Goal: Task Accomplishment & Management: Use online tool/utility

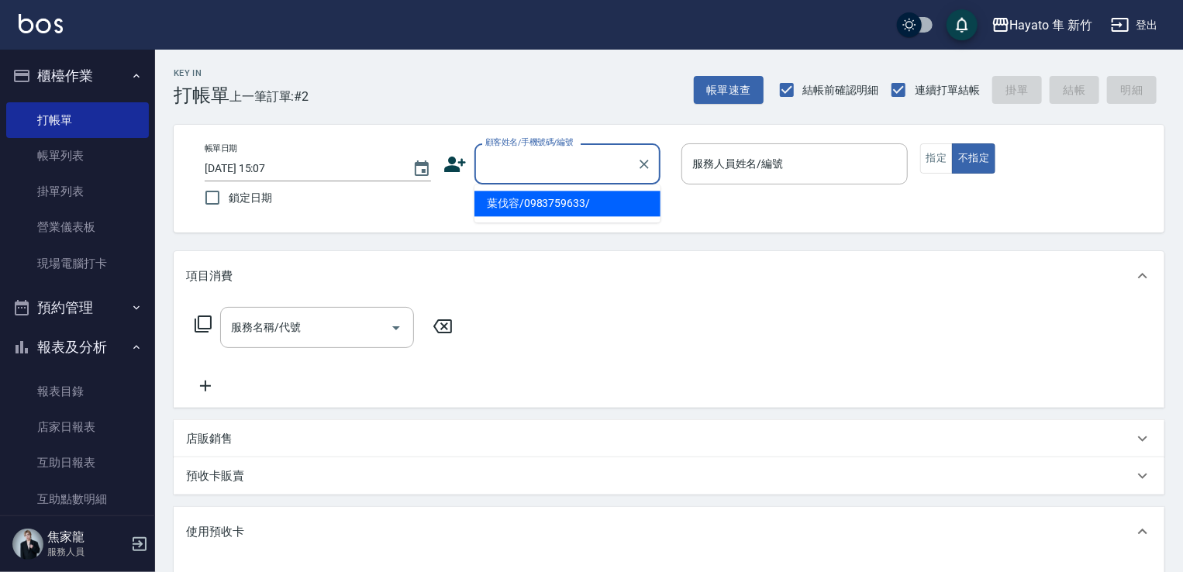
click at [515, 161] on input "顧客姓名/手機號碼/編號" at bounding box center [555, 163] width 149 height 27
type input "[PERSON_NAME]/0903861713/"
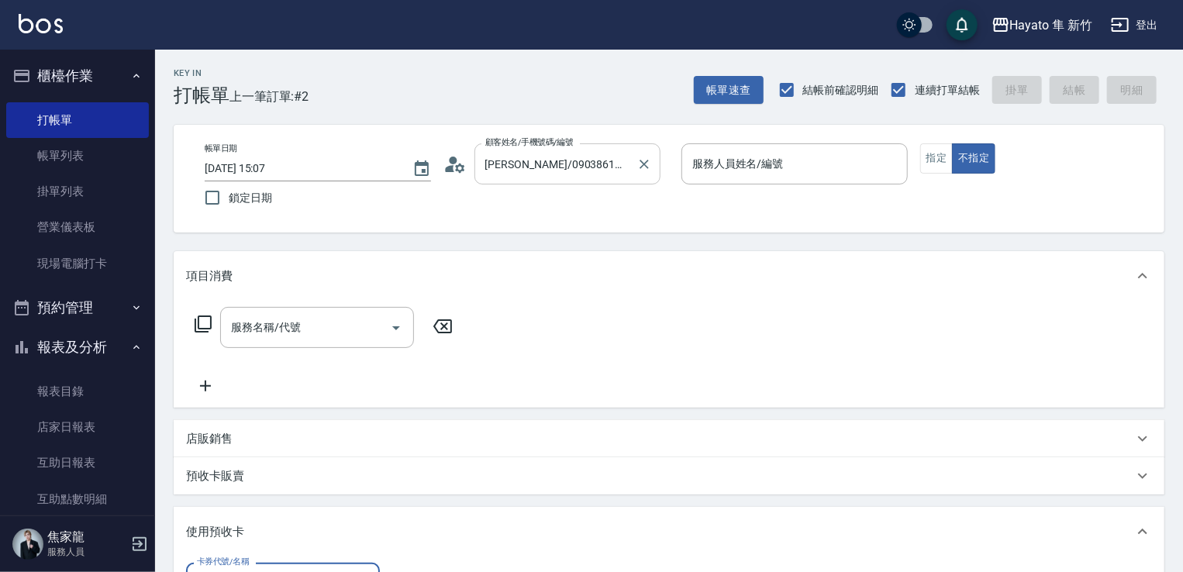
scroll to position [25, 0]
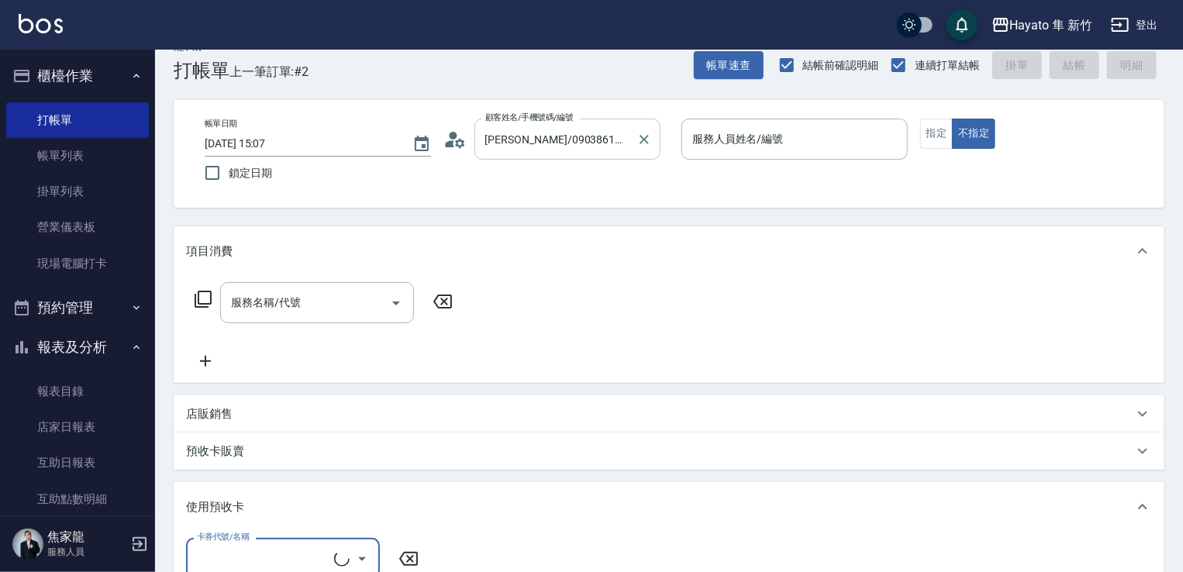
type input "Kimi(無代號)"
click at [797, 128] on button "指定" at bounding box center [936, 134] width 33 height 30
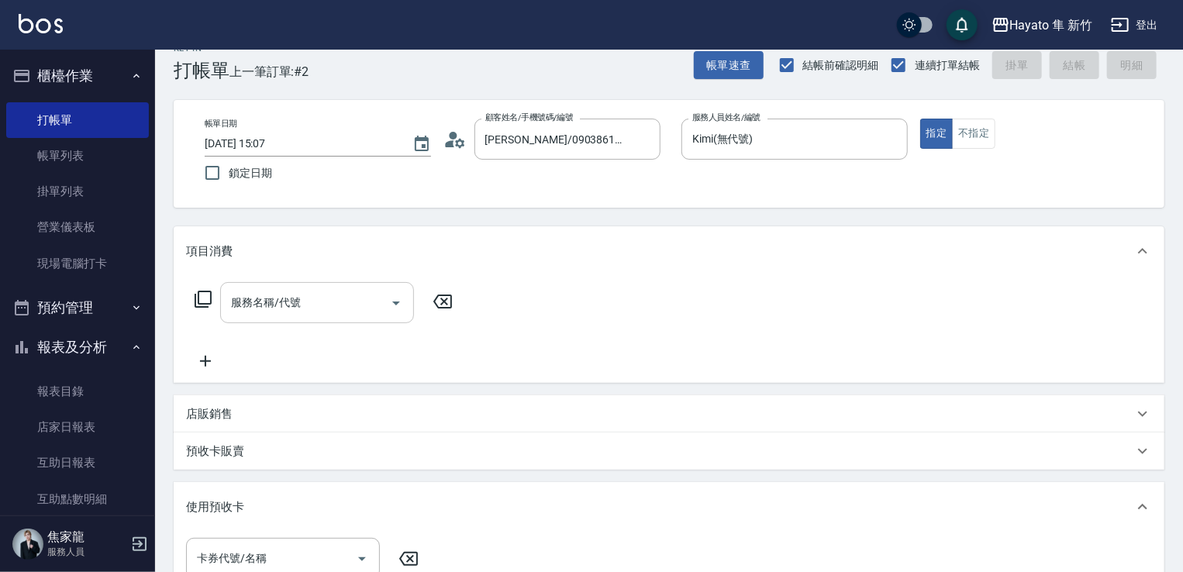
click at [253, 308] on input "服務名稱/代號" at bounding box center [305, 302] width 157 height 27
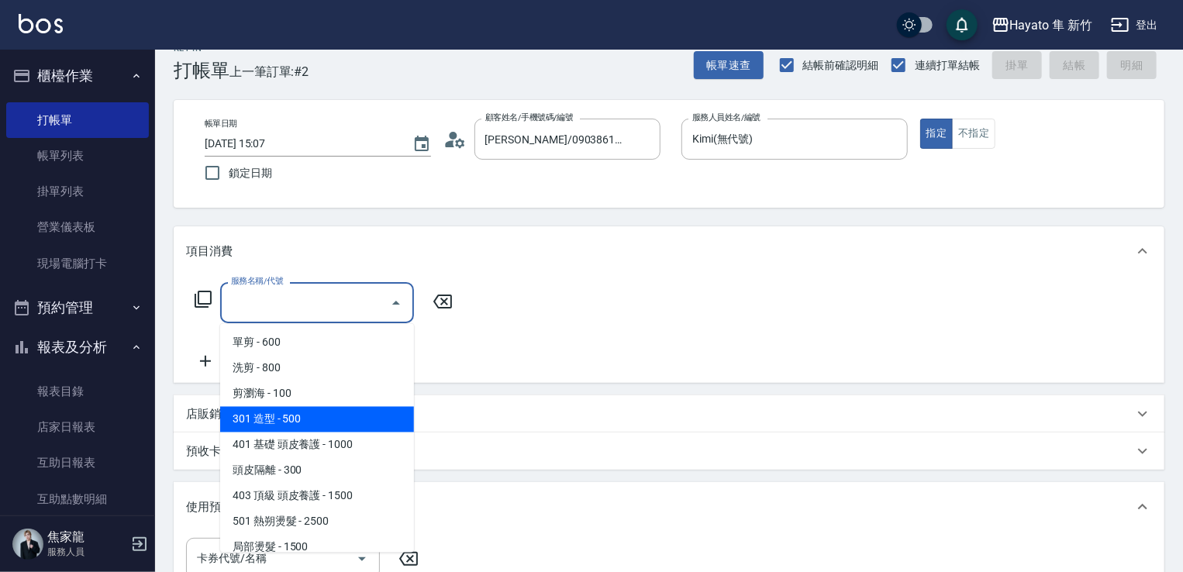
scroll to position [0, 0]
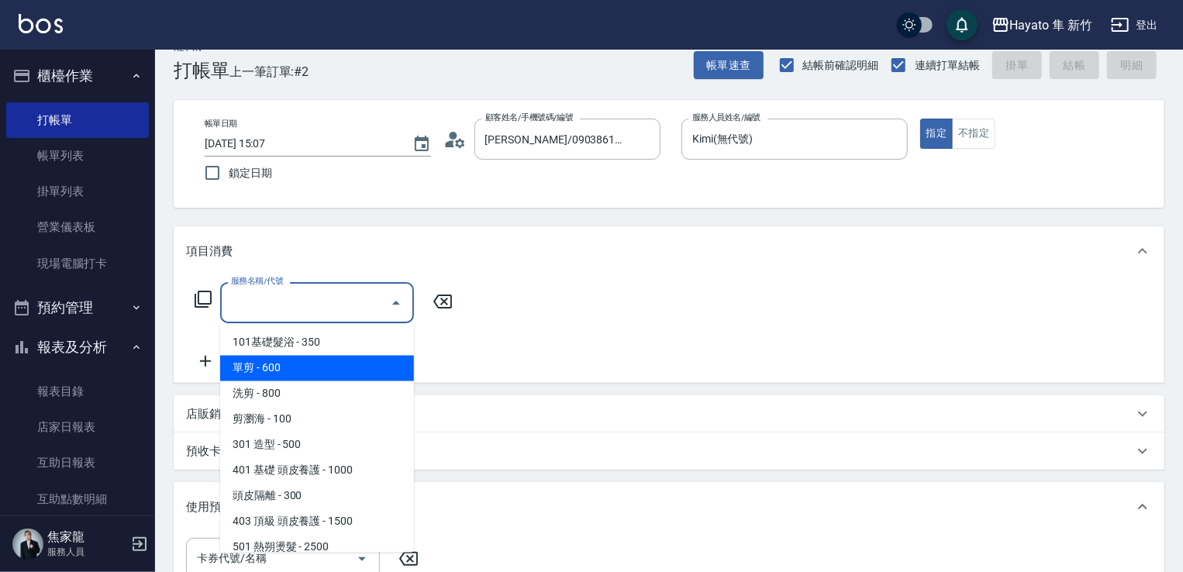
click at [306, 364] on span "單剪 - 600" at bounding box center [317, 369] width 194 height 26
type input "單剪(102)"
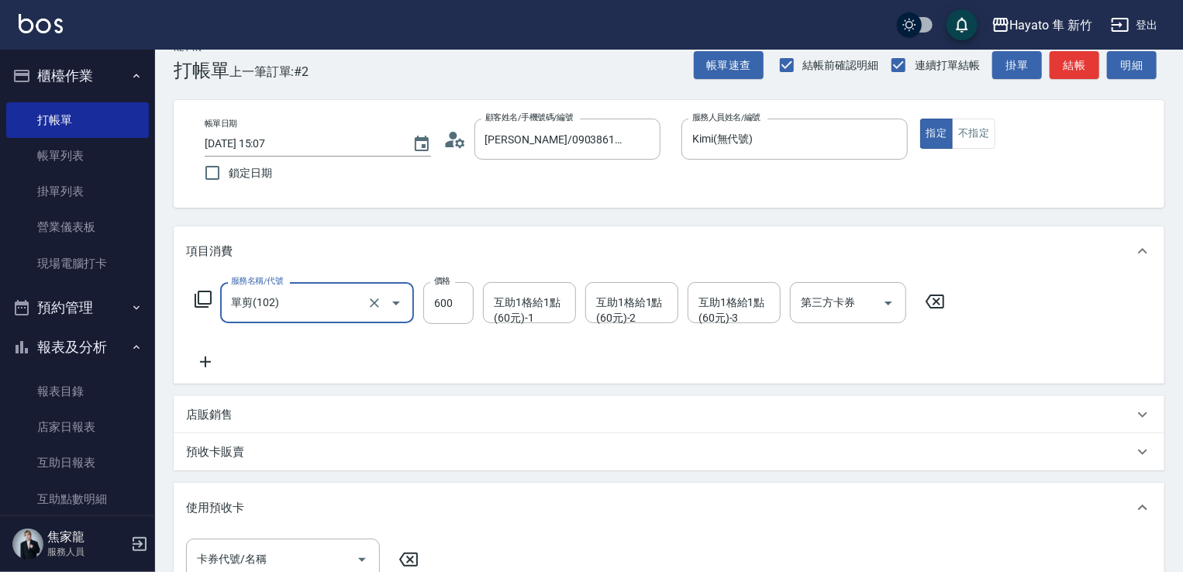
click at [216, 347] on div "服務名稱/代號 單剪(102) 服務名稱/代號 價格 600 價格 互助1格給1點(60元)-1 互助1格給1點(60元)-1 互助1格給1點(60元)-2 …" at bounding box center [570, 326] width 768 height 89
click at [211, 370] on icon at bounding box center [205, 362] width 39 height 19
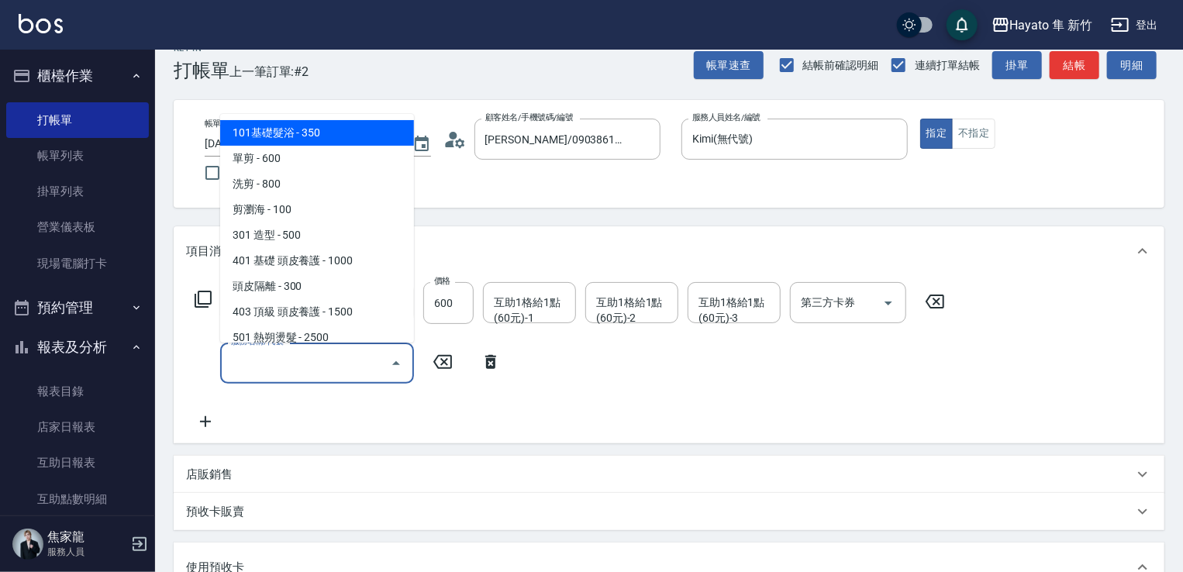
click at [273, 353] on input "服務名稱/代號" at bounding box center [305, 363] width 157 height 27
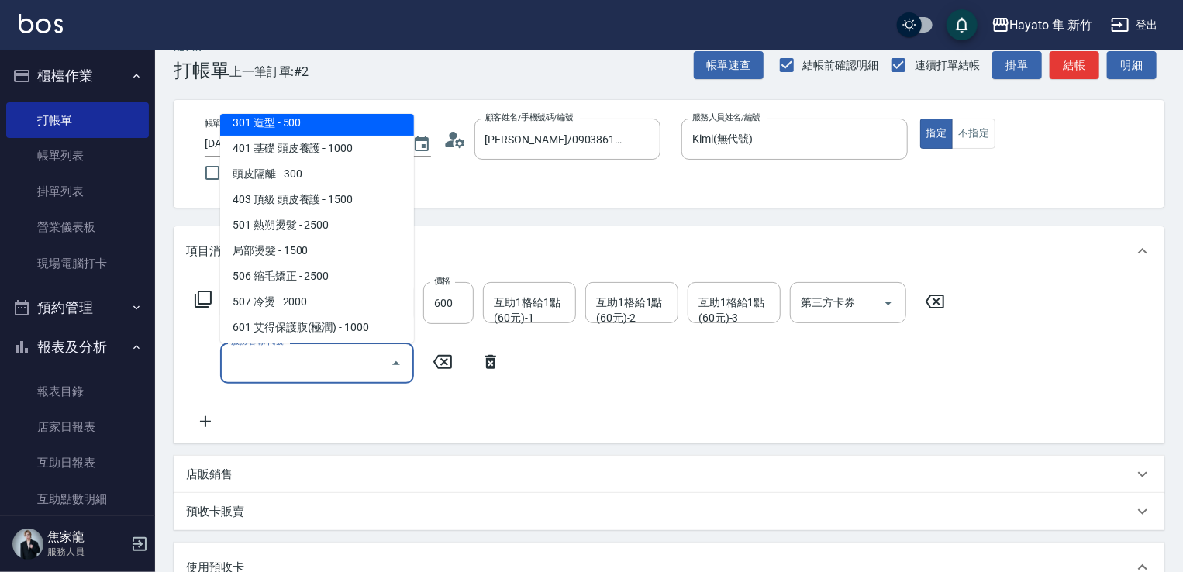
scroll to position [233, 0]
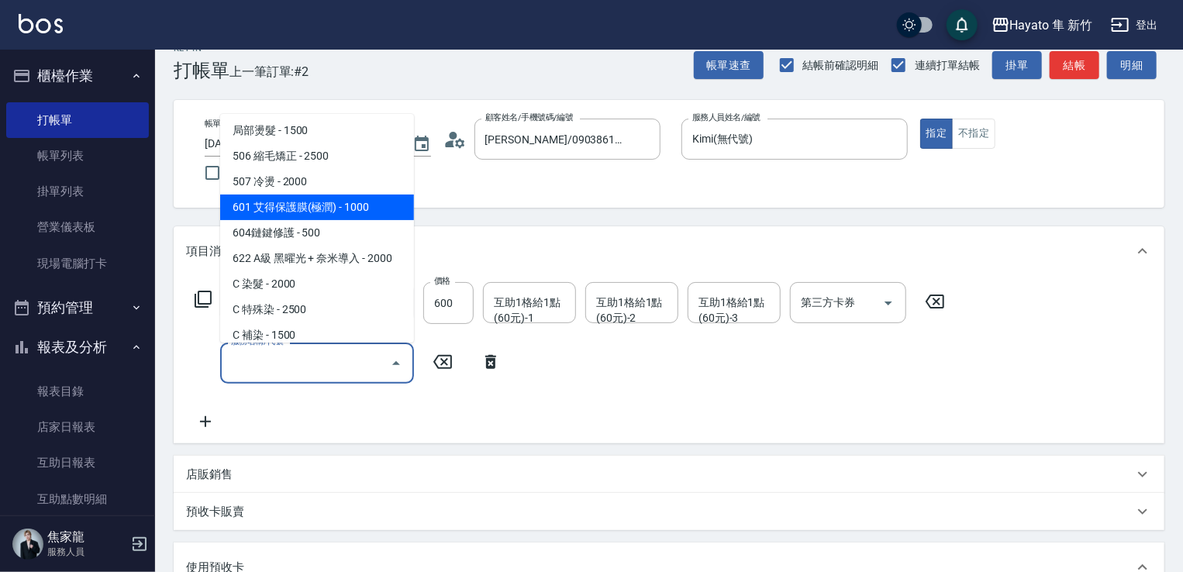
click at [291, 205] on span "601 艾得保護膜(極潤) - 1000" at bounding box center [317, 208] width 194 height 26
type input "601 艾得保護膜(極潤)(601)"
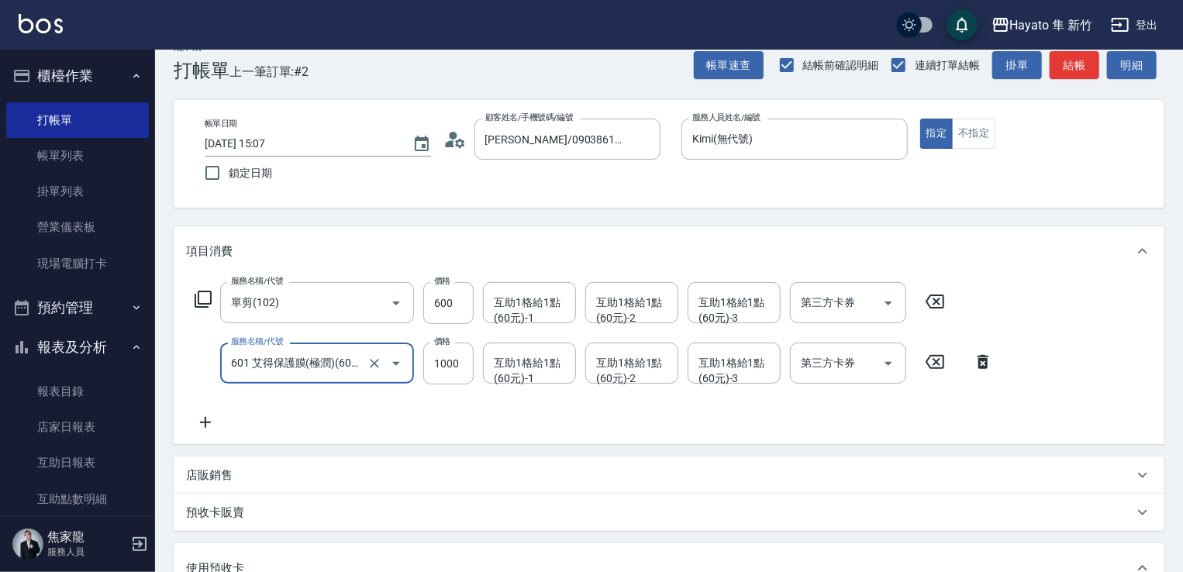
click at [199, 416] on icon at bounding box center [205, 422] width 39 height 19
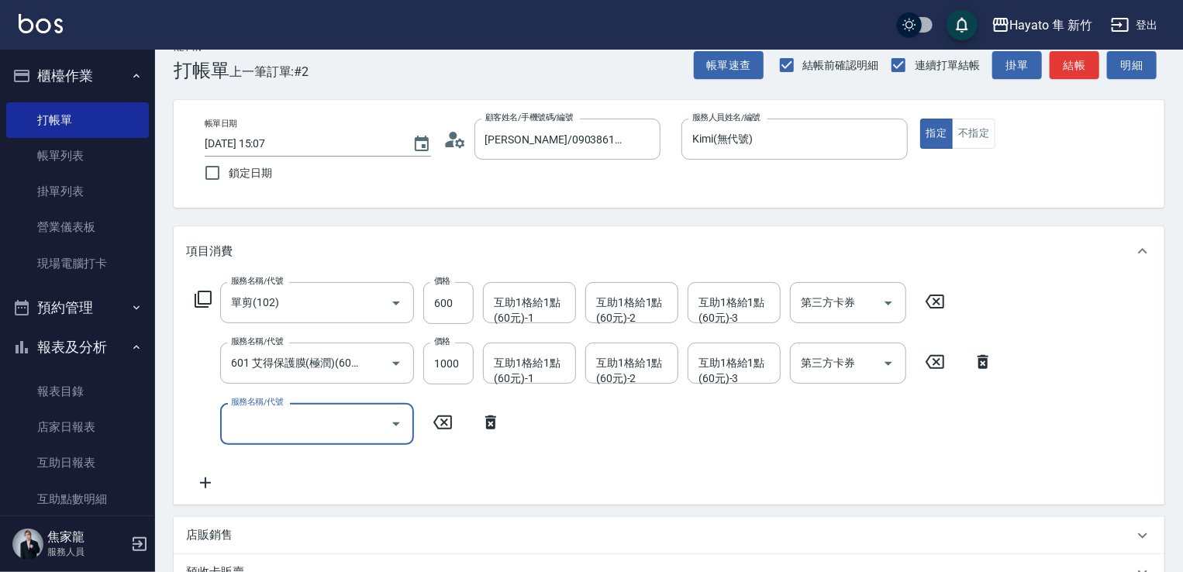
click at [261, 416] on input "服務名稱/代號" at bounding box center [305, 423] width 157 height 27
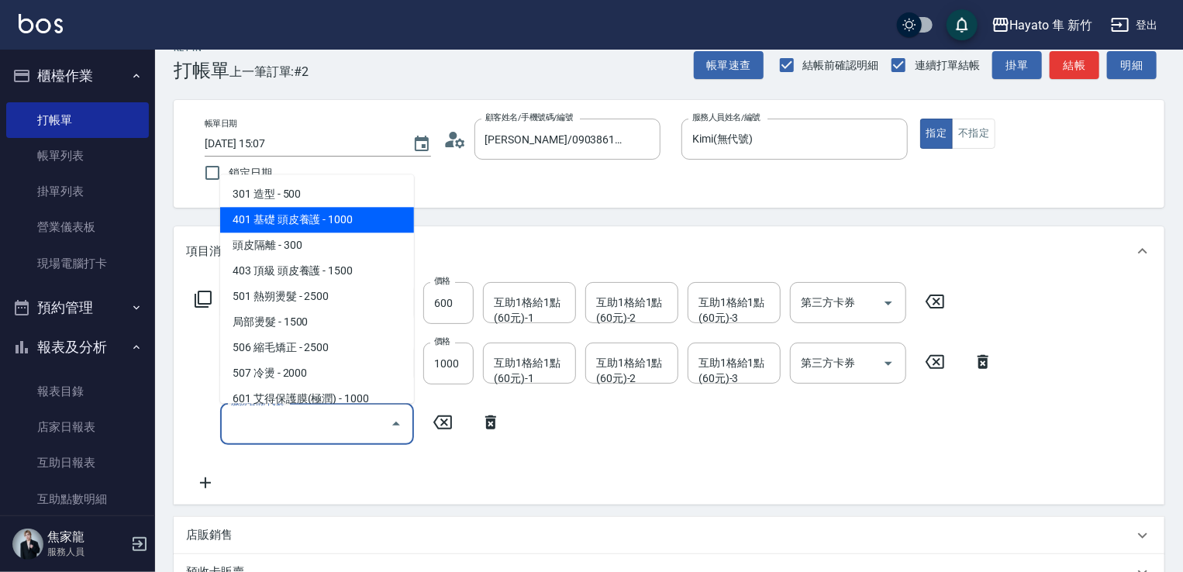
scroll to position [270, 0]
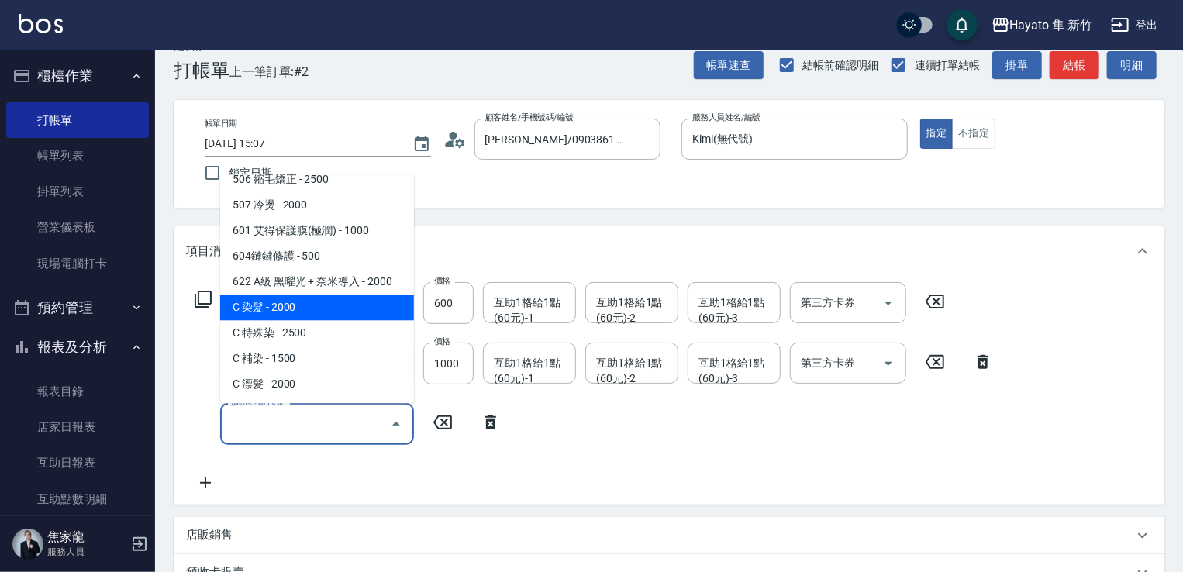
click at [261, 298] on span "C 染髮 - 2000" at bounding box center [317, 308] width 194 height 26
type input "C 染髮(701)"
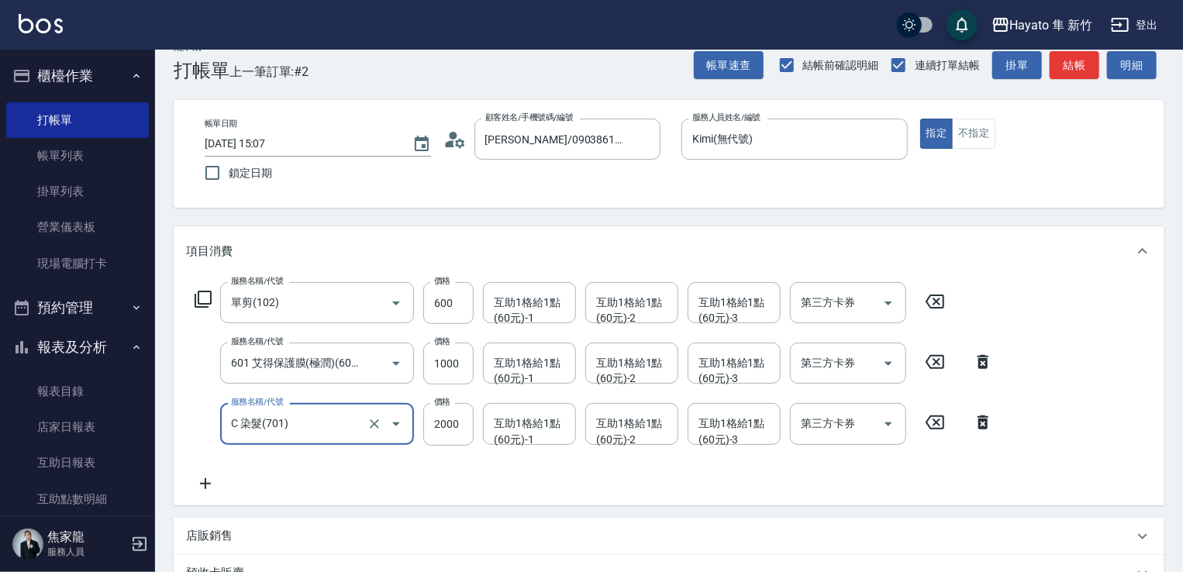
click at [214, 477] on icon at bounding box center [205, 483] width 39 height 19
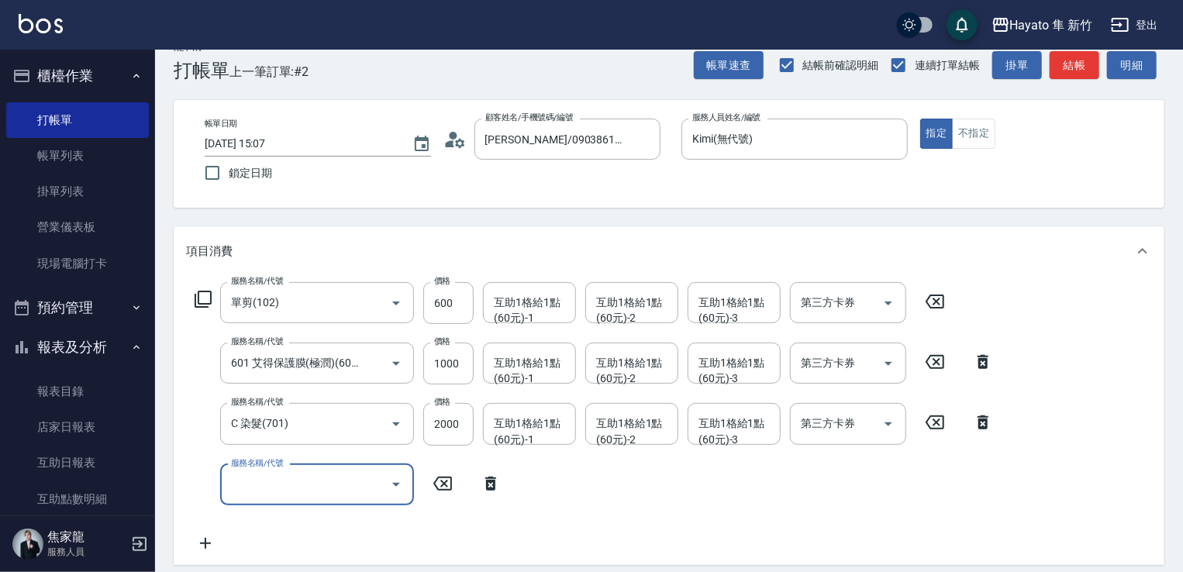
click at [304, 498] on div "服務名稱/代號" at bounding box center [317, 484] width 194 height 41
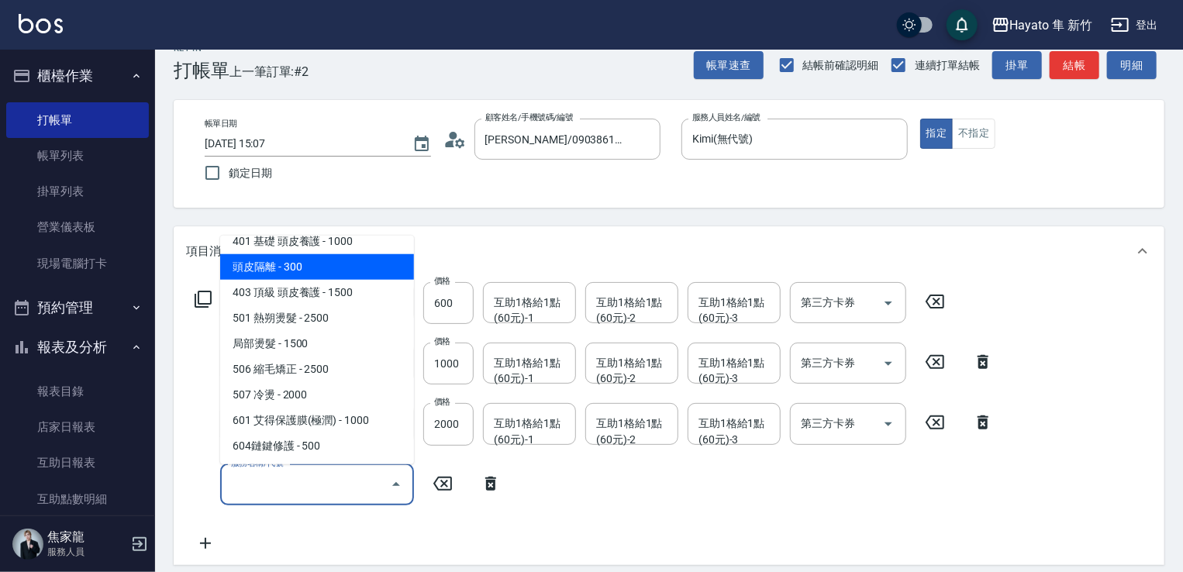
scroll to position [115, 0]
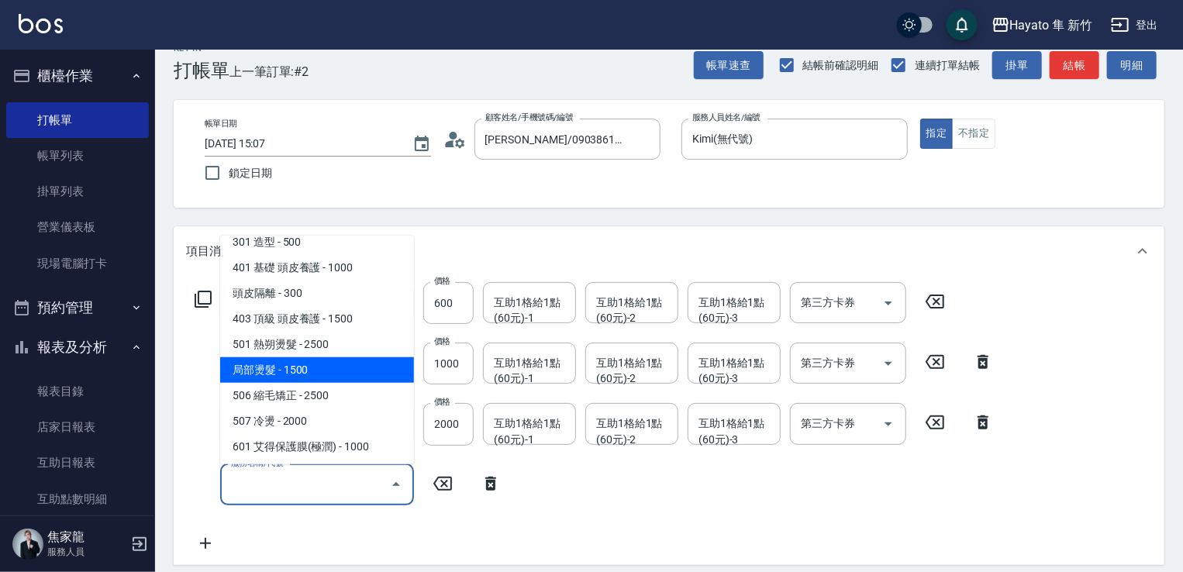
click at [306, 368] on span "局部燙髮 - 1500" at bounding box center [317, 370] width 194 height 26
type input "局部燙髮(502)"
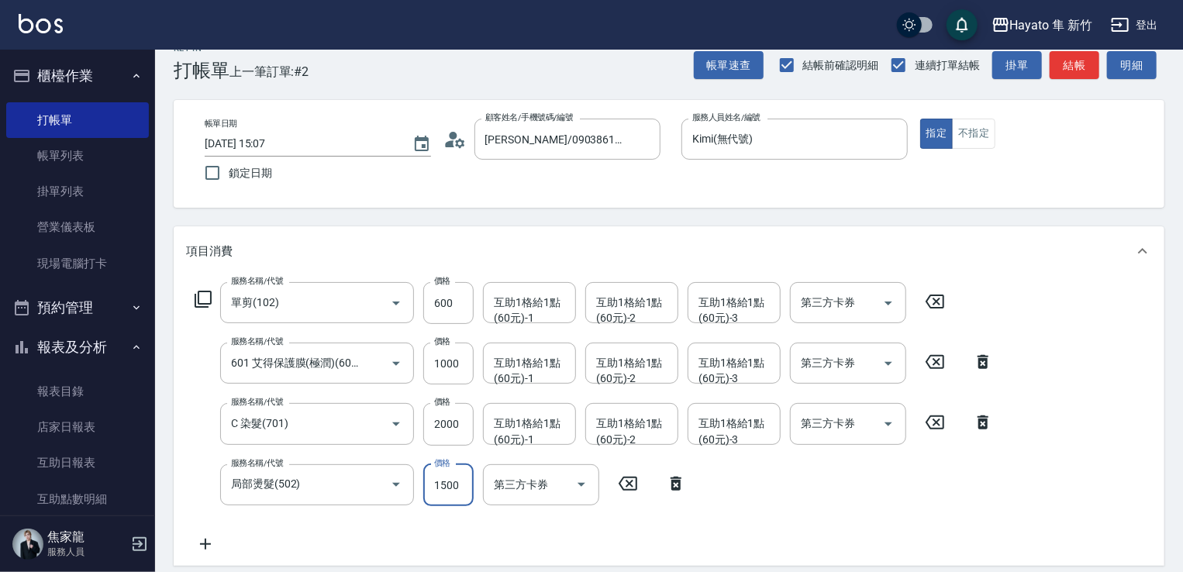
click at [460, 484] on input "1500" at bounding box center [448, 485] width 50 height 42
type input "1400"
click at [462, 439] on input "2000" at bounding box center [448, 424] width 50 height 42
type input "2800"
click at [797, 460] on div "服務名稱/代號 單剪(102) 服務名稱/代號 價格 600 價格 互助1格給1點(60元)-1 互助1格給1點(60元)-1 互助1格給1點(60元)-2 …" at bounding box center [594, 417] width 816 height 271
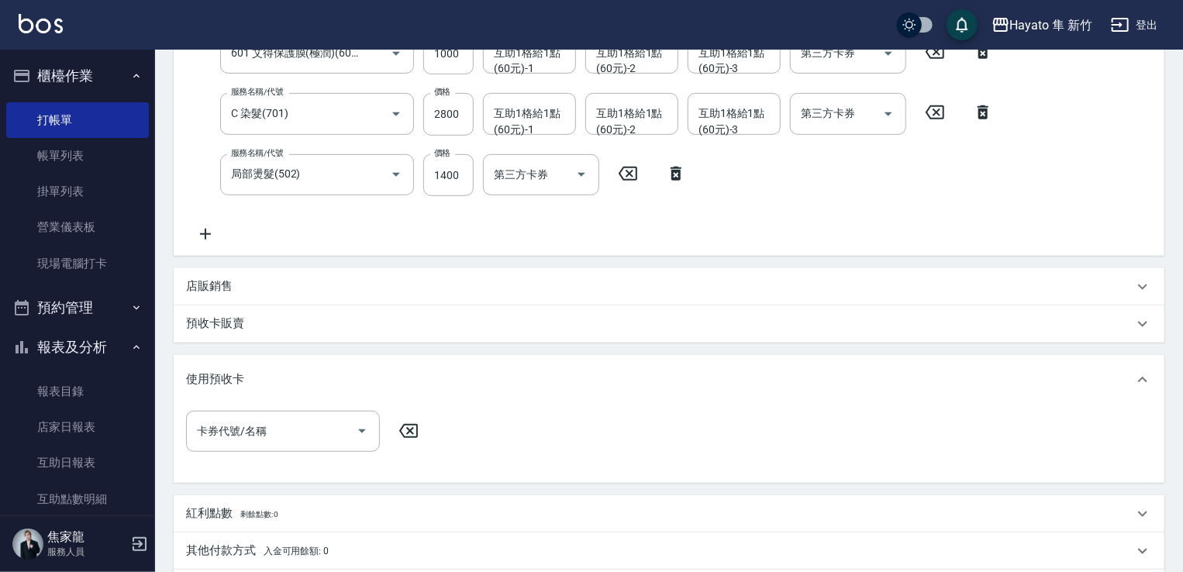
scroll to position [543, 0]
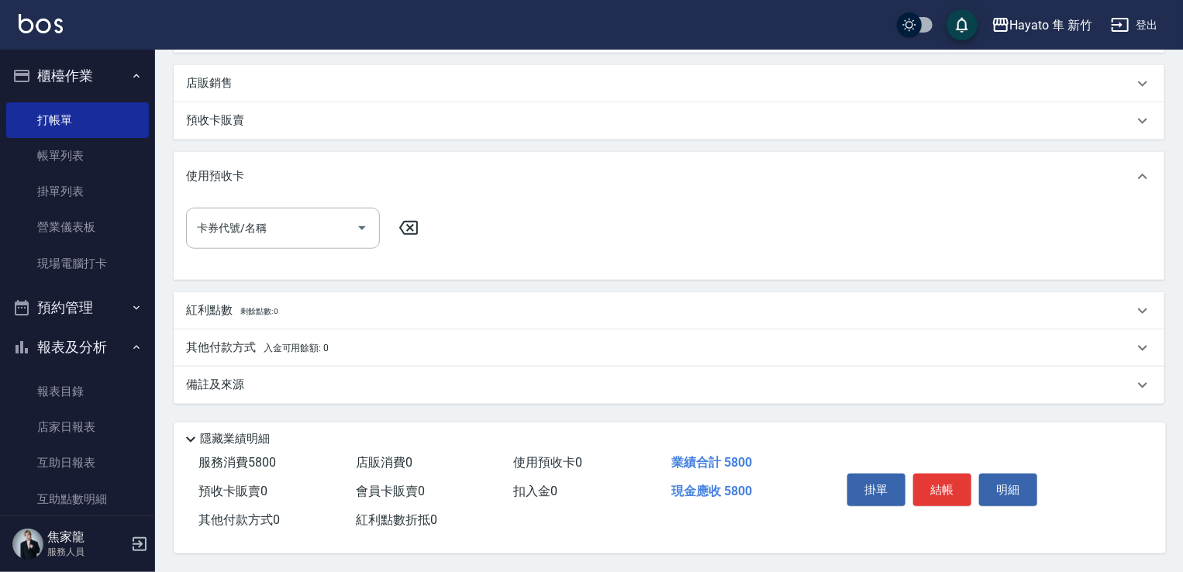
click at [257, 382] on div "備註及來源" at bounding box center [659, 385] width 947 height 16
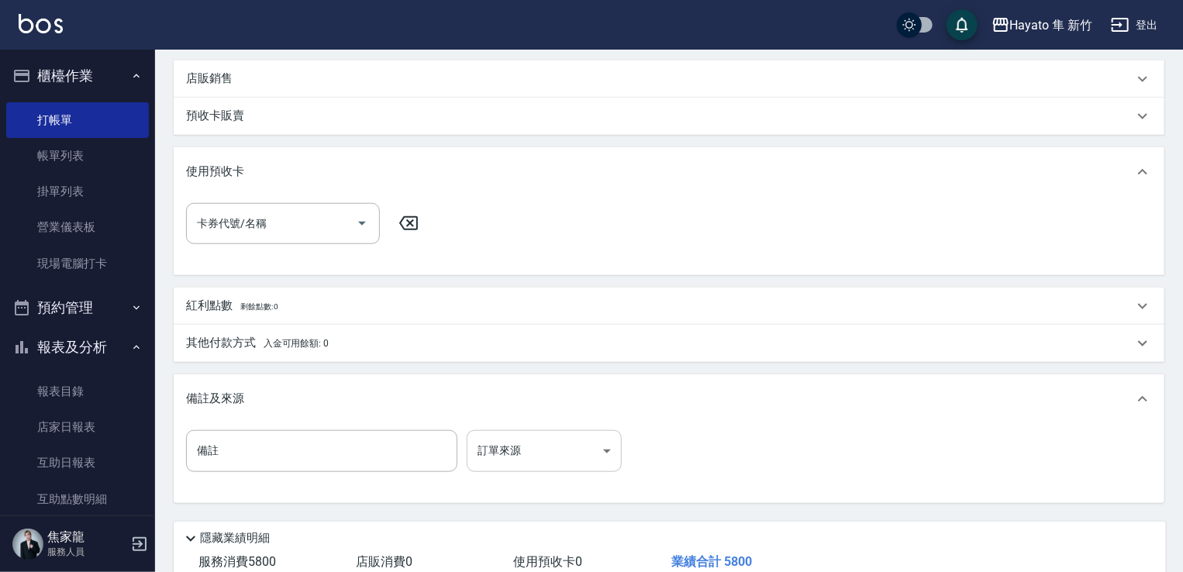
click at [524, 467] on body "Hayato 隼 新竹 登出 櫃檯作業 打帳單 帳單列表 掛單列表 營業儀表板 現場電腦打卡 預約管理 預約管理 報表及分析 報表目錄 店家日報表 互助日報表…" at bounding box center [591, 64] width 1183 height 1214
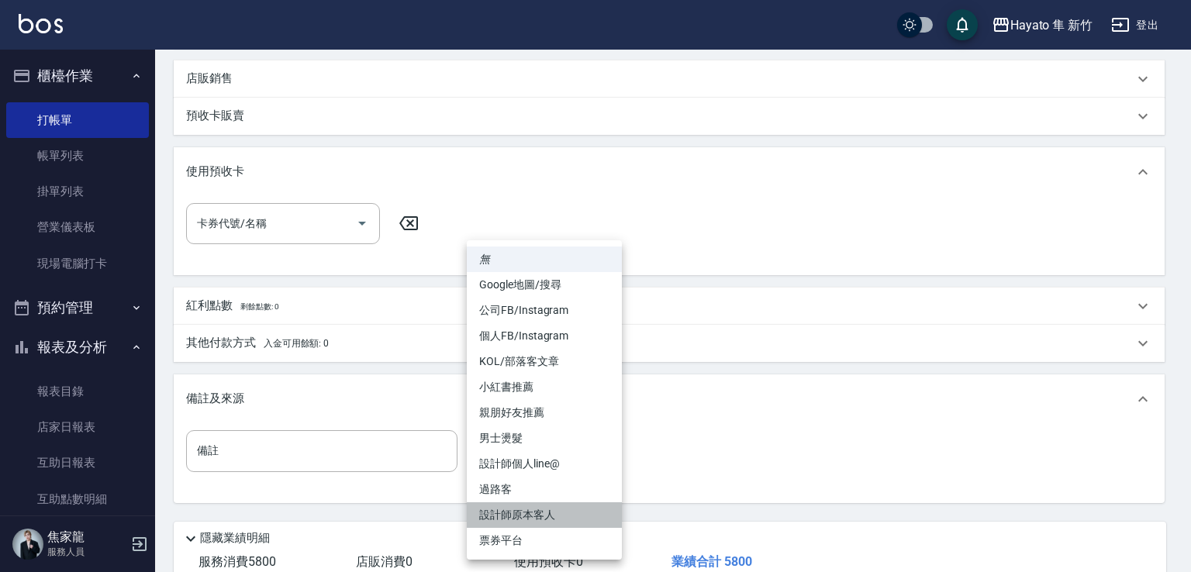
click at [546, 505] on li "設計師原本客人" at bounding box center [544, 515] width 155 height 26
type input "設計師原本客人"
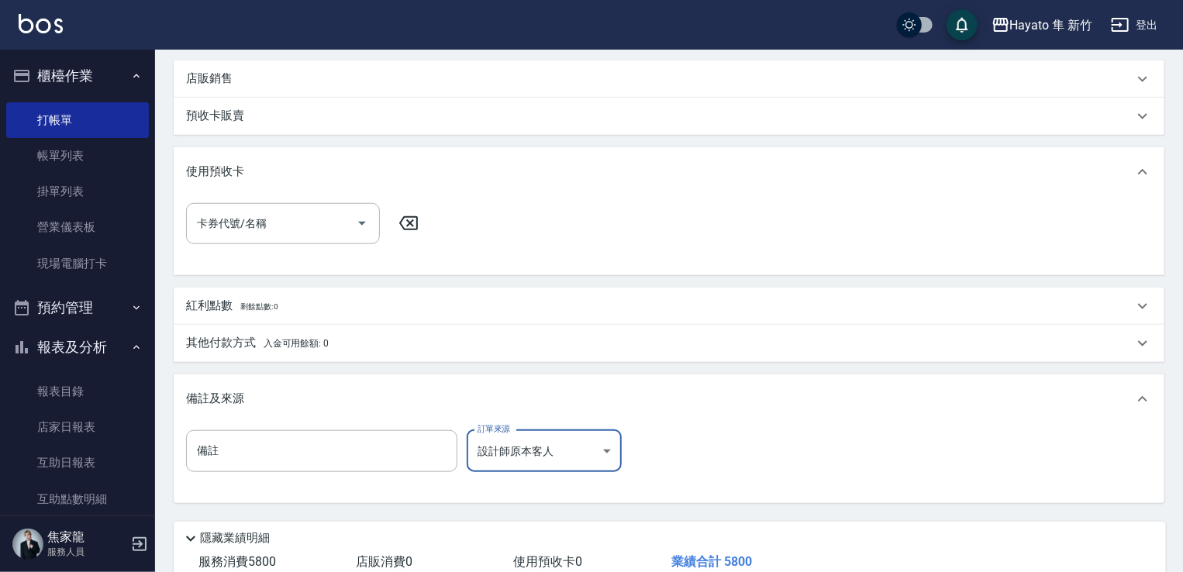
click at [795, 446] on div "備註 備註 訂單來源 設計師原本客人 設計師原本客人 訂單來源" at bounding box center [669, 460] width 966 height 60
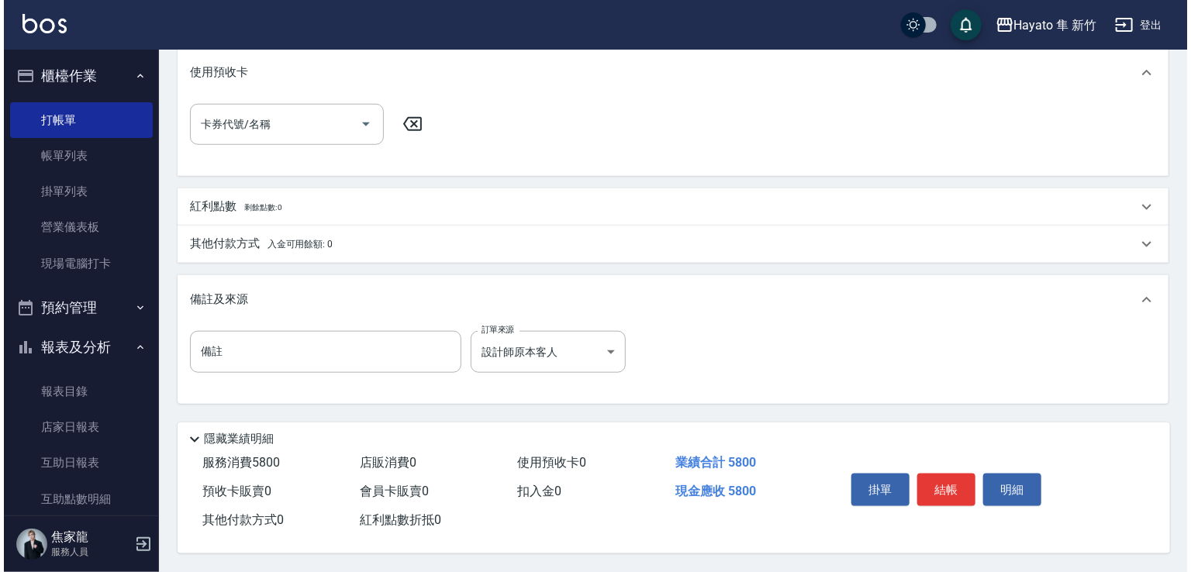
scroll to position [647, 0]
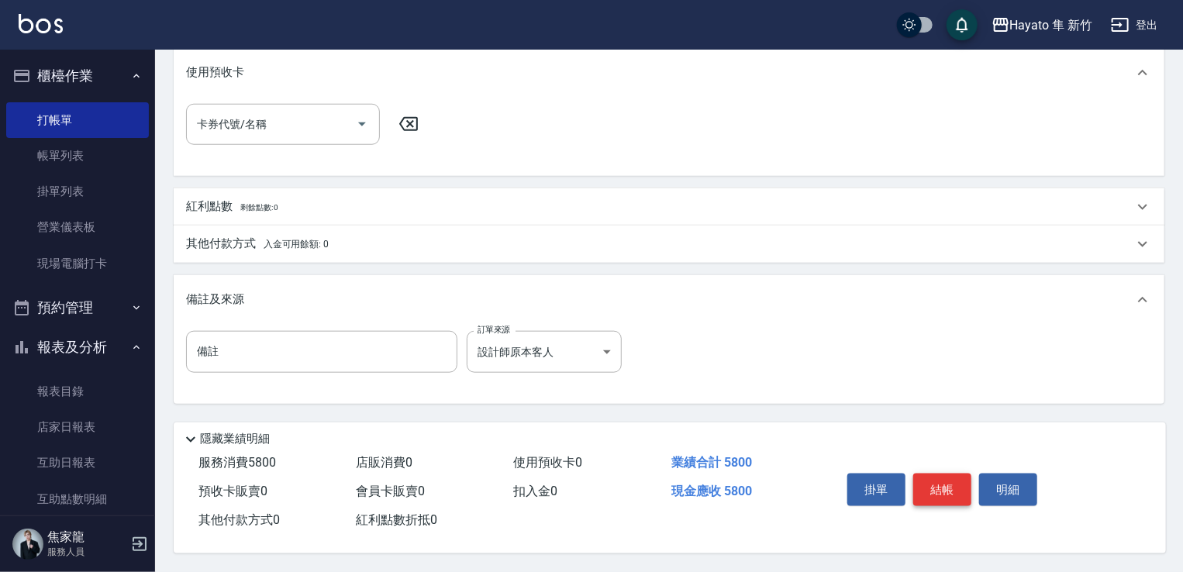
click at [797, 481] on button "結帳" at bounding box center [942, 490] width 58 height 33
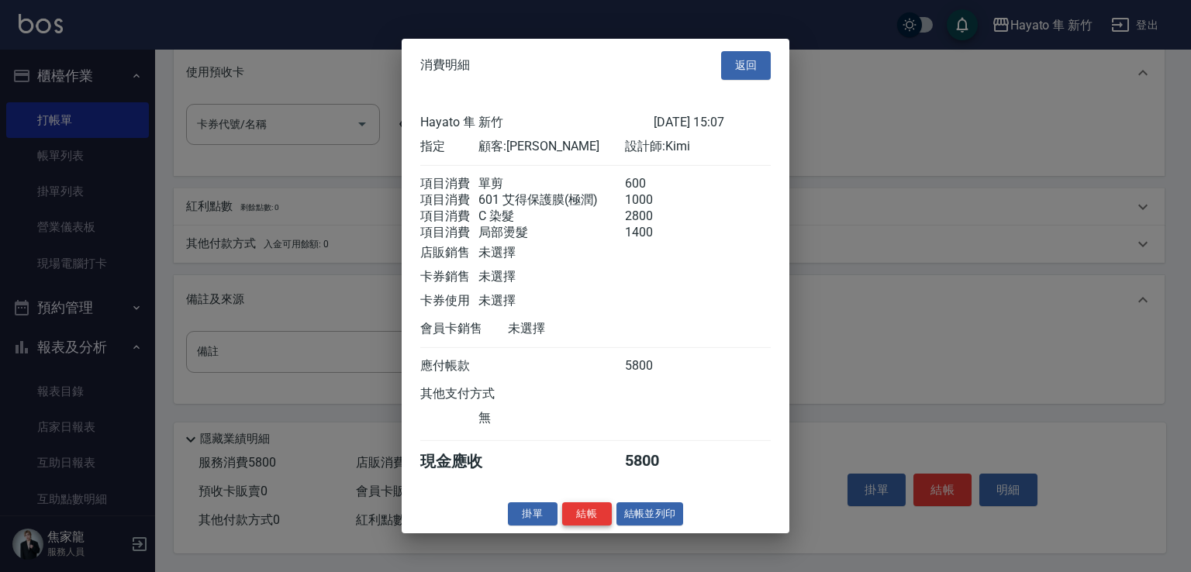
click at [564, 526] on button "結帳" at bounding box center [587, 513] width 50 height 24
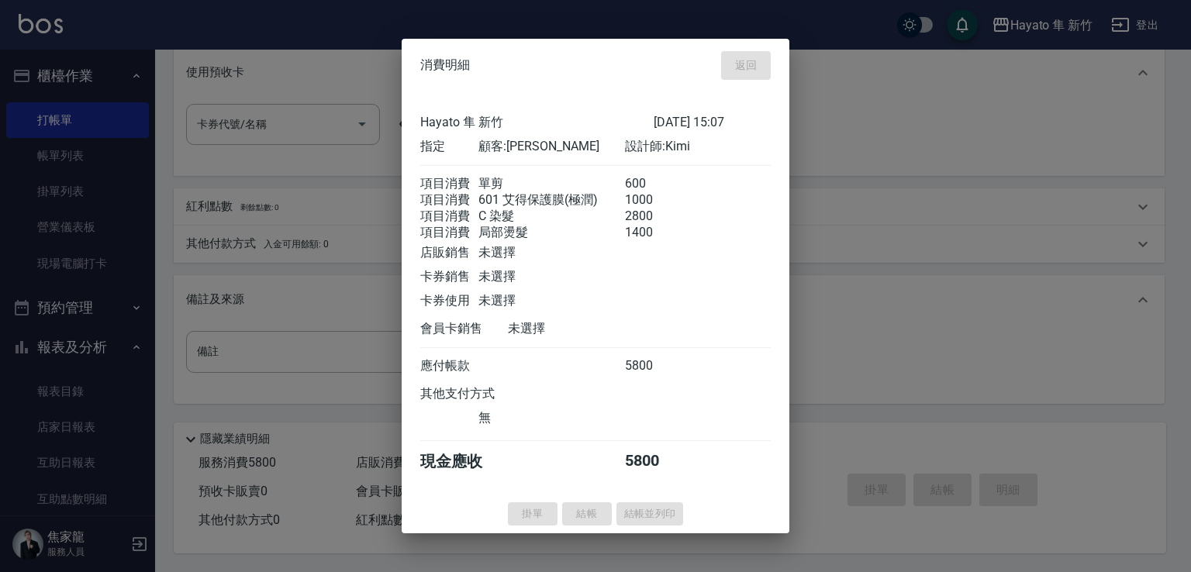
type input "[DATE] 18:18"
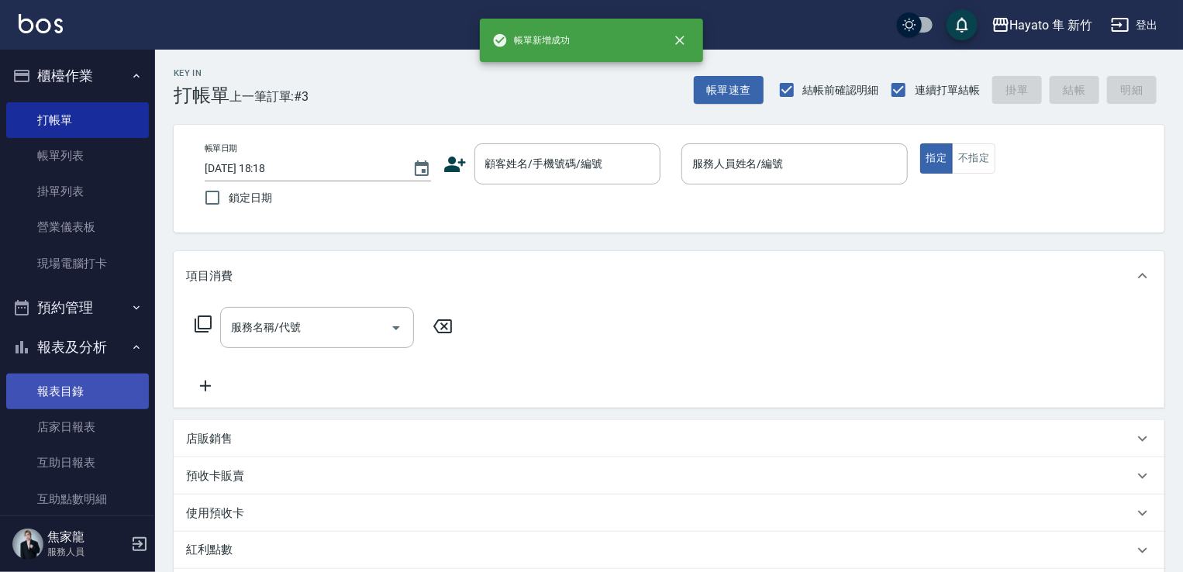
scroll to position [155, 0]
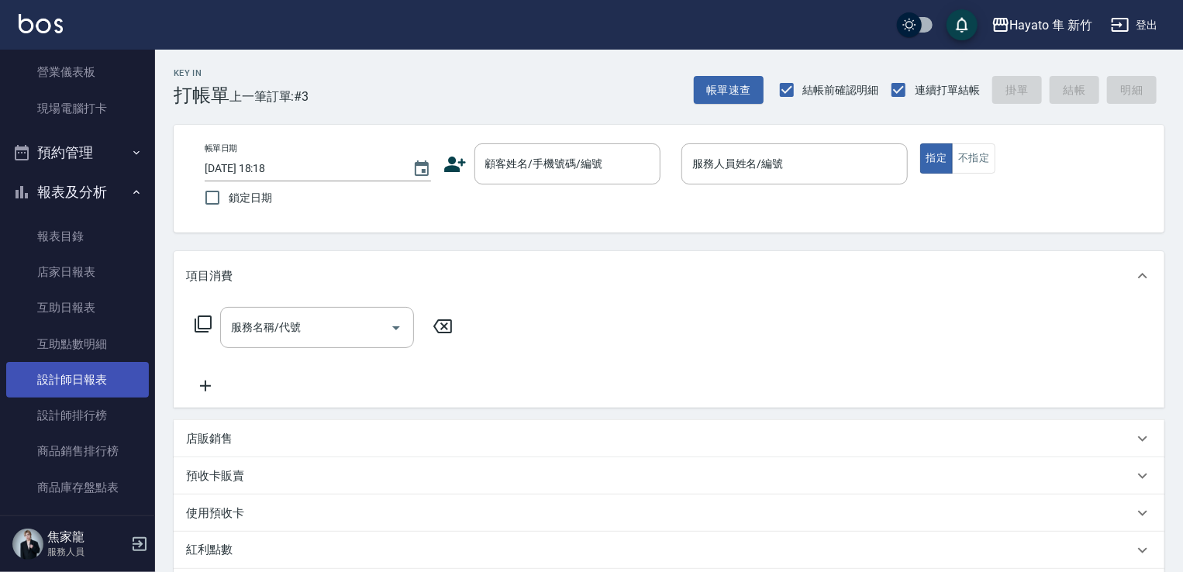
click at [92, 380] on link "設計師日報表" at bounding box center [77, 380] width 143 height 36
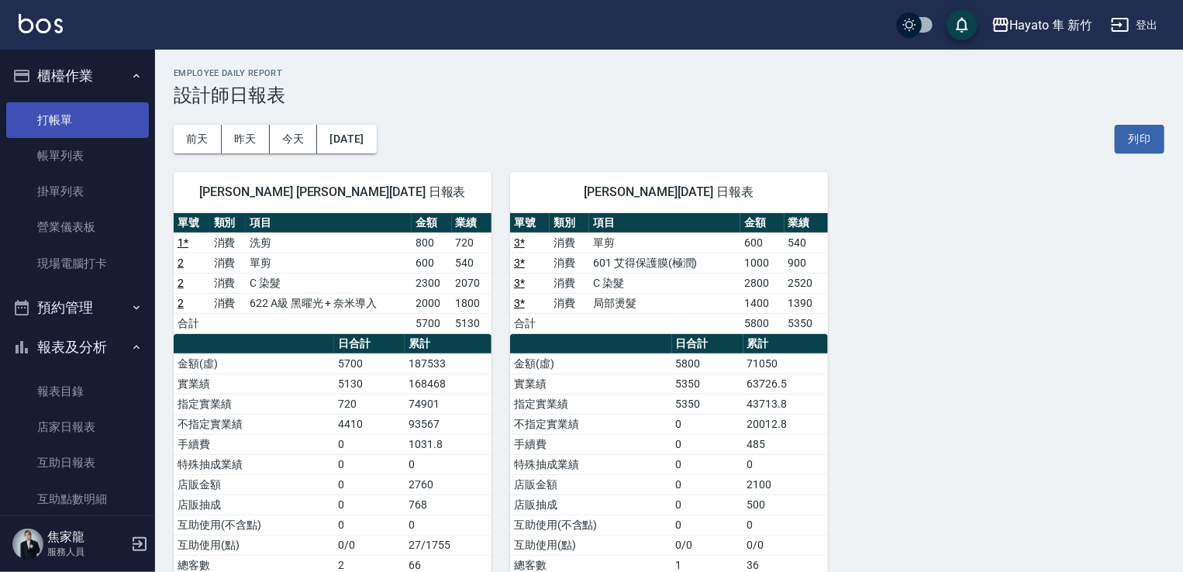
click at [88, 125] on link "打帳單" at bounding box center [77, 120] width 143 height 36
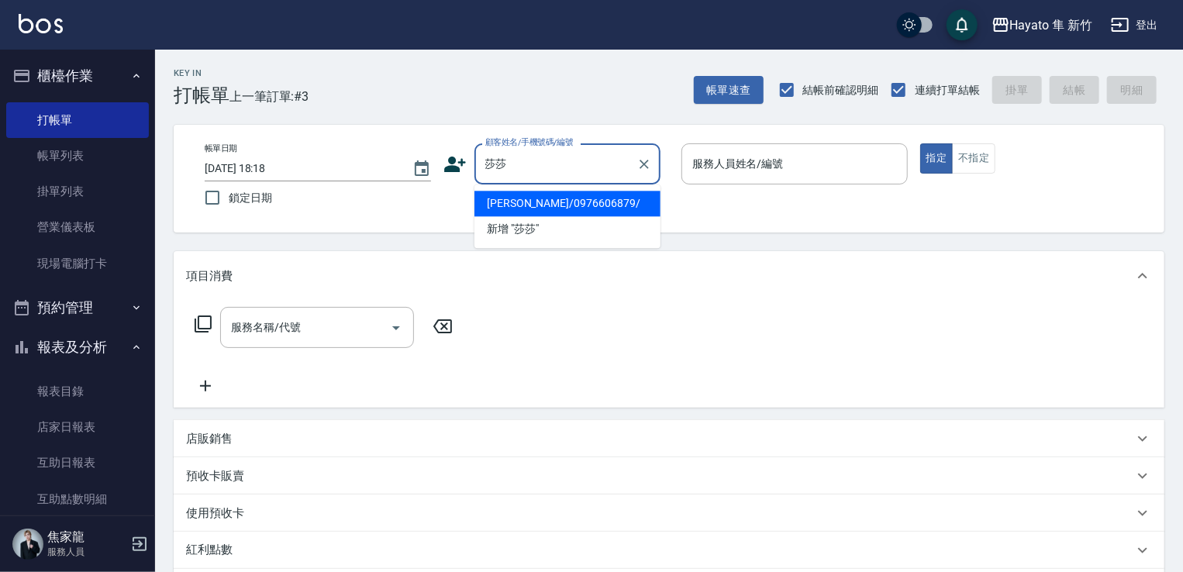
click at [628, 205] on li "[PERSON_NAME]/0976606879/" at bounding box center [567, 204] width 186 height 26
type input "[PERSON_NAME]/0976606879/"
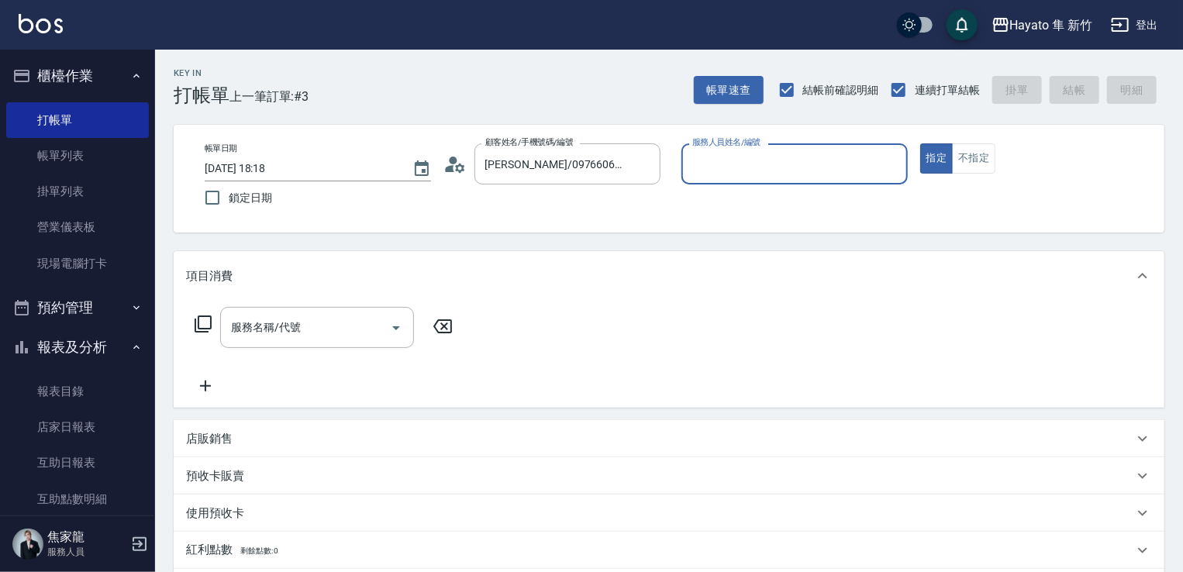
type input "En(無代號)"
click at [397, 329] on icon "Open" at bounding box center [396, 328] width 19 height 19
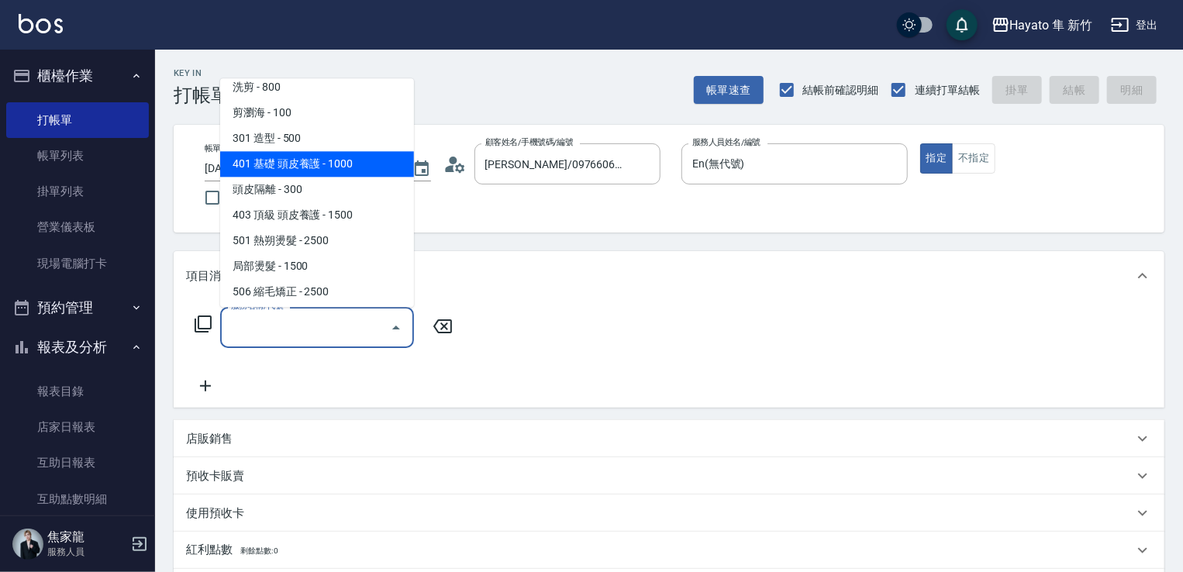
scroll to position [233, 0]
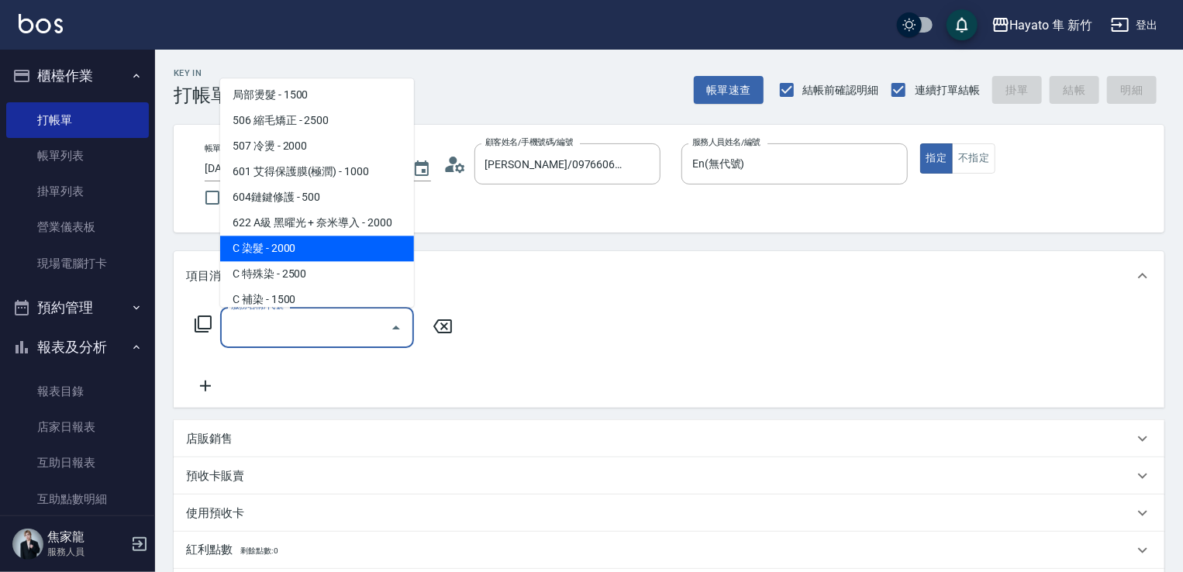
click at [321, 257] on span "C 染髮 - 2000" at bounding box center [317, 249] width 194 height 26
type input "C 染髮(701)"
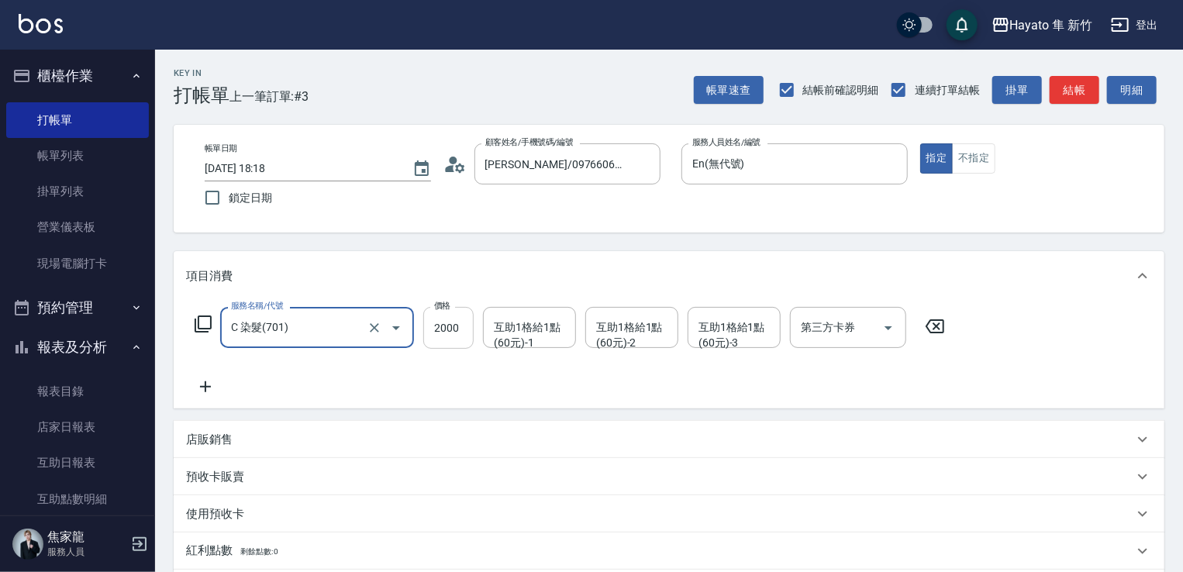
click at [459, 338] on input "2000" at bounding box center [448, 328] width 50 height 42
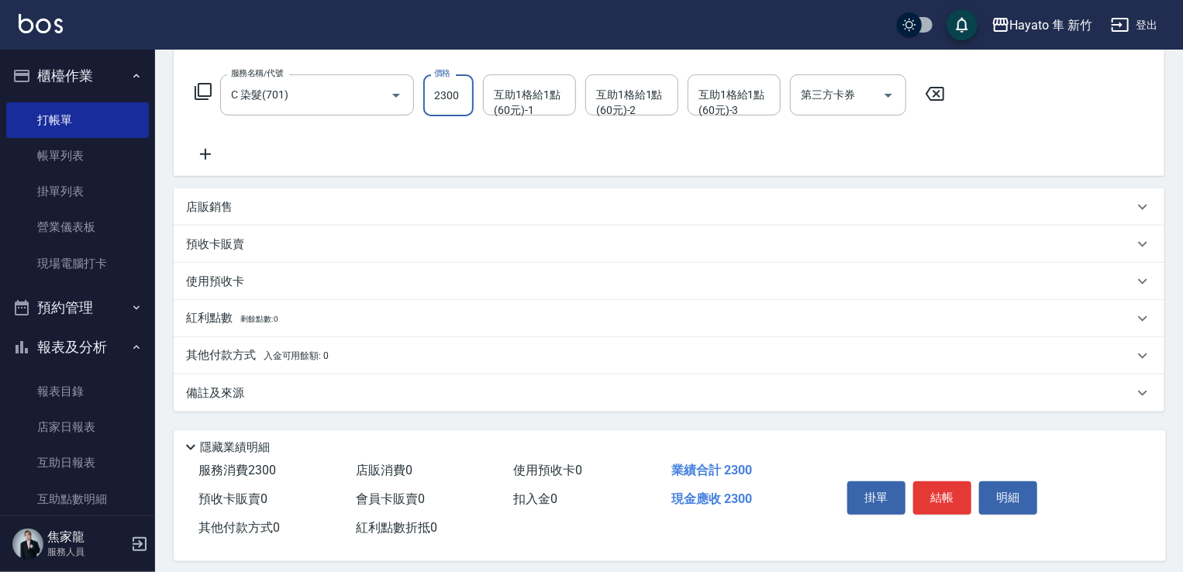
type input "2300"
click at [288, 405] on div "備註及來源" at bounding box center [669, 392] width 991 height 37
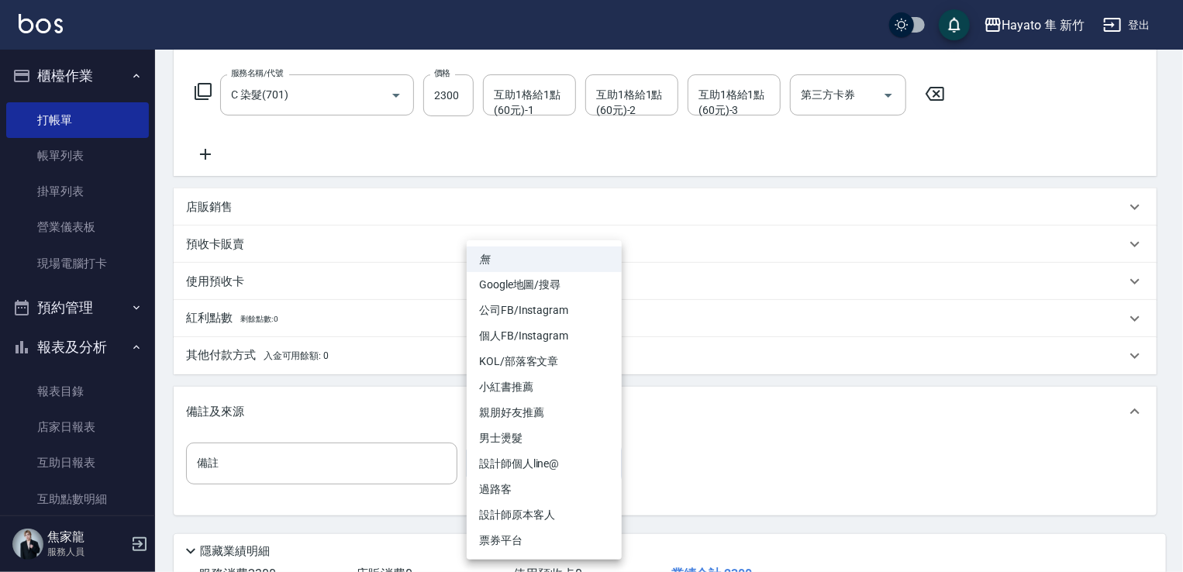
click at [592, 466] on body "Hayato 隼 新竹 登出 櫃檯作業 打帳單 帳單列表 掛單列表 營業儀表板 現場電腦打卡 預約管理 預約管理 報表及分析 報表目錄 店家日報表 互助日報表…" at bounding box center [591, 225] width 1183 height 916
click at [527, 512] on li "設計師原本客人" at bounding box center [544, 515] width 155 height 26
type input "設計師原本客人"
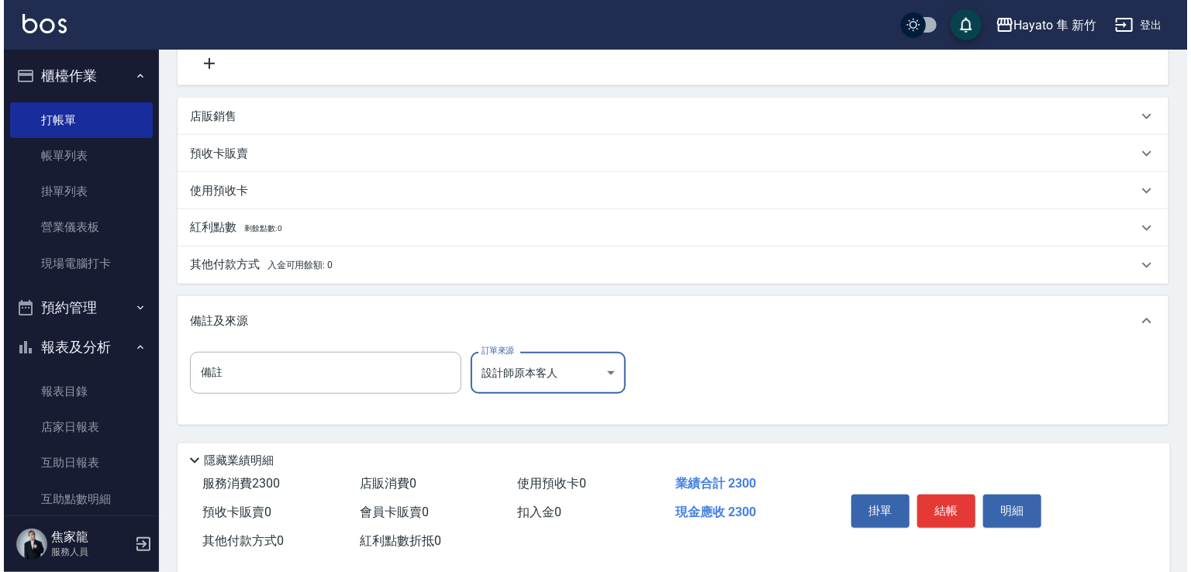
scroll to position [350, 0]
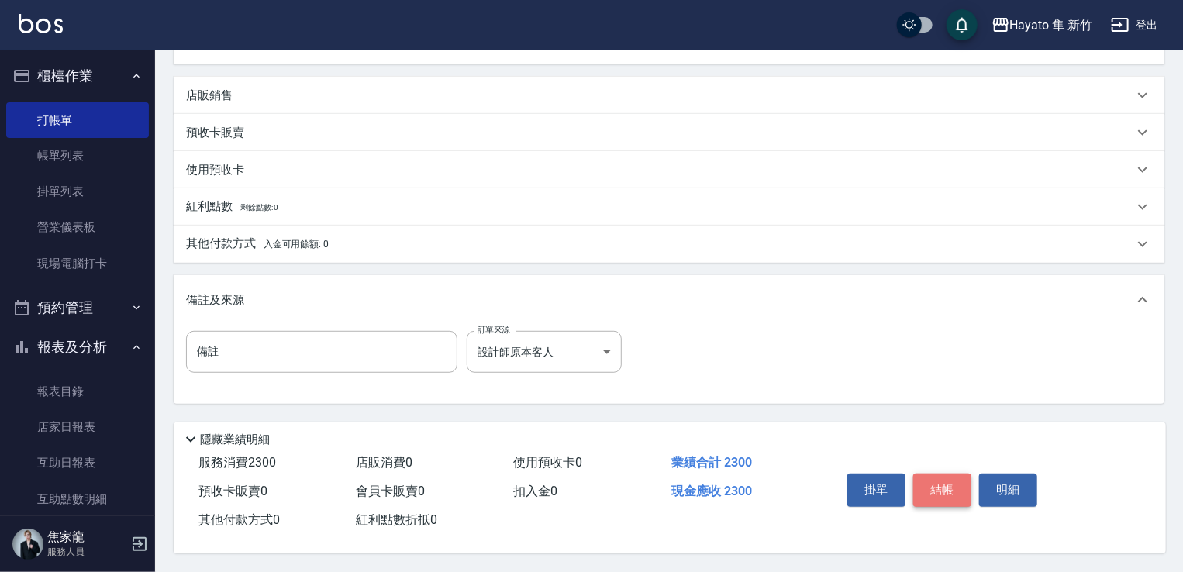
click at [797, 481] on button "結帳" at bounding box center [942, 490] width 58 height 33
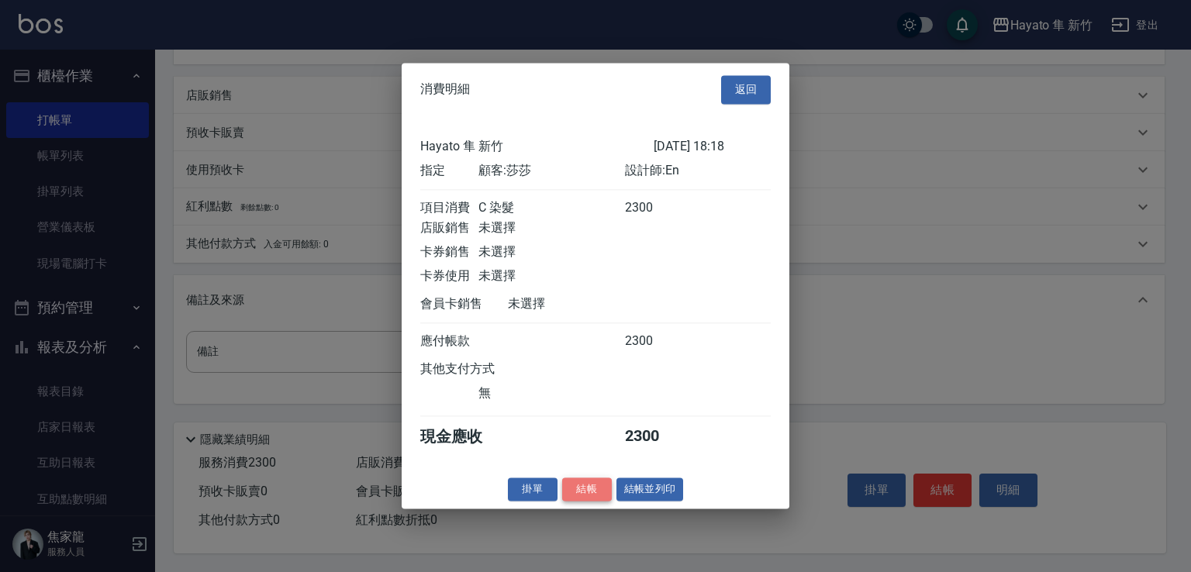
click at [590, 500] on button "結帳" at bounding box center [587, 489] width 50 height 24
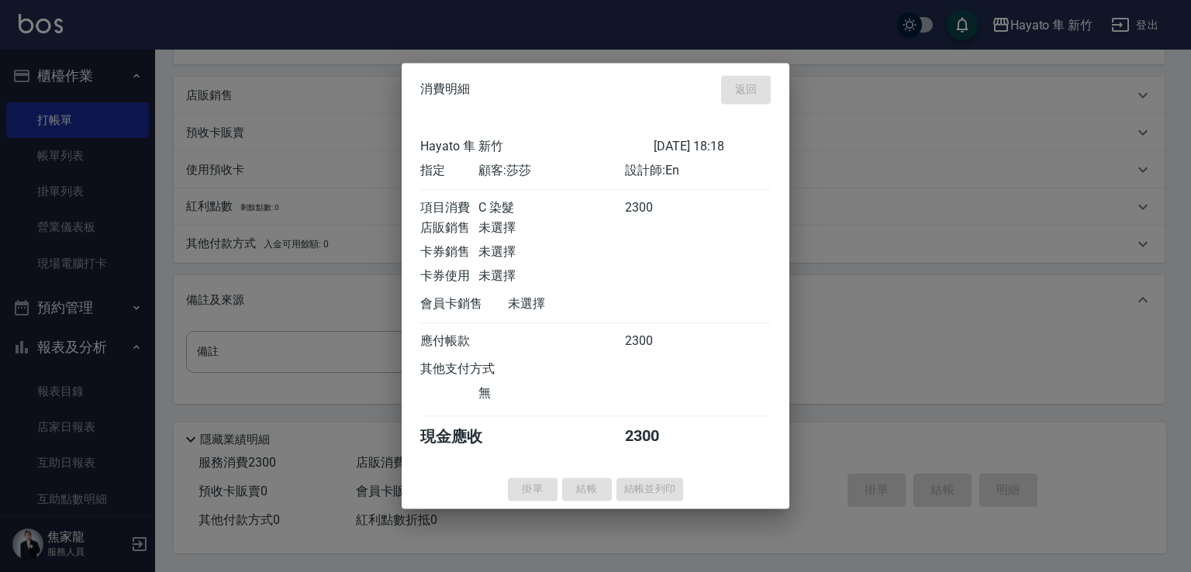
type input "[DATE] 19:08"
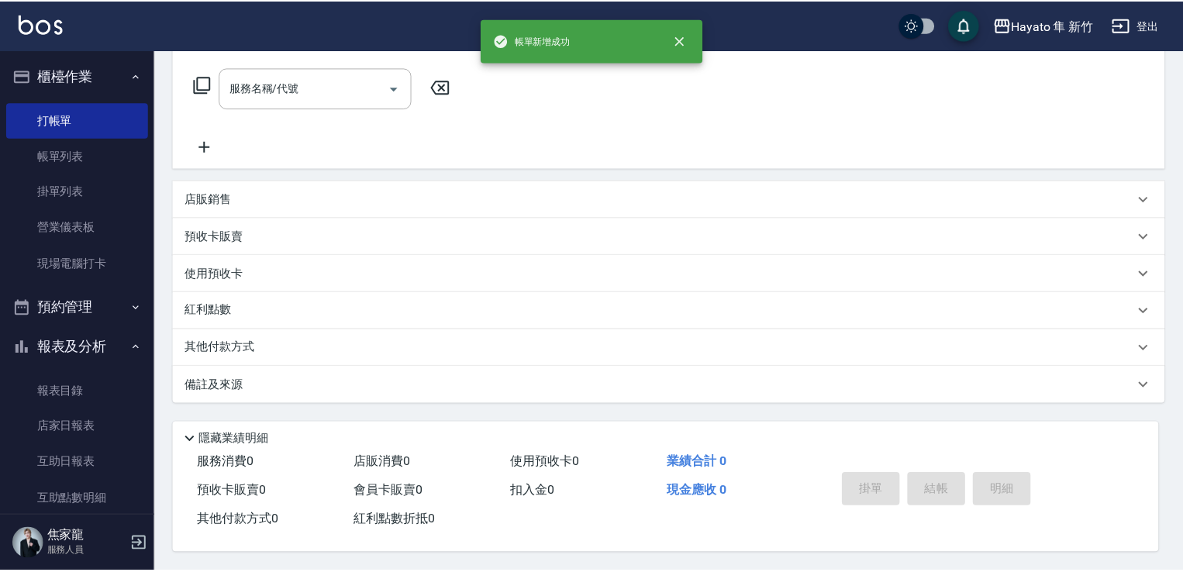
scroll to position [0, 0]
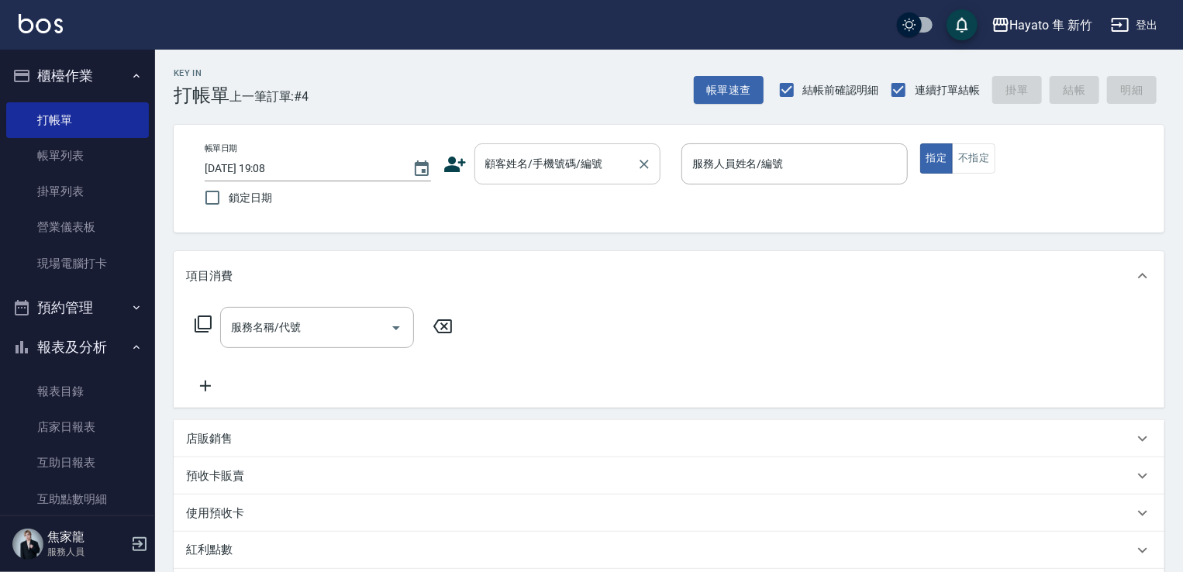
click at [546, 153] on div "顧客姓名/手機號碼/編號 顧客姓名/手機號碼/編號" at bounding box center [567, 163] width 186 height 41
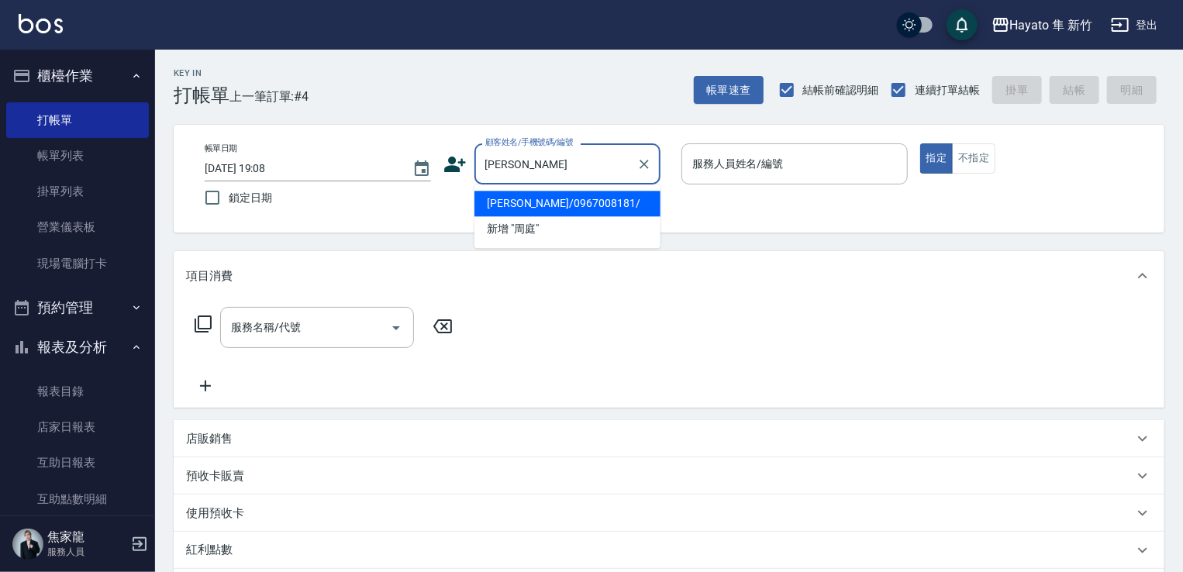
click at [553, 204] on li "[PERSON_NAME]/0967008181/" at bounding box center [567, 204] width 186 height 26
type input "[PERSON_NAME]/0967008181/"
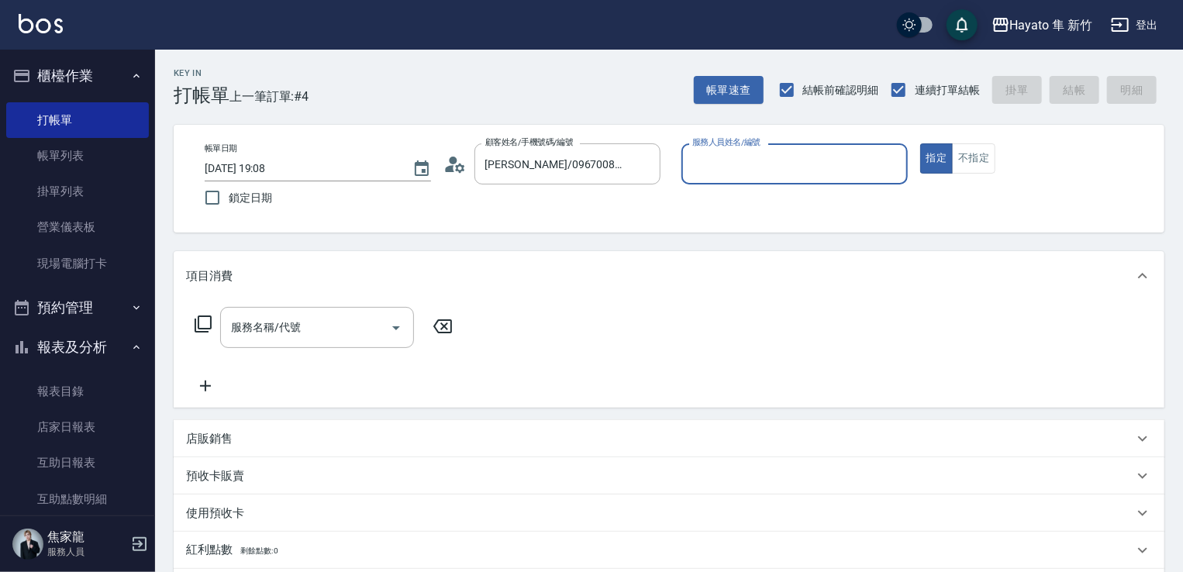
type input "En(無代號)"
click at [397, 330] on icon "Open" at bounding box center [396, 328] width 19 height 19
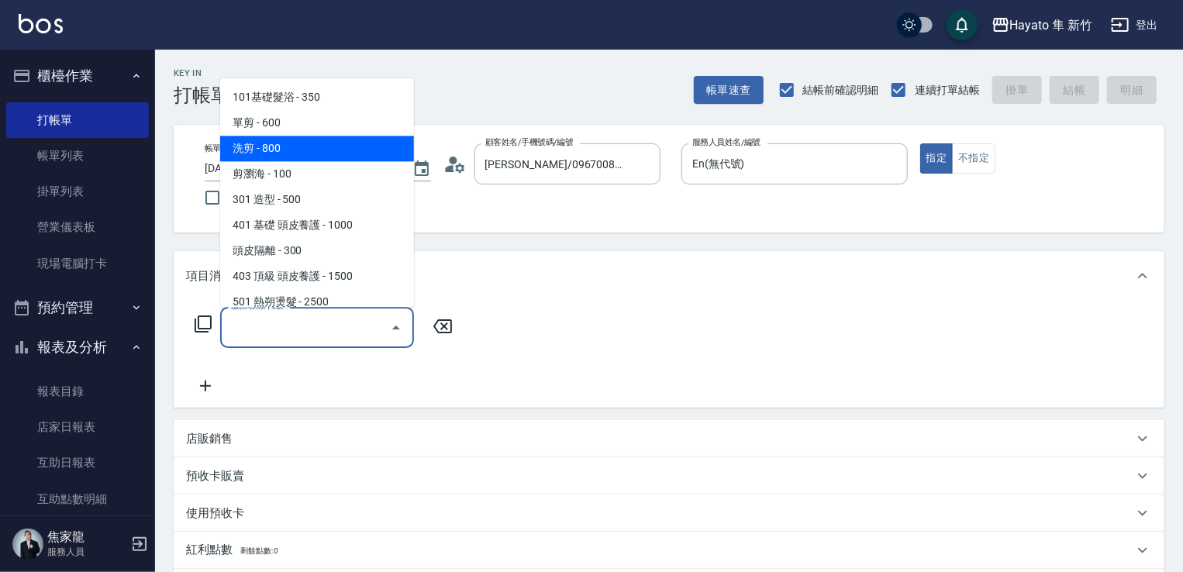
click at [319, 158] on span "洗剪 - 800" at bounding box center [317, 149] width 194 height 26
type input "洗剪(201)"
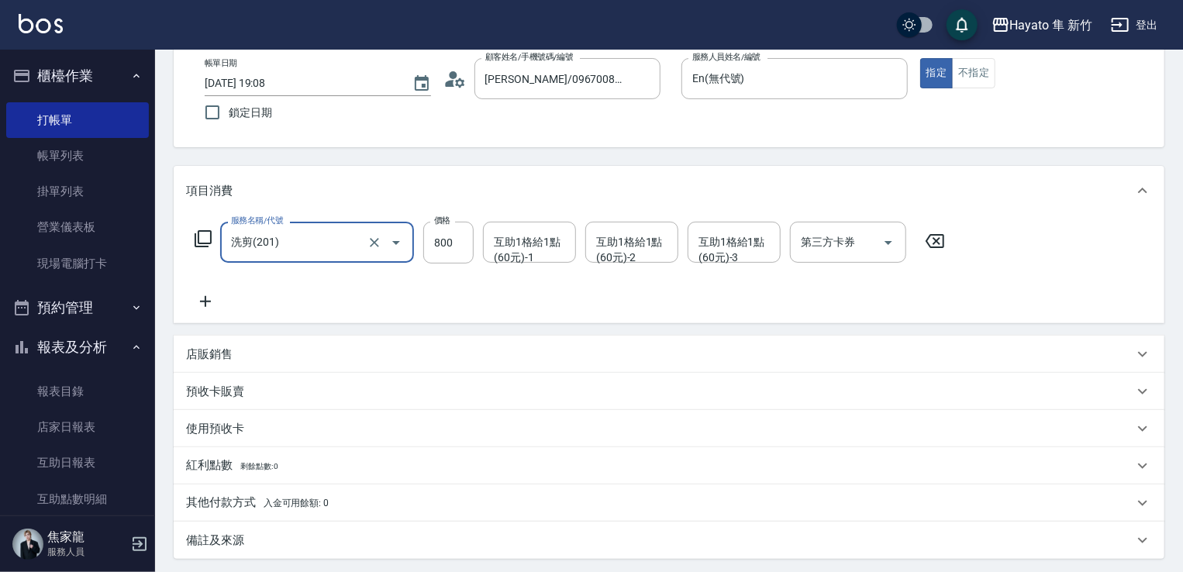
scroll to position [233, 0]
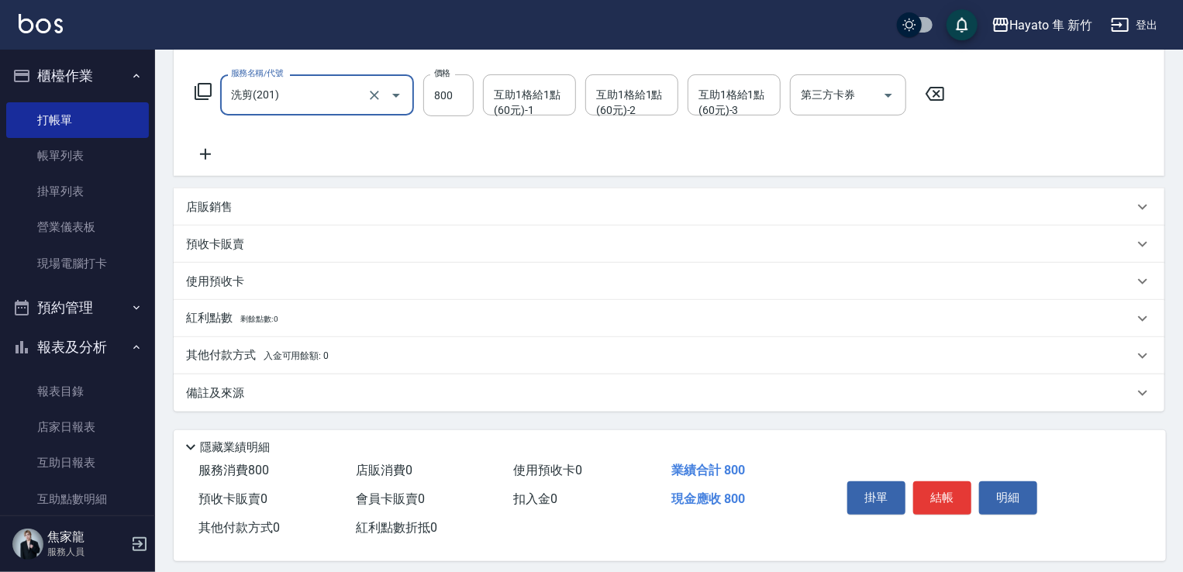
click at [412, 404] on div "備註及來源" at bounding box center [669, 392] width 991 height 37
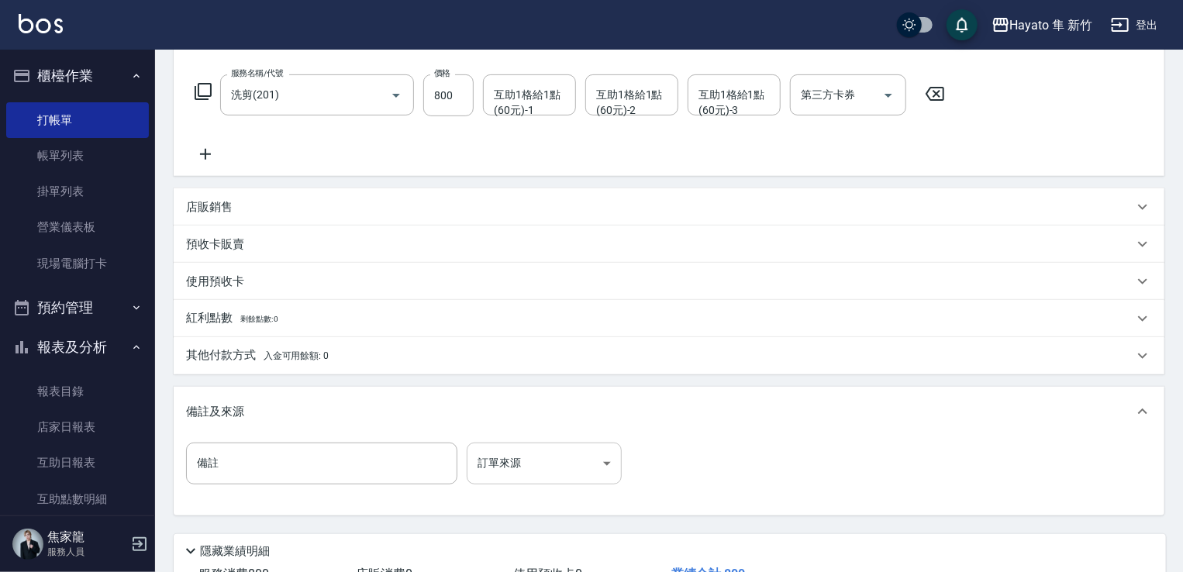
click at [584, 462] on body "Hayato 隼 新竹 登出 櫃檯作業 打帳單 帳單列表 掛單列表 營業儀表板 現場電腦打卡 預約管理 預約管理 報表及分析 報表目錄 店家日報表 互助日報表…" at bounding box center [591, 225] width 1183 height 916
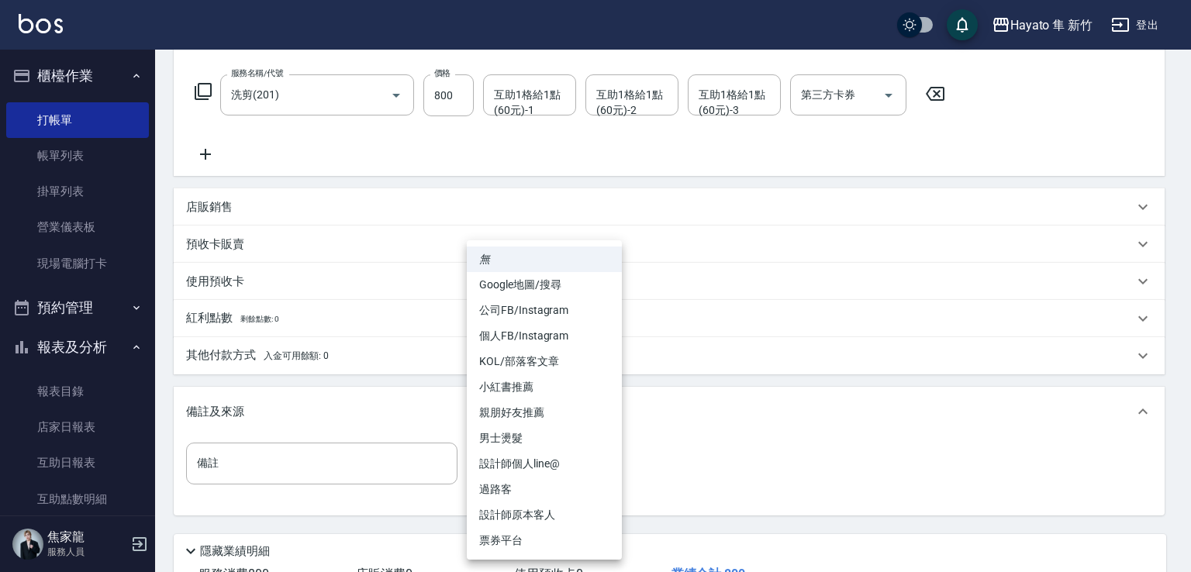
click at [543, 522] on li "設計師原本客人" at bounding box center [544, 515] width 155 height 26
type input "設計師原本客人"
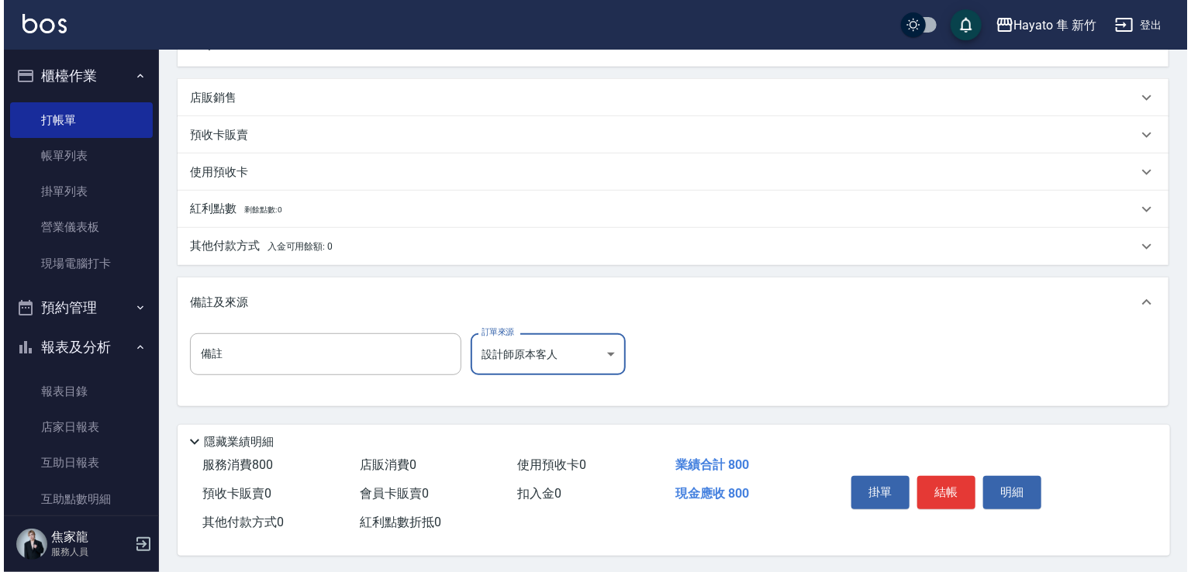
scroll to position [350, 0]
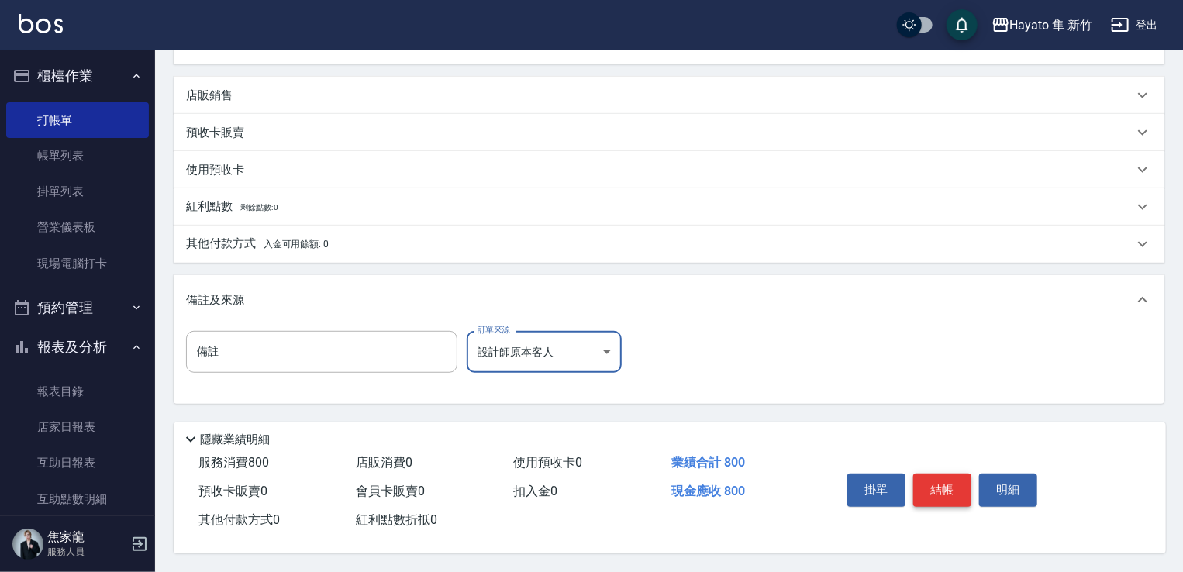
click at [797, 481] on button "結帳" at bounding box center [942, 490] width 58 height 33
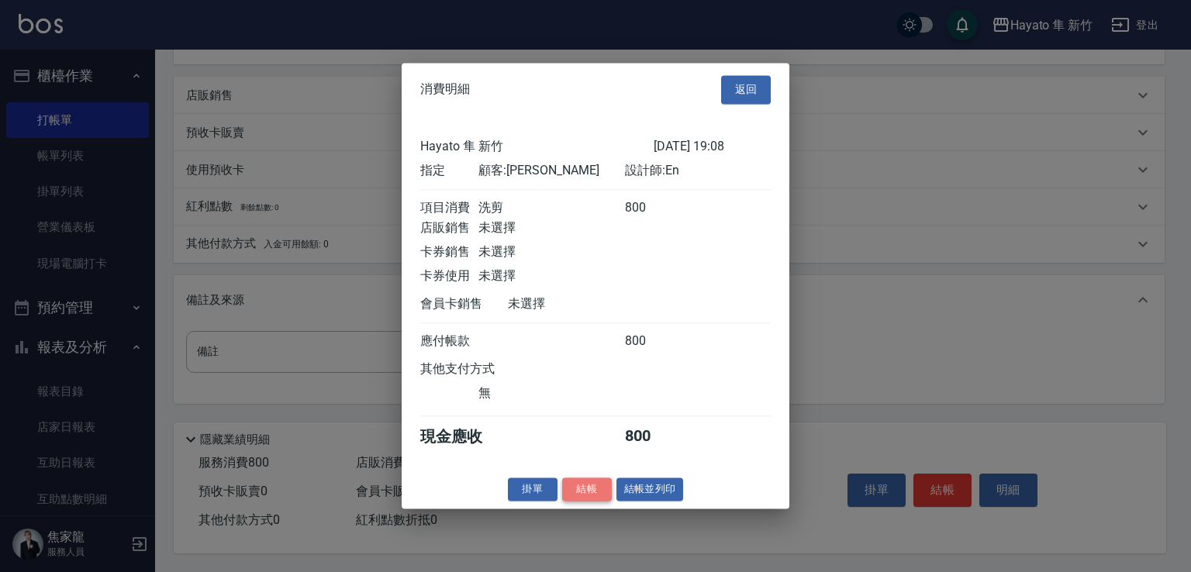
click at [589, 497] on button "結帳" at bounding box center [587, 489] width 50 height 24
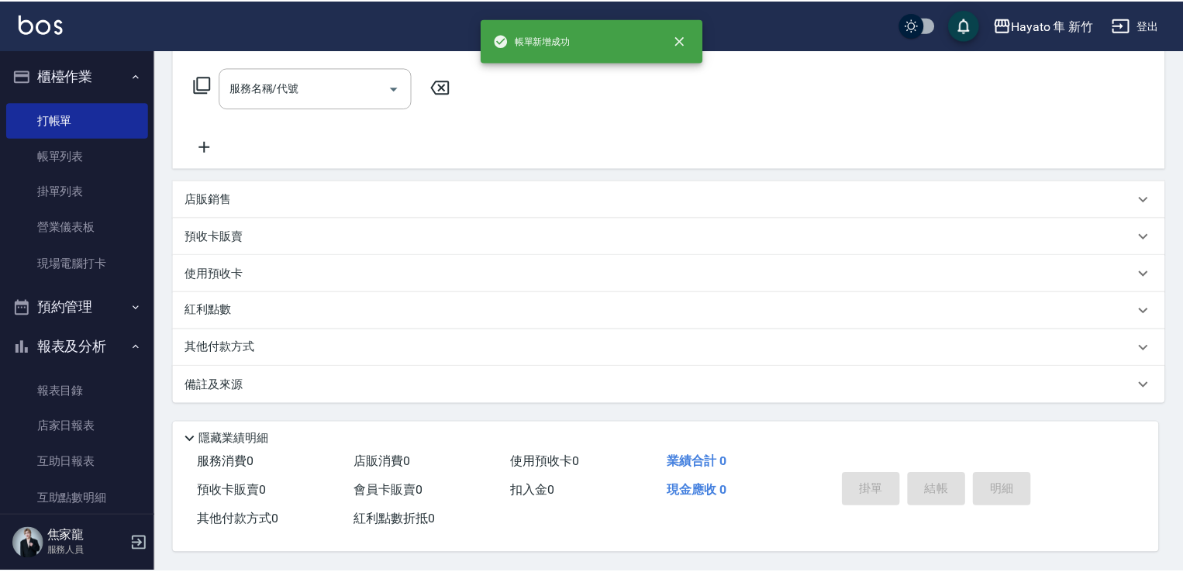
scroll to position [0, 0]
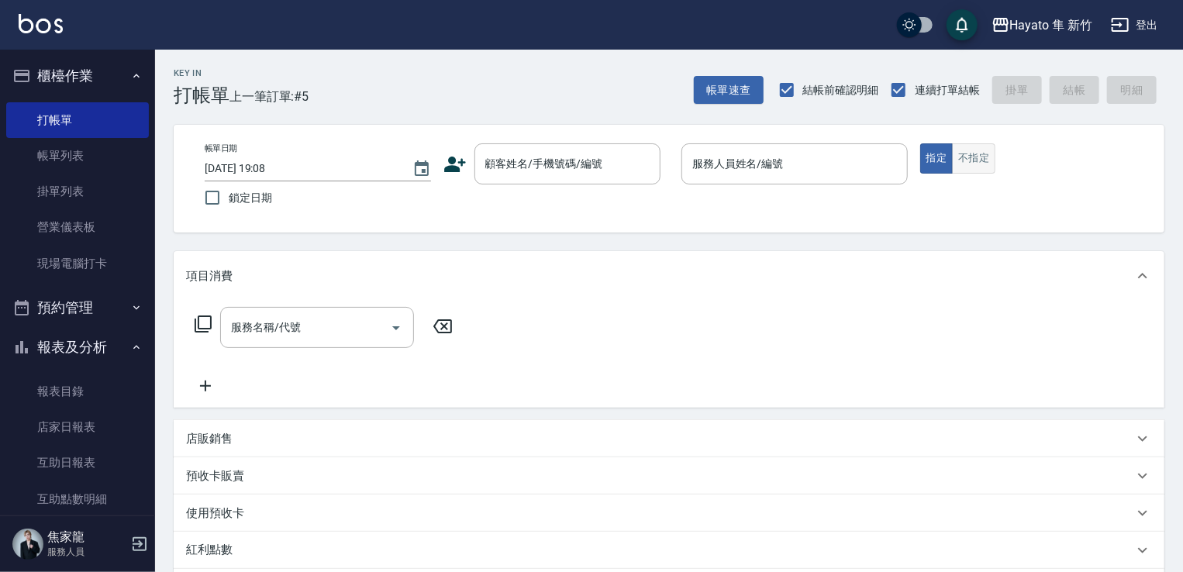
click at [797, 165] on button "不指定" at bounding box center [973, 158] width 43 height 30
click at [453, 170] on icon at bounding box center [455, 165] width 22 height 16
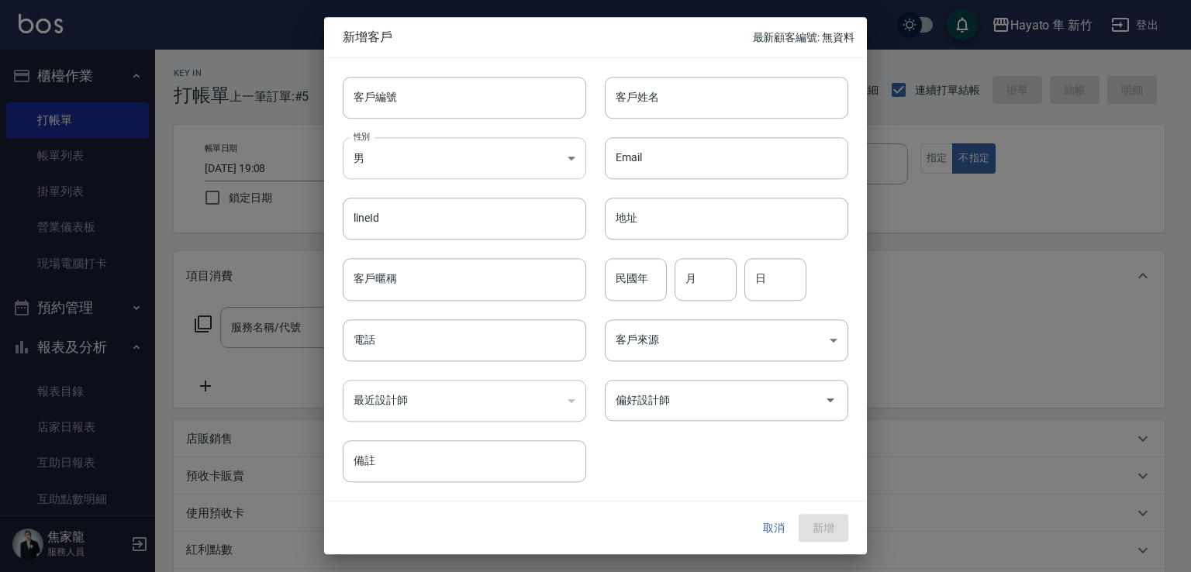
click at [444, 161] on body "Hayato 隼 新竹 登出 櫃檯作業 打帳單 帳單列表 掛單列表 營業儀表板 現場電腦打卡 預約管理 預約管理 報表及分析 報表目錄 店家日報表 互助日報表…" at bounding box center [595, 406] width 1191 height 812
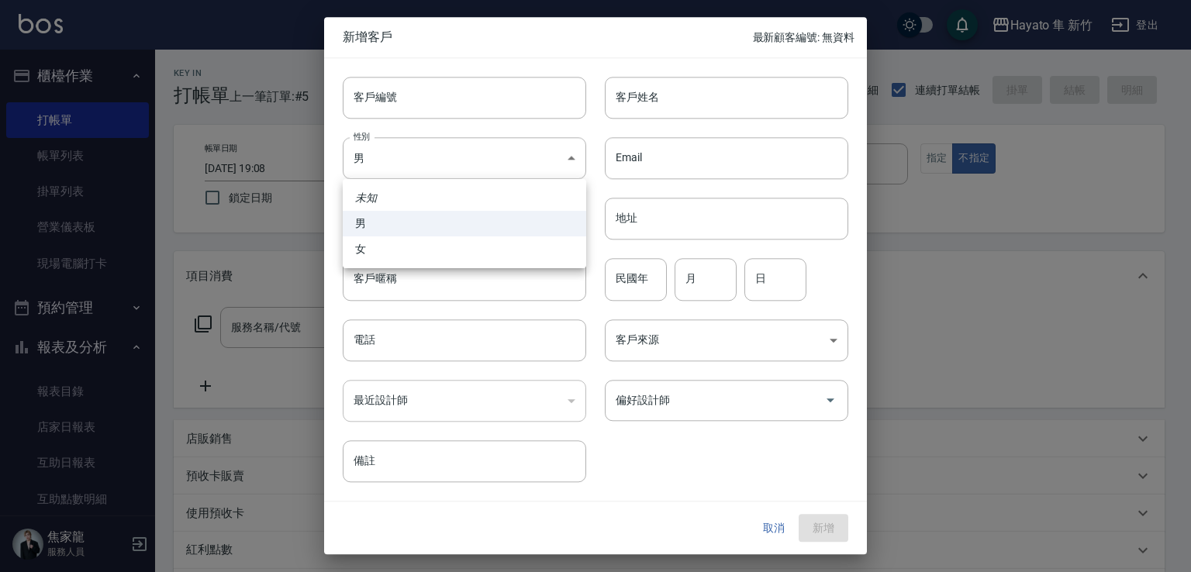
click at [425, 252] on li "女" at bounding box center [464, 249] width 243 height 26
type input "[DEMOGRAPHIC_DATA]"
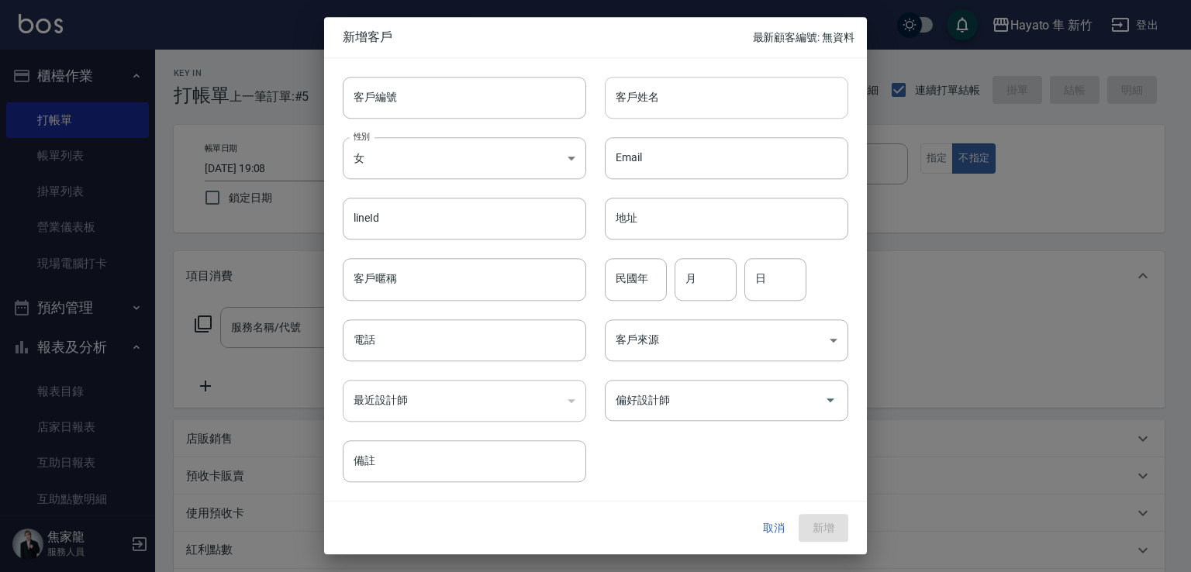
click at [710, 91] on input "客戶姓名" at bounding box center [726, 98] width 243 height 42
type input "[PERSON_NAME]"
click at [634, 287] on input "民國年" at bounding box center [636, 280] width 62 height 42
type input "61"
click at [708, 271] on input "月" at bounding box center [705, 280] width 62 height 42
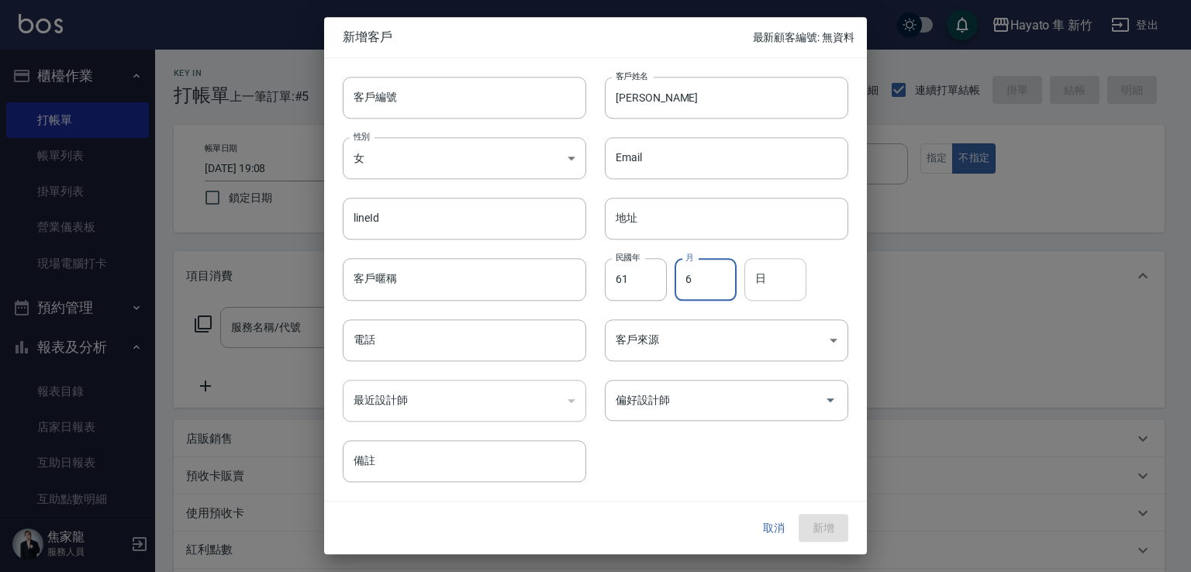
type input "6"
click at [785, 281] on input "日" at bounding box center [775, 280] width 62 height 42
type input "25"
click at [420, 342] on input "電話" at bounding box center [464, 340] width 243 height 42
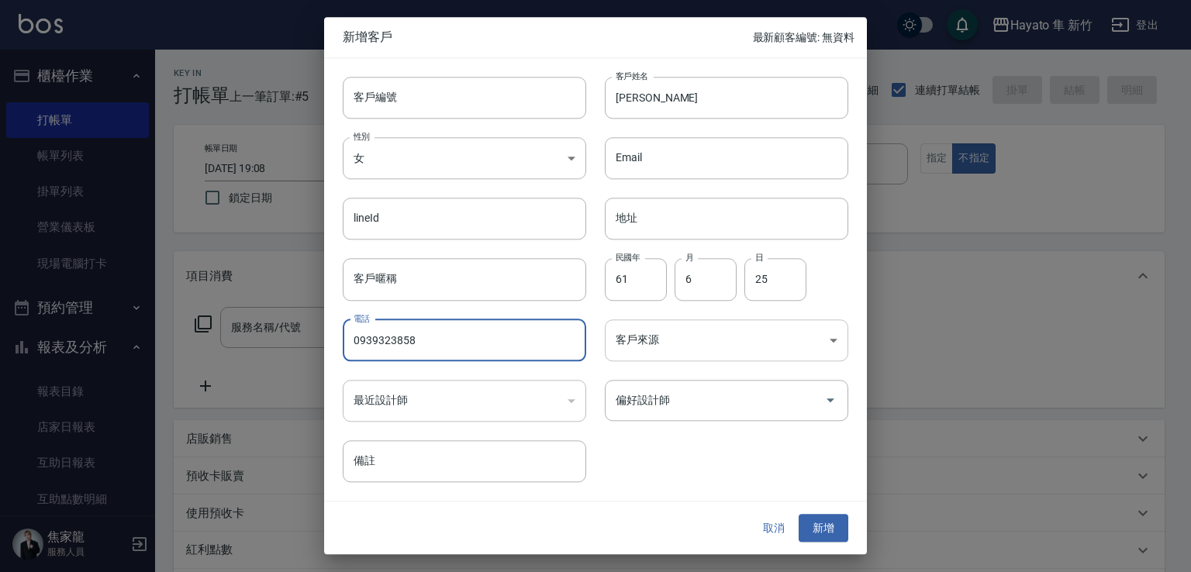
type input "0939323858"
click at [690, 330] on body "Hayato 隼 新竹 登出 櫃檯作業 打帳單 帳單列表 掛單列表 營業儀表板 現場電腦打卡 預約管理 預約管理 報表及分析 報表目錄 店家日報表 互助日報表…" at bounding box center [595, 406] width 1191 height 812
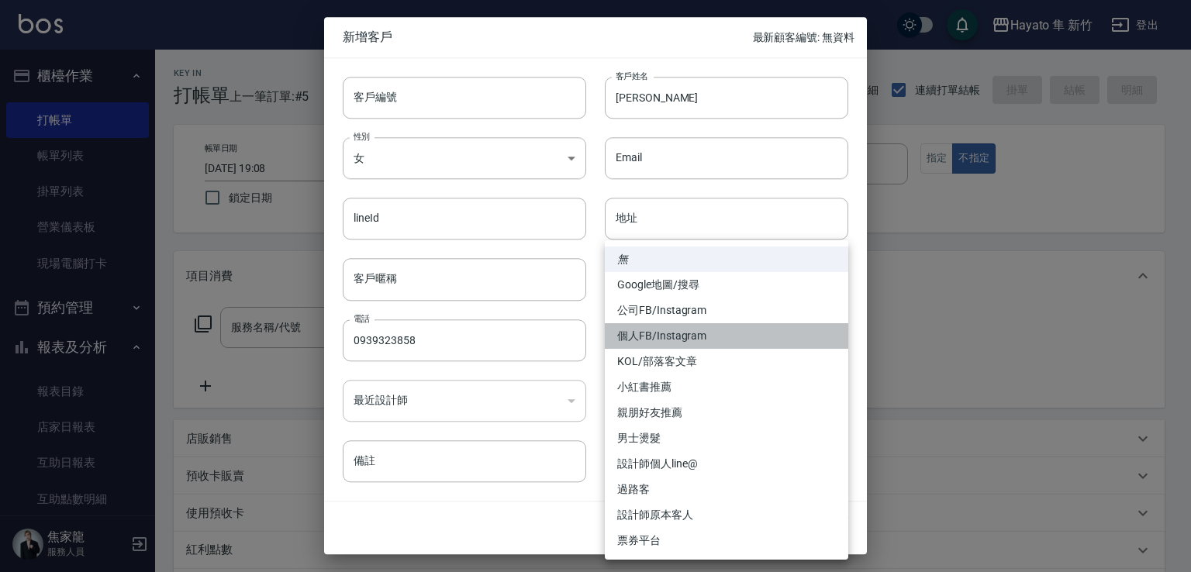
click at [679, 339] on li "個人FB/Instagram" at bounding box center [726, 336] width 243 height 26
type input "個人FB/Instagram"
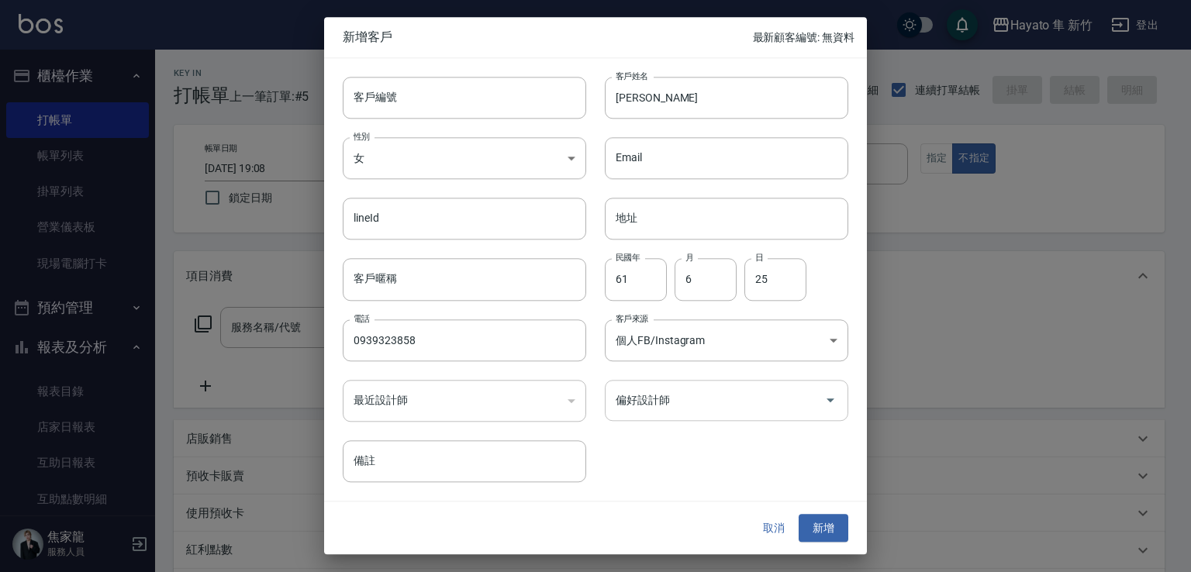
click at [681, 398] on input "偏好設計師" at bounding box center [715, 400] width 206 height 27
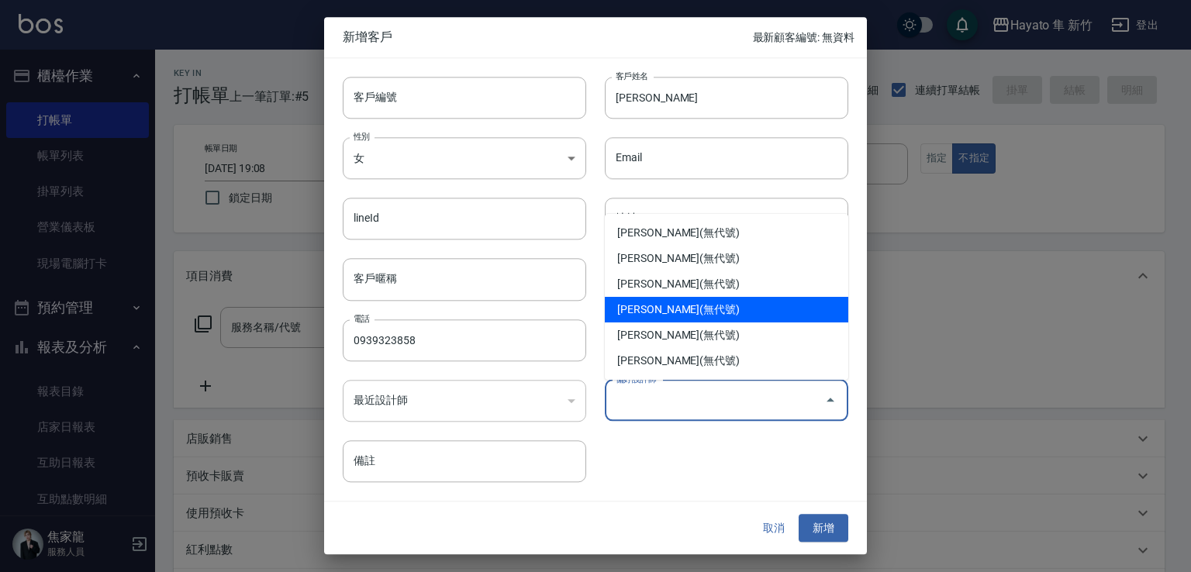
click at [668, 318] on li "[PERSON_NAME](無代號)" at bounding box center [726, 310] width 243 height 26
type input "焦家龍"
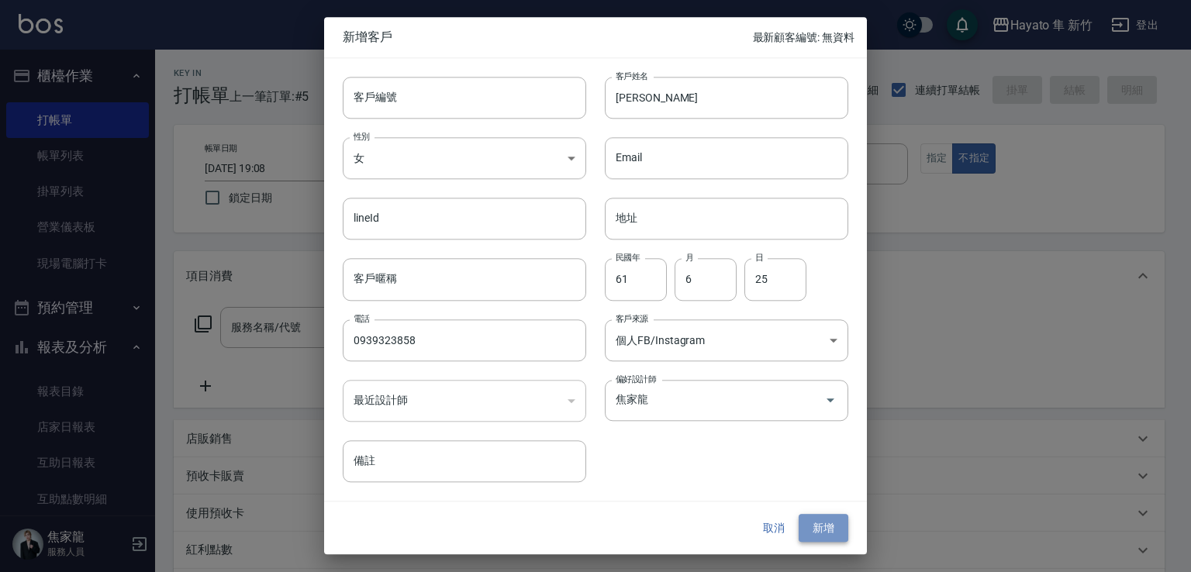
click at [797, 532] on button "新增" at bounding box center [823, 528] width 50 height 29
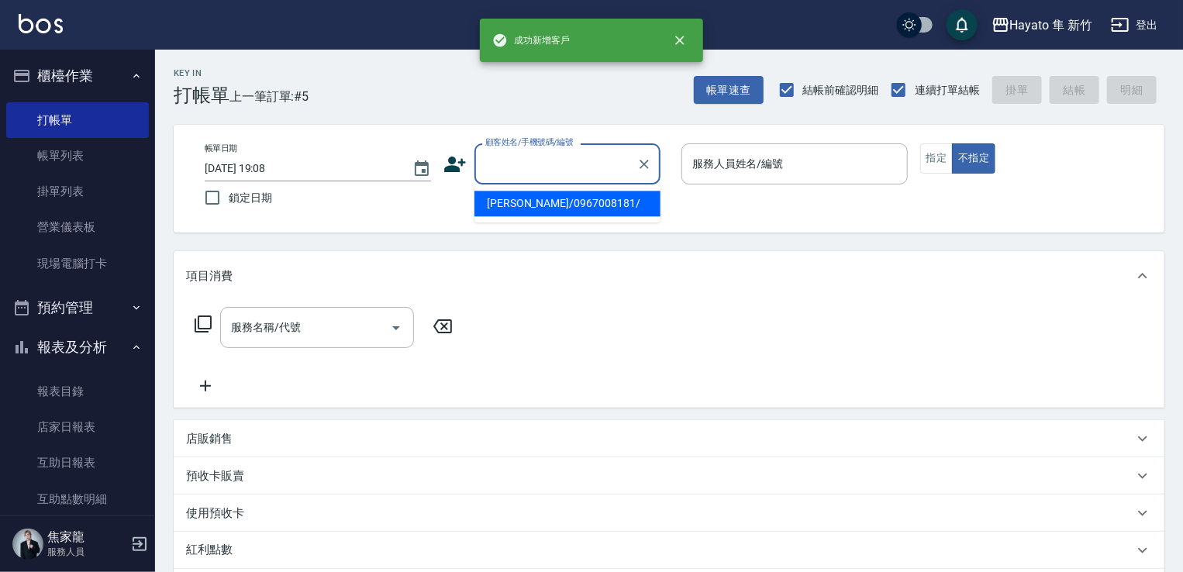
click at [531, 156] on input "顧客姓名/手機號碼/編號" at bounding box center [555, 163] width 149 height 27
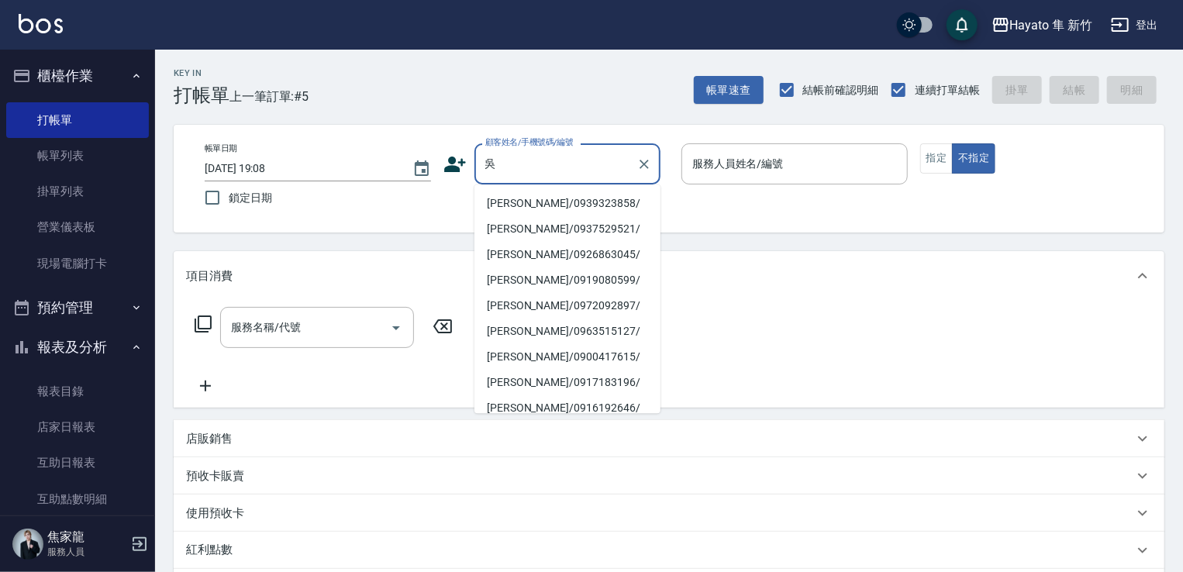
click at [540, 202] on li "[PERSON_NAME]/0939323858/" at bounding box center [567, 204] width 186 height 26
type input "[PERSON_NAME]/0939323858/"
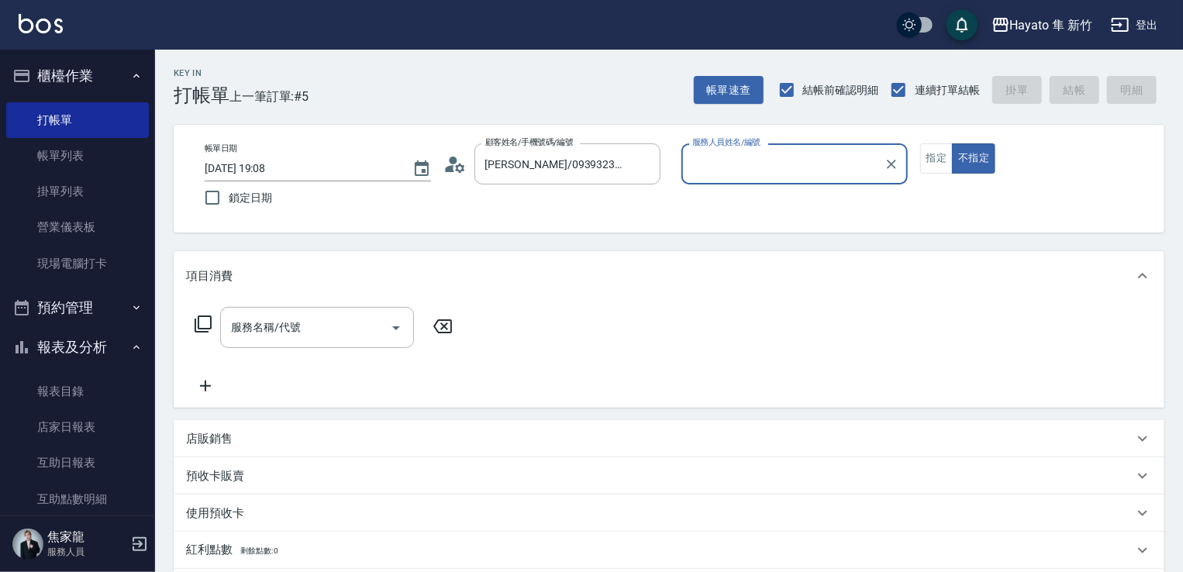
type input "En(無代號)"
click at [385, 330] on button "Open" at bounding box center [396, 327] width 25 height 25
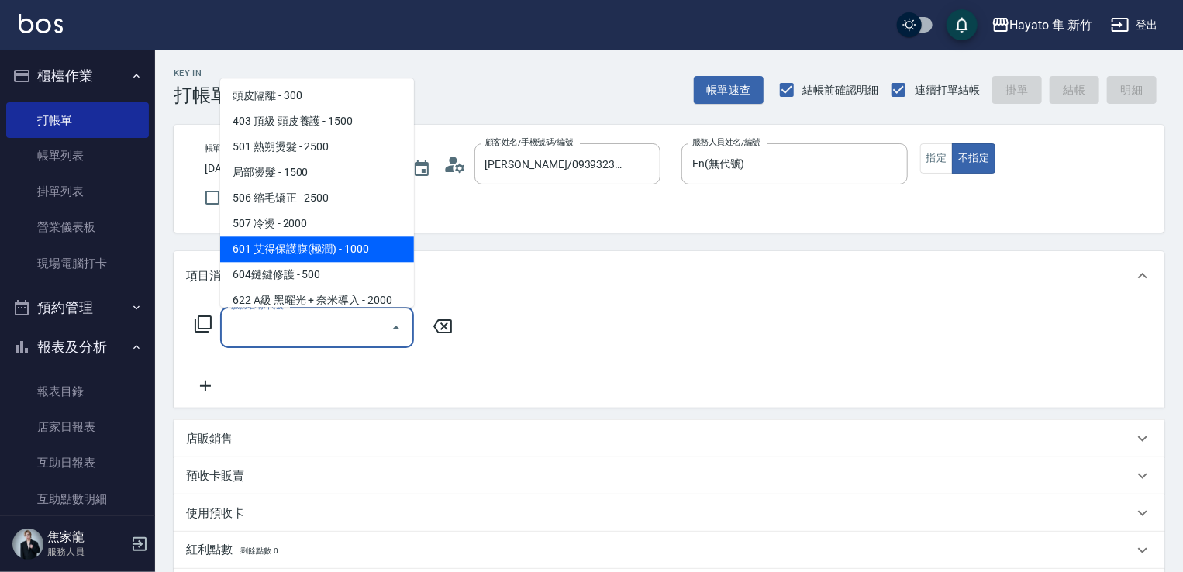
scroll to position [270, 0]
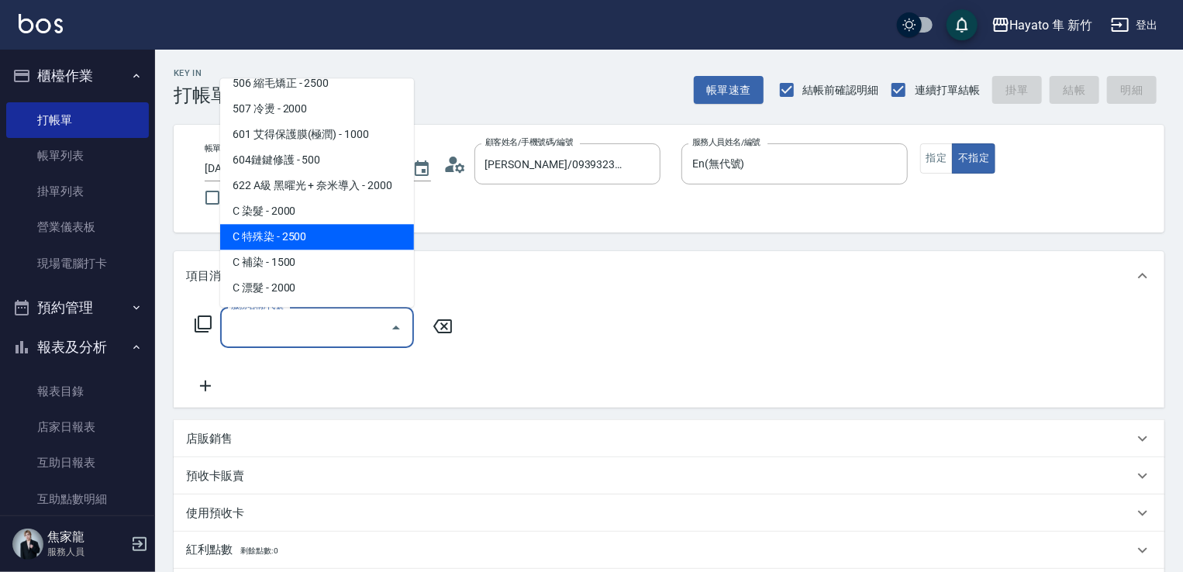
click at [319, 233] on span "C 特殊染 - 2500" at bounding box center [317, 237] width 194 height 26
type input "C 特殊染(703)"
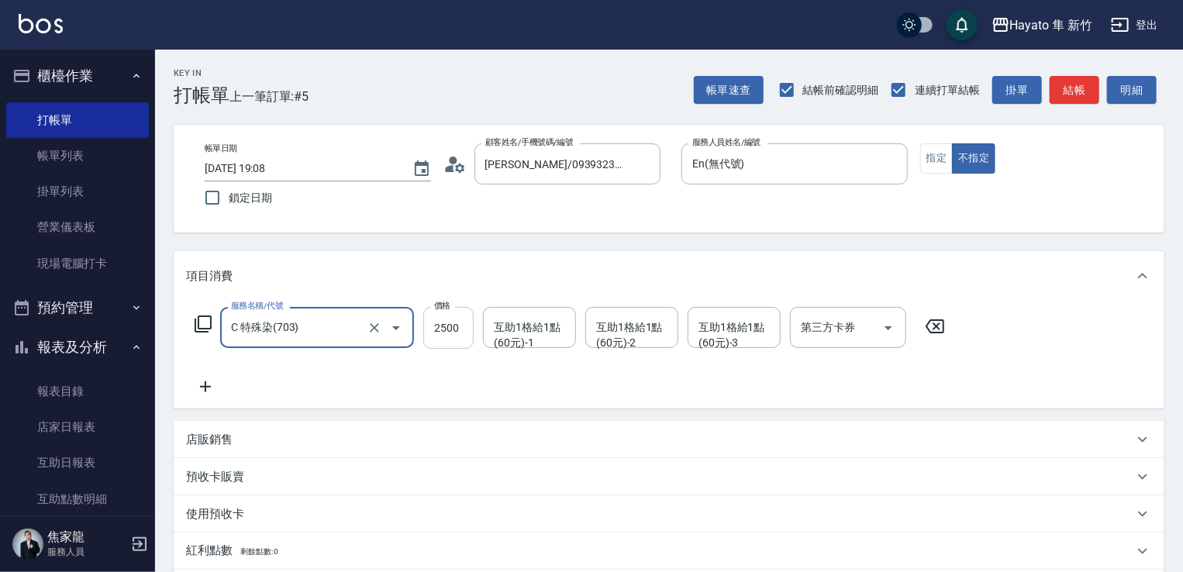
click at [467, 322] on input "2500" at bounding box center [448, 328] width 50 height 42
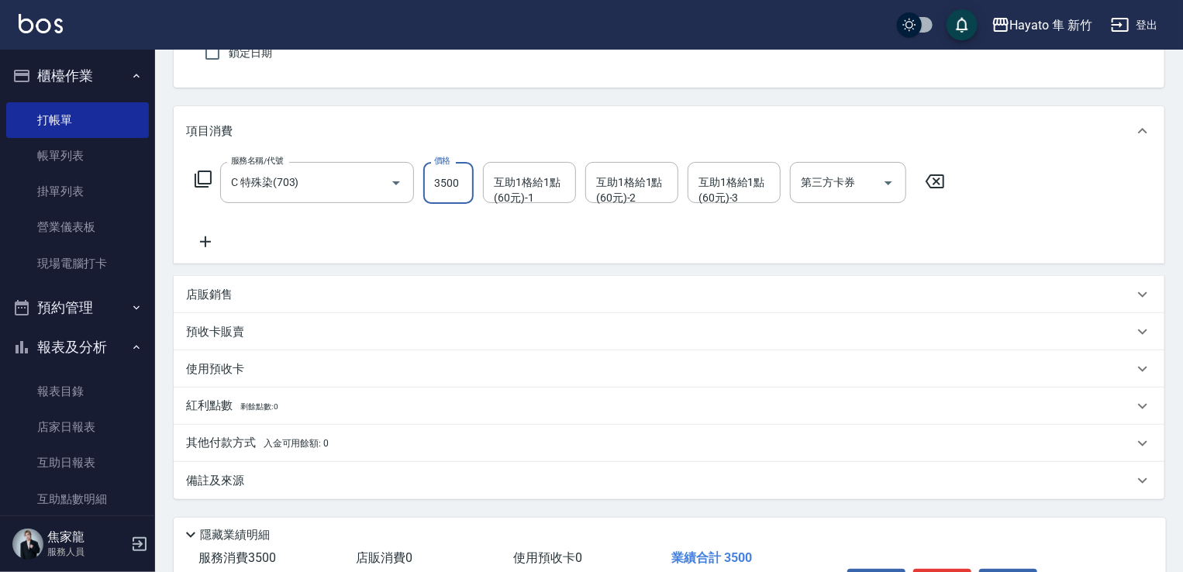
scroll to position [155, 0]
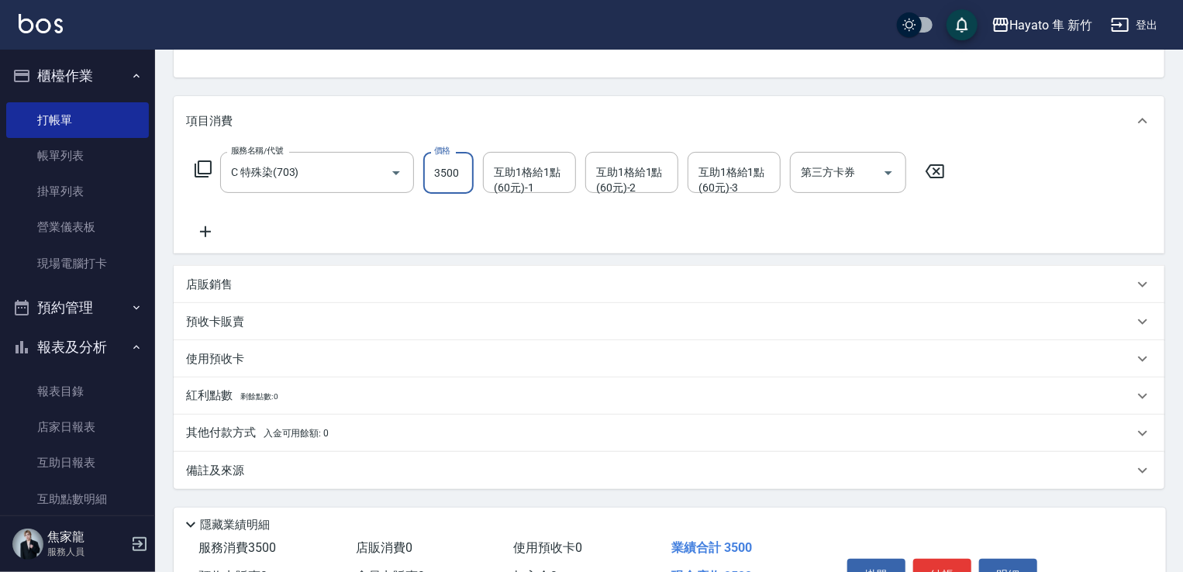
type input "3500"
click at [198, 237] on icon at bounding box center [205, 231] width 39 height 19
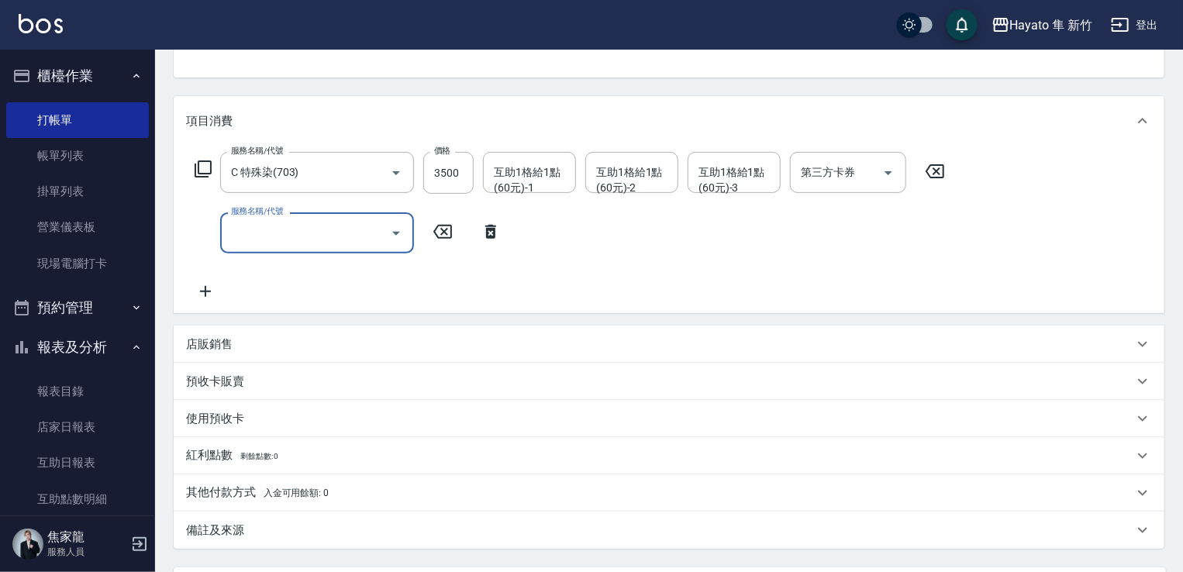
drag, startPoint x: 415, startPoint y: 241, endPoint x: 407, endPoint y: 236, distance: 9.5
click at [413, 240] on div "服務名稱/代號 服務名稱/代號" at bounding box center [348, 232] width 324 height 41
click at [403, 233] on icon "Open" at bounding box center [396, 233] width 19 height 19
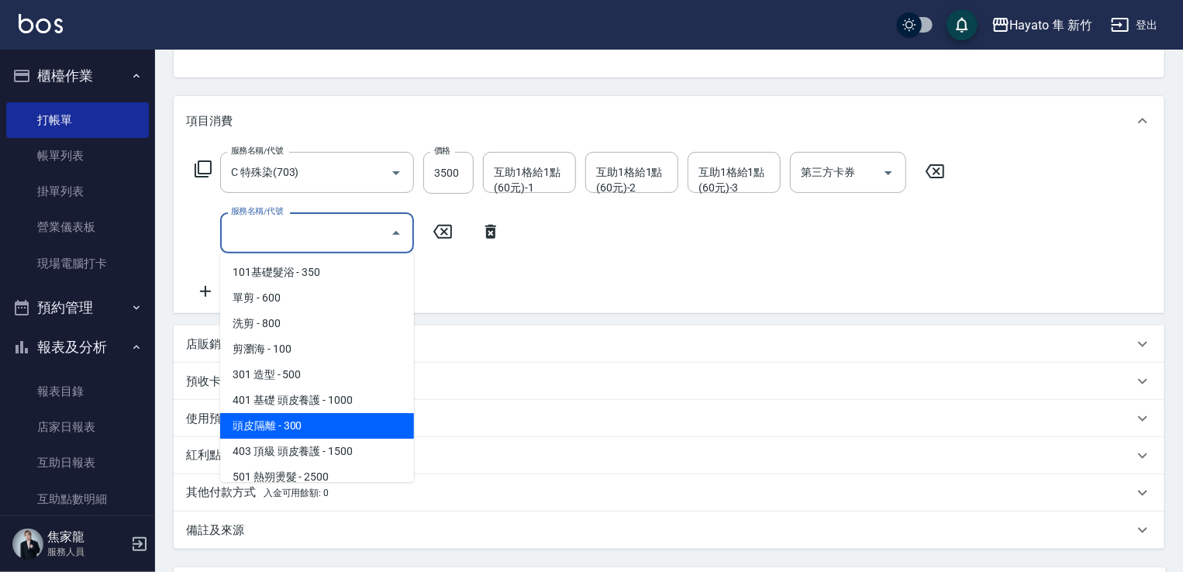
drag, startPoint x: 318, startPoint y: 426, endPoint x: 389, endPoint y: 419, distance: 71.6
click at [318, 431] on span "頭皮隔離 - 300" at bounding box center [317, 426] width 194 height 26
type input "頭皮隔離(402)"
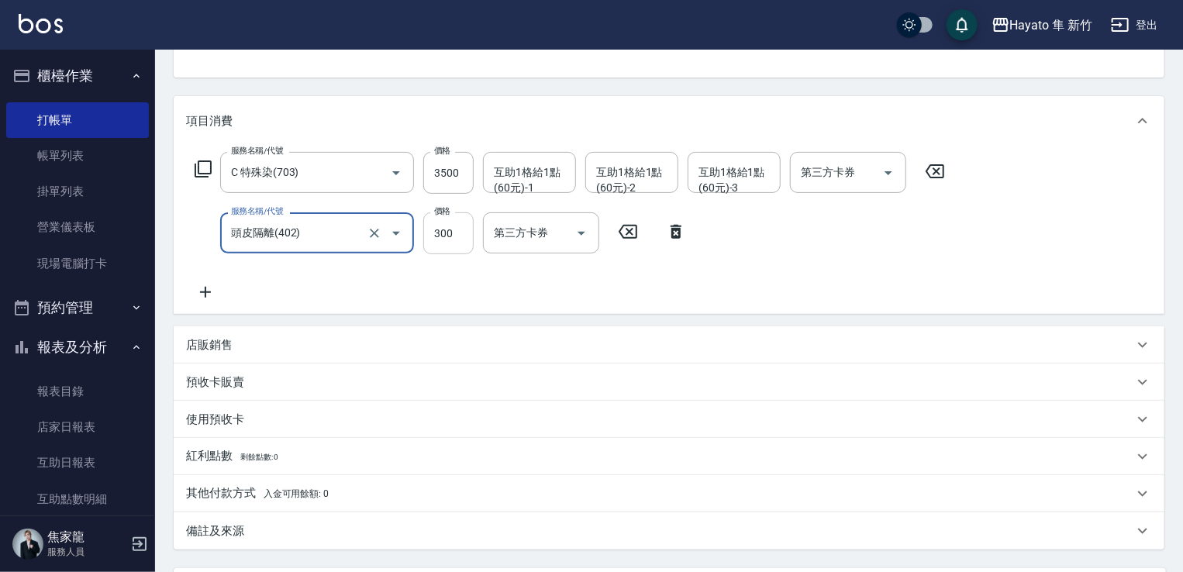
click at [459, 237] on input "300" at bounding box center [448, 233] width 50 height 42
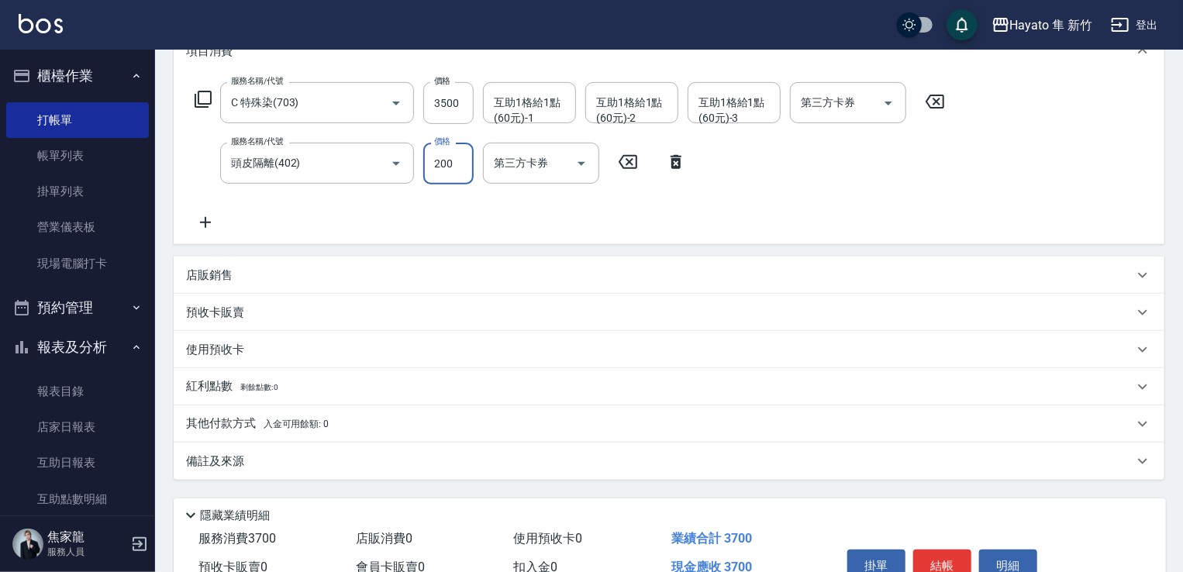
scroll to position [306, 0]
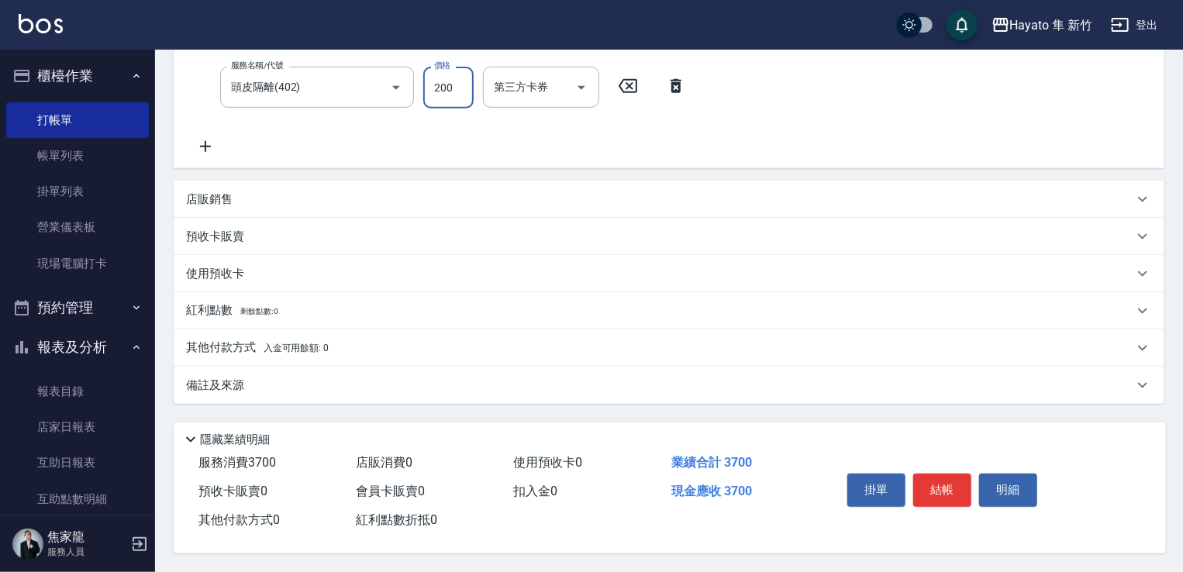
type input "200"
click at [260, 205] on div "店販銷售" at bounding box center [669, 199] width 991 height 37
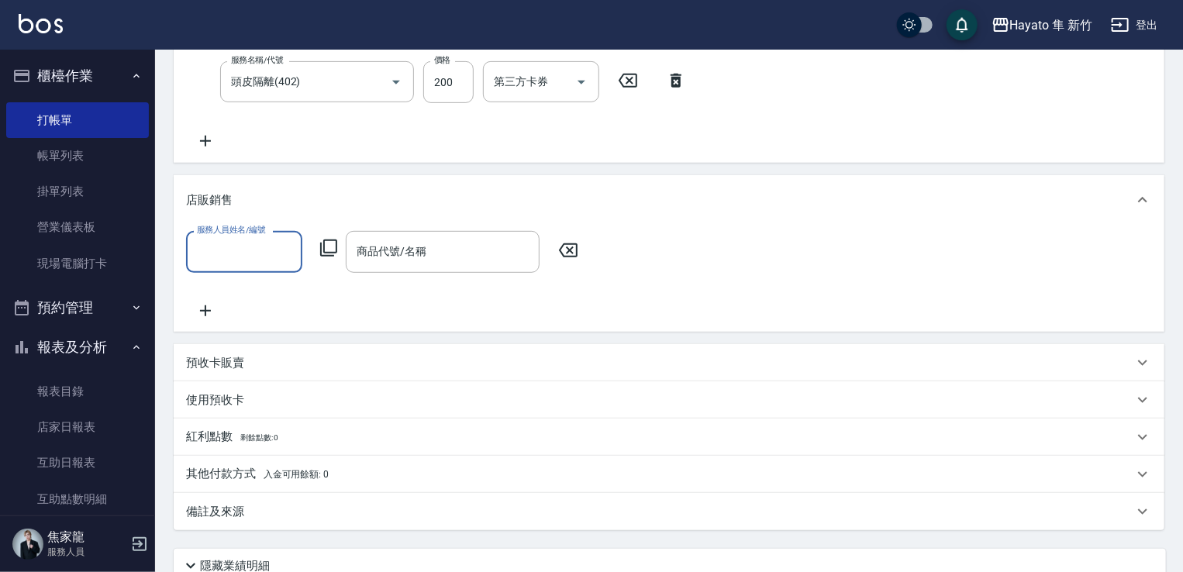
scroll to position [0, 0]
click at [233, 260] on input "服務人員姓名/編號" at bounding box center [244, 251] width 102 height 27
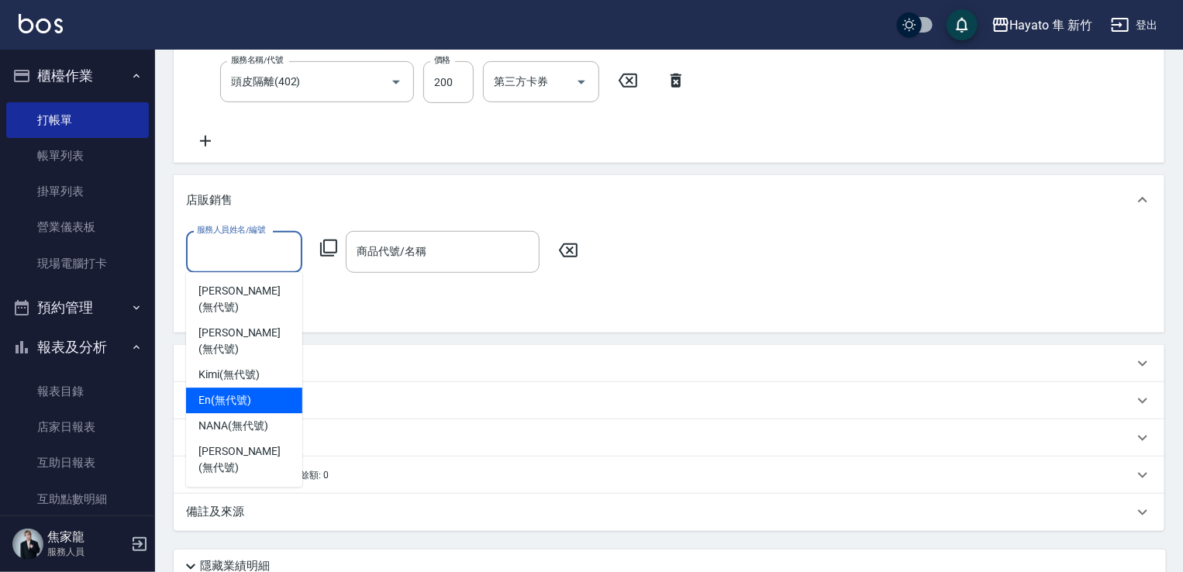
click at [252, 388] on div "En (無代號)" at bounding box center [244, 401] width 116 height 26
type input "En(無代號)"
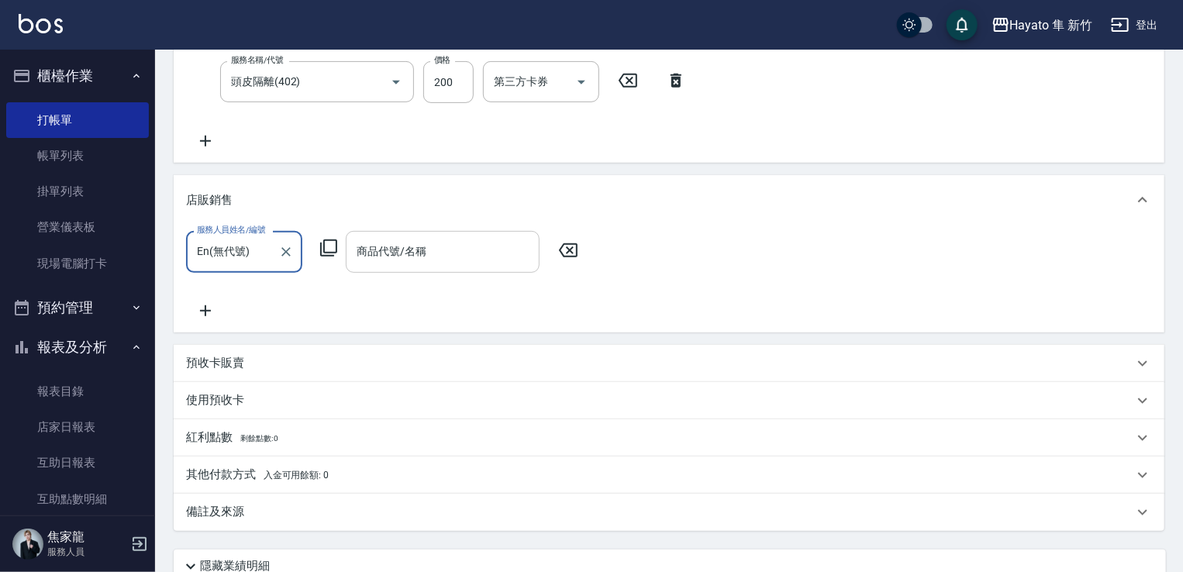
click at [415, 236] on div "商品代號/名稱" at bounding box center [443, 251] width 194 height 41
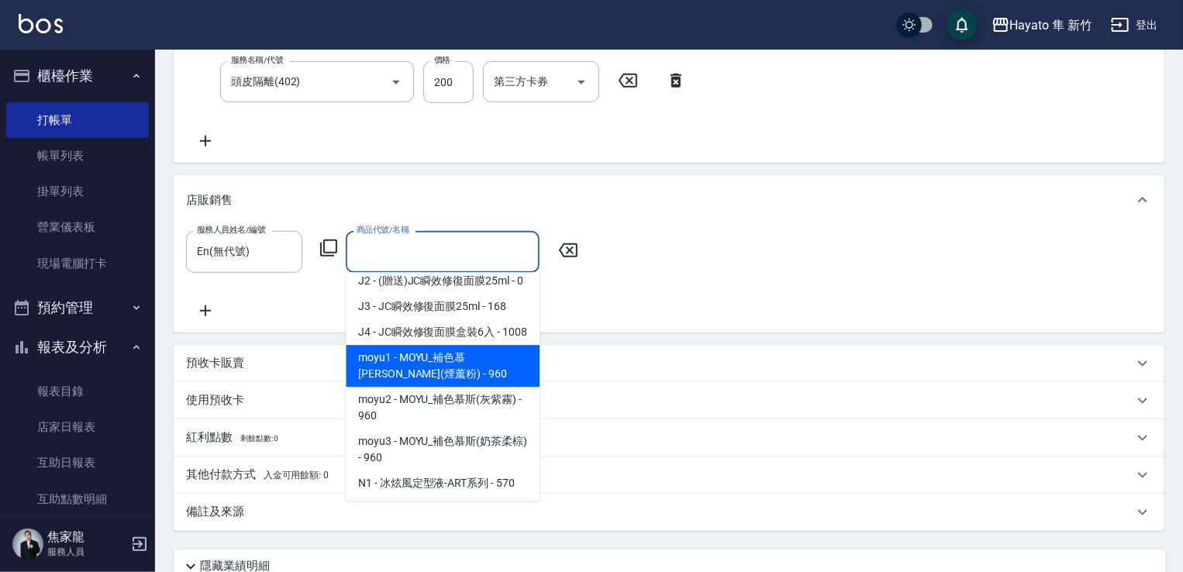
scroll to position [310, 0]
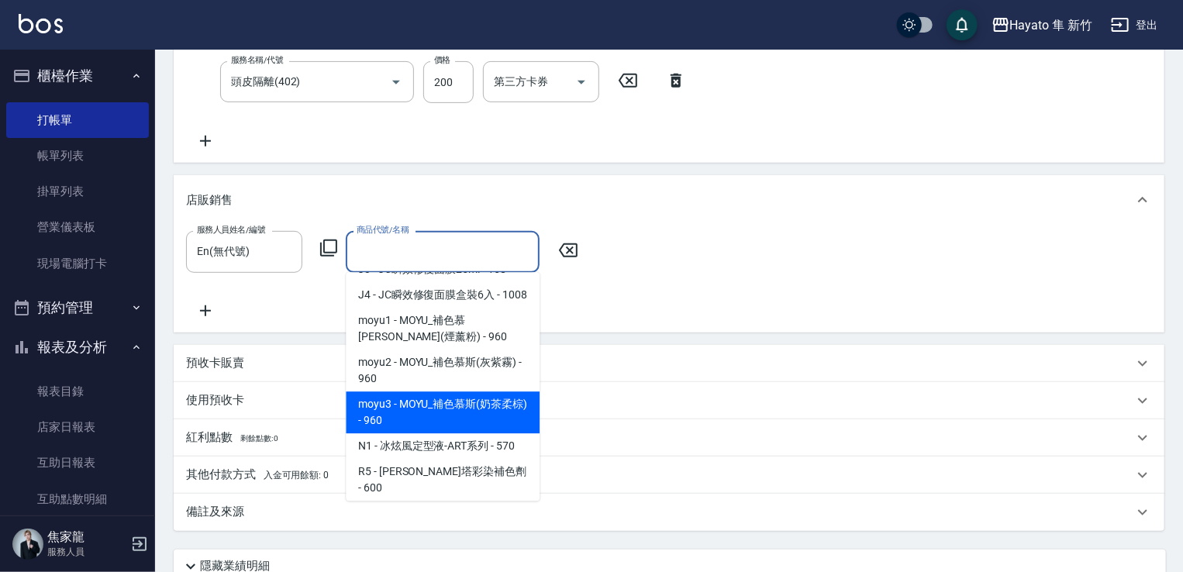
click at [465, 433] on span "moyu3 - MOYU_補色慕斯(奶茶柔棕) - 960" at bounding box center [443, 412] width 194 height 42
type input "MOYU_補色慕斯(奶茶柔棕)"
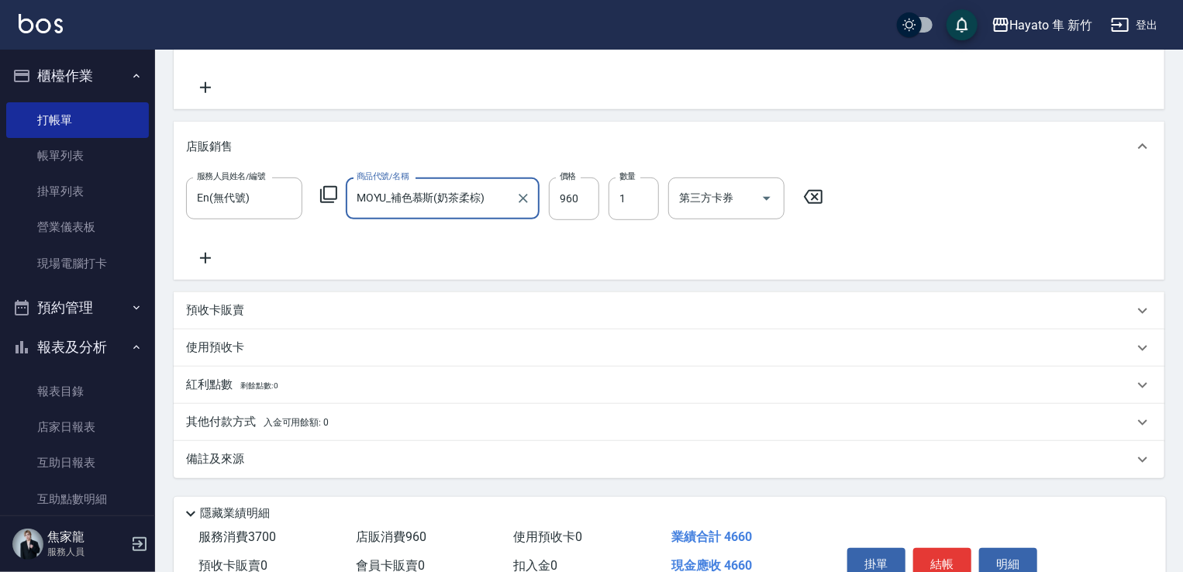
scroll to position [384, 0]
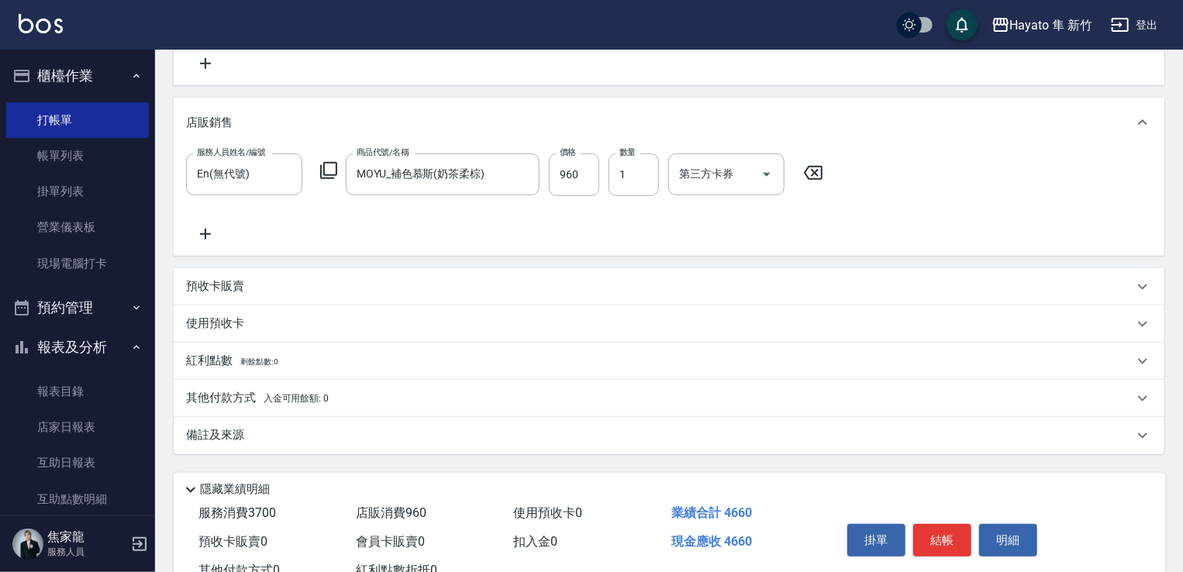
click at [273, 446] on div "備註及來源" at bounding box center [669, 435] width 991 height 37
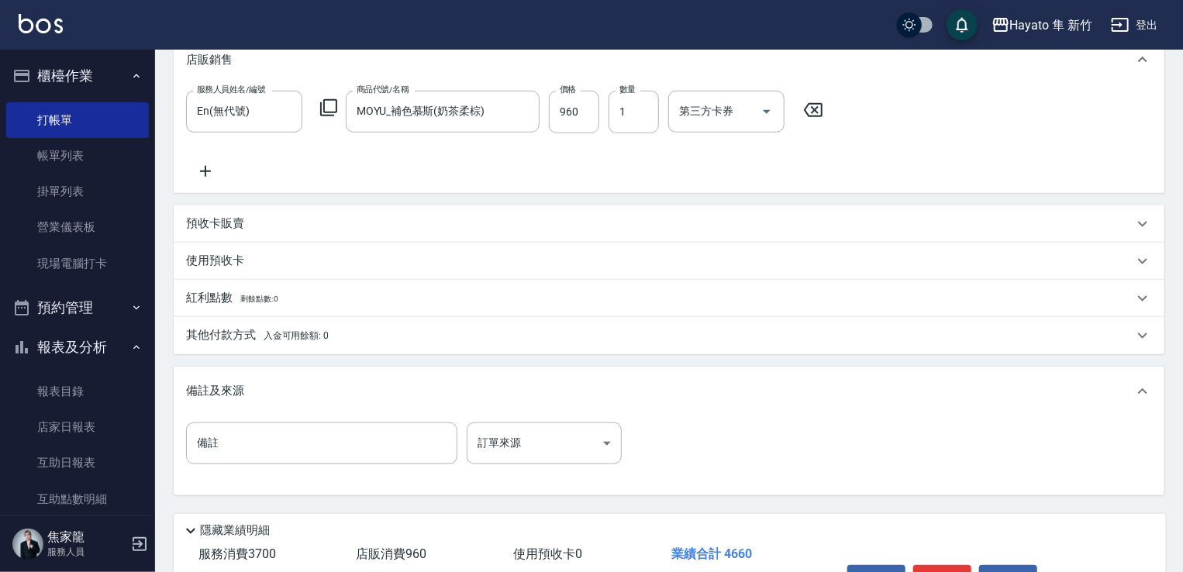
scroll to position [539, 0]
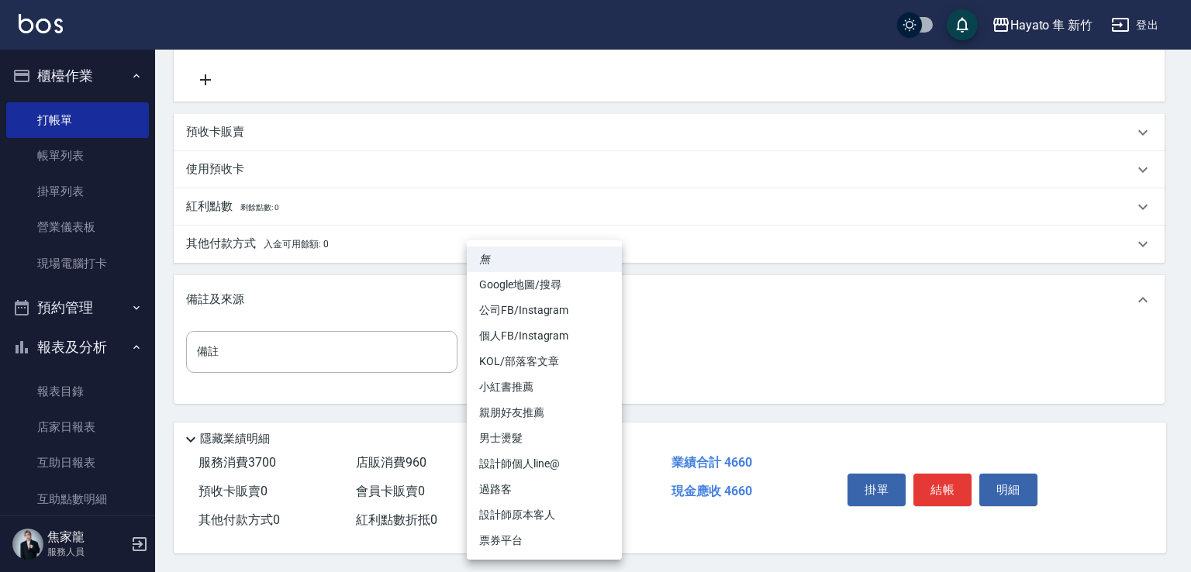
click at [580, 360] on body "Hayato 隼 新竹 登出 櫃檯作業 打帳單 帳單列表 掛單列表 營業儀表板 現場電腦打卡 預約管理 預約管理 報表及分析 報表目錄 店家日報表 互助日報表…" at bounding box center [595, 17] width 1191 height 1110
click at [531, 339] on li "個人FB/Instagram" at bounding box center [544, 336] width 155 height 26
type input "個人FB/Instagram"
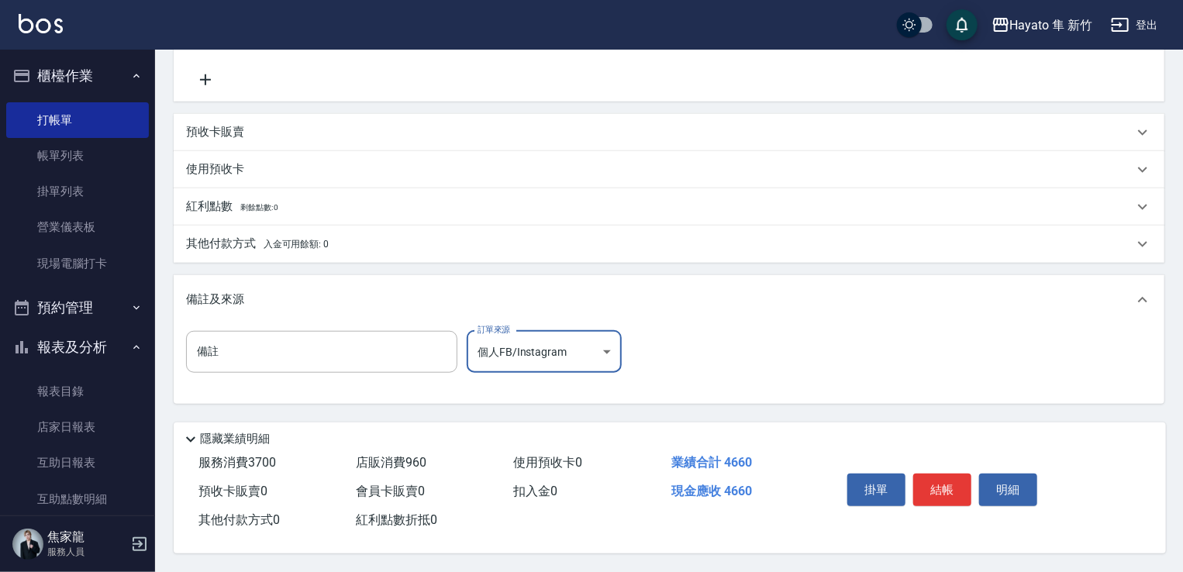
click at [320, 246] on span "入金可用餘額: 0" at bounding box center [297, 244] width 66 height 11
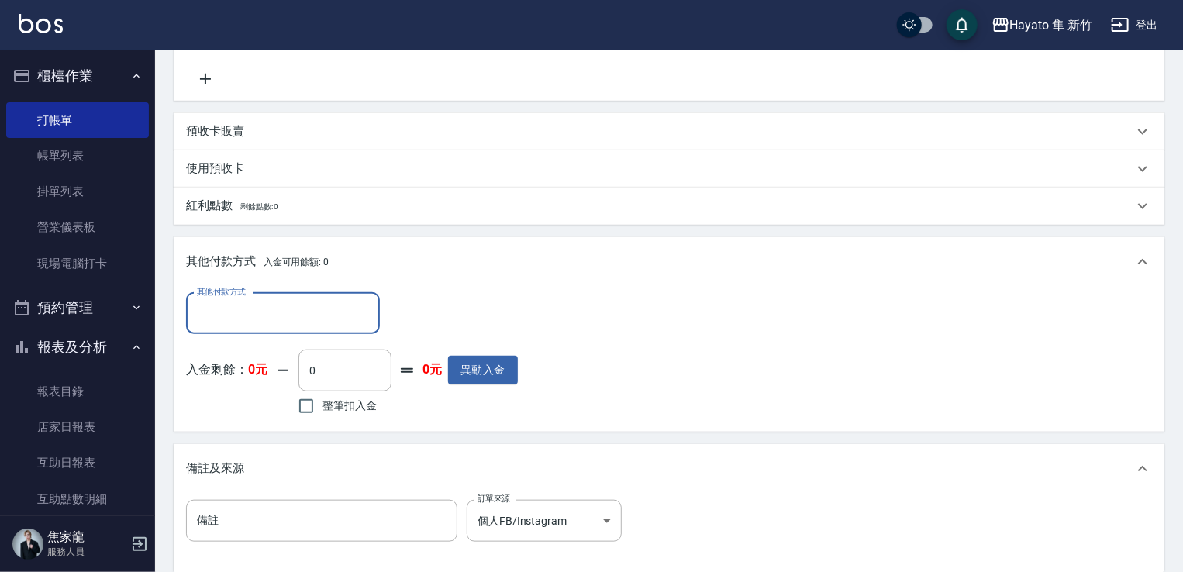
scroll to position [0, 0]
click at [303, 301] on input "其他付款方式" at bounding box center [283, 313] width 180 height 27
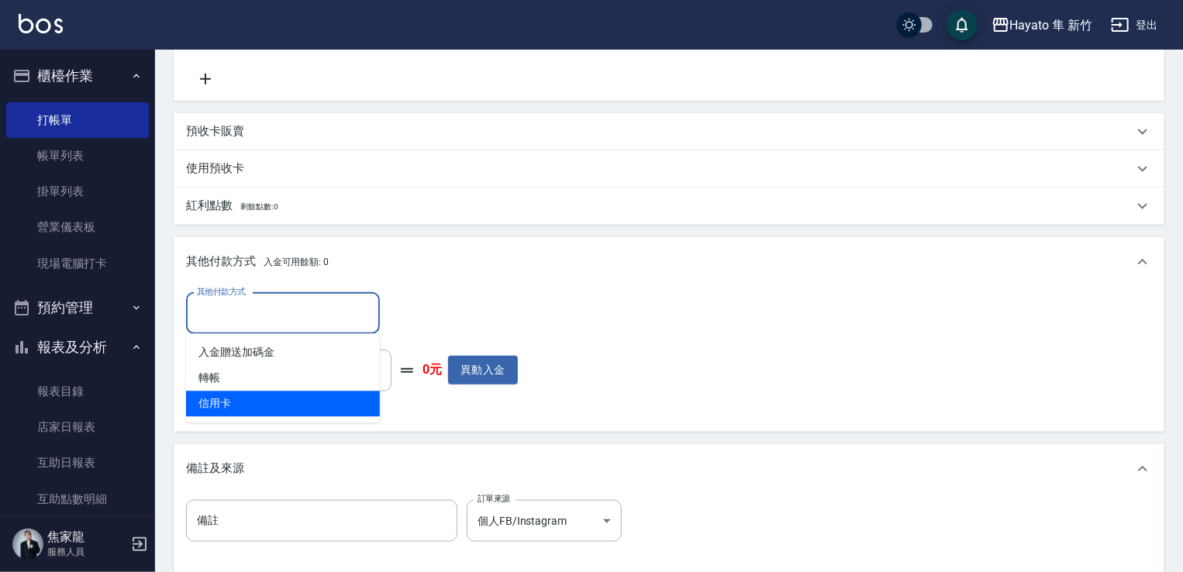
click at [261, 409] on span "信用卡" at bounding box center [283, 404] width 194 height 26
type input "信用卡"
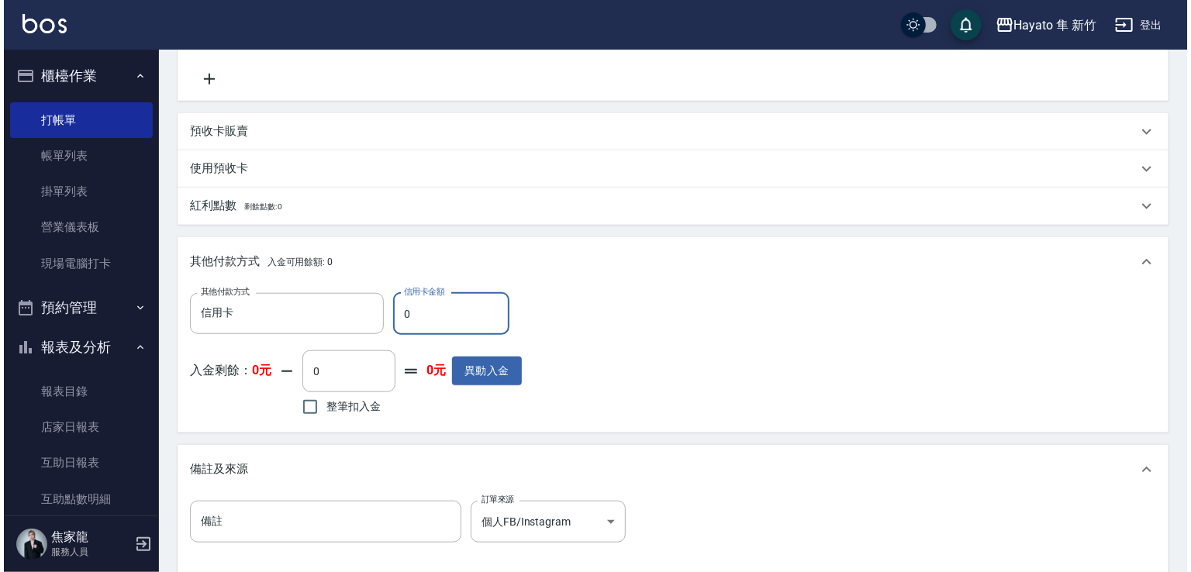
scroll to position [694, 0]
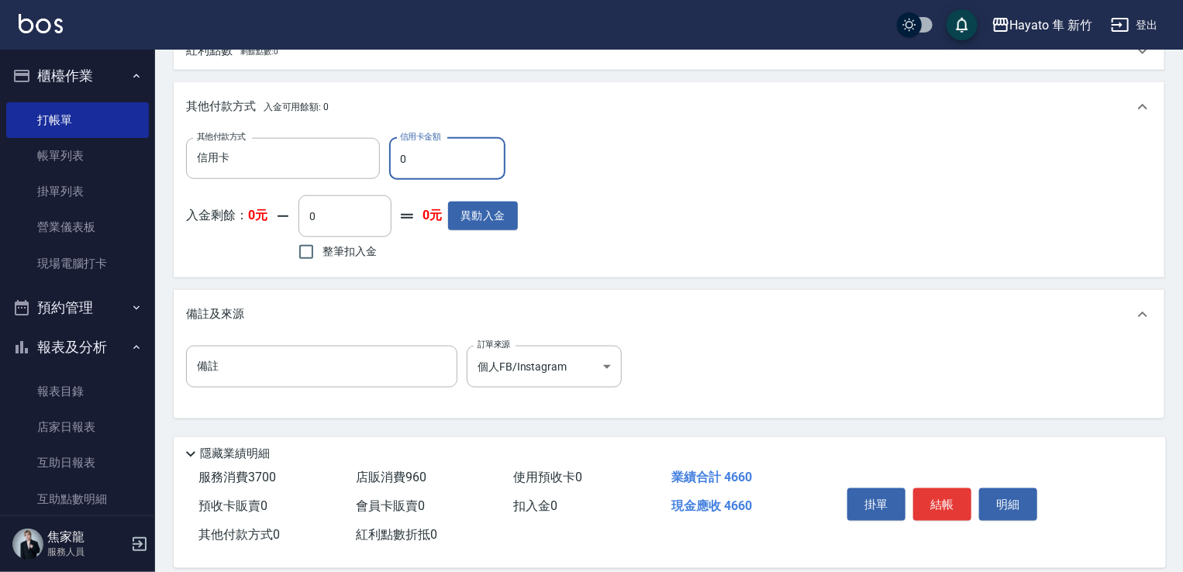
drag, startPoint x: 415, startPoint y: 150, endPoint x: 390, endPoint y: 153, distance: 25.1
click at [390, 153] on input "0" at bounding box center [447, 159] width 116 height 42
type input "4660"
click at [797, 506] on button "結帳" at bounding box center [942, 504] width 58 height 33
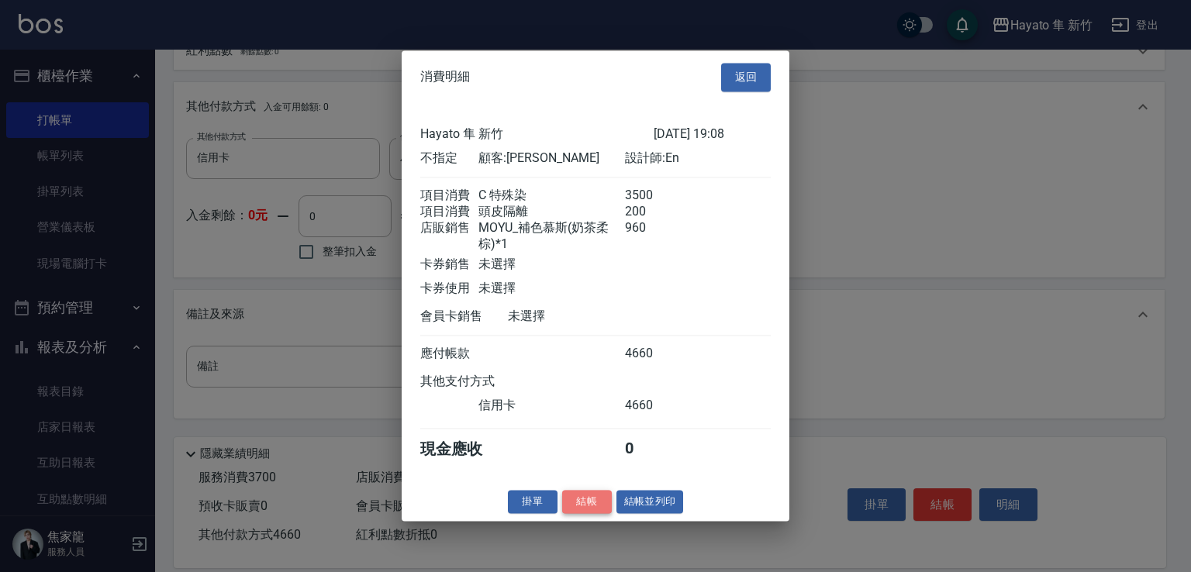
click at [591, 508] on button "結帳" at bounding box center [587, 502] width 50 height 24
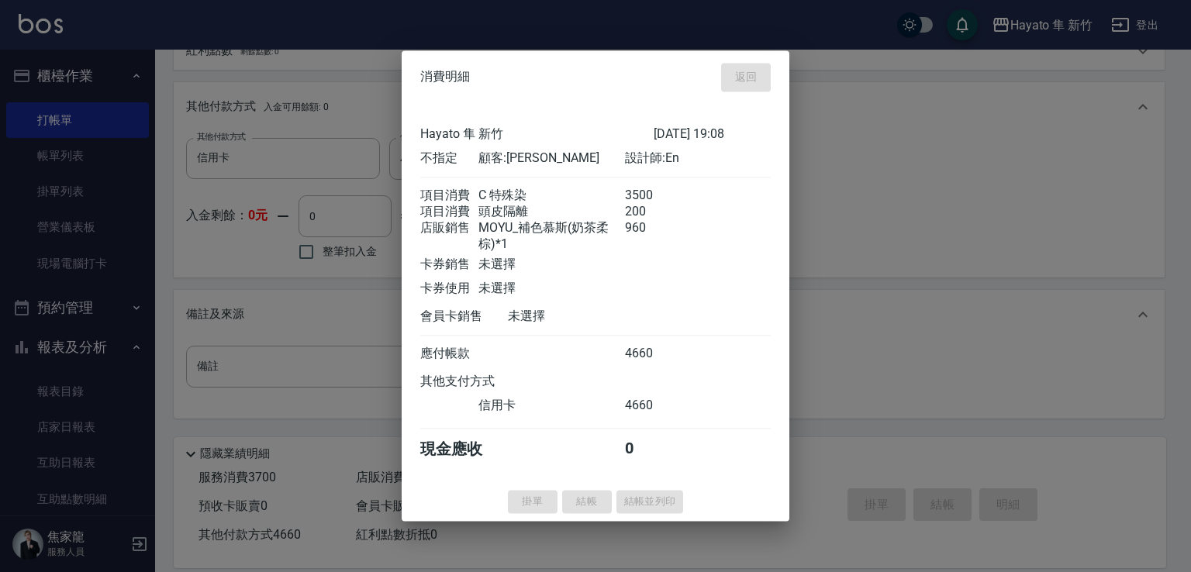
type input "[DATE] 19:10"
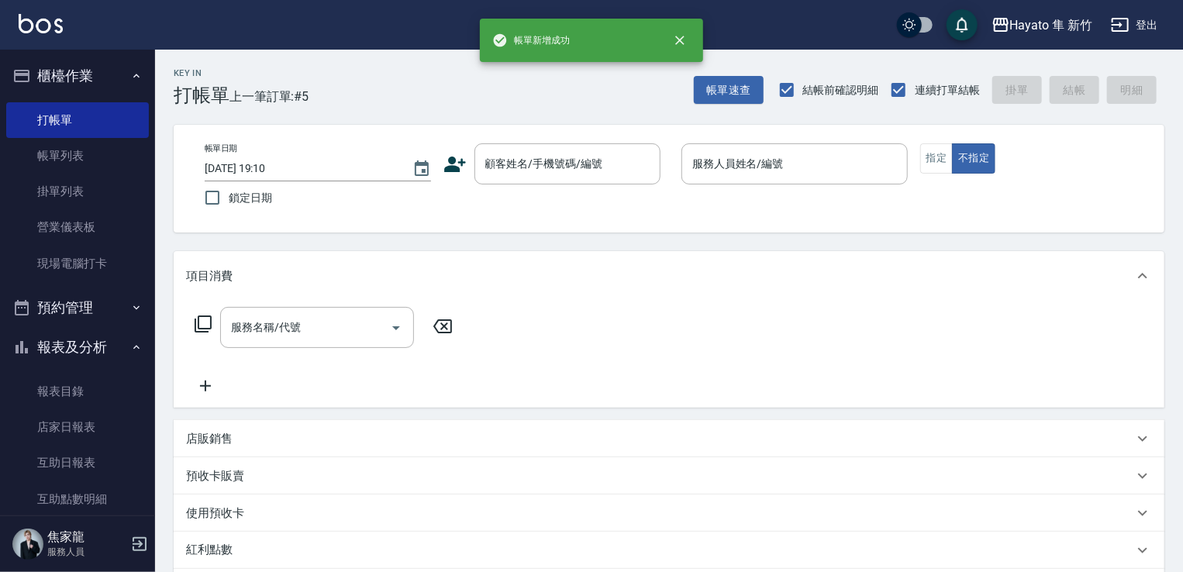
scroll to position [0, 0]
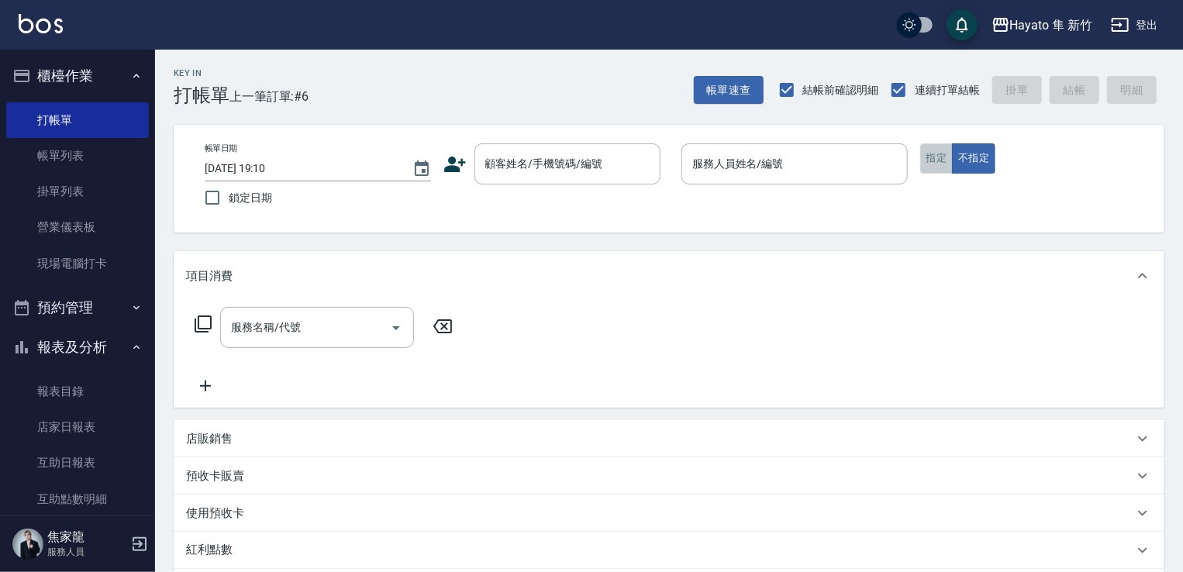
drag, startPoint x: 936, startPoint y: 152, endPoint x: 737, endPoint y: 209, distance: 207.3
click at [797, 153] on button "指定" at bounding box center [936, 158] width 33 height 30
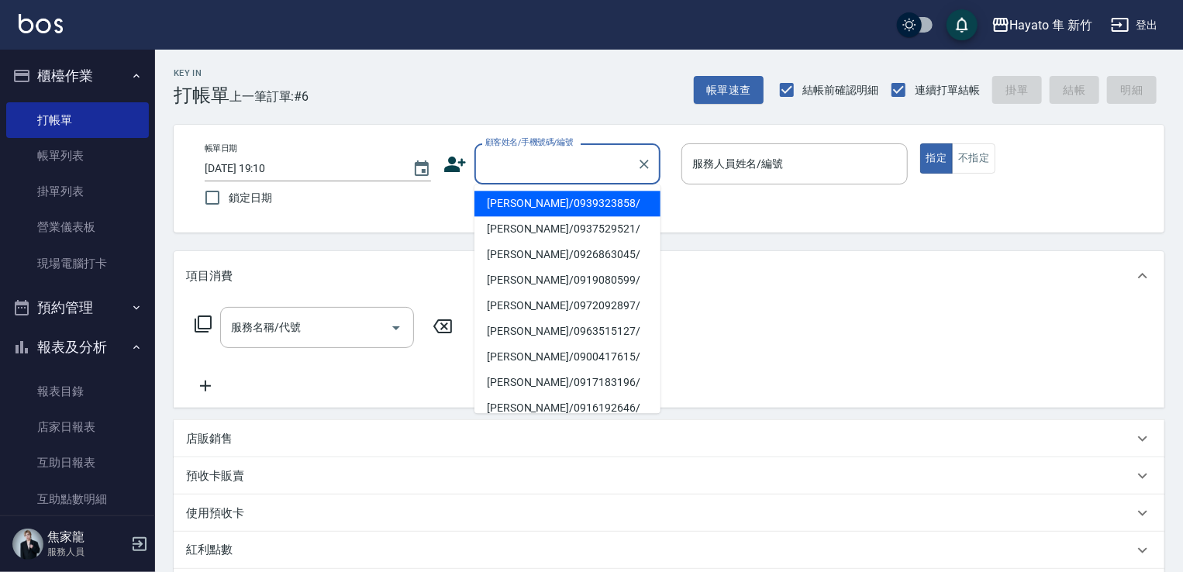
click at [543, 162] on input "顧客姓名/手機號碼/編號" at bounding box center [555, 163] width 149 height 27
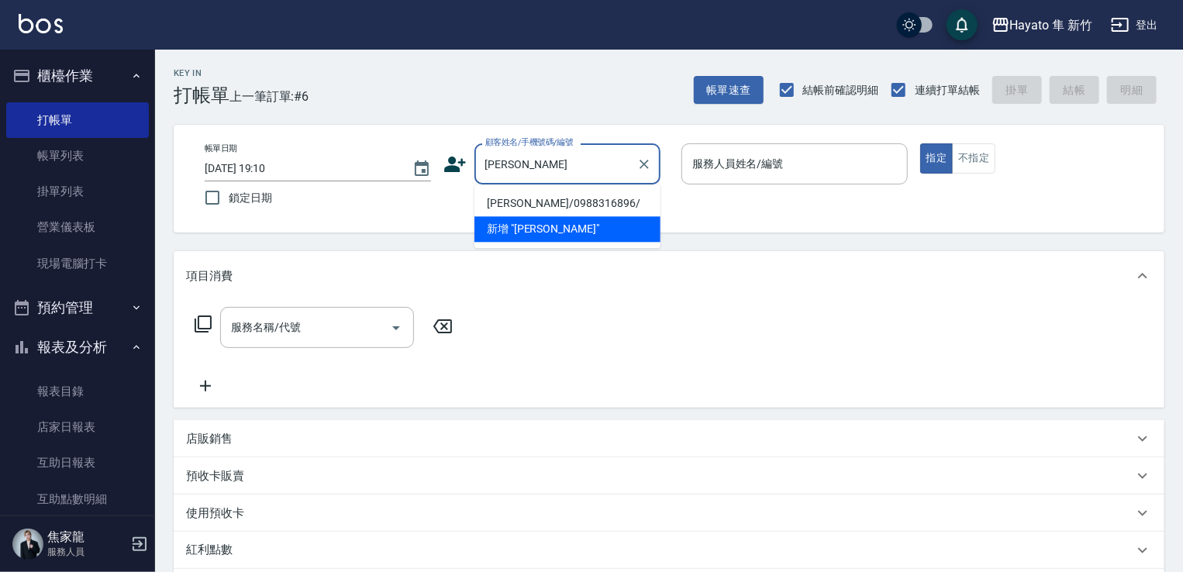
click at [570, 200] on li "[PERSON_NAME]/0988316896/" at bounding box center [567, 204] width 186 height 26
type input "[PERSON_NAME]/0988316896/"
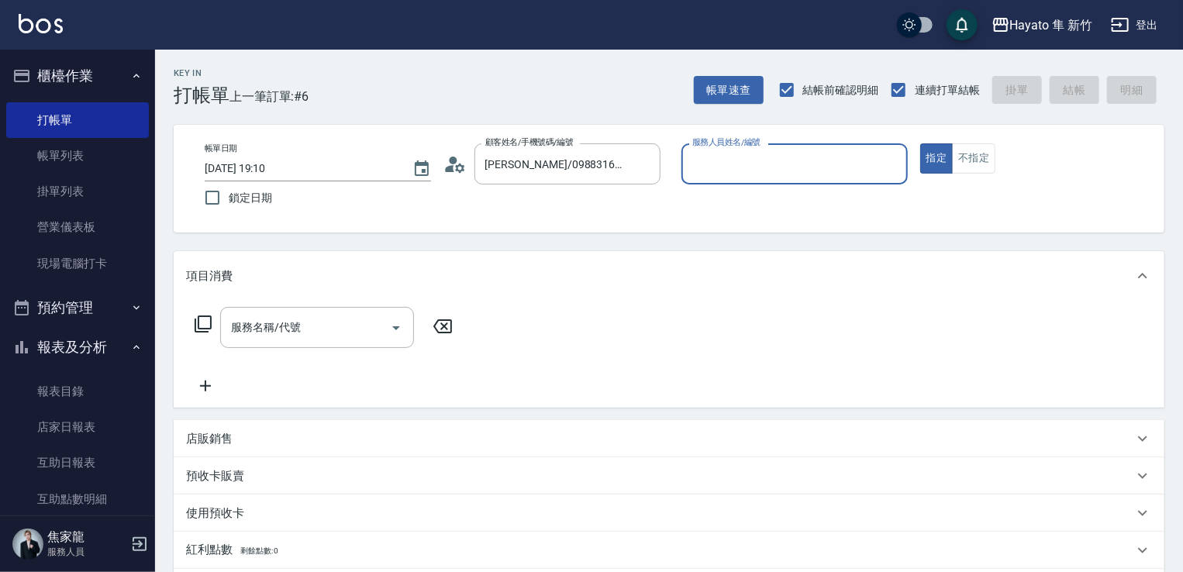
type input "En(無代號)"
click at [391, 330] on icon "Open" at bounding box center [396, 328] width 19 height 19
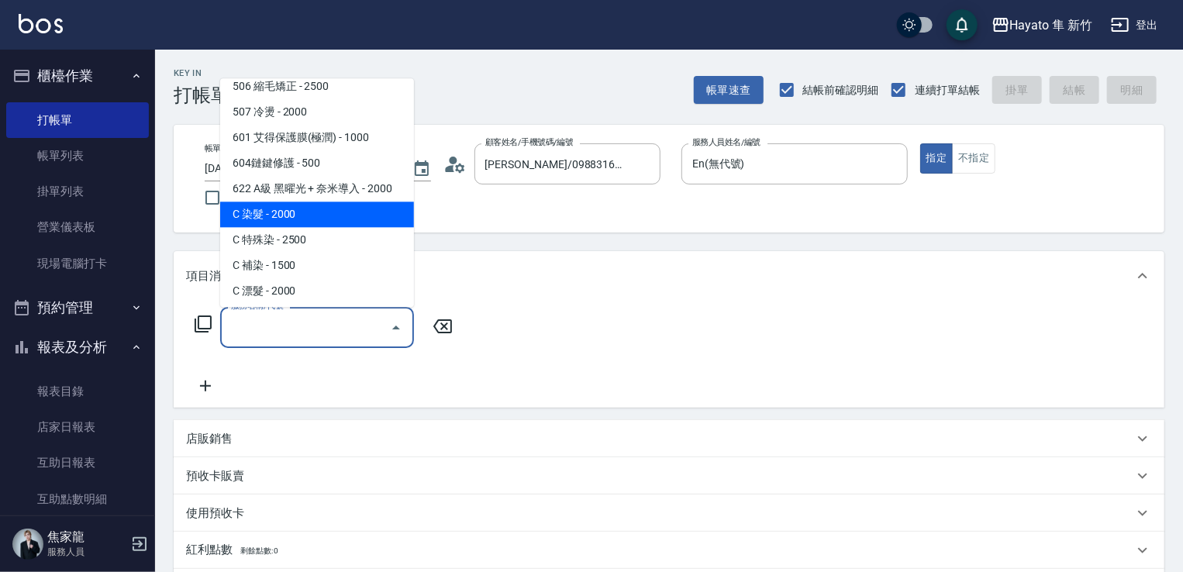
scroll to position [270, 0]
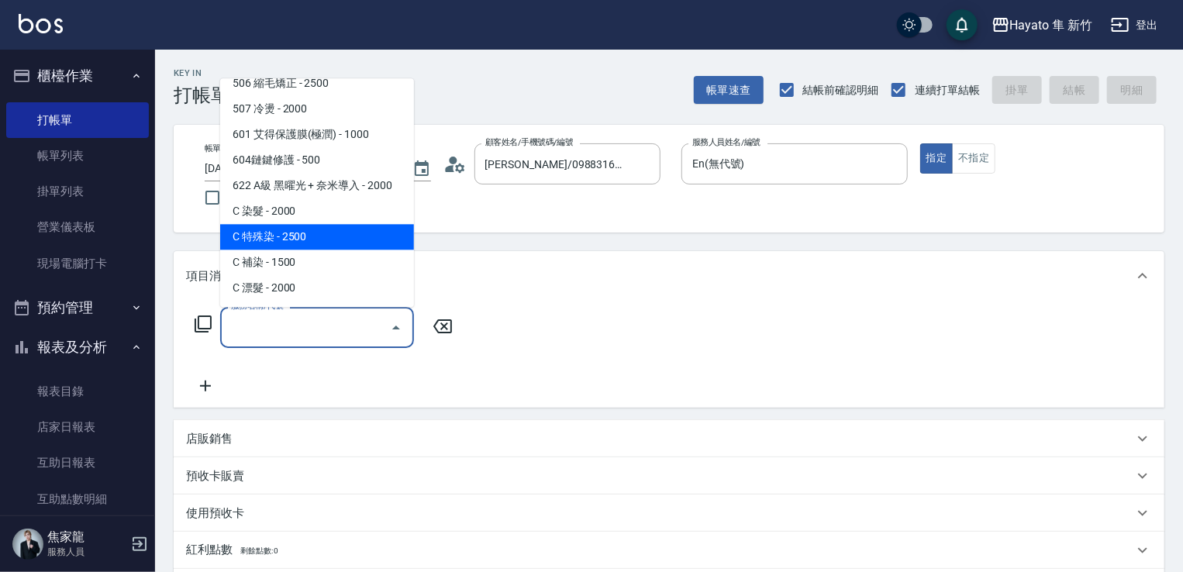
click at [332, 233] on span "C 特殊染 - 2500" at bounding box center [317, 237] width 194 height 26
type input "C 特殊染(703)"
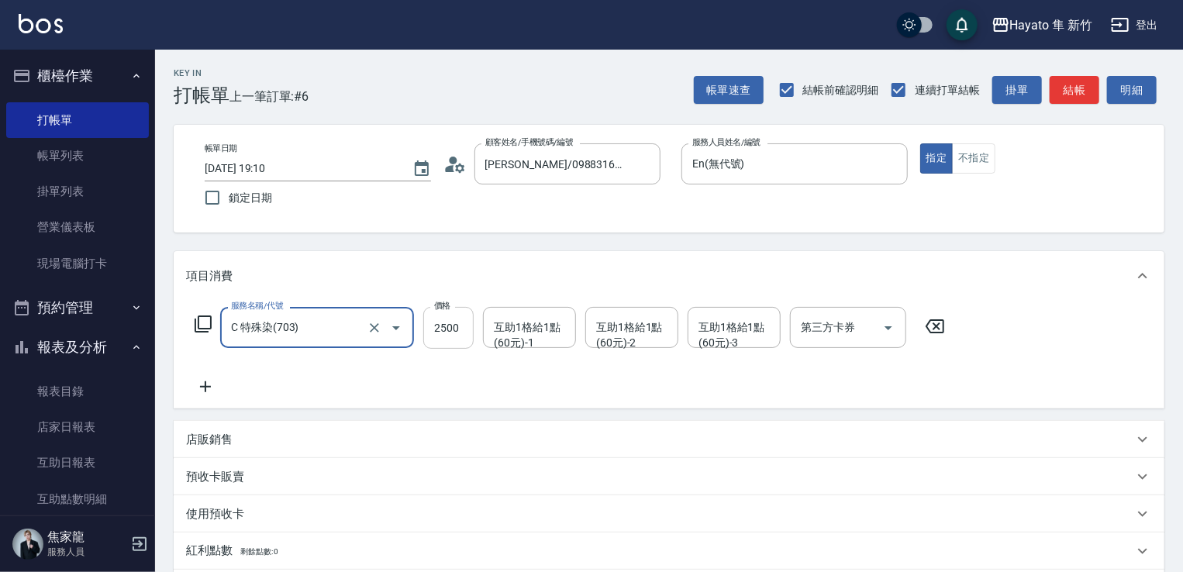
click at [440, 323] on input "2500" at bounding box center [448, 328] width 50 height 42
type input "4000"
click at [202, 384] on icon at bounding box center [205, 386] width 39 height 19
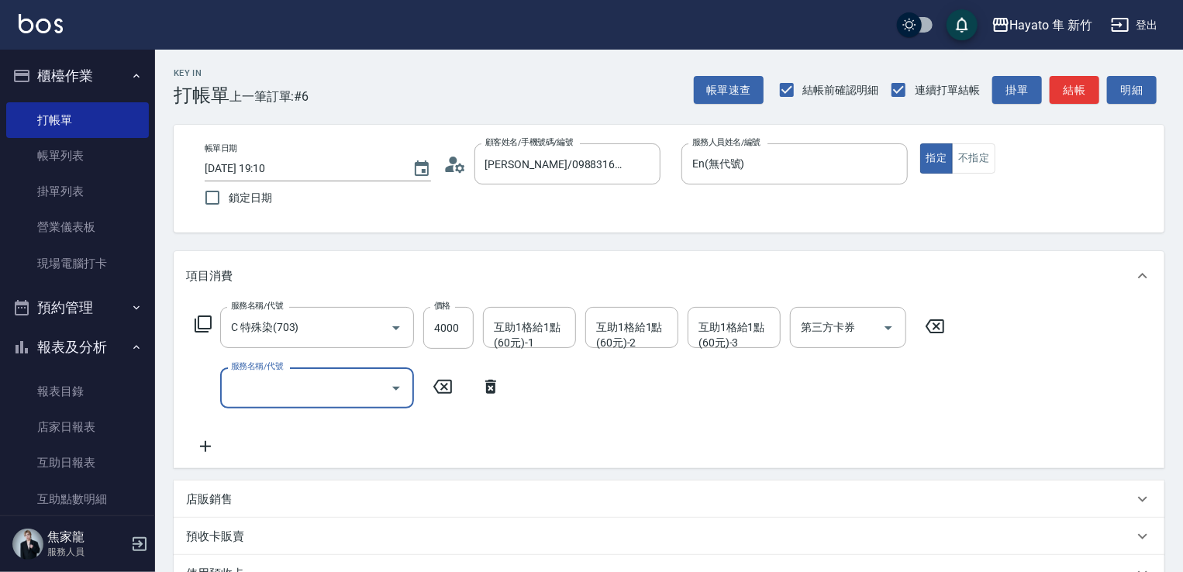
click at [409, 395] on div "服務名稱/代號" at bounding box center [317, 387] width 194 height 41
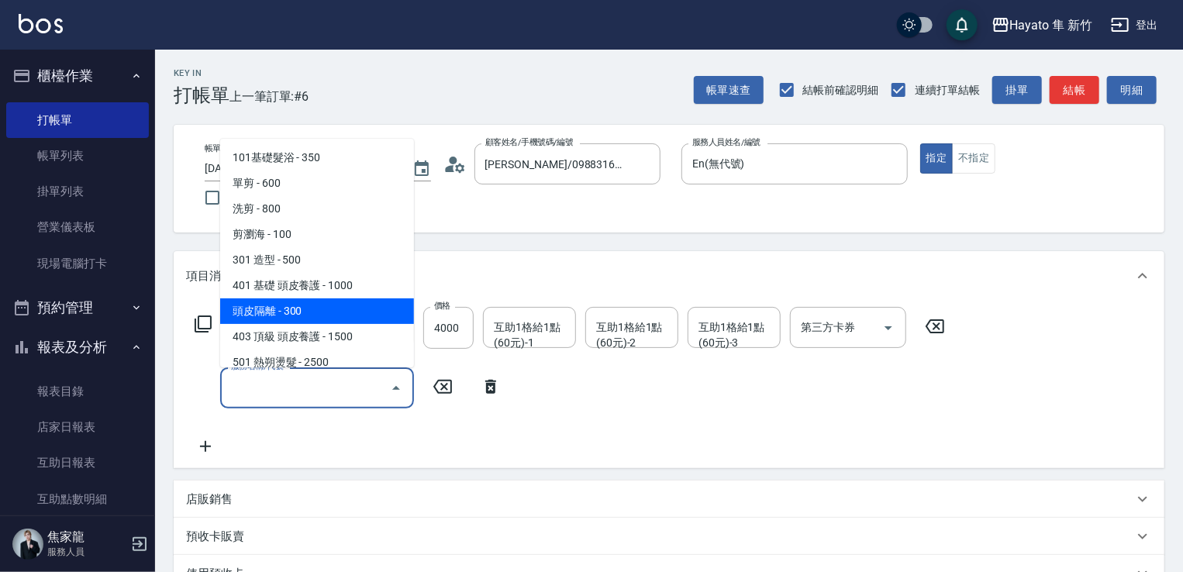
drag, startPoint x: 328, startPoint y: 316, endPoint x: 347, endPoint y: 347, distance: 36.6
click at [324, 320] on span "頭皮隔離 - 300" at bounding box center [317, 311] width 194 height 26
type input "頭皮隔離(402)"
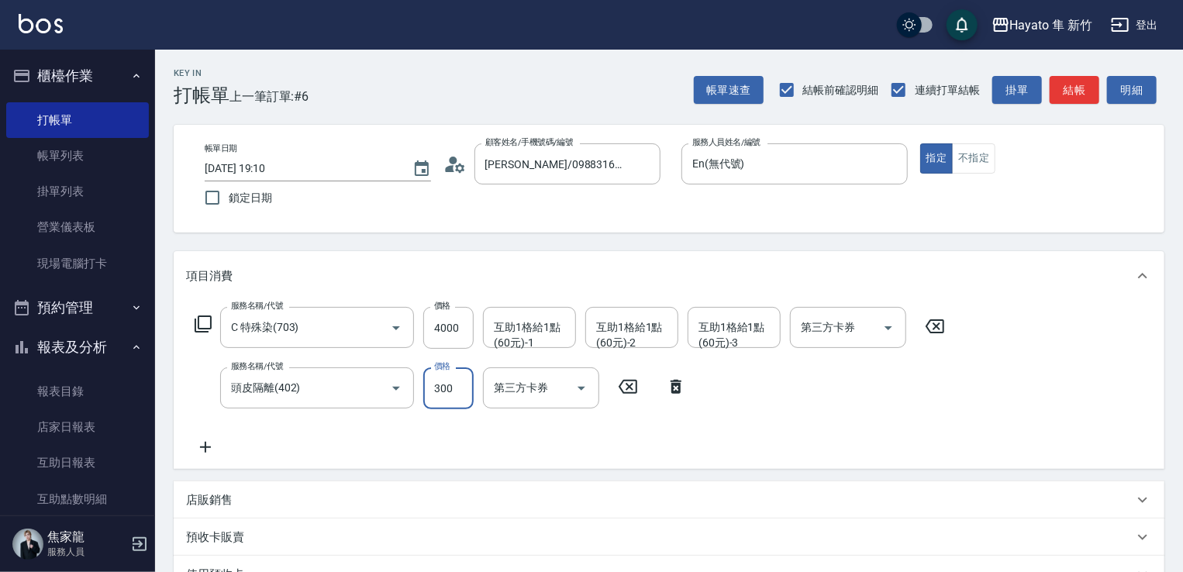
click at [453, 388] on input "300" at bounding box center [448, 388] width 50 height 42
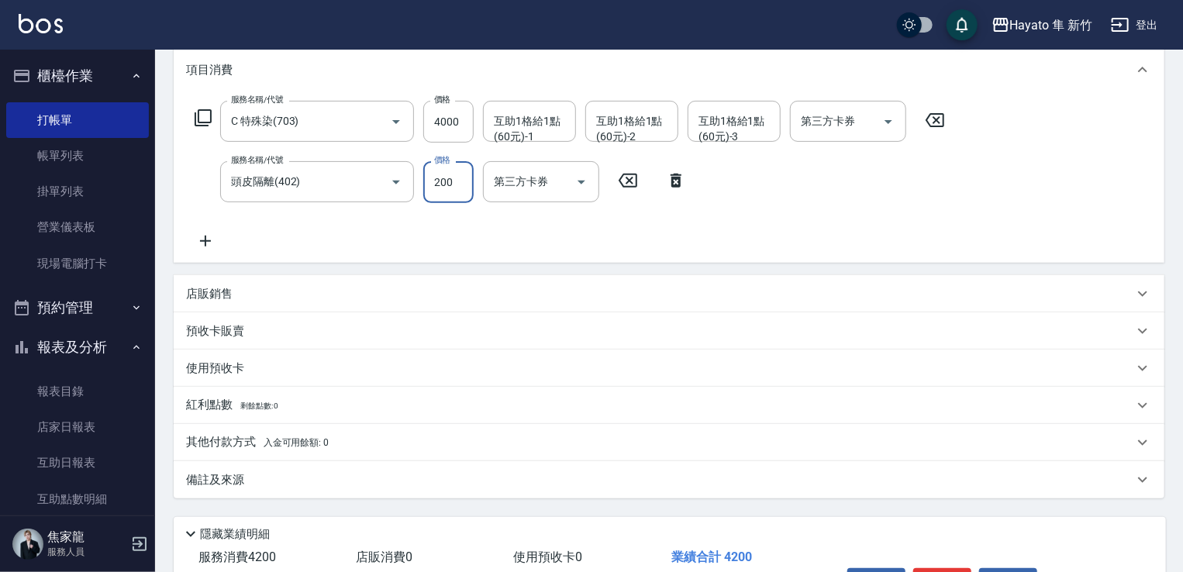
scroll to position [233, 0]
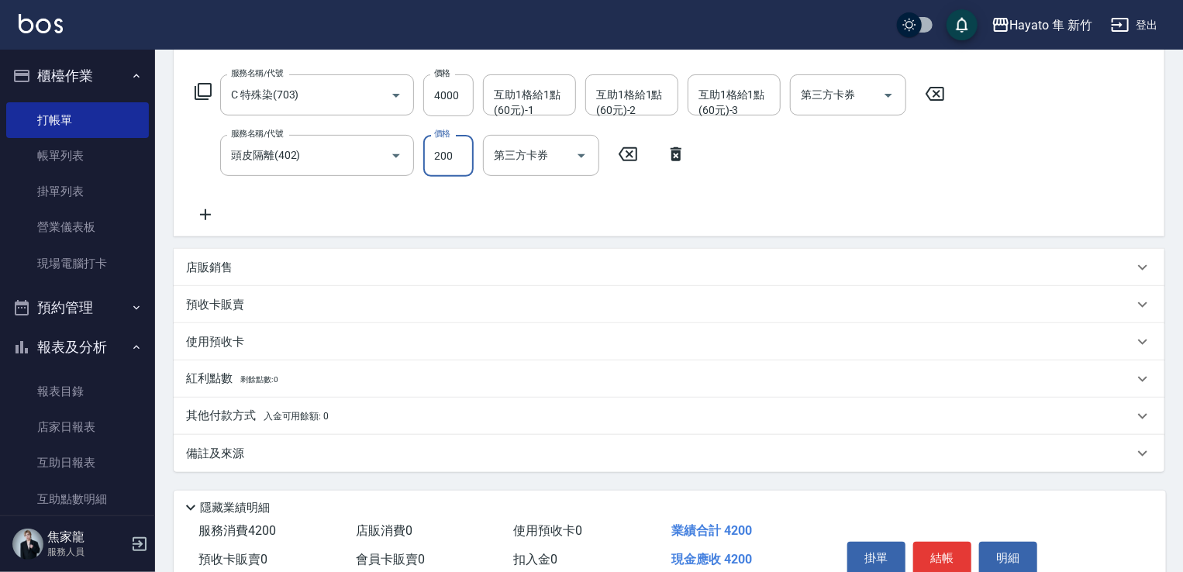
type input "200"
click at [295, 458] on div "備註及來源" at bounding box center [659, 454] width 947 height 16
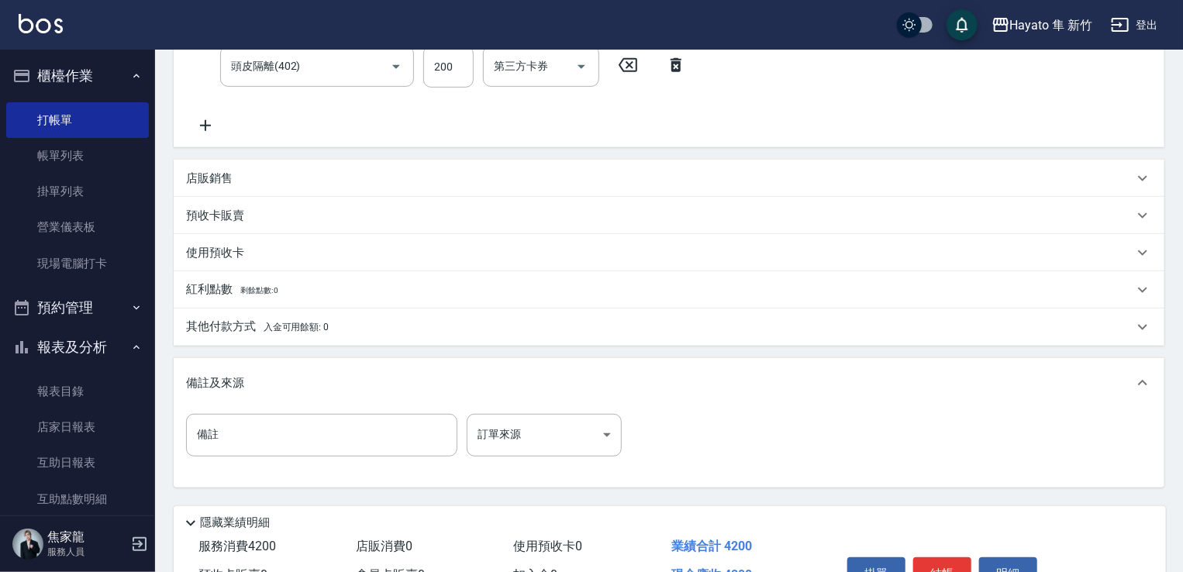
scroll to position [410, 0]
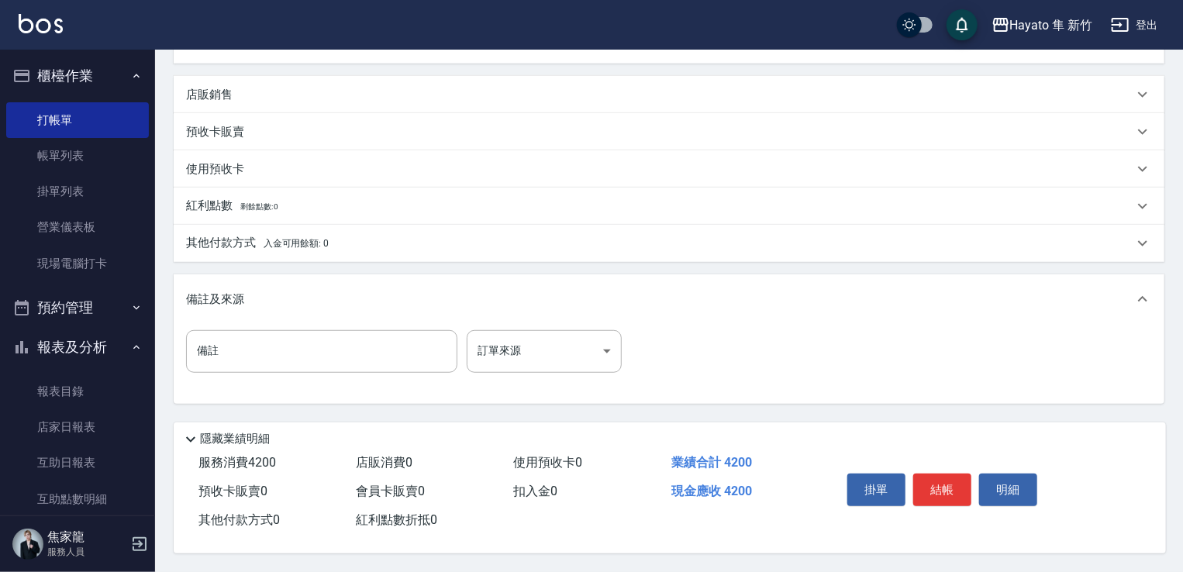
click at [310, 226] on div "其他付款方式 入金可用餘額: 0" at bounding box center [669, 243] width 991 height 37
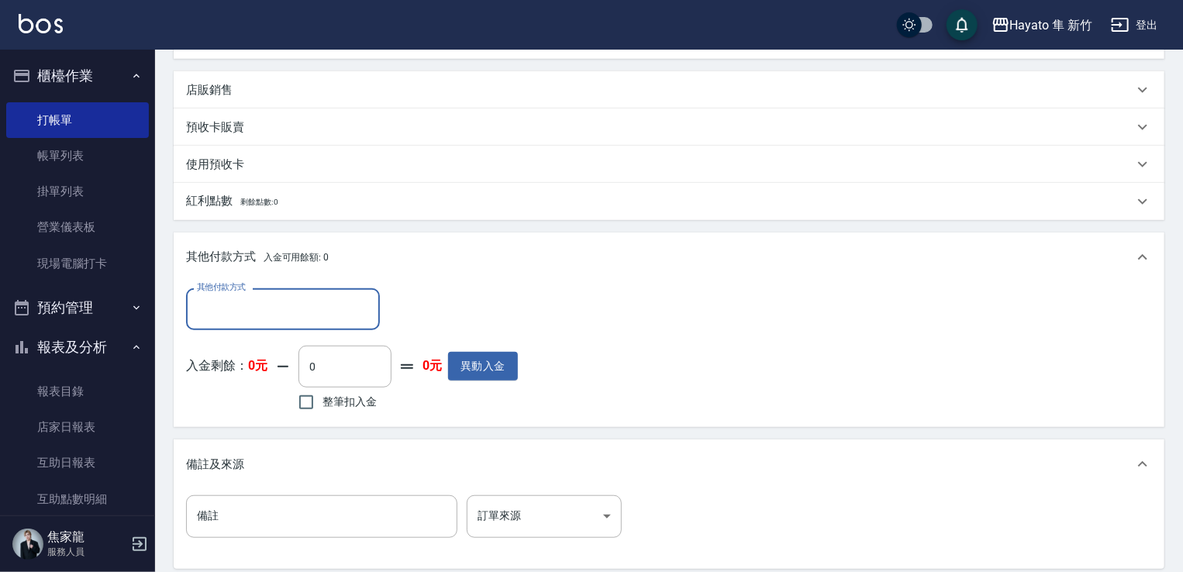
scroll to position [0, 0]
click at [250, 297] on input "其他付款方式" at bounding box center [283, 308] width 180 height 27
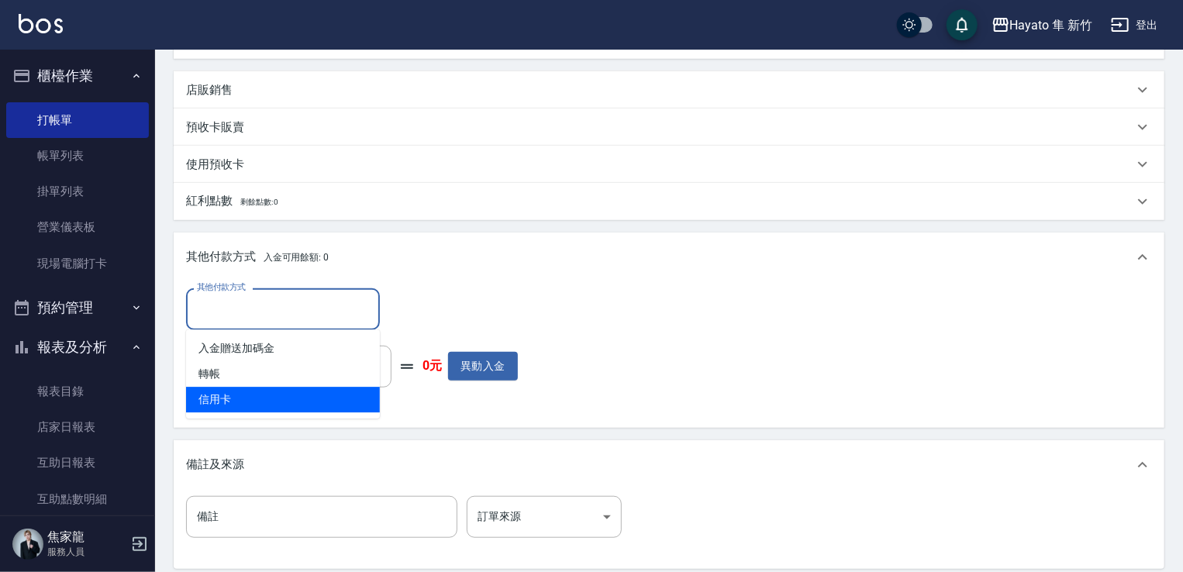
click at [260, 405] on span "信用卡" at bounding box center [283, 400] width 194 height 26
type input "信用卡"
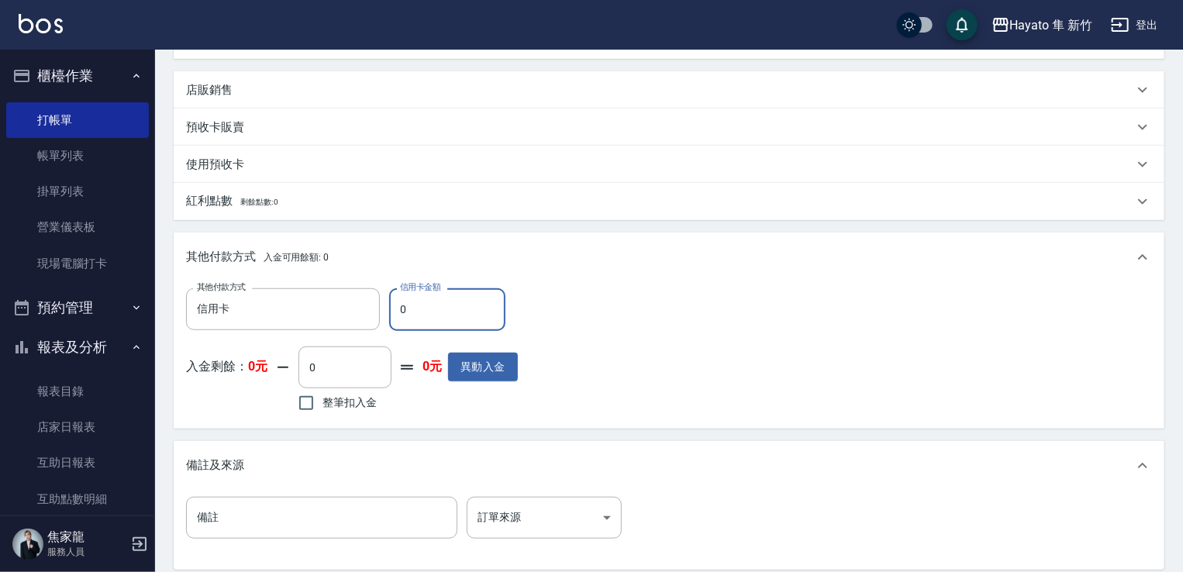
drag, startPoint x: 409, startPoint y: 320, endPoint x: 390, endPoint y: 326, distance: 20.3
click at [390, 326] on input "0" at bounding box center [447, 309] width 116 height 42
type input "4200"
click at [612, 524] on body "Hayato 隼 新竹 登出 櫃檯作業 打帳單 帳單列表 掛單列表 營業儀表板 現場電腦打卡 預約管理 預約管理 報表及分析 報表目錄 店家日報表 互助日報表…" at bounding box center [591, 164] width 1183 height 1148
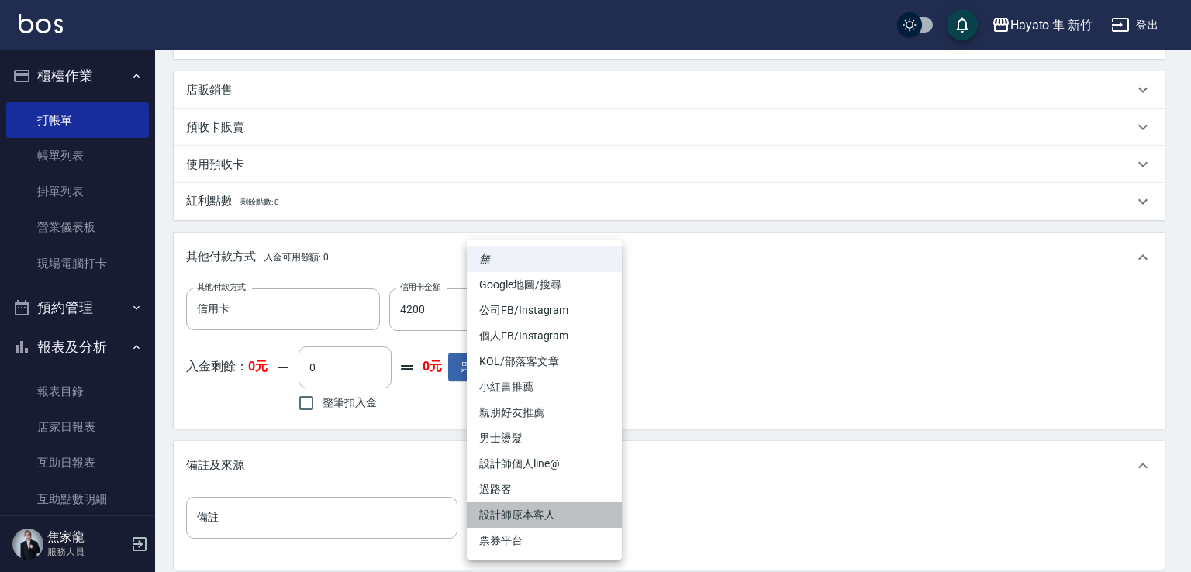
click at [564, 522] on li "設計師原本客人" at bounding box center [544, 515] width 155 height 26
type input "設計師原本客人"
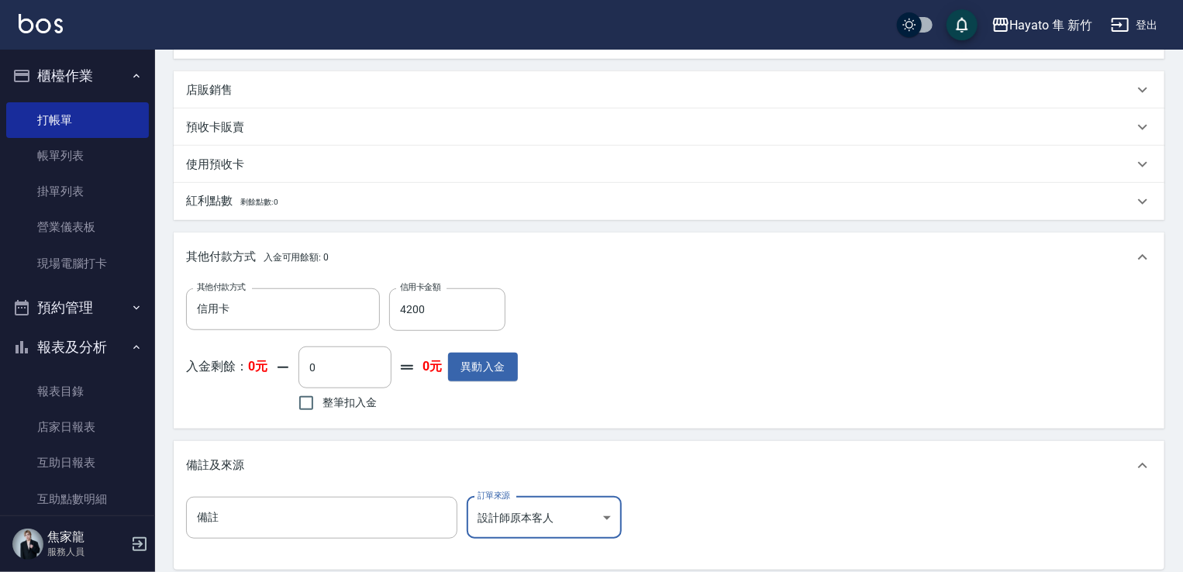
click at [704, 433] on div "項目消費 服務名稱/代號 C 特殊染(703) 服務名稱/代號 價格 4000 價格 互助1格給1點(60元)-1 互助1格給1點(60元)-1 互助1格給1…" at bounding box center [669, 205] width 991 height 729
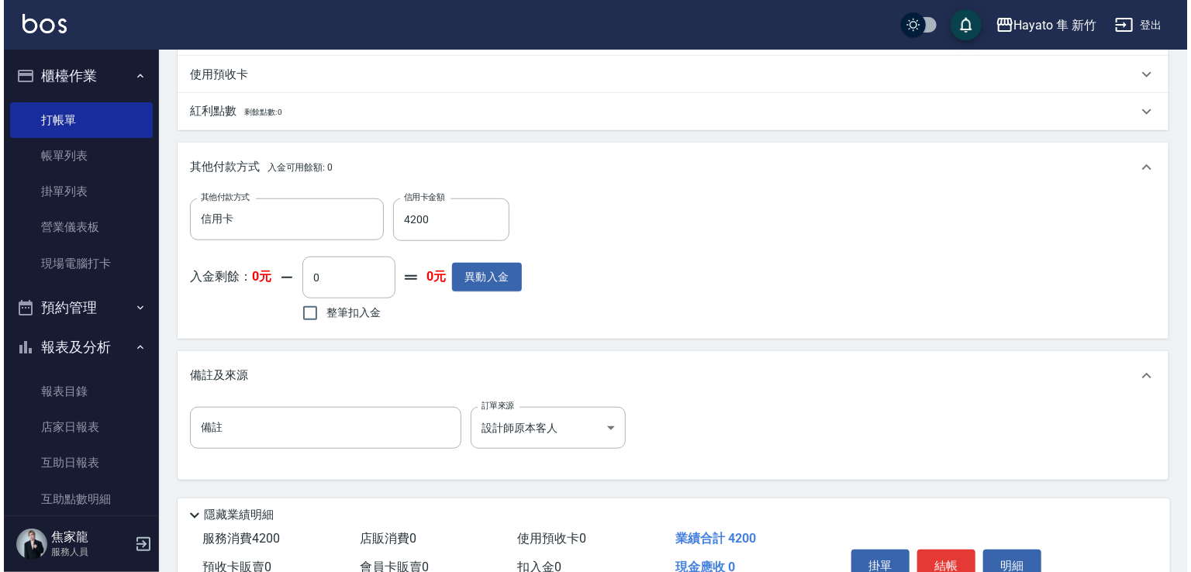
scroll to position [581, 0]
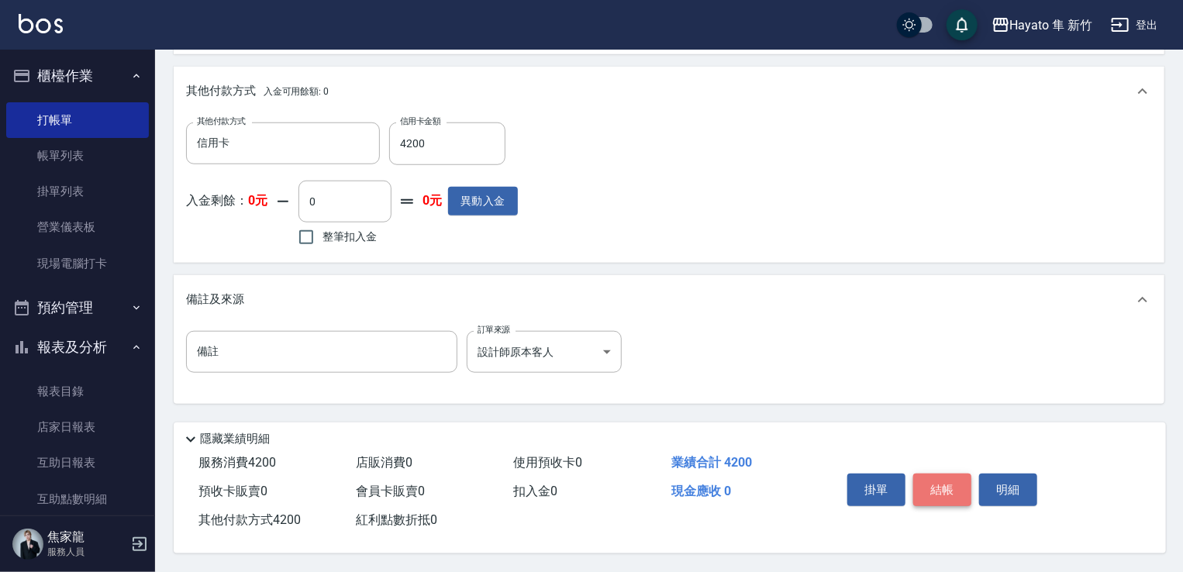
click at [797, 483] on button "結帳" at bounding box center [942, 490] width 58 height 33
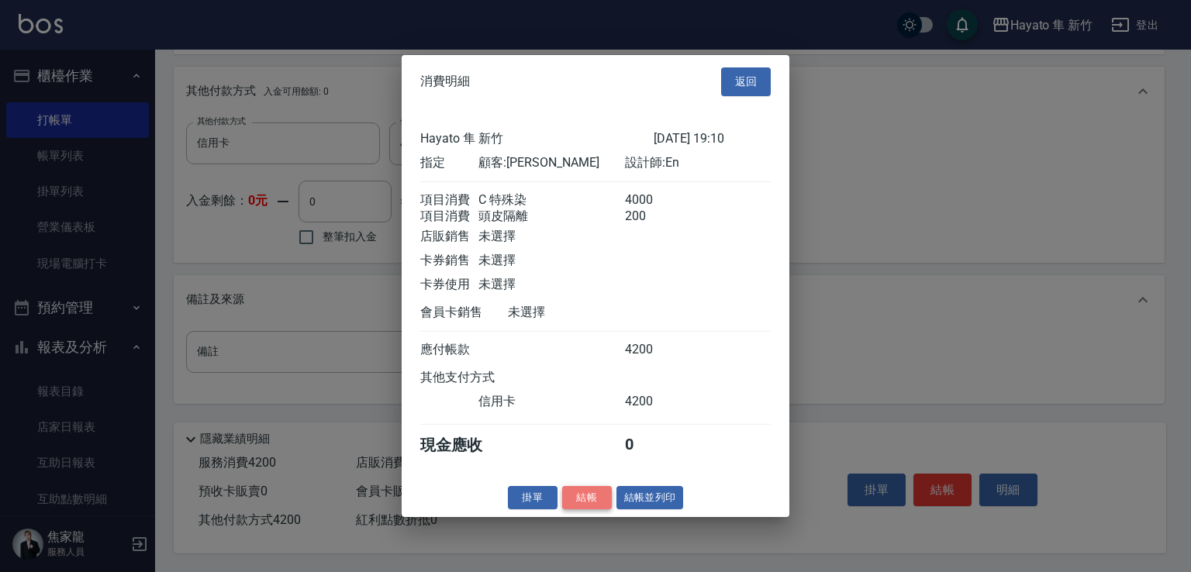
click at [589, 508] on button "結帳" at bounding box center [587, 497] width 50 height 24
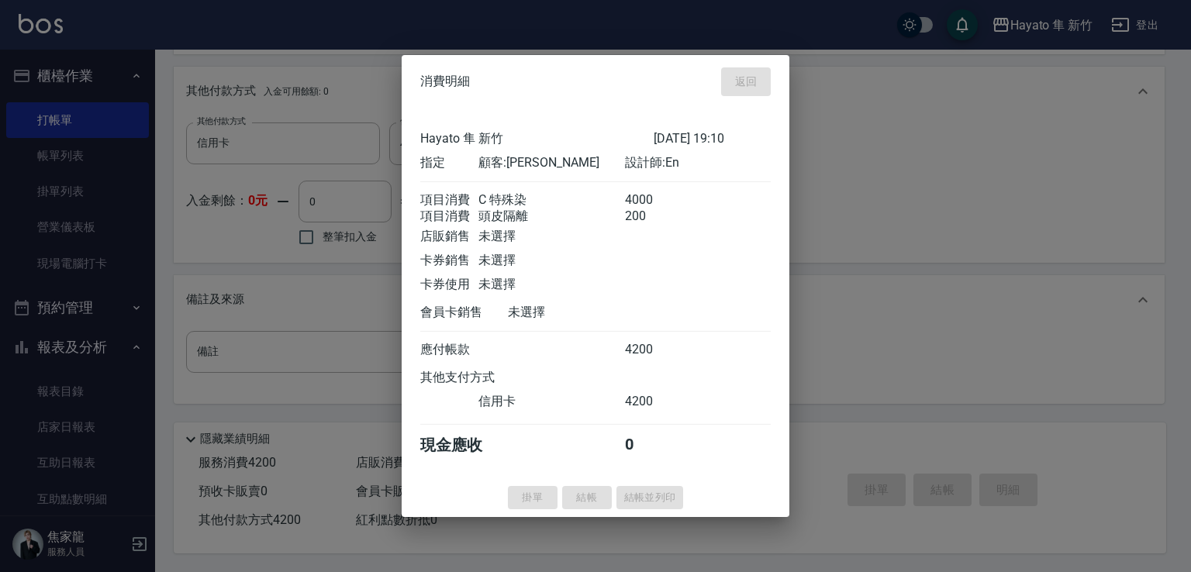
type input "[DATE] 19:11"
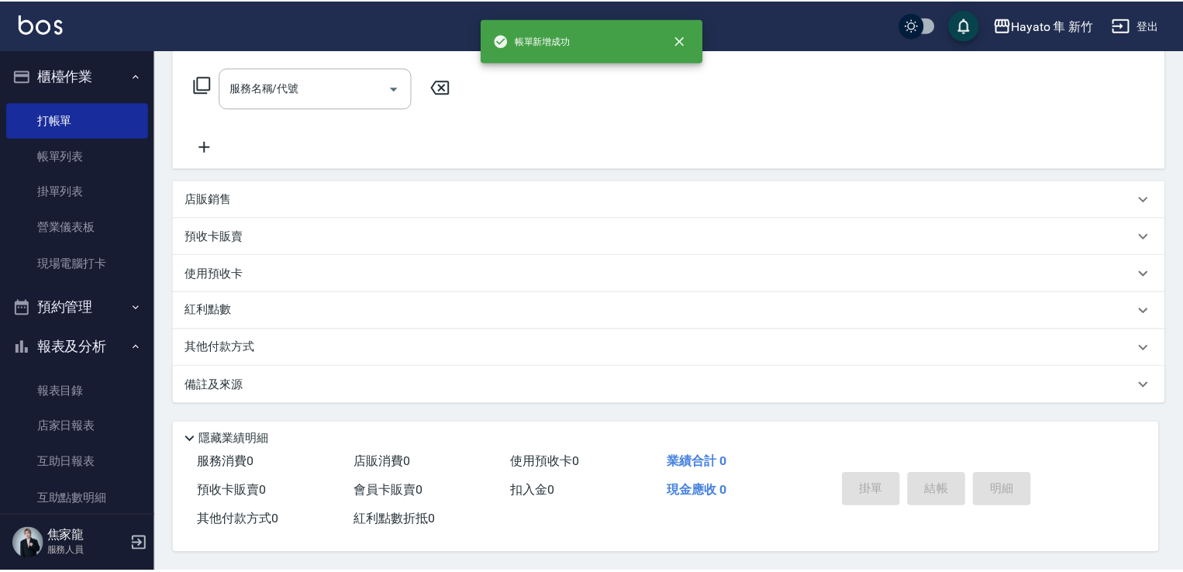
scroll to position [0, 0]
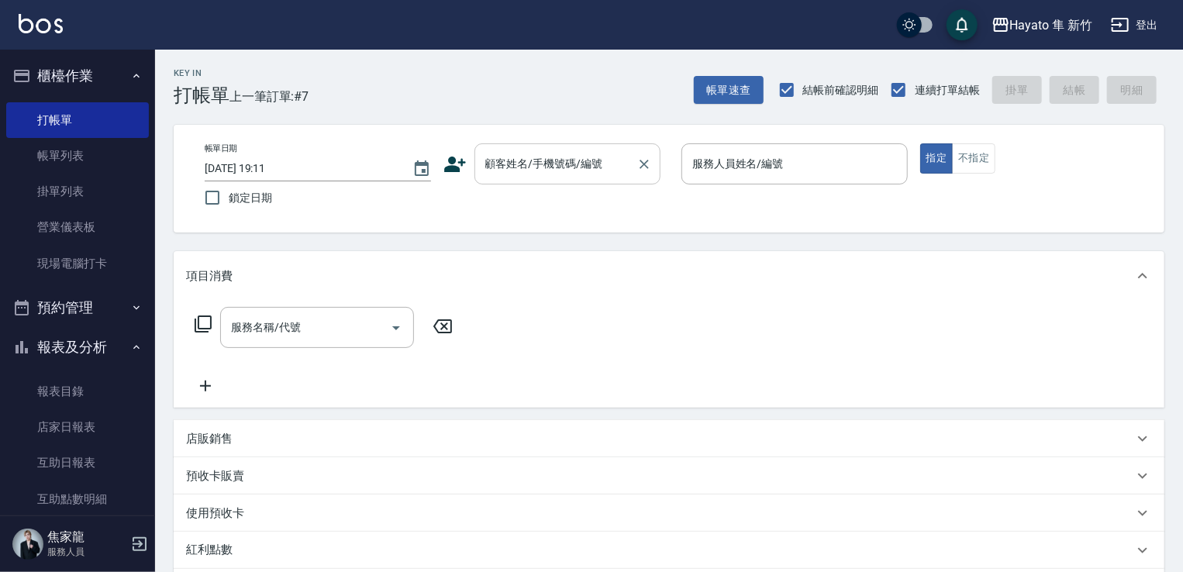
click at [543, 146] on div "顧客姓名/手機號碼/編號" at bounding box center [567, 163] width 186 height 41
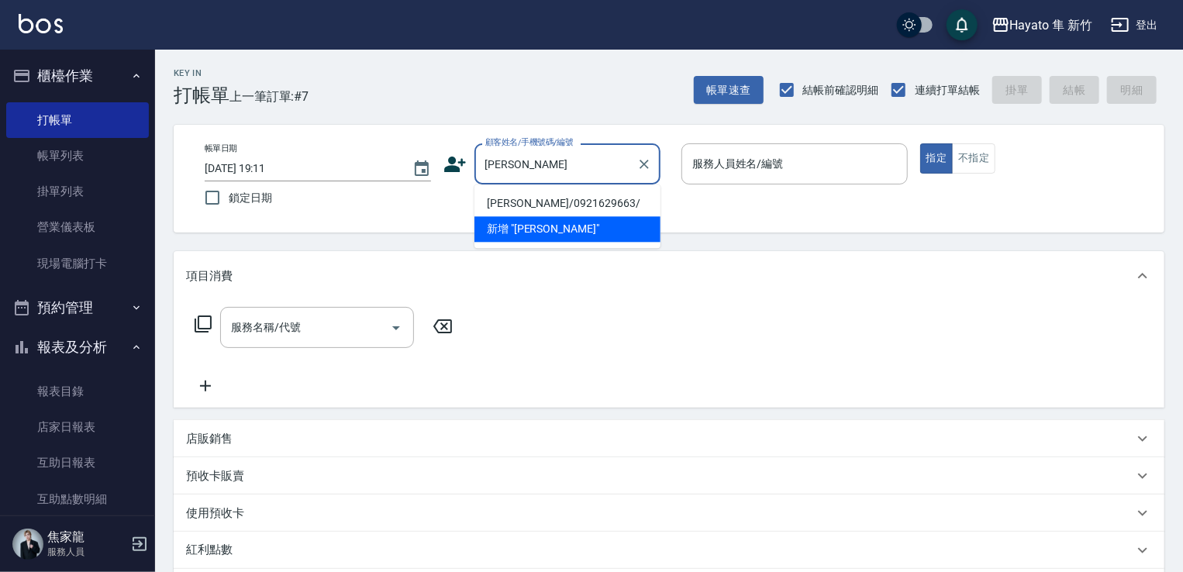
click at [589, 201] on li "[PERSON_NAME]/0921629663/" at bounding box center [567, 204] width 186 height 26
type input "[PERSON_NAME]/0921629663/"
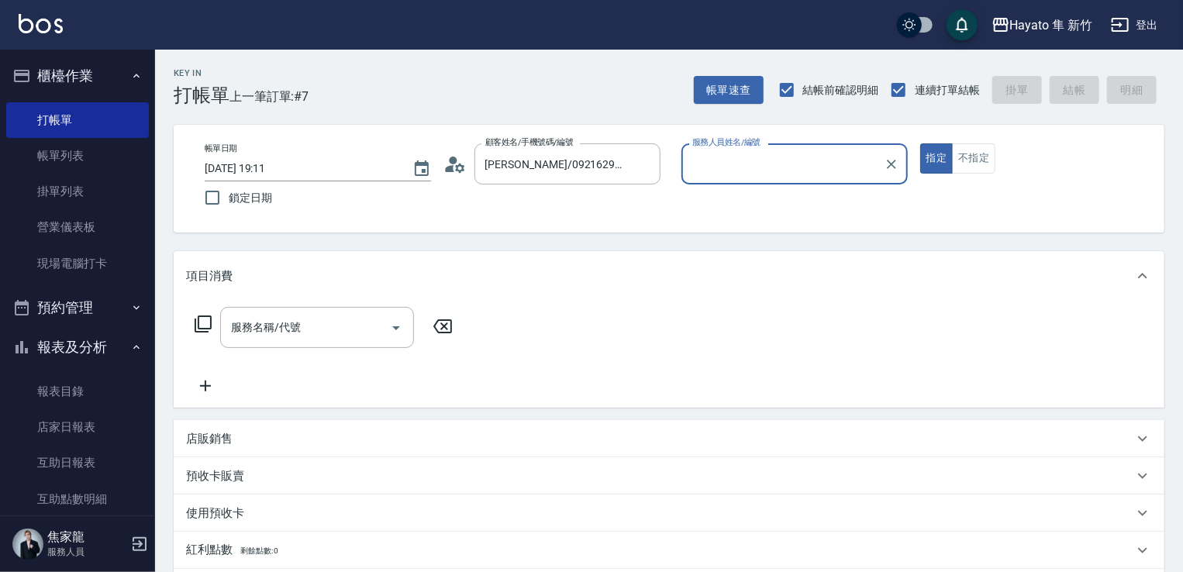
type input "En(無代號)"
click at [384, 338] on div at bounding box center [395, 327] width 23 height 41
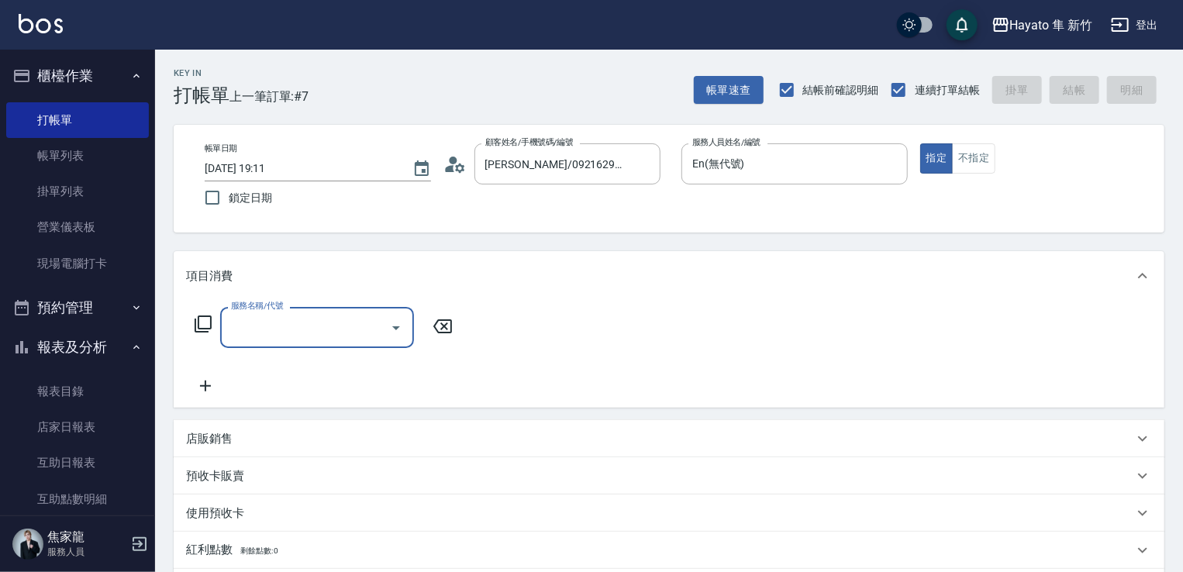
click at [394, 328] on icon "Open" at bounding box center [396, 328] width 19 height 19
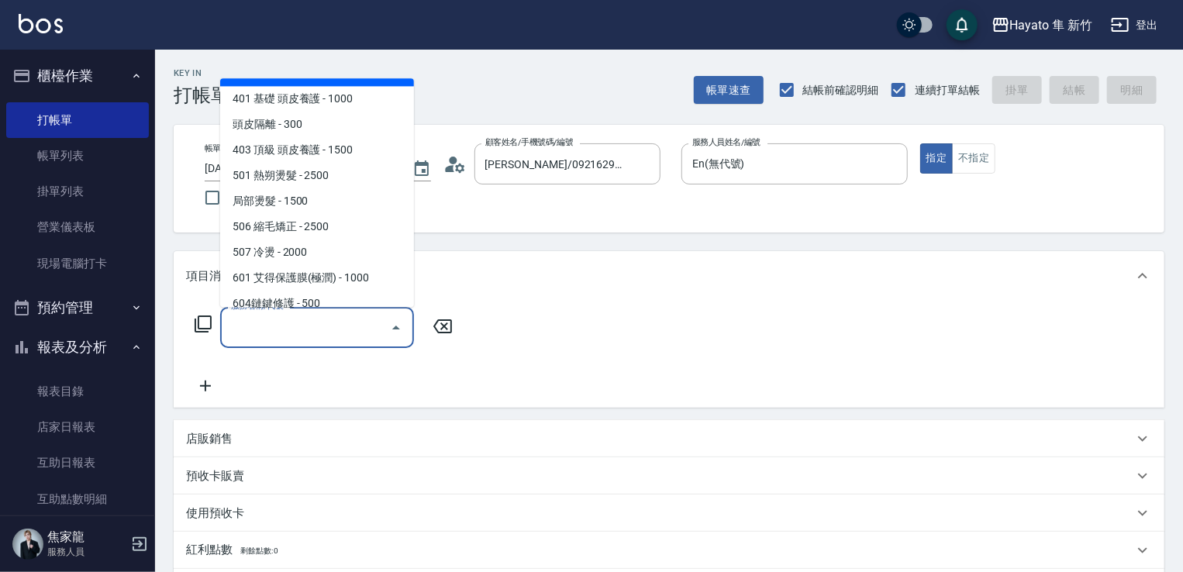
scroll to position [270, 0]
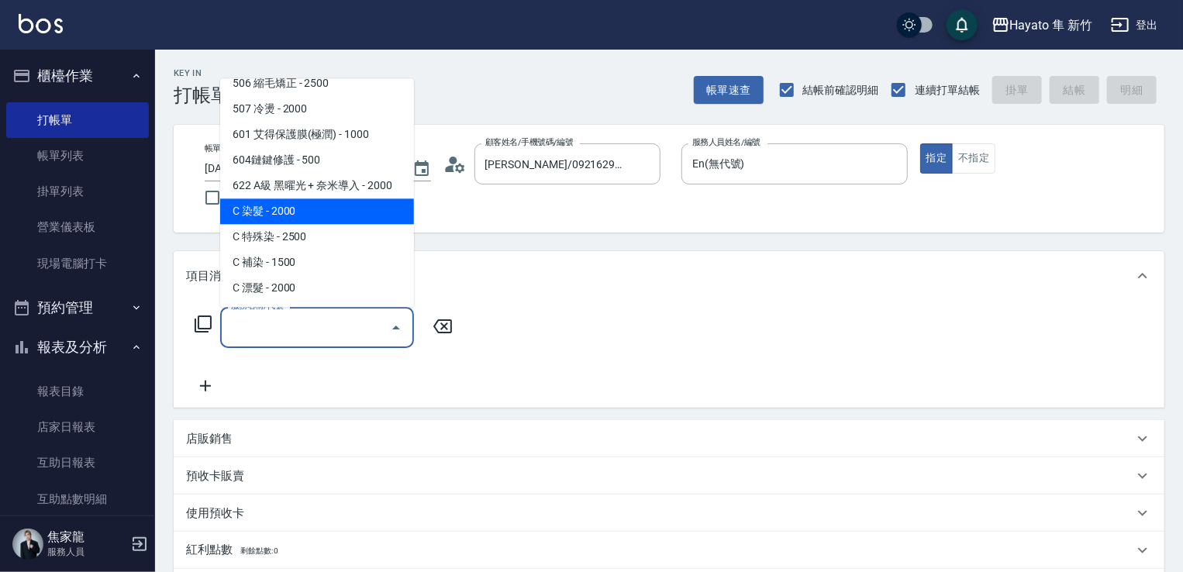
click at [327, 216] on span "C 染髮 - 2000" at bounding box center [317, 211] width 194 height 26
type input "C 染髮(701)"
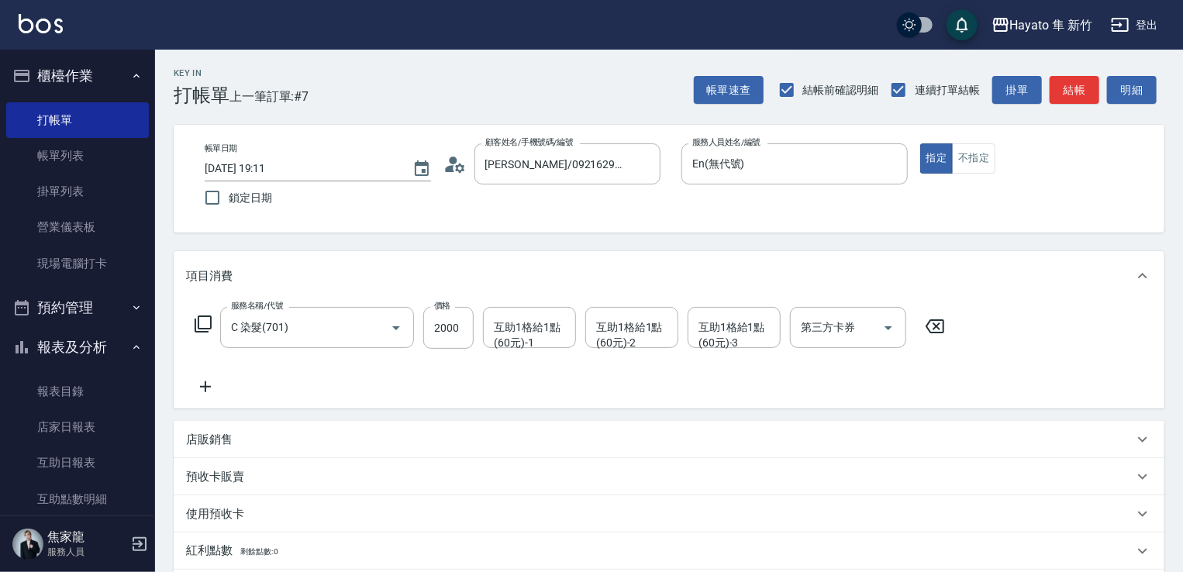
click at [208, 391] on icon at bounding box center [205, 386] width 39 height 19
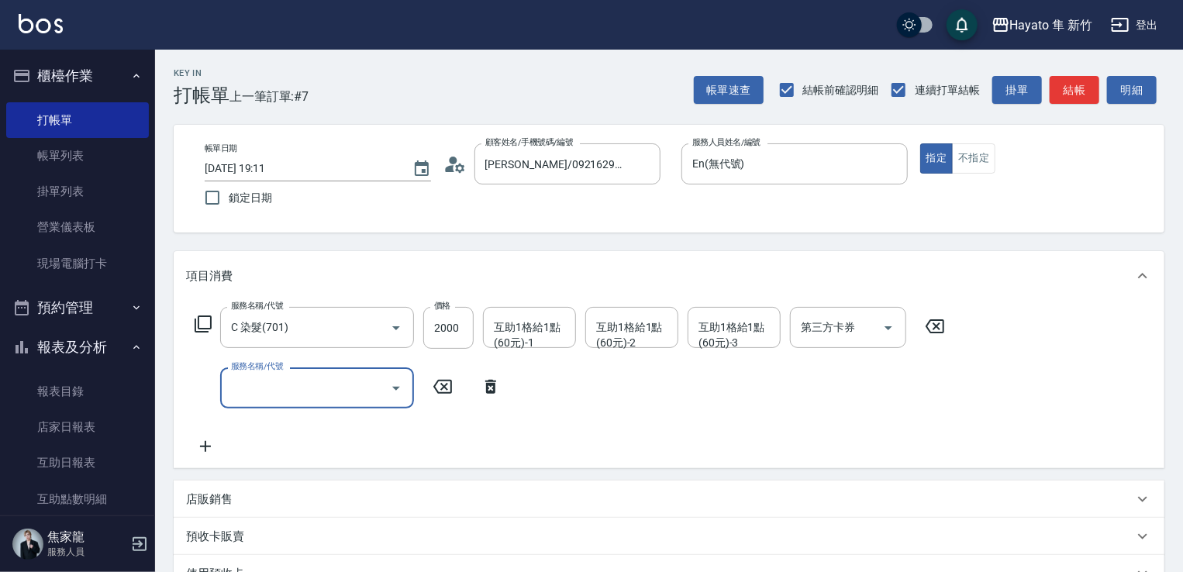
click at [395, 384] on icon "Open" at bounding box center [396, 388] width 19 height 19
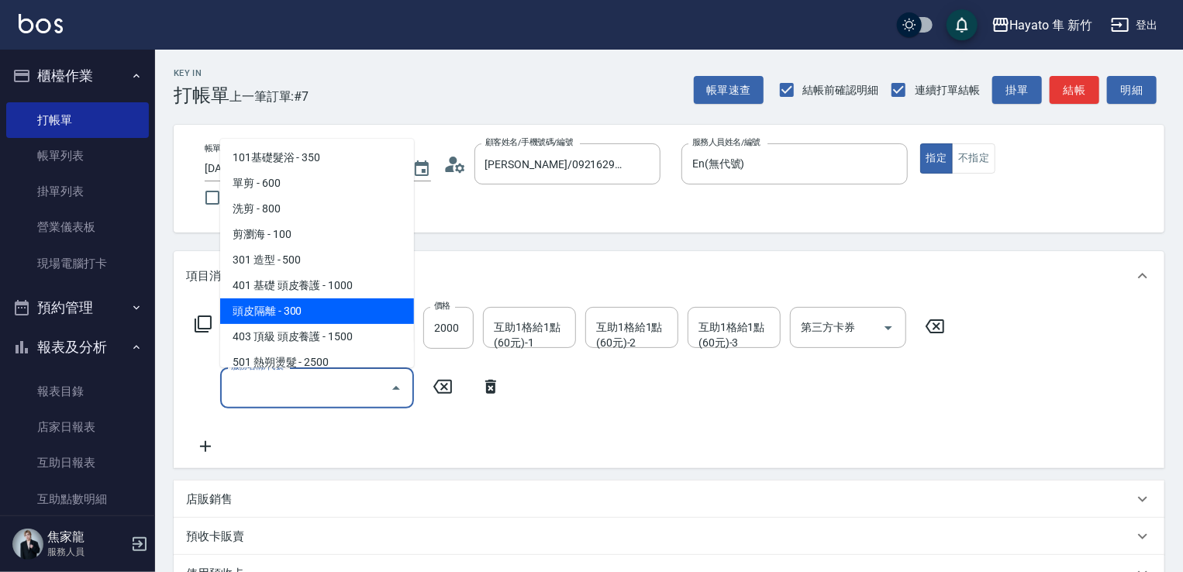
drag, startPoint x: 329, startPoint y: 308, endPoint x: 357, endPoint y: 328, distance: 33.3
click at [332, 312] on span "頭皮隔離 - 300" at bounding box center [317, 311] width 194 height 26
type input "頭皮隔離(402)"
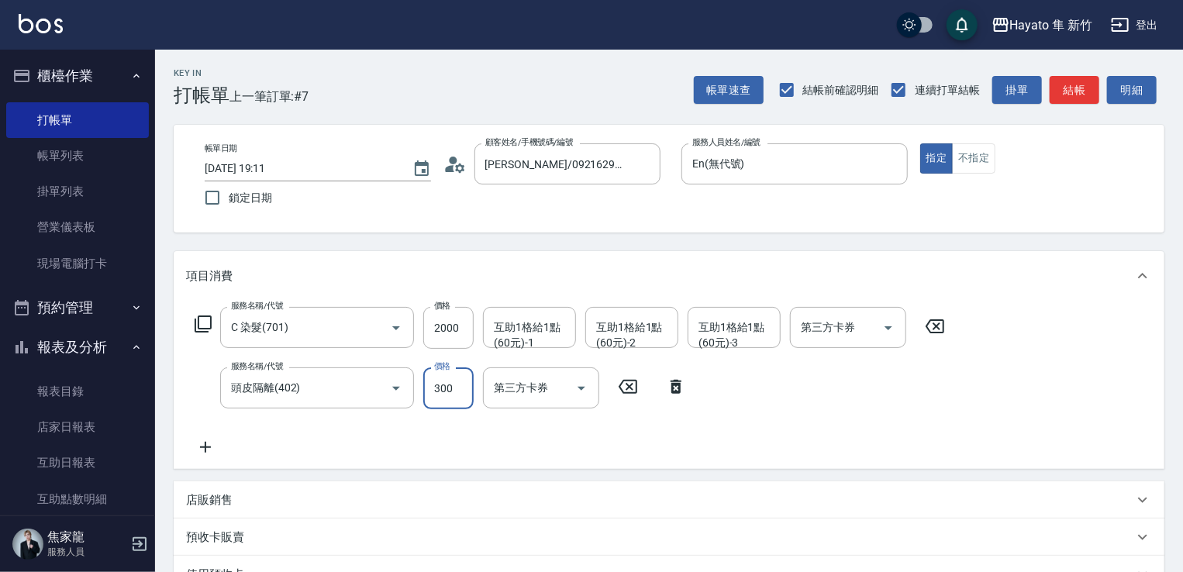
drag, startPoint x: 463, startPoint y: 391, endPoint x: 471, endPoint y: 395, distance: 9.1
click at [463, 394] on input "300" at bounding box center [448, 388] width 50 height 42
type input "200"
click at [448, 322] on input "2000" at bounding box center [448, 328] width 50 height 42
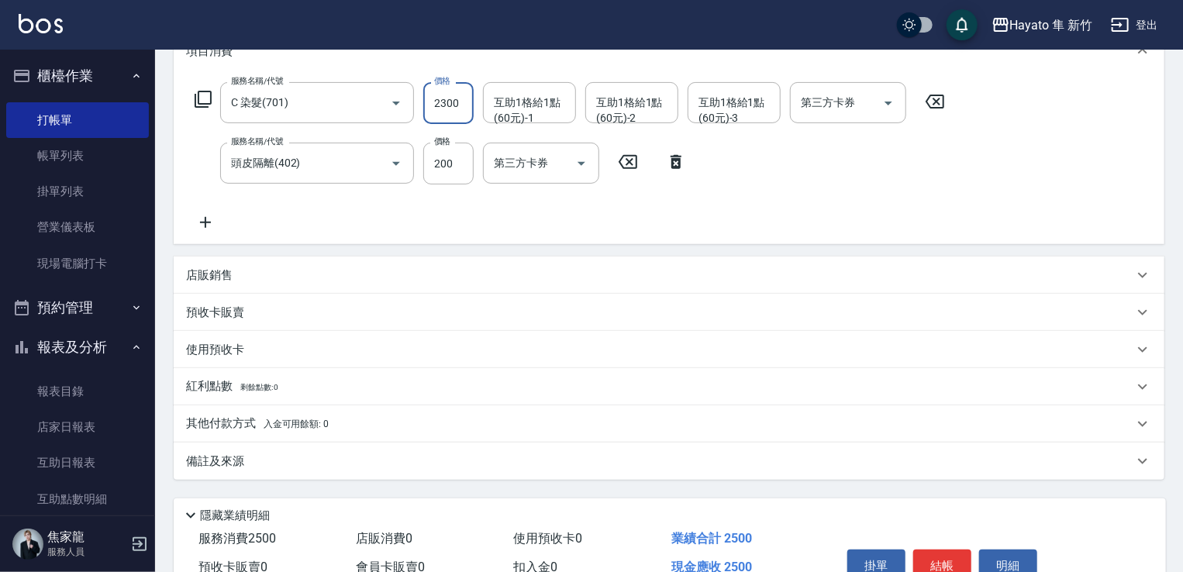
scroll to position [233, 0]
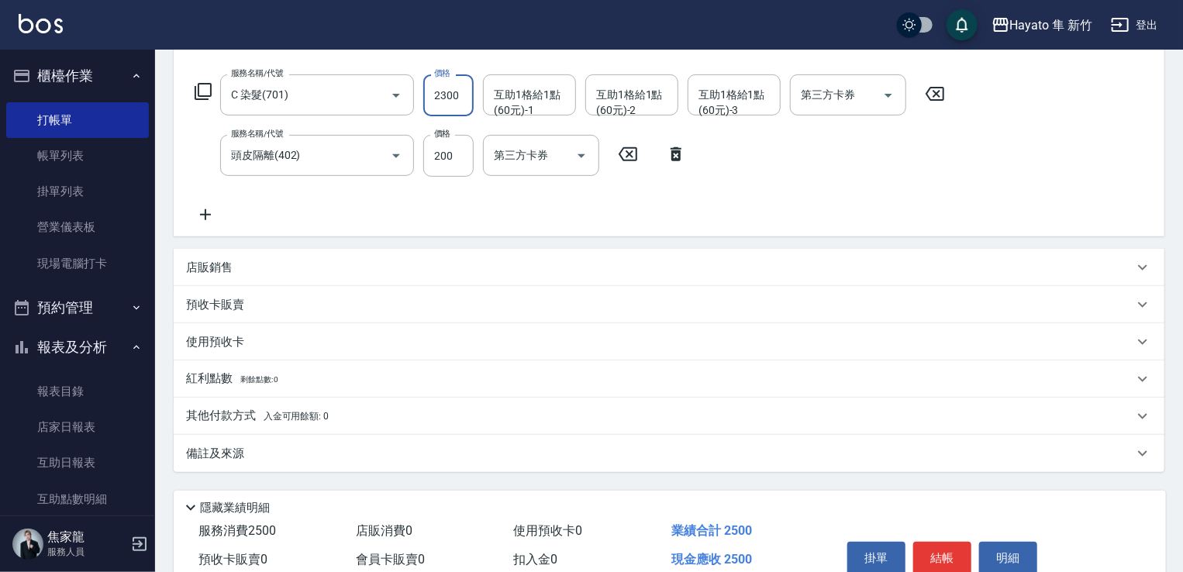
type input "2300"
click at [349, 422] on div "其他付款方式 入金可用餘額: 0" at bounding box center [659, 416] width 947 height 17
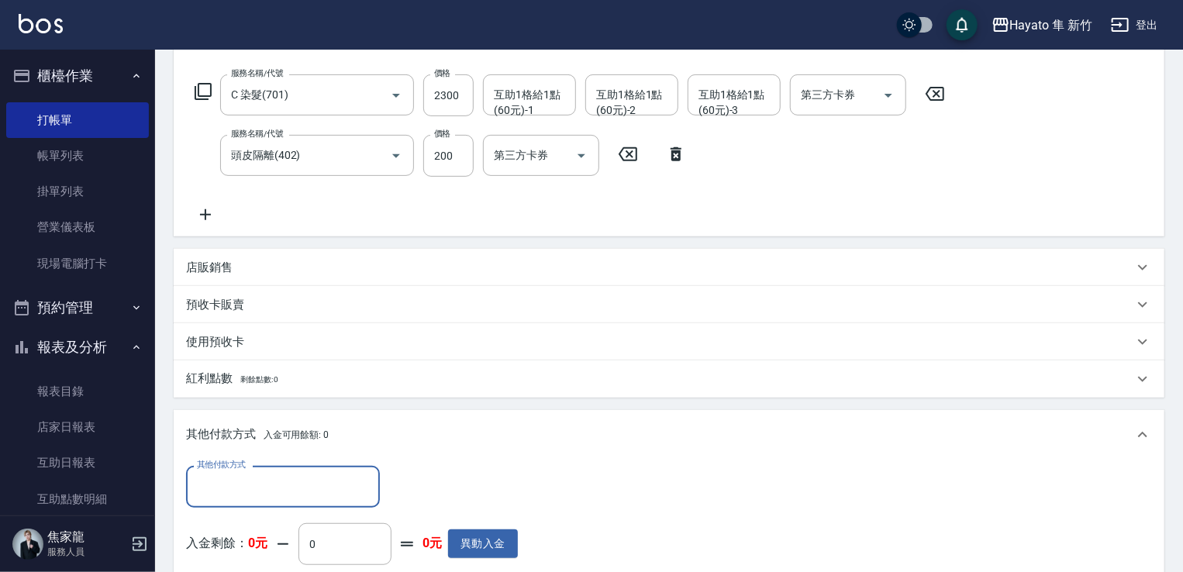
scroll to position [0, 0]
click at [279, 491] on input "其他付款方式" at bounding box center [283, 486] width 180 height 27
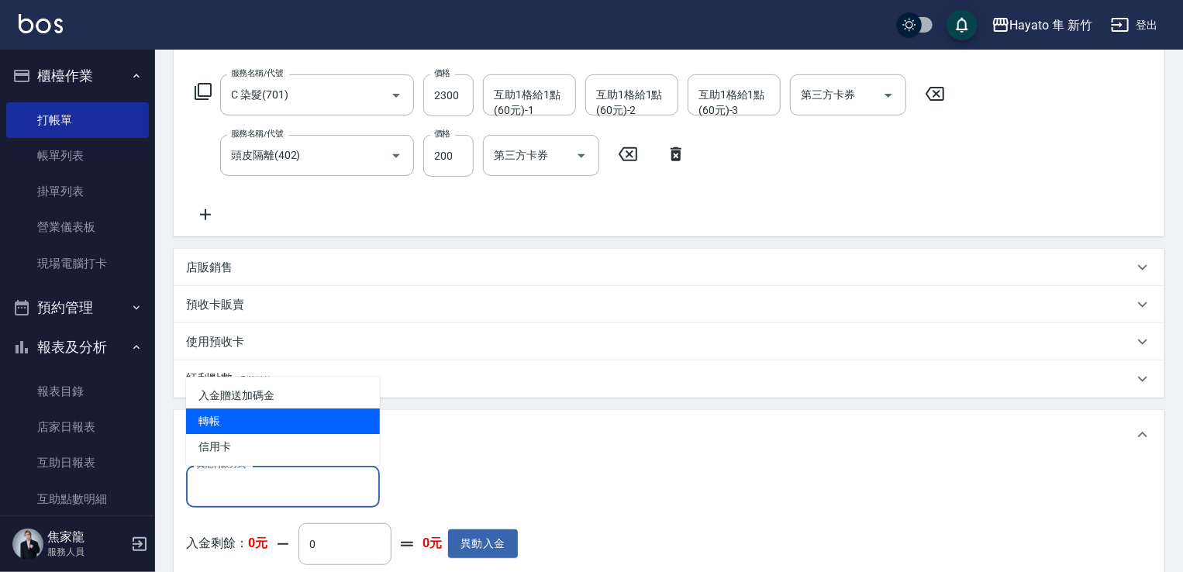
click at [260, 426] on span "轉帳" at bounding box center [283, 421] width 194 height 26
type input "轉帳"
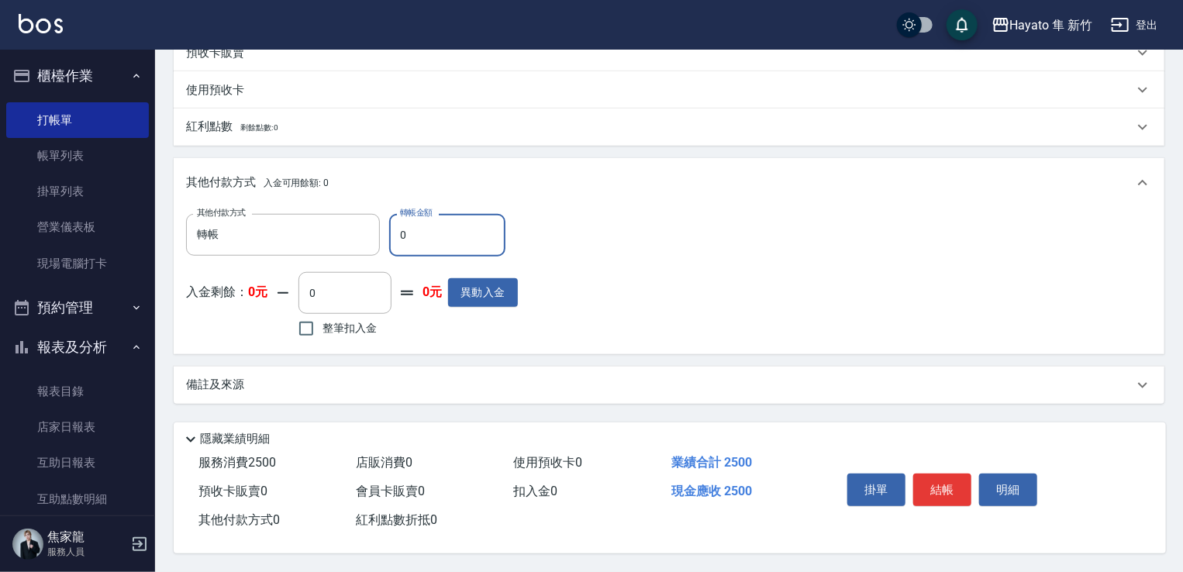
scroll to position [490, 0]
drag, startPoint x: 409, startPoint y: 232, endPoint x: 409, endPoint y: 243, distance: 10.9
click at [385, 243] on div "其他付款方式 轉帳 其他付款方式 轉帳金額 0 轉帳金額" at bounding box center [352, 235] width 332 height 42
type input "2500"
click at [376, 378] on div "備註及來源" at bounding box center [659, 385] width 947 height 16
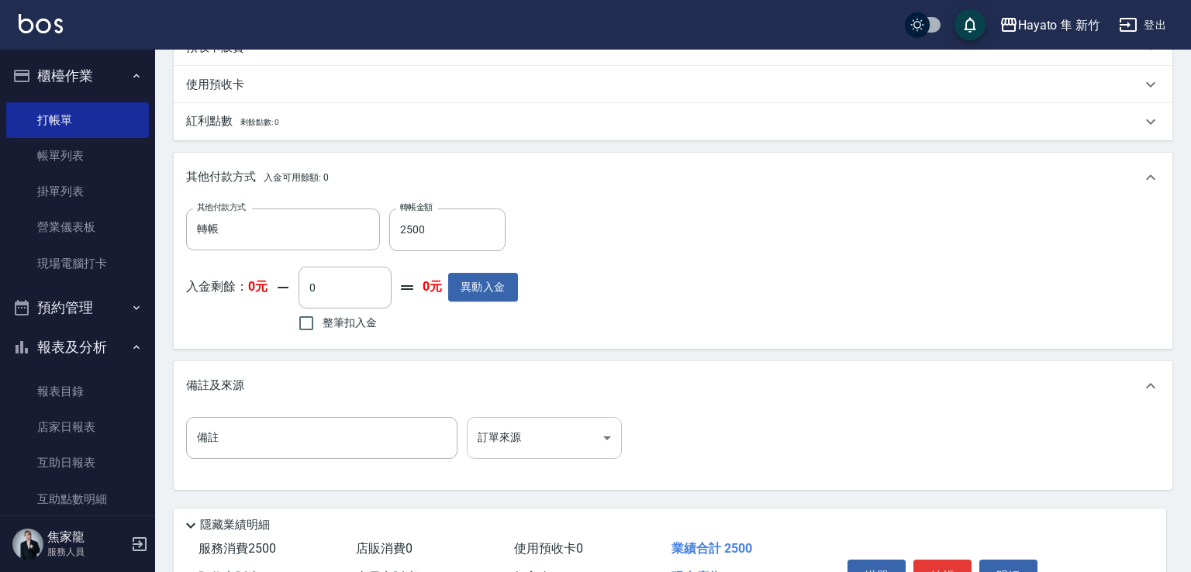
click at [576, 432] on body "Hayato 隼 新竹 登出 櫃檯作業 打帳單 帳單列表 掛單列表 營業儀表板 現場電腦打卡 預約管理 預約管理 報表及分析 報表目錄 店家日報表 互助日報表…" at bounding box center [595, 84] width 1191 height 1148
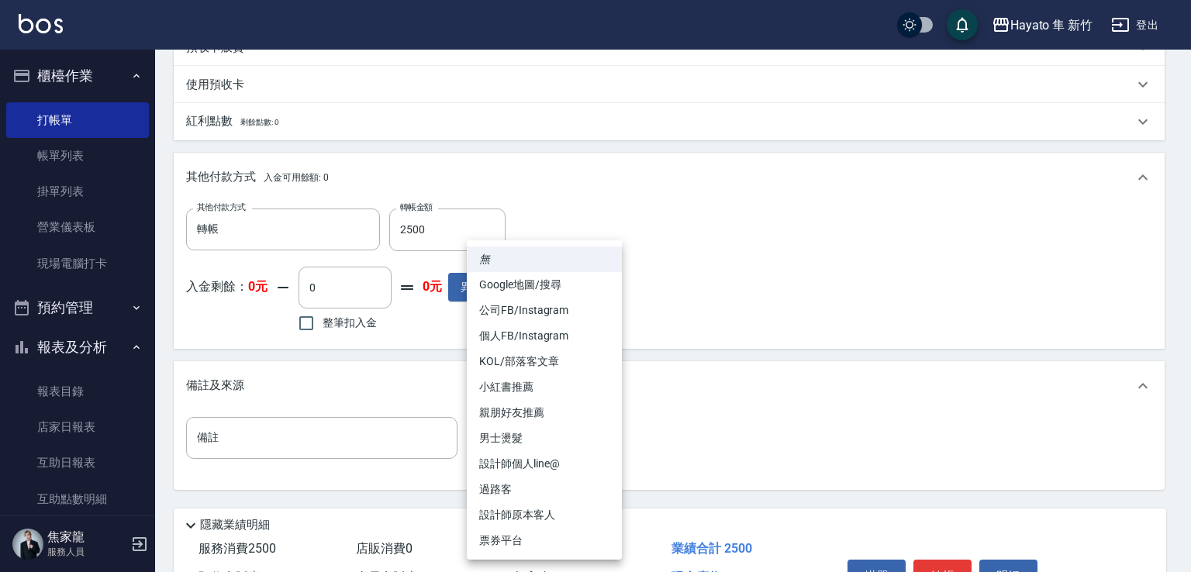
click at [567, 509] on li "設計師原本客人" at bounding box center [544, 515] width 155 height 26
type input "設計師原本客人"
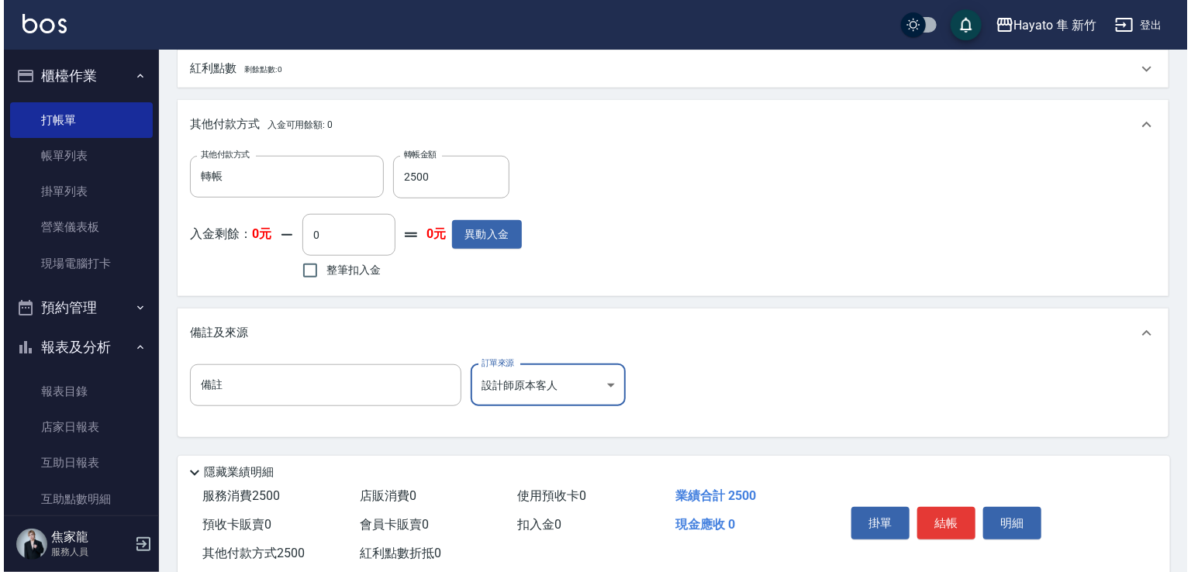
scroll to position [567, 0]
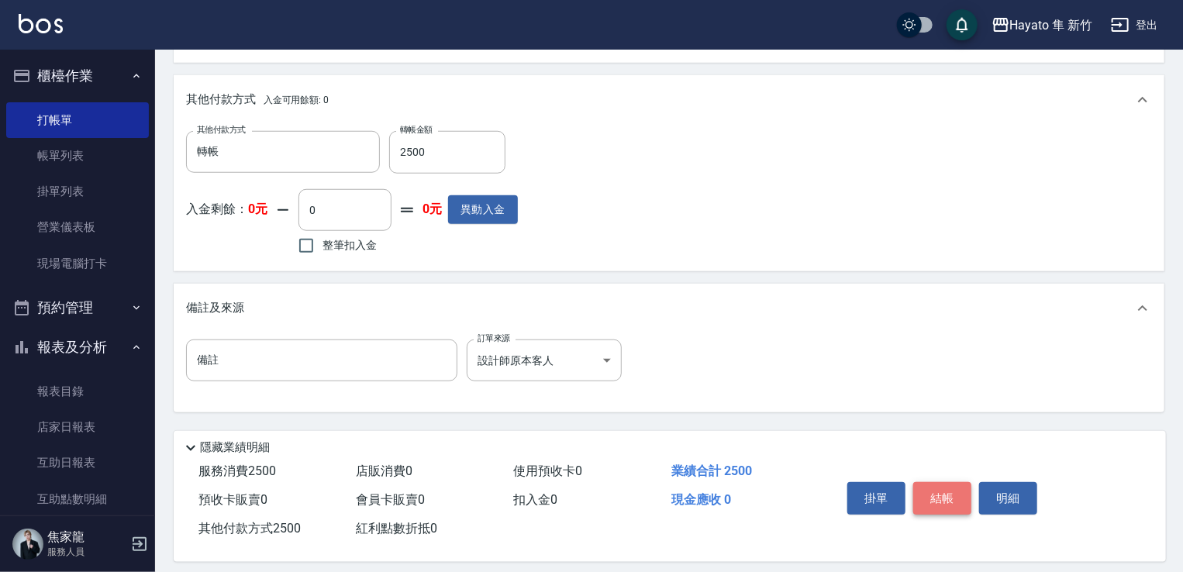
drag, startPoint x: 939, startPoint y: 495, endPoint x: 957, endPoint y: 506, distance: 21.3
click at [797, 504] on button "結帳" at bounding box center [942, 498] width 58 height 33
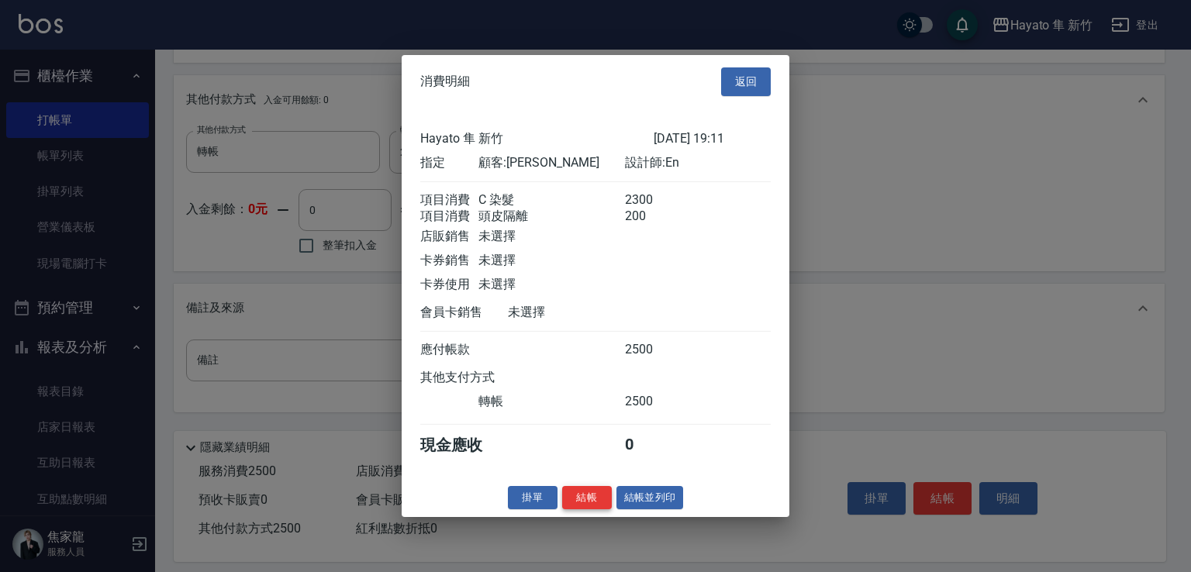
click at [593, 504] on button "結帳" at bounding box center [587, 497] width 50 height 24
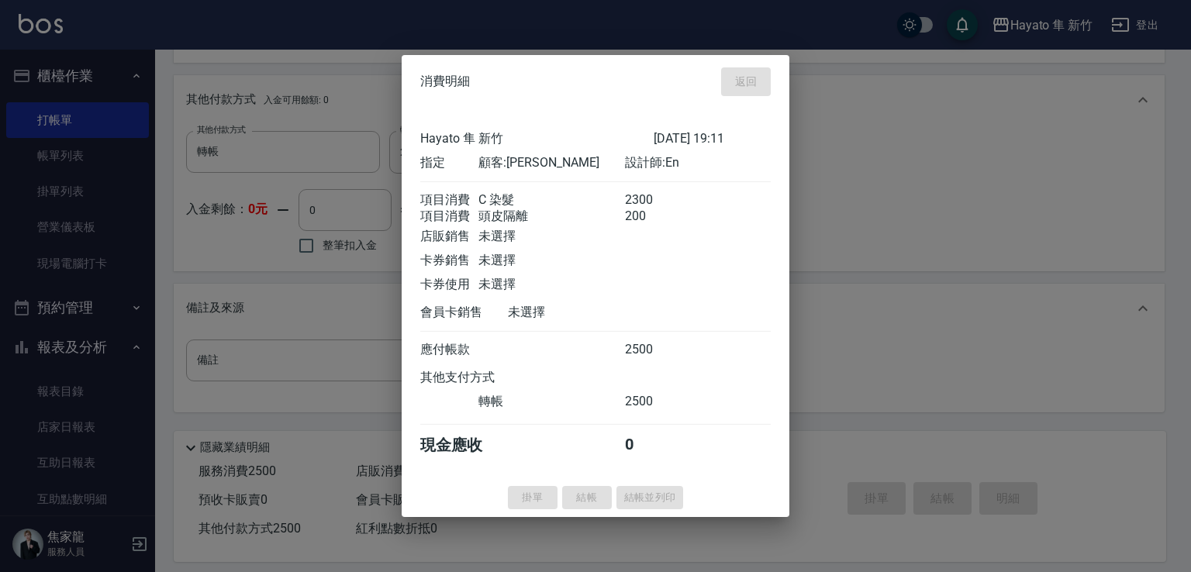
type input "[DATE] 19:12"
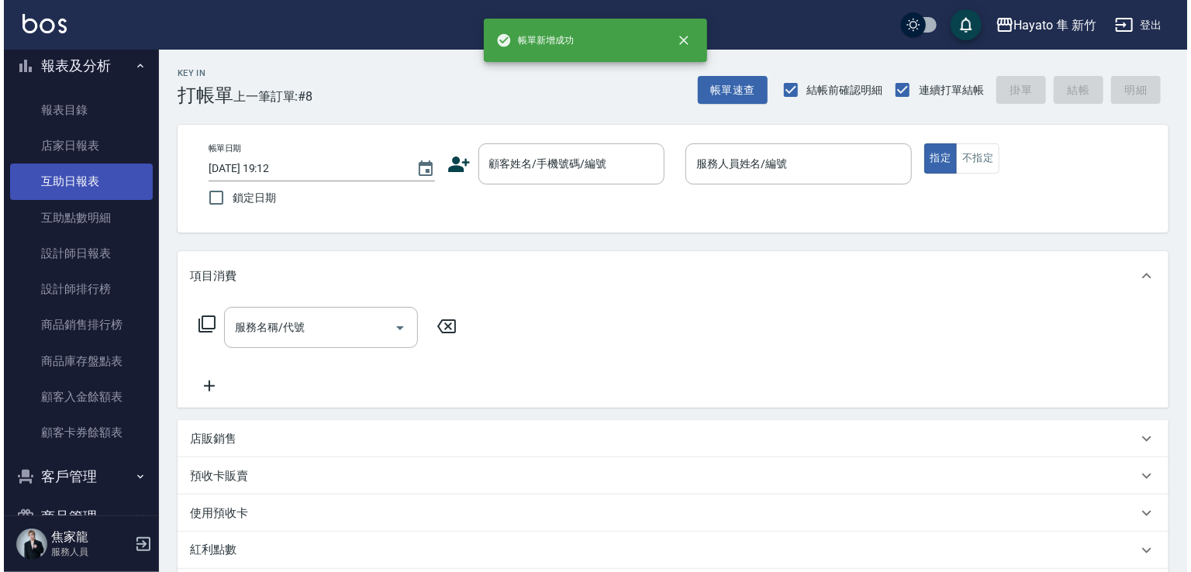
scroll to position [360, 0]
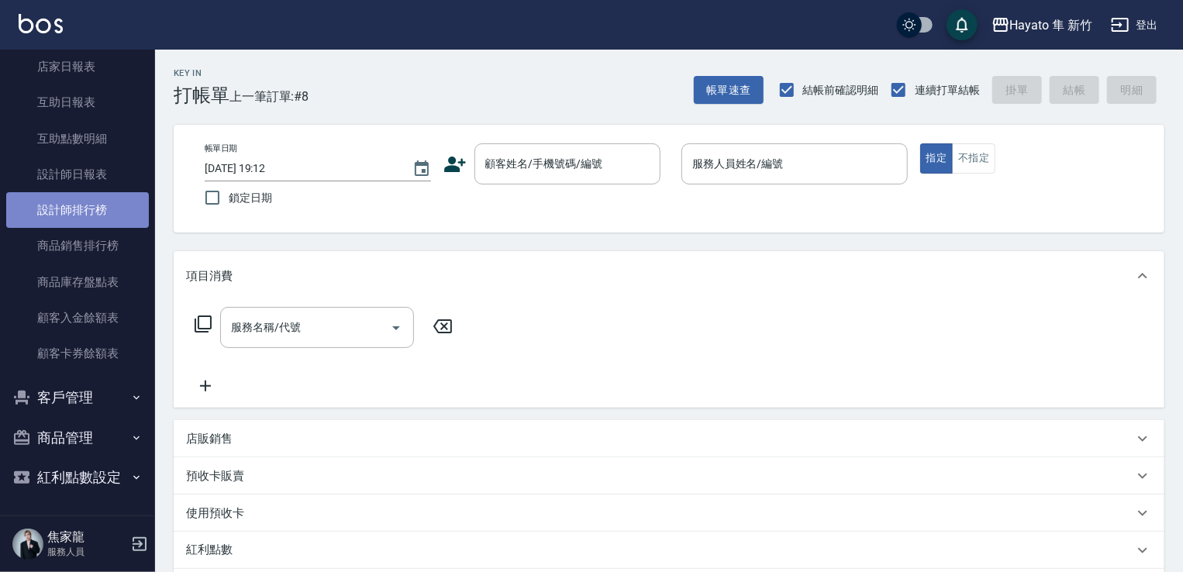
click at [90, 205] on link "設計師排行榜" at bounding box center [77, 210] width 143 height 36
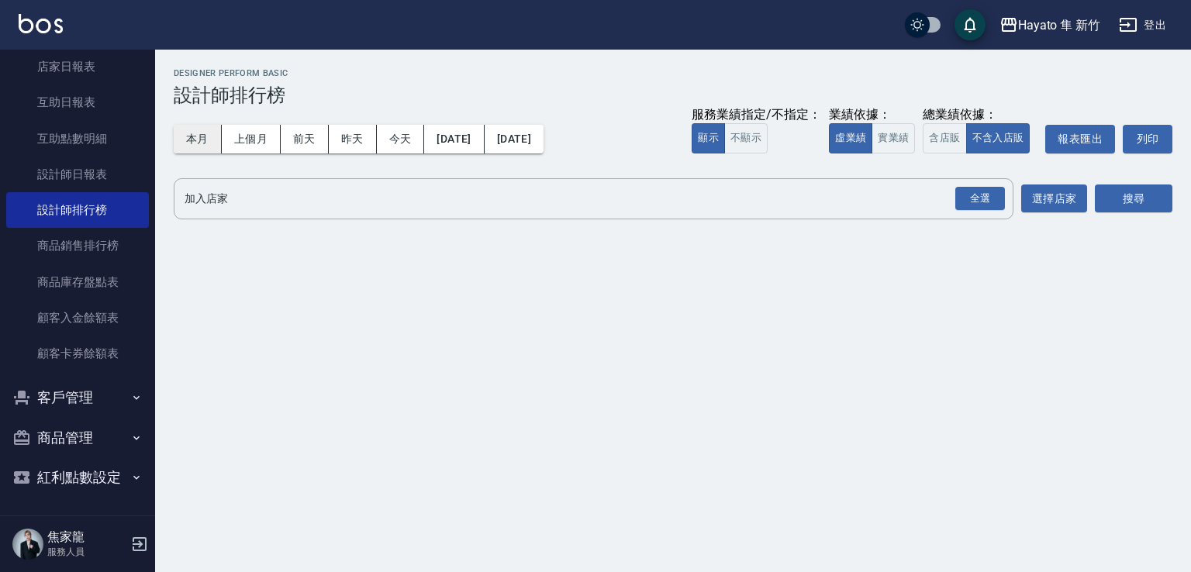
click at [210, 133] on button "本月" at bounding box center [198, 139] width 48 height 29
click at [797, 194] on div "全選" at bounding box center [980, 199] width 50 height 24
click at [797, 204] on button "搜尋" at bounding box center [1133, 199] width 78 height 29
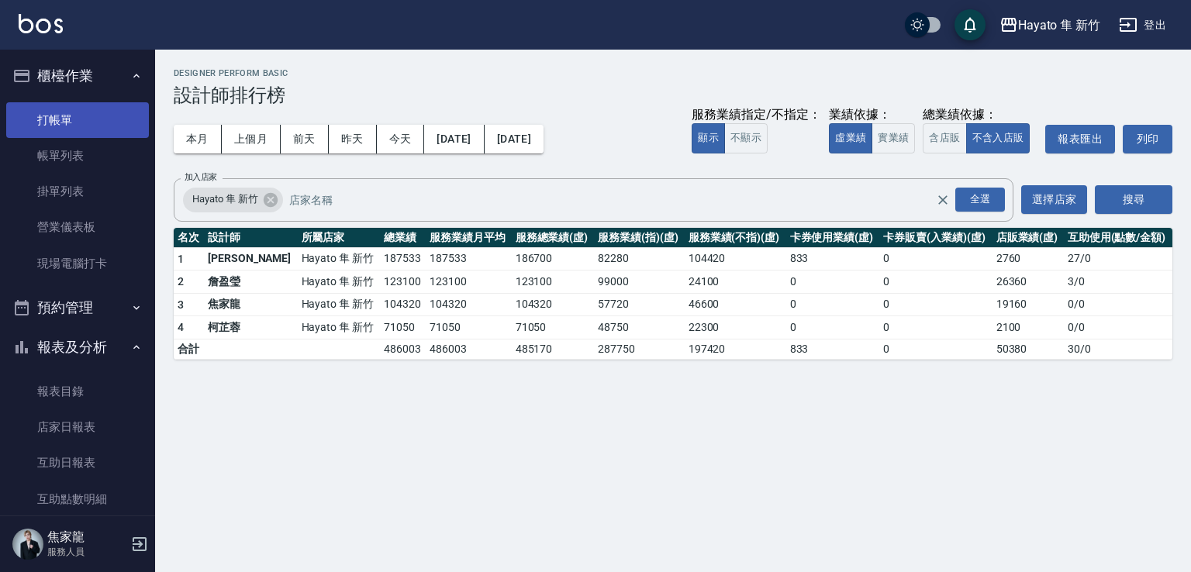
click at [78, 119] on link "打帳單" at bounding box center [77, 120] width 143 height 36
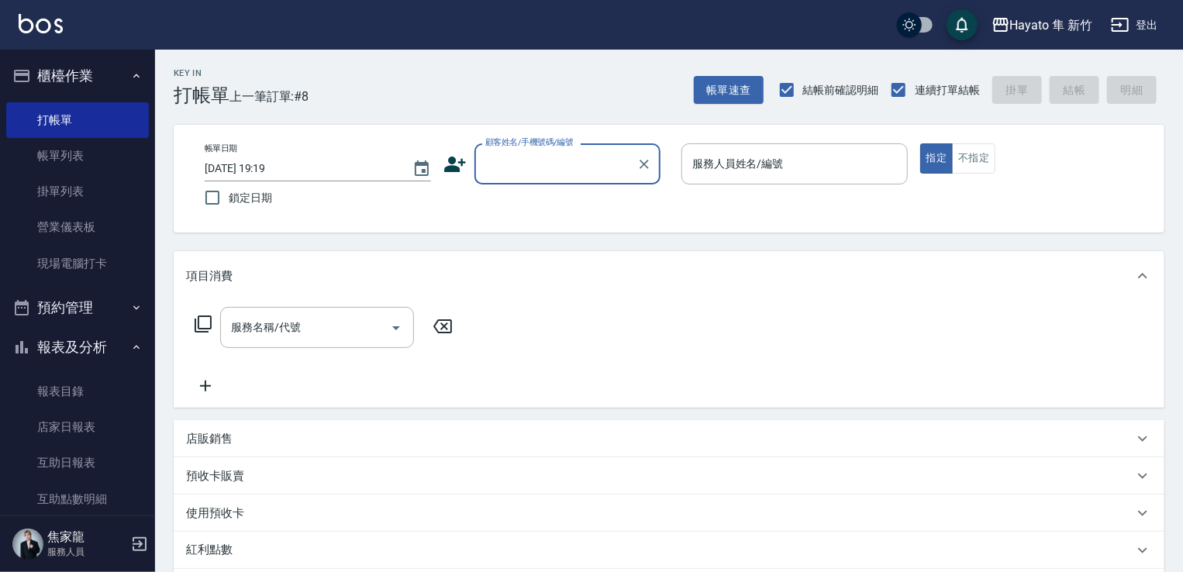
click at [516, 155] on input "顧客姓名/手機號碼/編號" at bounding box center [555, 163] width 149 height 27
drag, startPoint x: 553, startPoint y: 203, endPoint x: 826, endPoint y: 200, distance: 273.6
click at [557, 205] on li "[PERSON_NAME]/0955379792/" at bounding box center [567, 204] width 186 height 26
type input "[PERSON_NAME]/0955379792/"
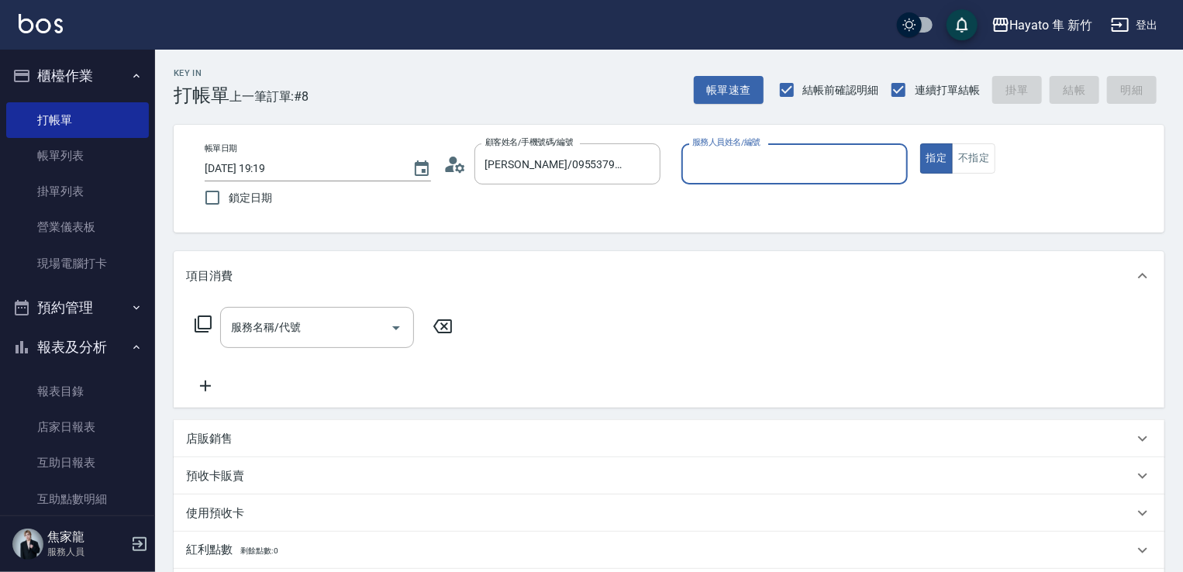
type input "[PERSON_NAME](無代號)"
click at [294, 343] on div "服務名稱/代號" at bounding box center [317, 327] width 194 height 41
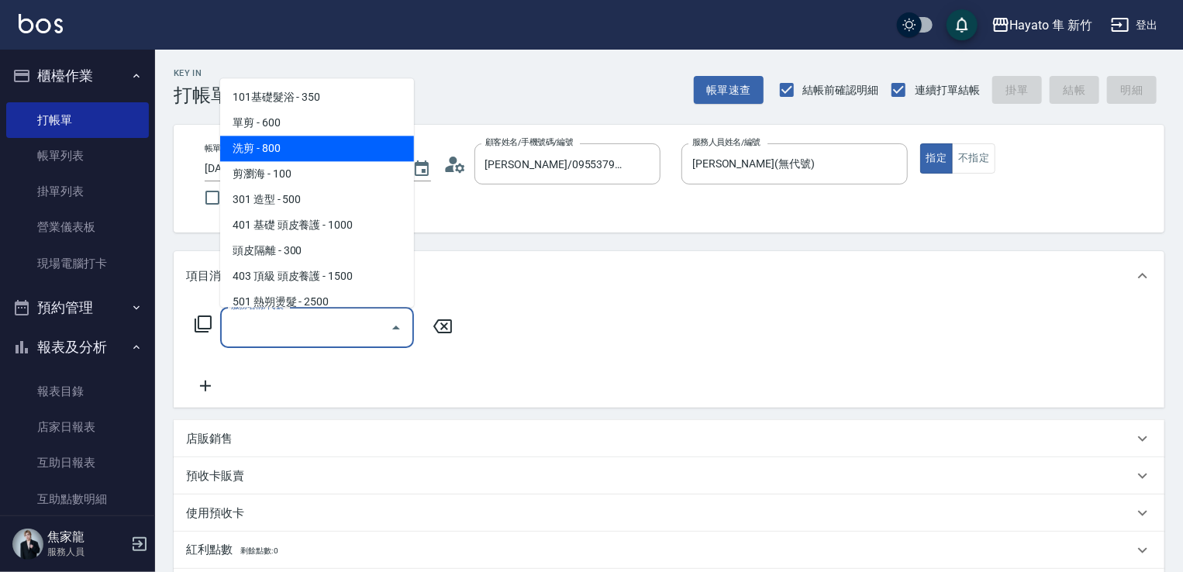
click at [291, 146] on span "洗剪 - 800" at bounding box center [317, 149] width 194 height 26
type input "洗剪(201)"
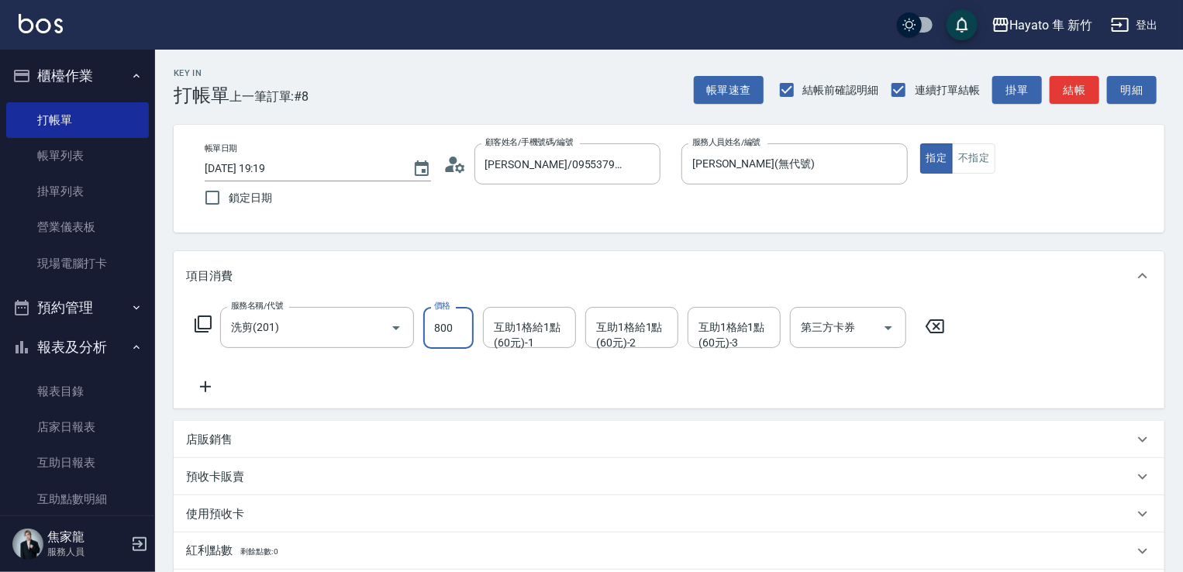
click at [459, 339] on input "800" at bounding box center [448, 328] width 50 height 42
type input "660"
click at [544, 333] on div "互助1格給1點(60元)-1 互助1格給1點(60元)-1" at bounding box center [529, 327] width 93 height 41
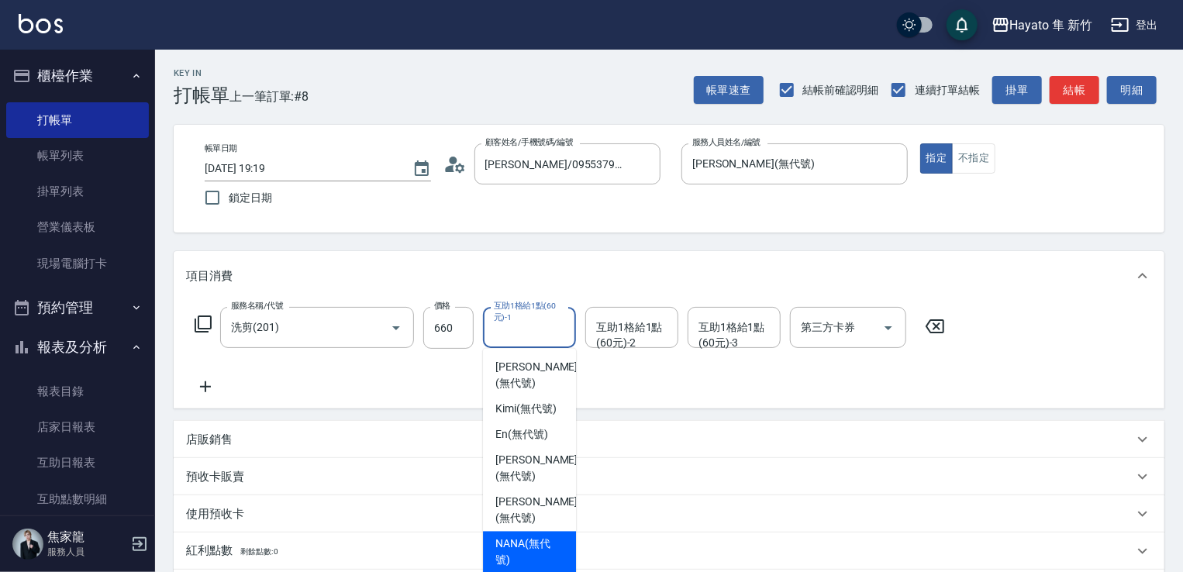
click at [524, 536] on span "NANA (無代號)" at bounding box center [529, 552] width 68 height 33
type input "NANA(無代號)"
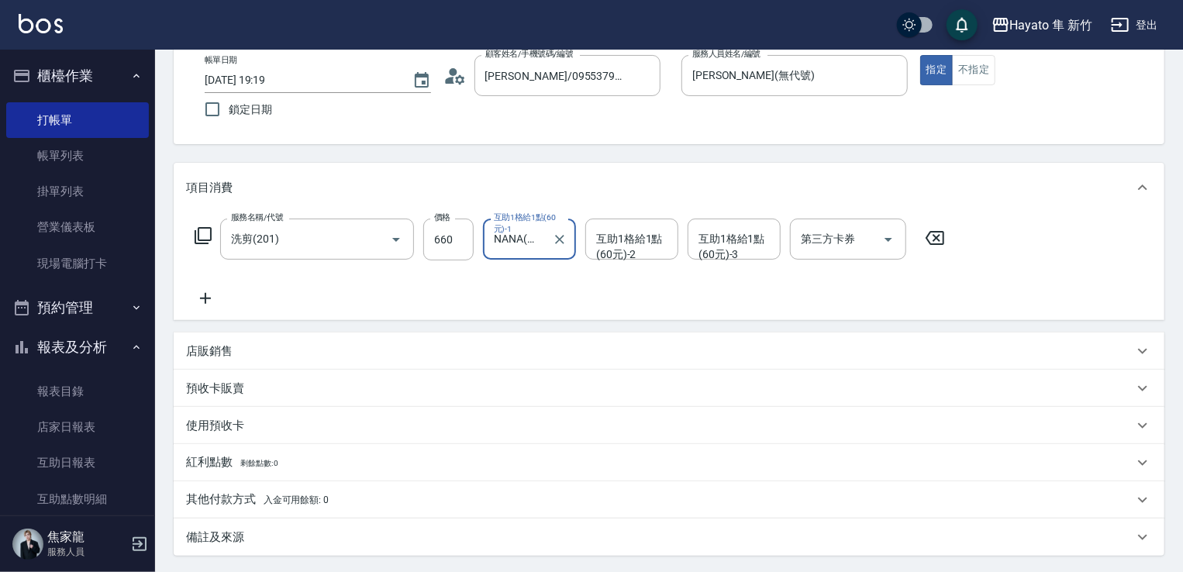
scroll to position [155, 0]
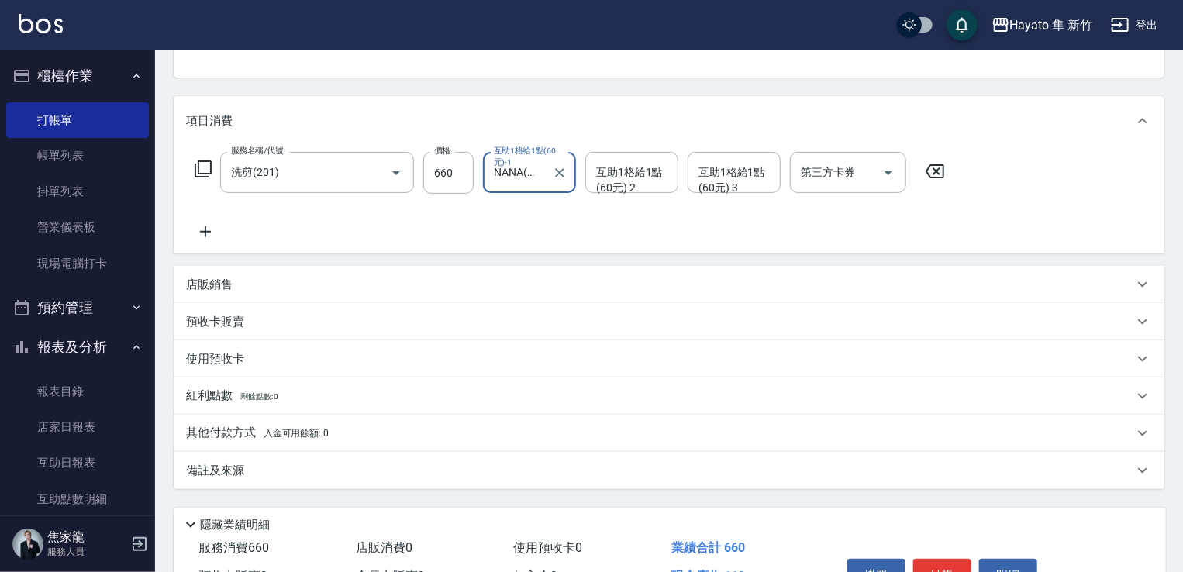
click at [288, 464] on div "備註及來源" at bounding box center [659, 471] width 947 height 16
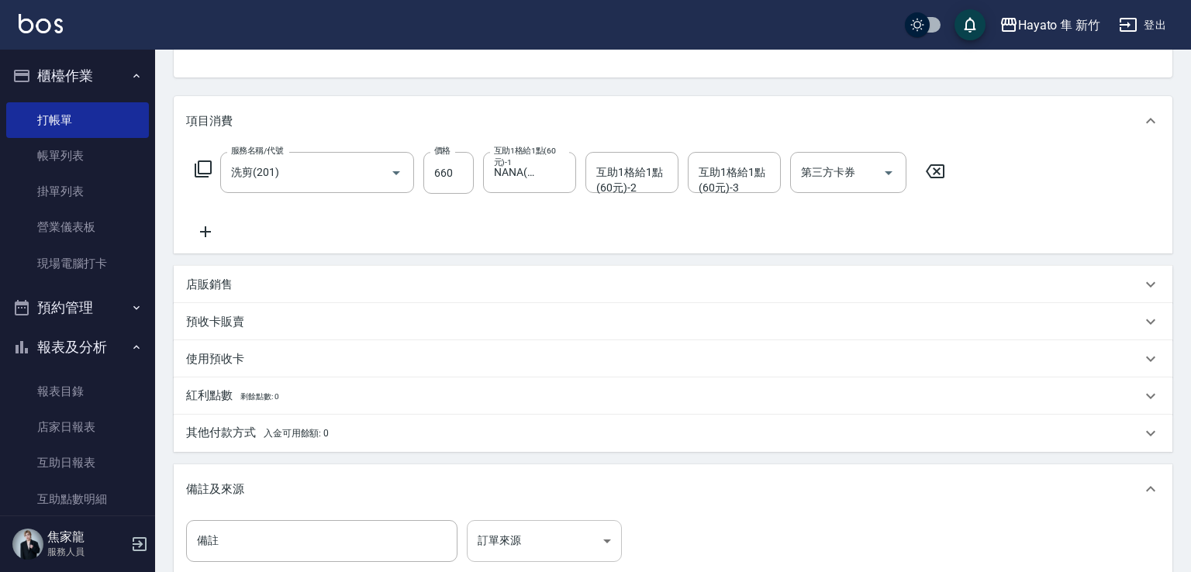
click at [501, 532] on body "Hayato 隼 新竹 登出 櫃檯作業 打帳單 帳單列表 掛單列表 營業儀表板 現場電腦打卡 預約管理 預約管理 報表及分析 報表目錄 店家日報表 互助日報表…" at bounding box center [595, 303] width 1191 height 916
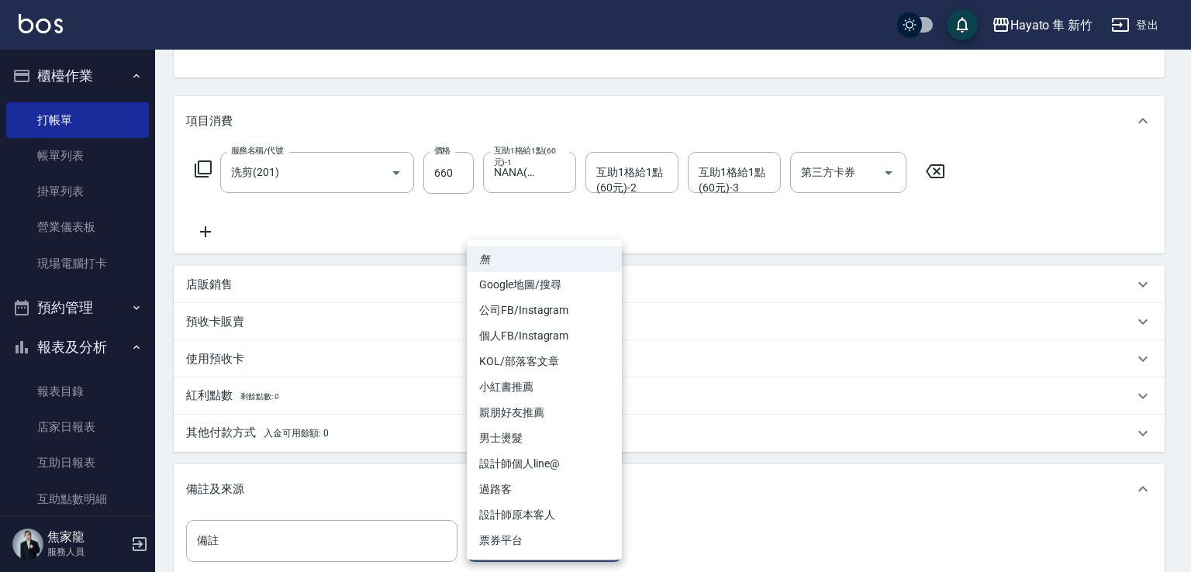
click at [516, 512] on li "設計師原本客人" at bounding box center [544, 515] width 155 height 26
type input "設計師原本客人"
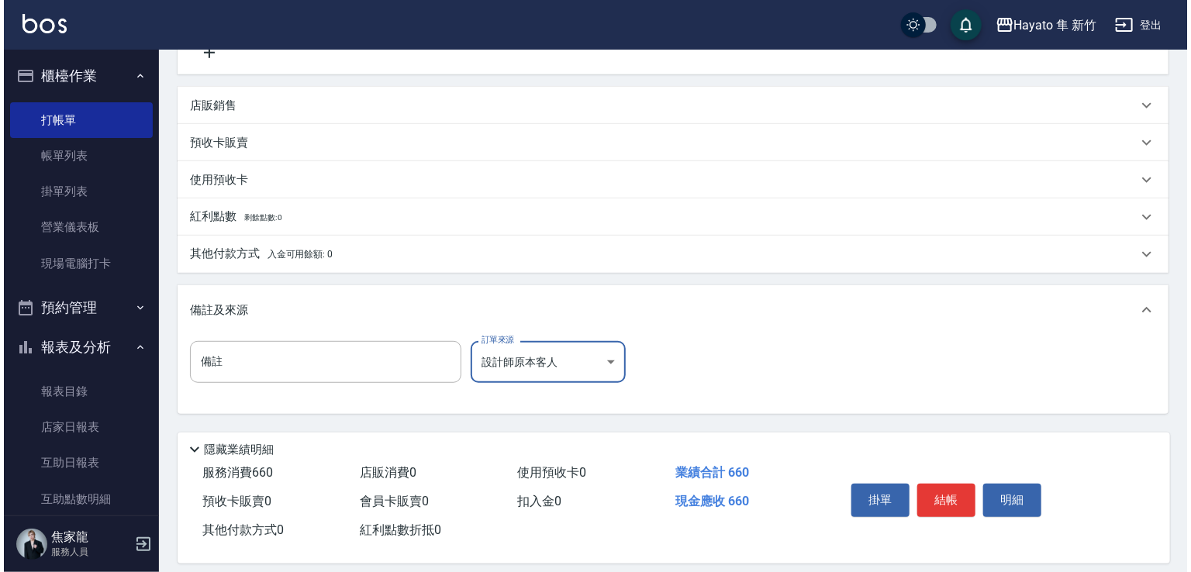
scroll to position [350, 0]
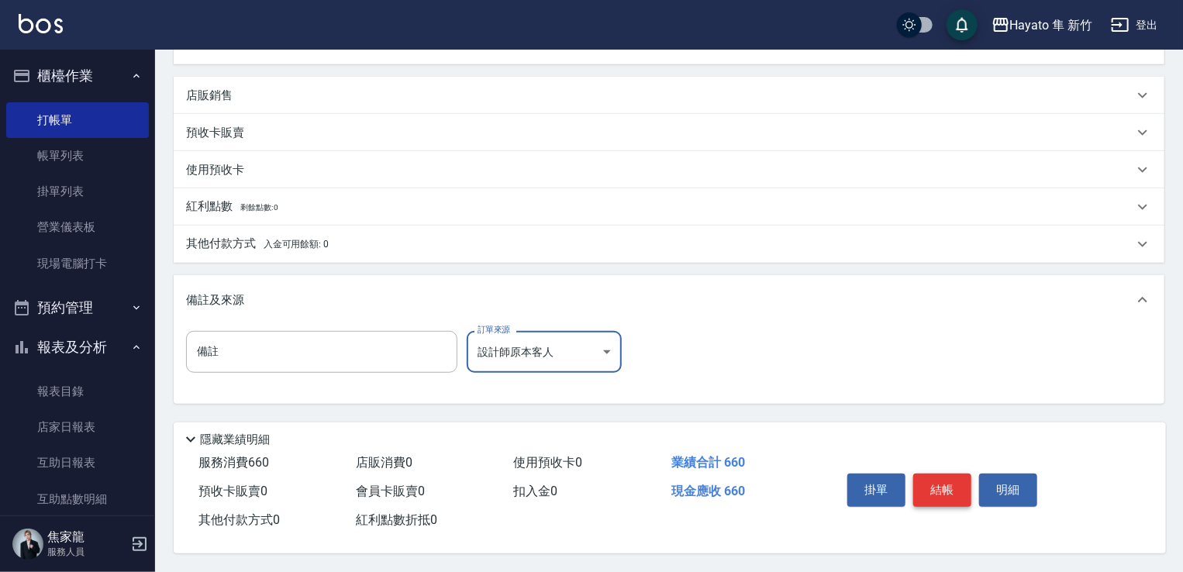
click at [797, 488] on button "結帳" at bounding box center [942, 490] width 58 height 33
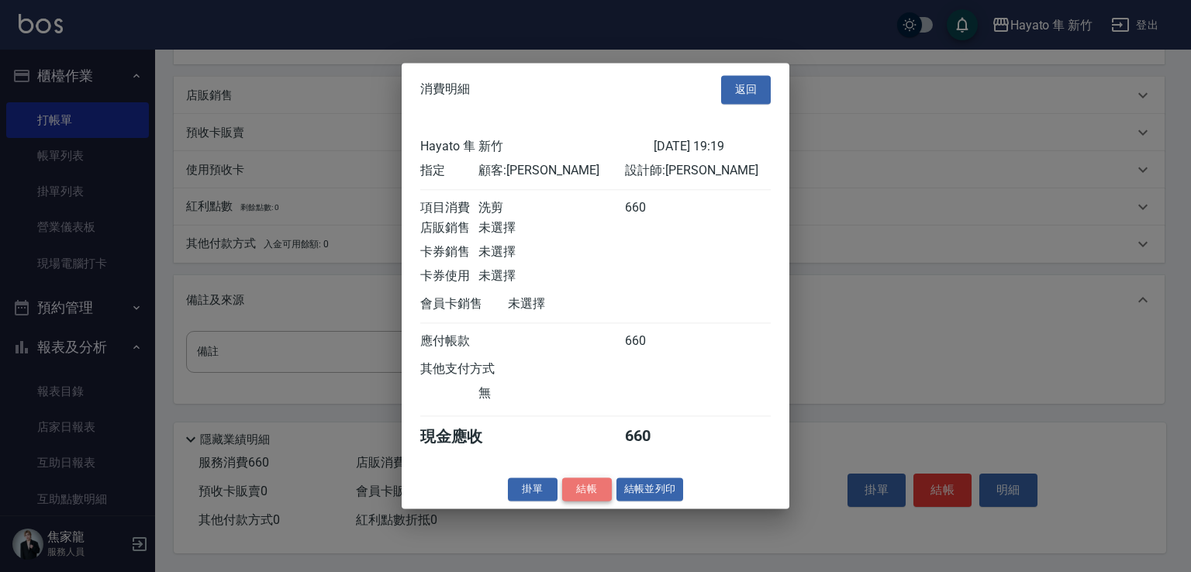
click at [586, 492] on button "結帳" at bounding box center [587, 489] width 50 height 24
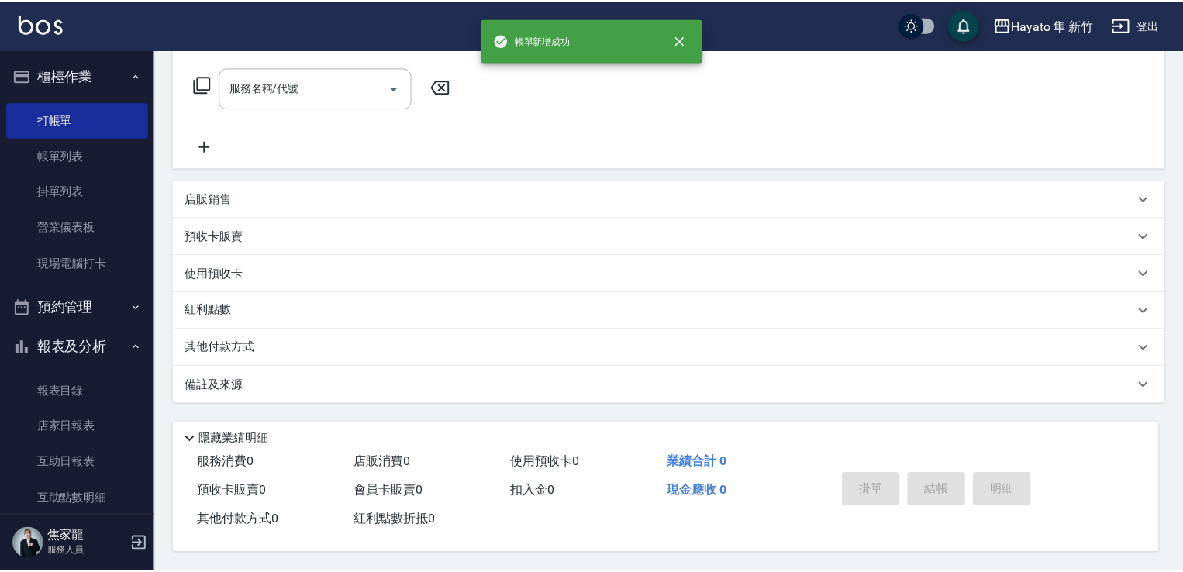
scroll to position [0, 0]
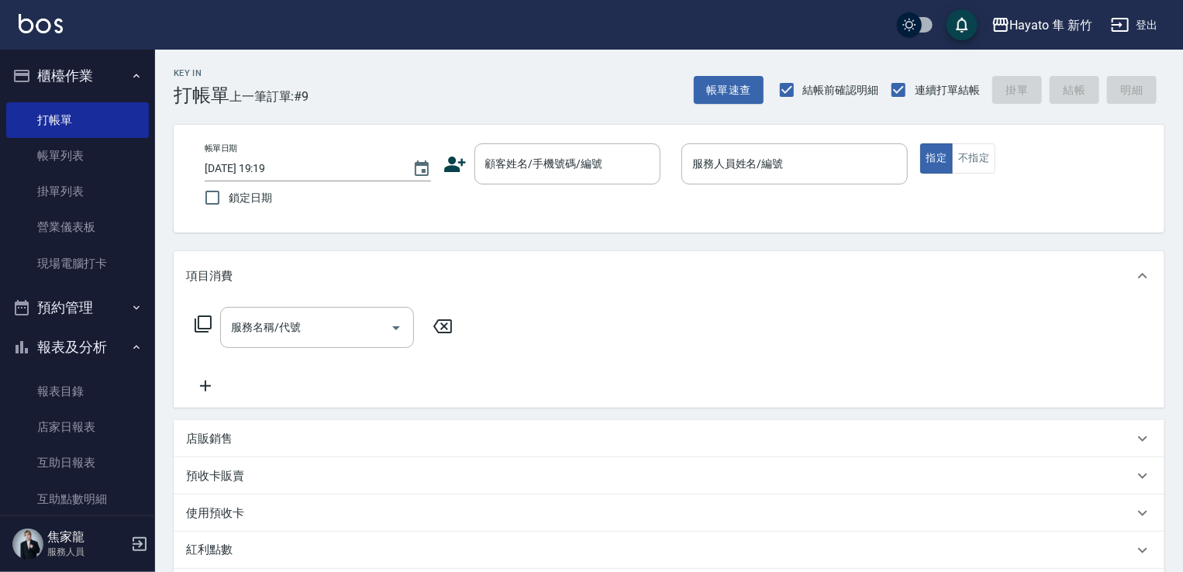
click at [458, 165] on icon at bounding box center [454, 164] width 23 height 23
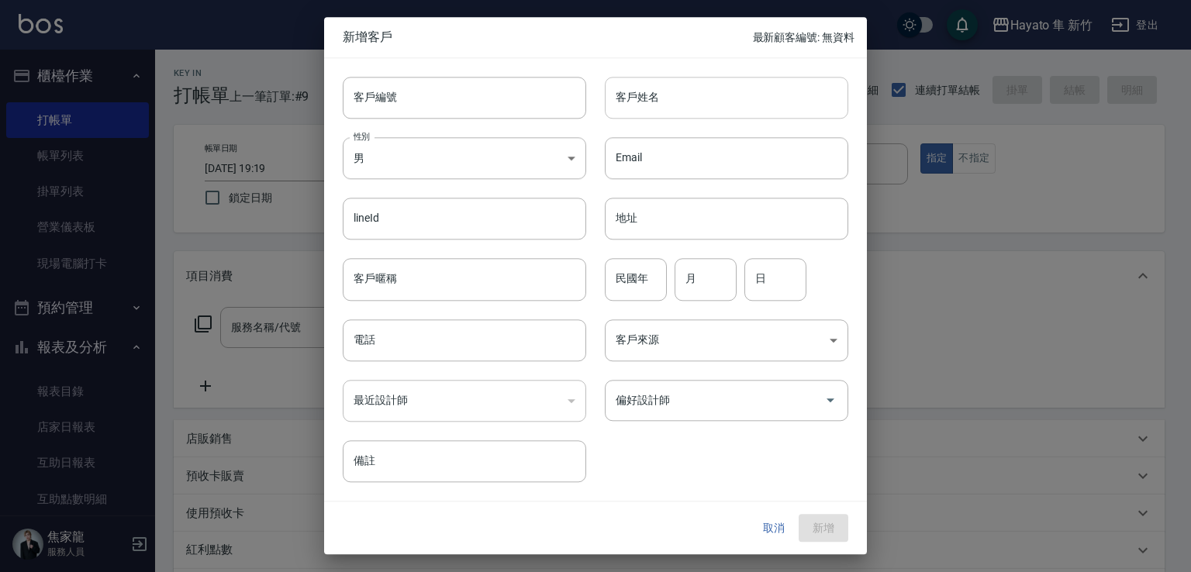
click at [632, 97] on input "客戶姓名" at bounding box center [726, 98] width 243 height 42
click at [662, 103] on input "[PERSON_NAME]" at bounding box center [726, 98] width 243 height 42
drag, startPoint x: 615, startPoint y: 103, endPoint x: 697, endPoint y: 94, distance: 82.7
click at [697, 94] on input "[PERSON_NAME]" at bounding box center [726, 98] width 243 height 42
type input "[PERSON_NAME]"
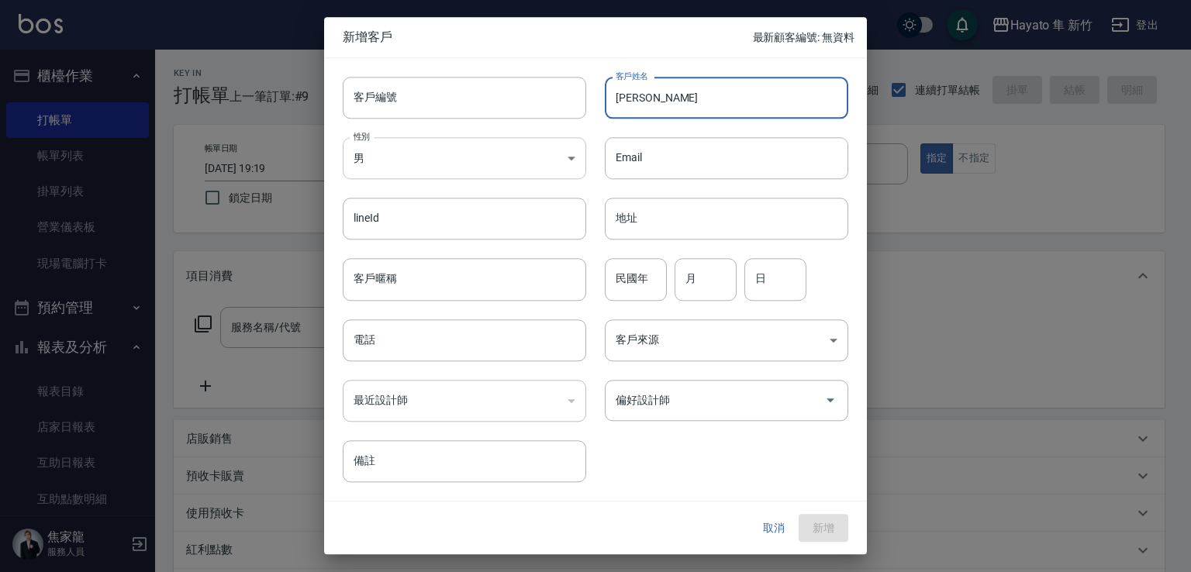
click at [517, 158] on body "Hayato 隼 新竹 登出 櫃檯作業 打帳單 帳單列表 掛單列表 營業儀表板 現場電腦打卡 預約管理 預約管理 報表及分析 報表目錄 店家日報表 互助日報表…" at bounding box center [595, 406] width 1191 height 812
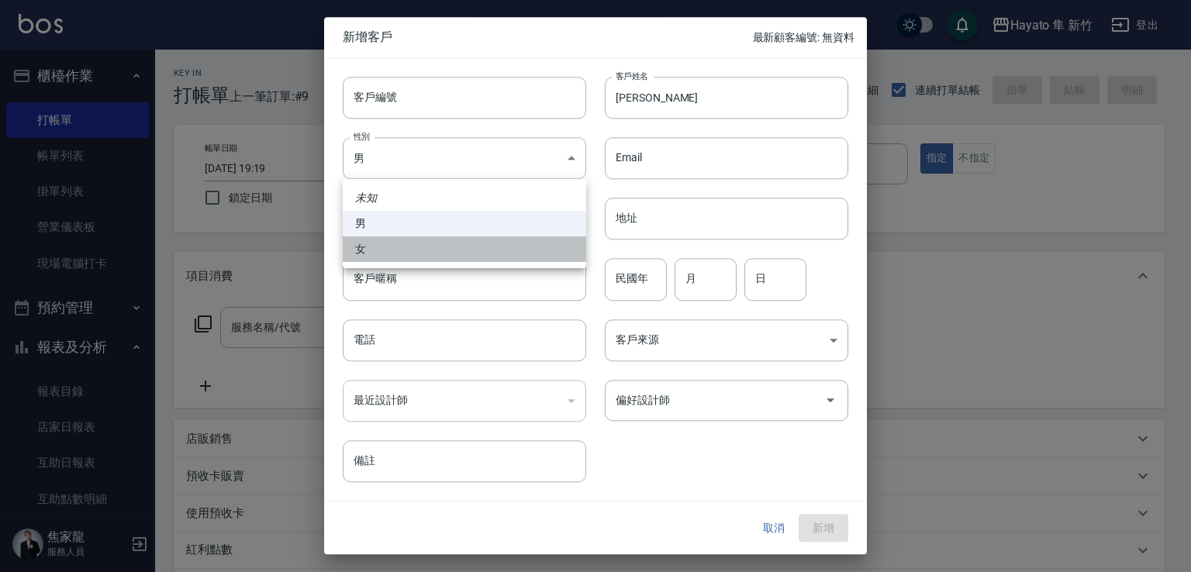
click at [539, 245] on li "女" at bounding box center [464, 249] width 243 height 26
type input "[DEMOGRAPHIC_DATA]"
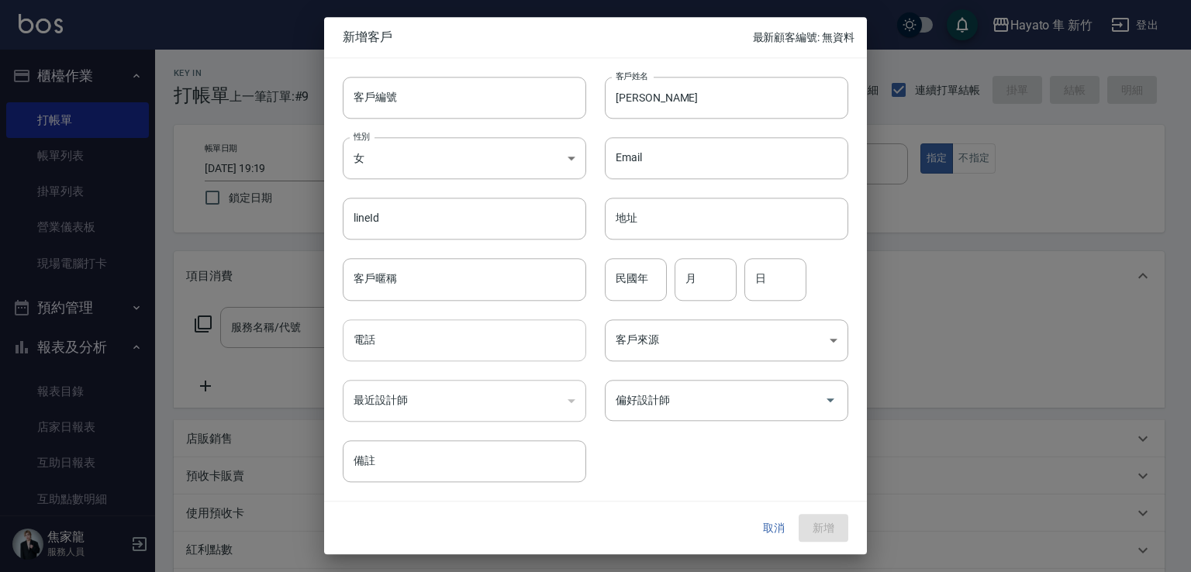
click at [486, 336] on input "電話" at bounding box center [464, 340] width 243 height 42
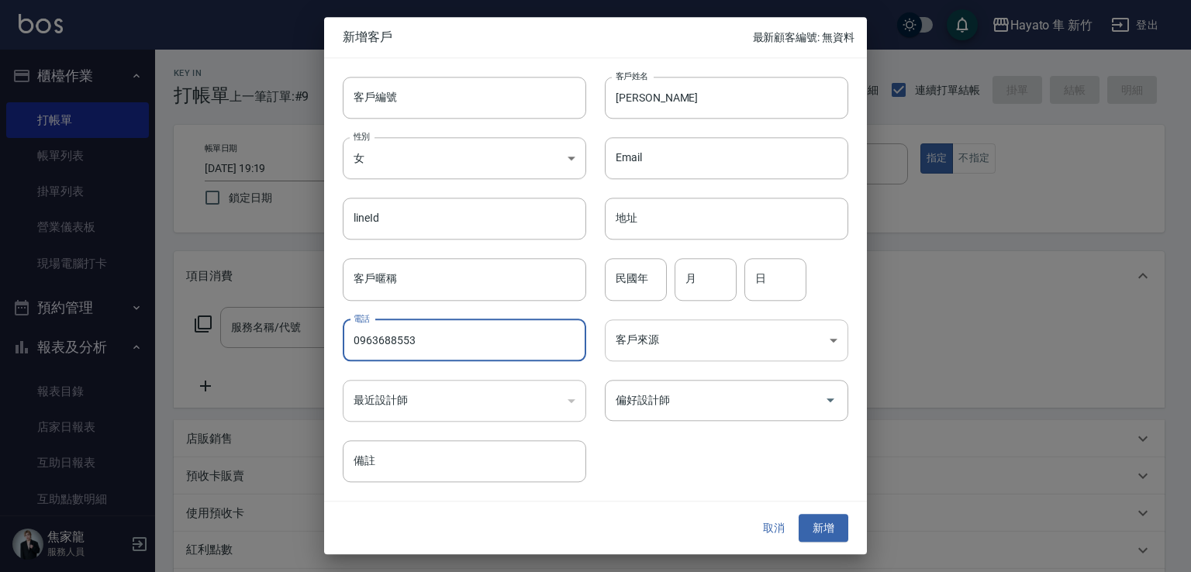
type input "0963688553"
click at [654, 344] on body "Hayato 隼 新竹 登出 櫃檯作業 打帳單 帳單列表 掛單列表 營業儀表板 現場電腦打卡 預約管理 預約管理 報表及分析 報表目錄 店家日報表 互助日報表…" at bounding box center [595, 406] width 1191 height 812
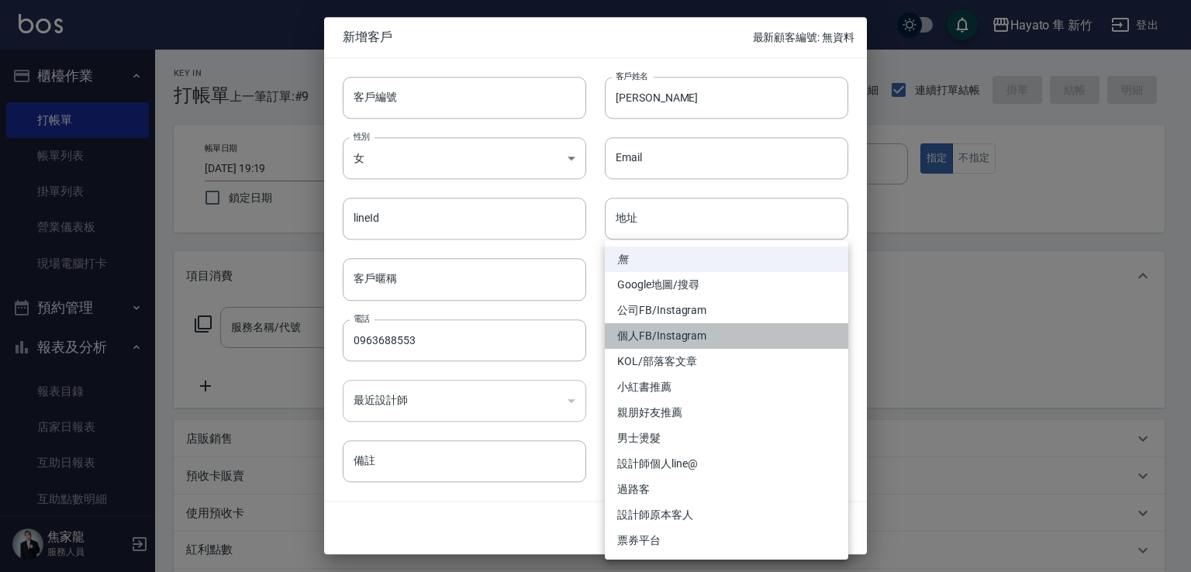
click at [654, 344] on li "個人FB/Instagram" at bounding box center [726, 336] width 243 height 26
type input "個人FB/Instagram"
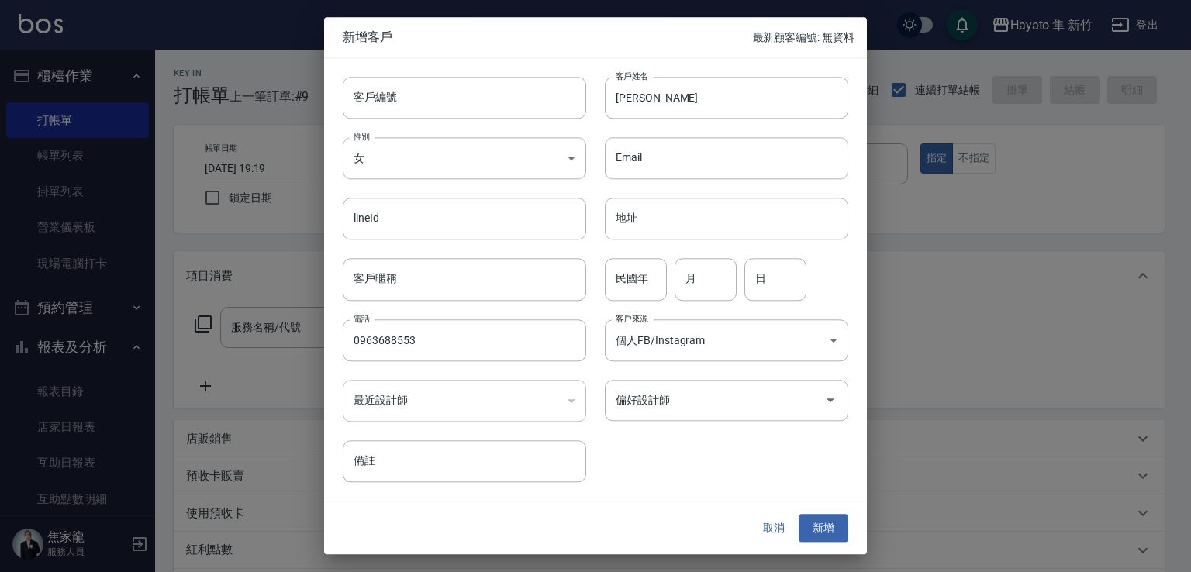
click at [654, 415] on div "偏好設計師" at bounding box center [726, 400] width 243 height 41
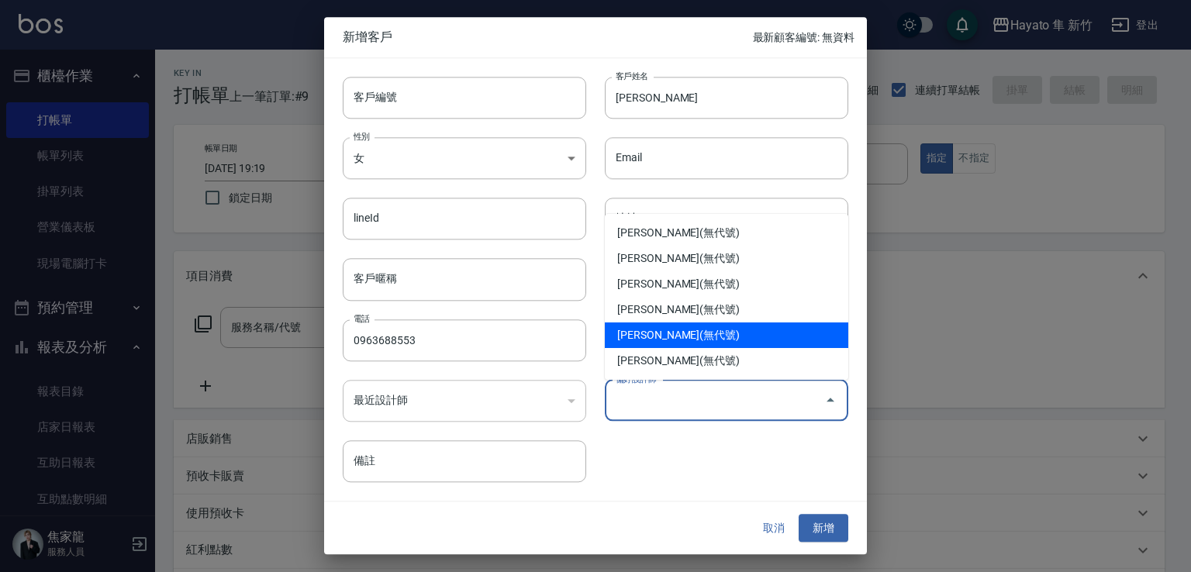
click at [662, 322] on li "[PERSON_NAME](無代號)" at bounding box center [726, 335] width 243 height 26
type input "[PERSON_NAME]"
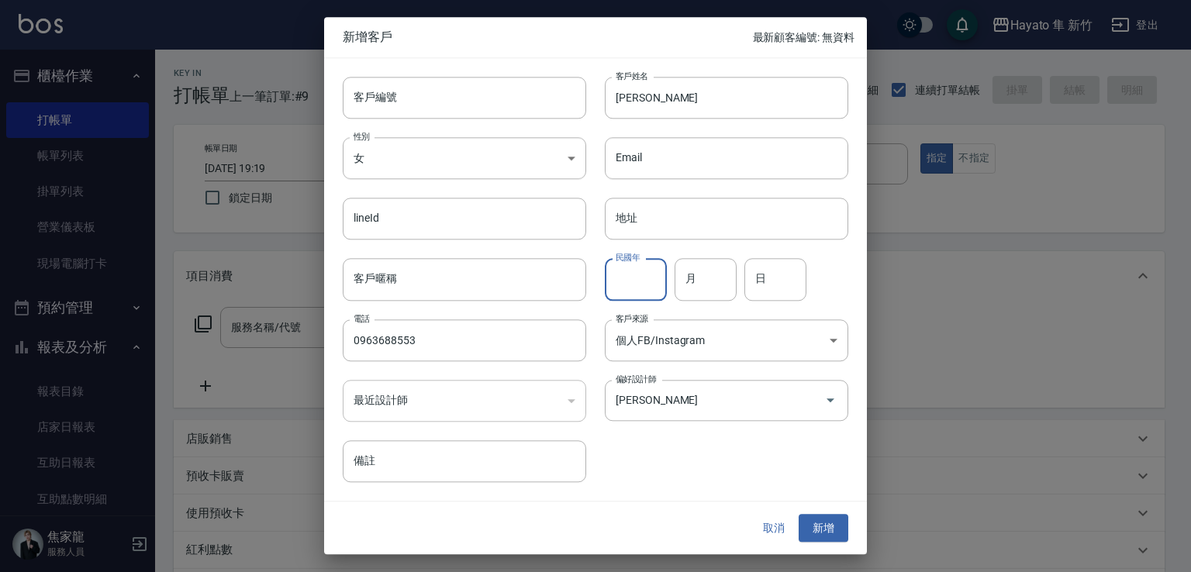
click at [626, 276] on input "民國年" at bounding box center [636, 280] width 62 height 42
type input "74"
click at [694, 286] on input "月" at bounding box center [705, 280] width 62 height 42
type input "12"
click at [775, 291] on input "日" at bounding box center [775, 280] width 62 height 42
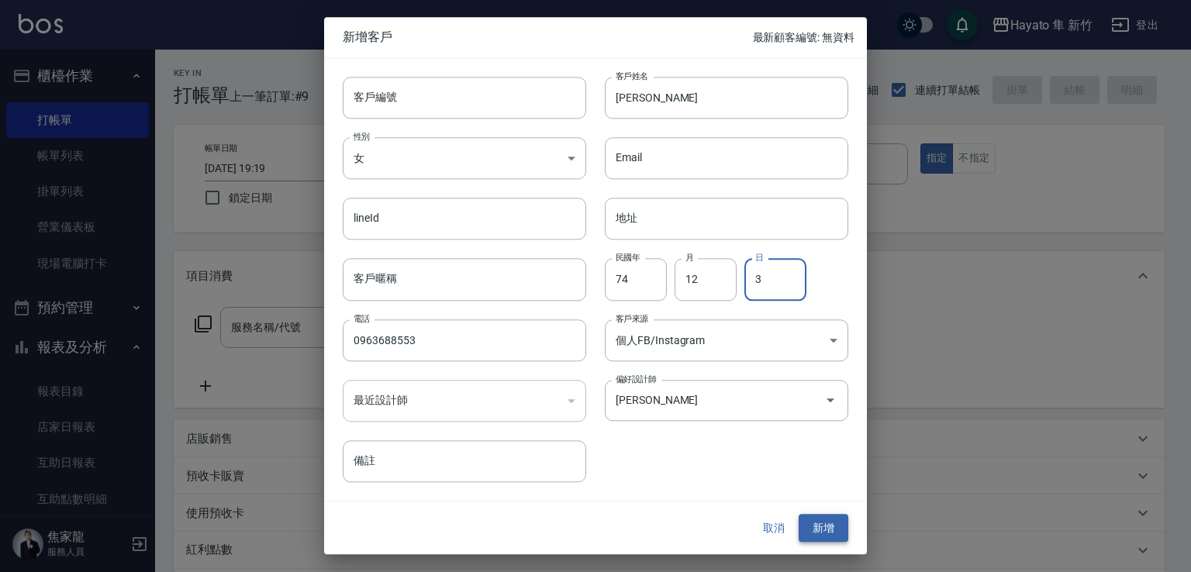
type input "3"
click at [797, 529] on button "新增" at bounding box center [823, 528] width 50 height 29
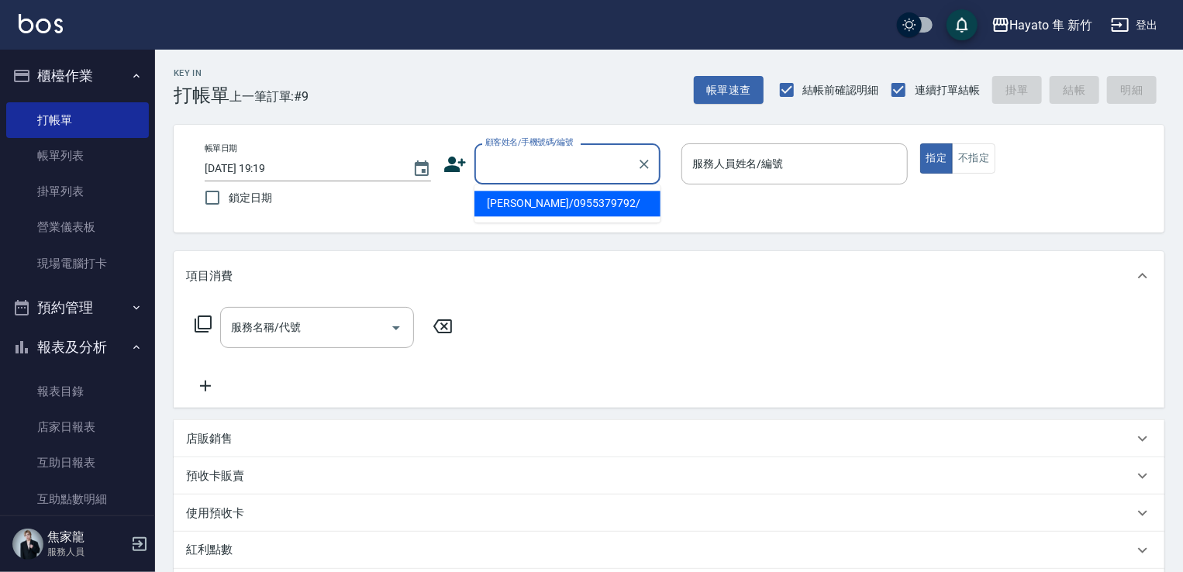
click at [530, 153] on input "顧客姓名/手機號碼/編號" at bounding box center [555, 163] width 149 height 27
paste input "[PERSON_NAME]"
click at [543, 189] on ul "[PERSON_NAME]/0963688553/ 新增 "[PERSON_NAME]"" at bounding box center [567, 216] width 186 height 64
click at [559, 196] on li "[PERSON_NAME]/0963688553/" at bounding box center [567, 204] width 186 height 26
type input "[PERSON_NAME]/0963688553/"
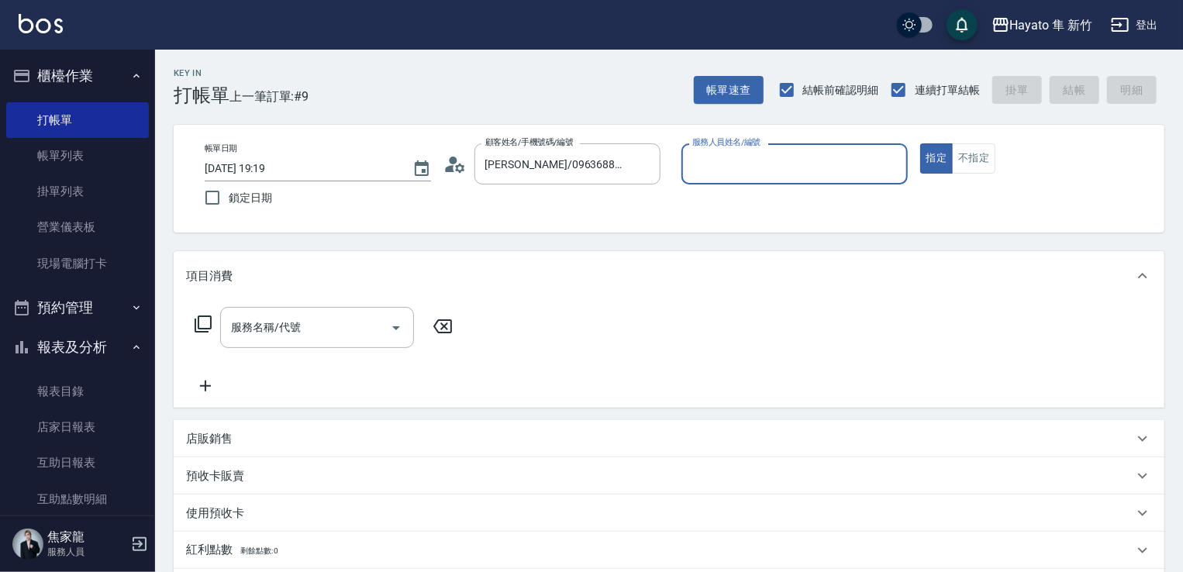
type input "[PERSON_NAME](無代號)"
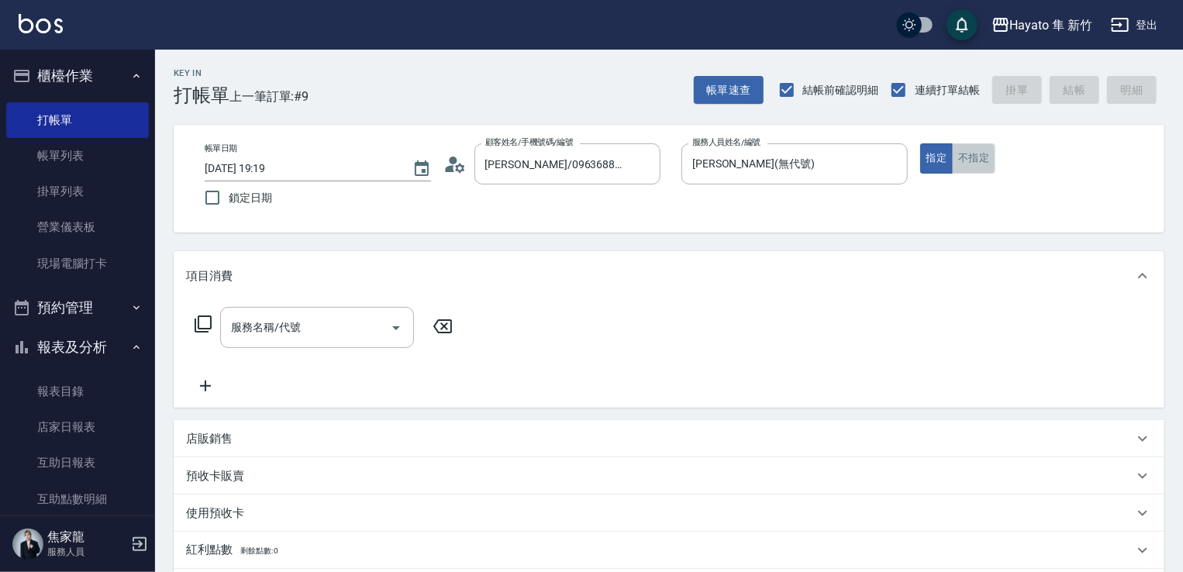
click at [797, 156] on button "不指定" at bounding box center [973, 158] width 43 height 30
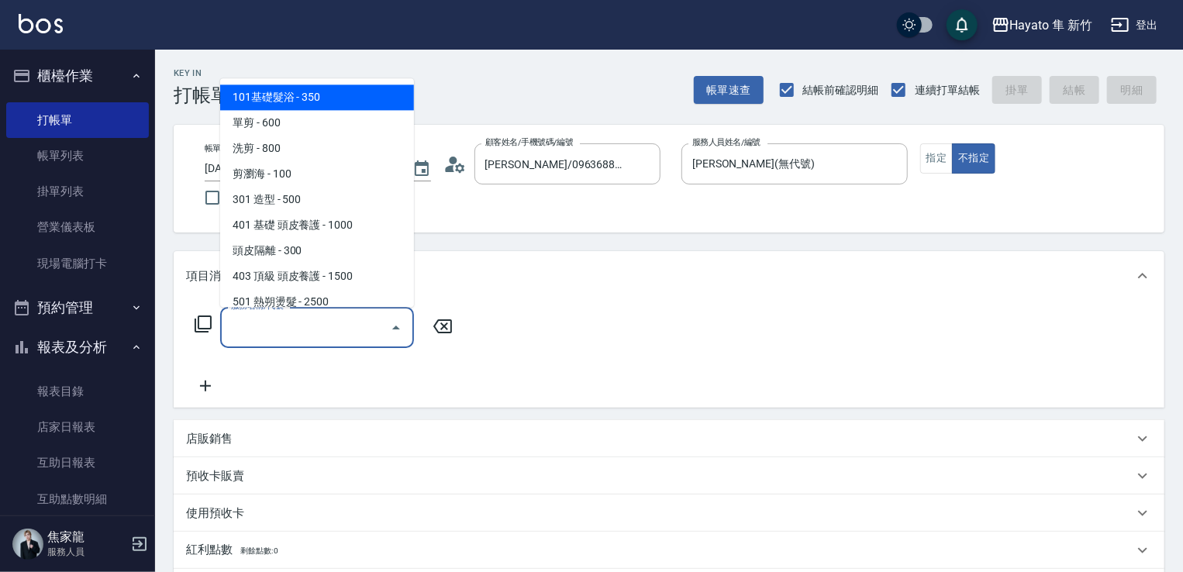
click at [295, 330] on input "服務名稱/代號" at bounding box center [305, 327] width 157 height 27
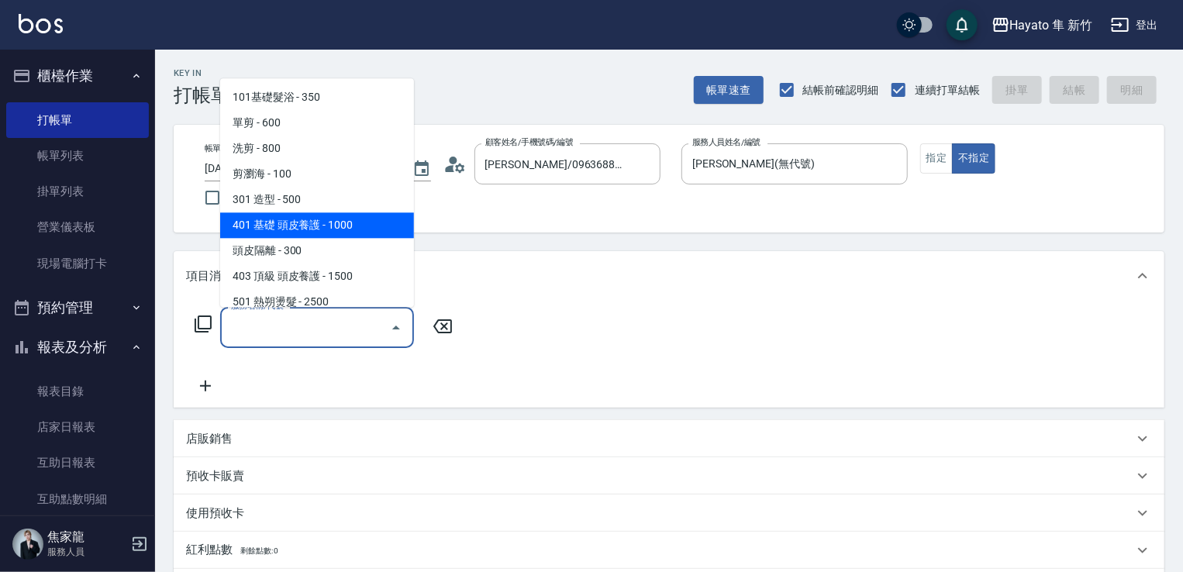
scroll to position [78, 0]
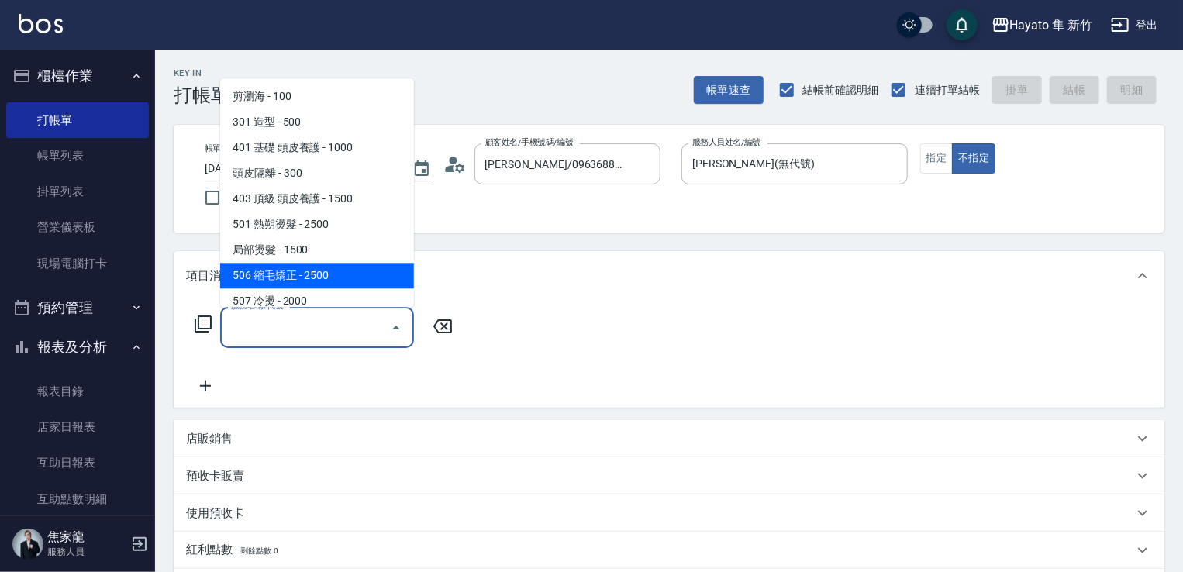
click at [295, 267] on span "506 縮毛矯正 - 2500" at bounding box center [317, 276] width 194 height 26
type input "506 縮毛矯正 (506)"
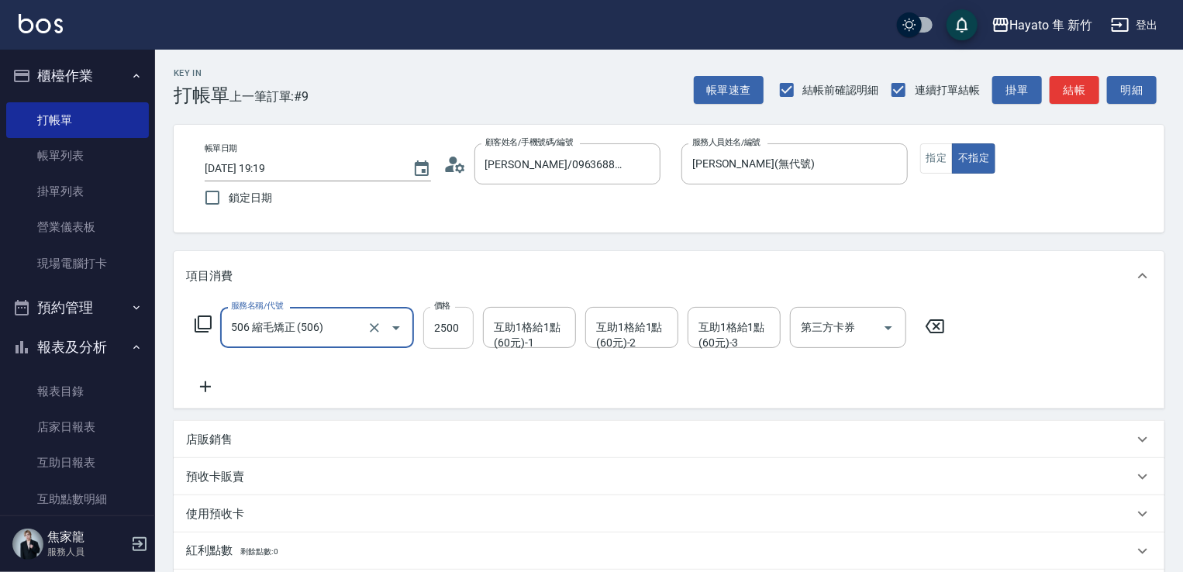
click at [440, 318] on input "2500" at bounding box center [448, 328] width 50 height 42
type input "1980"
click at [529, 334] on input "互助1格給1點(60元)-1" at bounding box center [529, 327] width 79 height 27
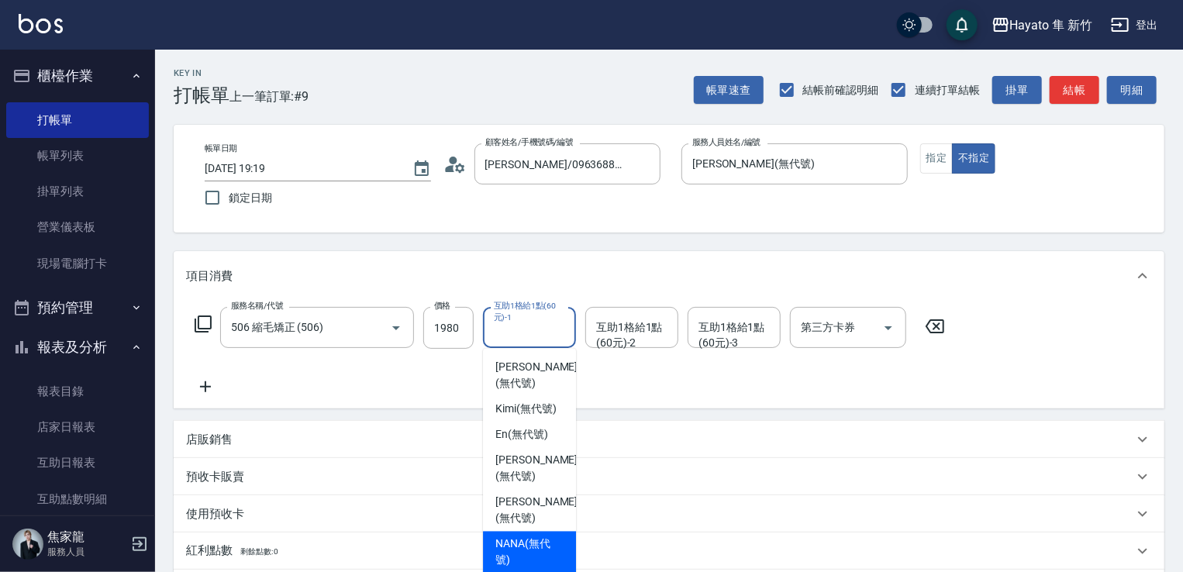
click at [516, 536] on span "NANA (無代號)" at bounding box center [529, 552] width 68 height 33
type input "NANA(無代號)"
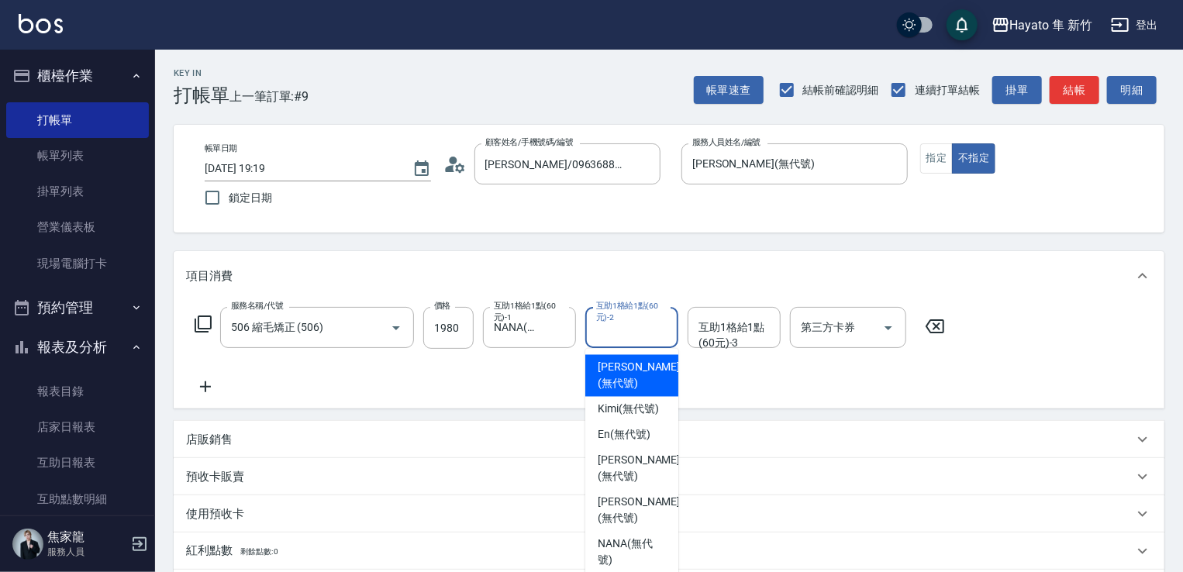
click at [641, 336] on input "互助1格給1點(60元)-2" at bounding box center [631, 327] width 79 height 27
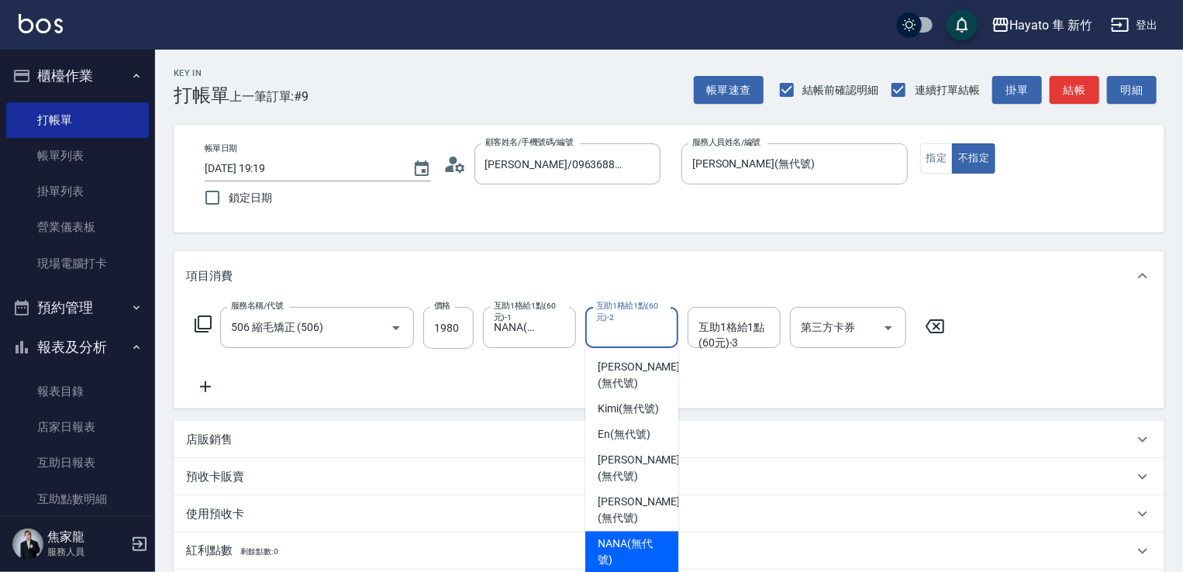
click at [620, 536] on span "NANA (無代號)" at bounding box center [632, 552] width 68 height 33
type input "NANA(無代號)"
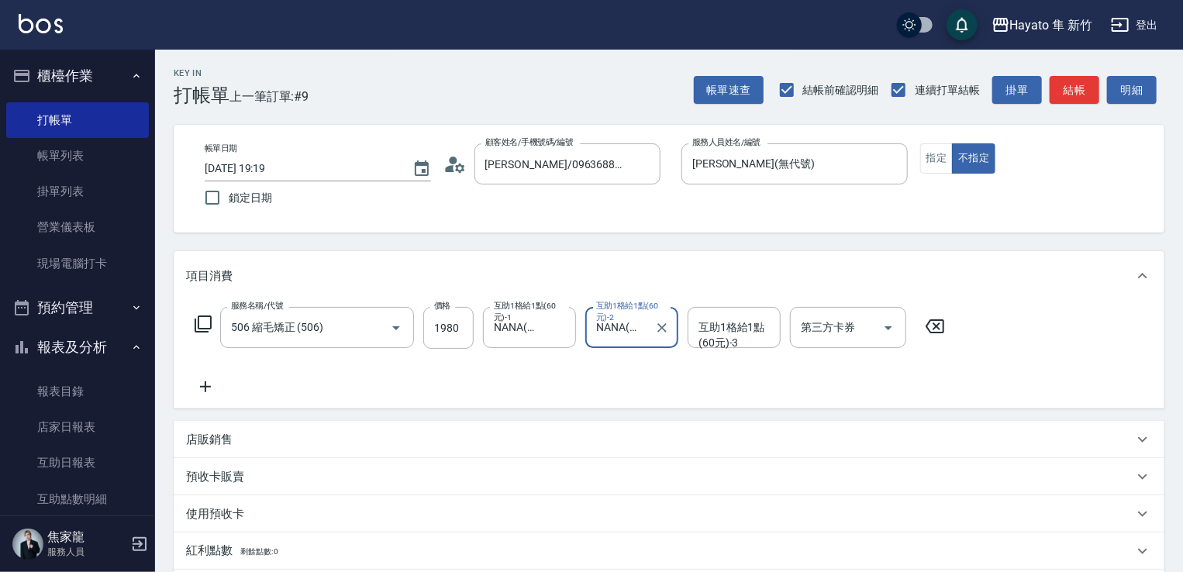
click at [205, 382] on icon at bounding box center [205, 386] width 11 height 11
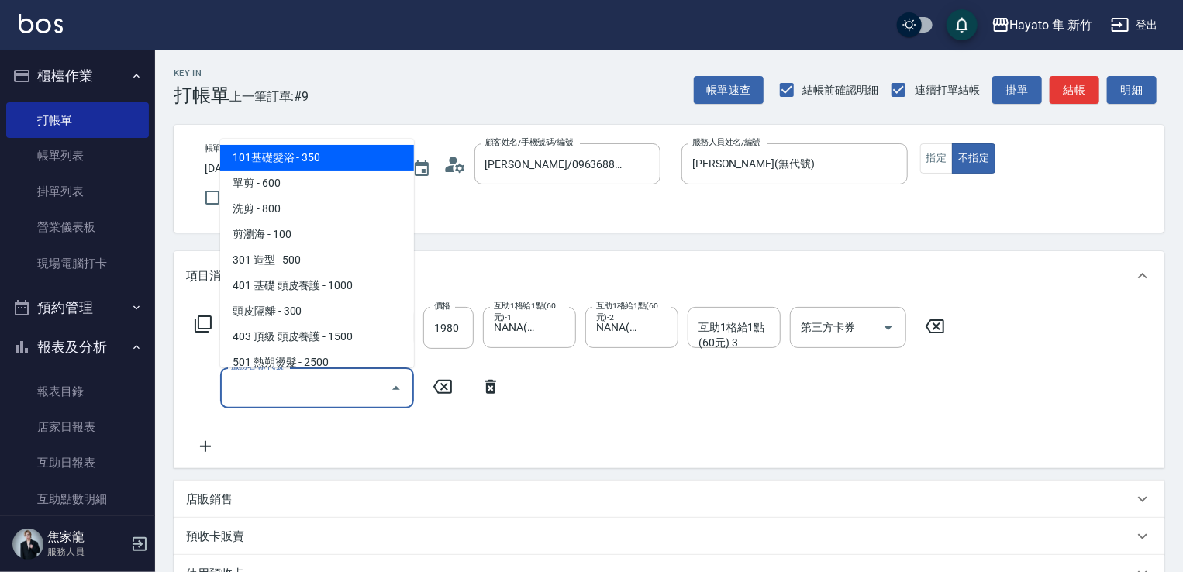
drag, startPoint x: 280, startPoint y: 395, endPoint x: 285, endPoint y: 388, distance: 8.2
click at [284, 391] on input "服務名稱/代號" at bounding box center [305, 387] width 157 height 27
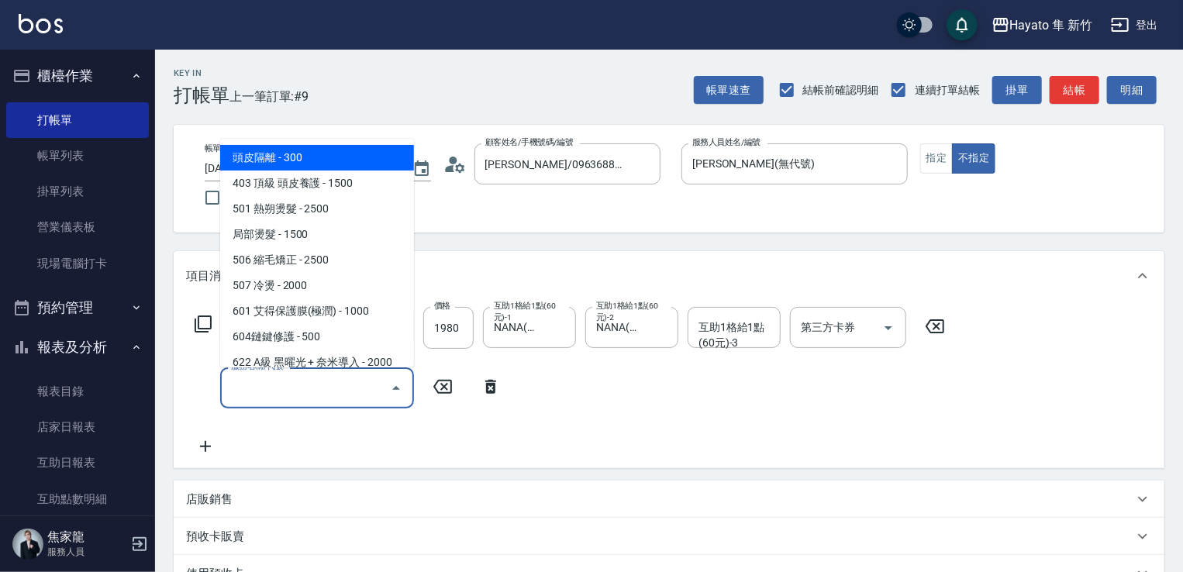
scroll to position [155, 0]
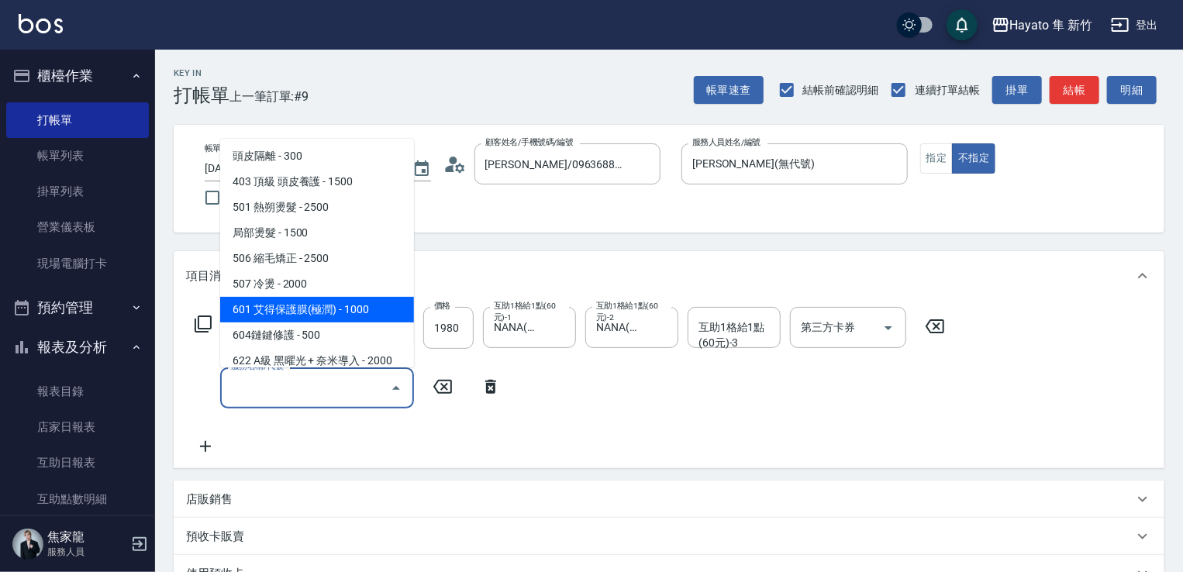
click at [322, 313] on span "601 艾得保護膜(極潤) - 1000" at bounding box center [317, 310] width 194 height 26
type input "601 艾得保護膜(極潤)(601)"
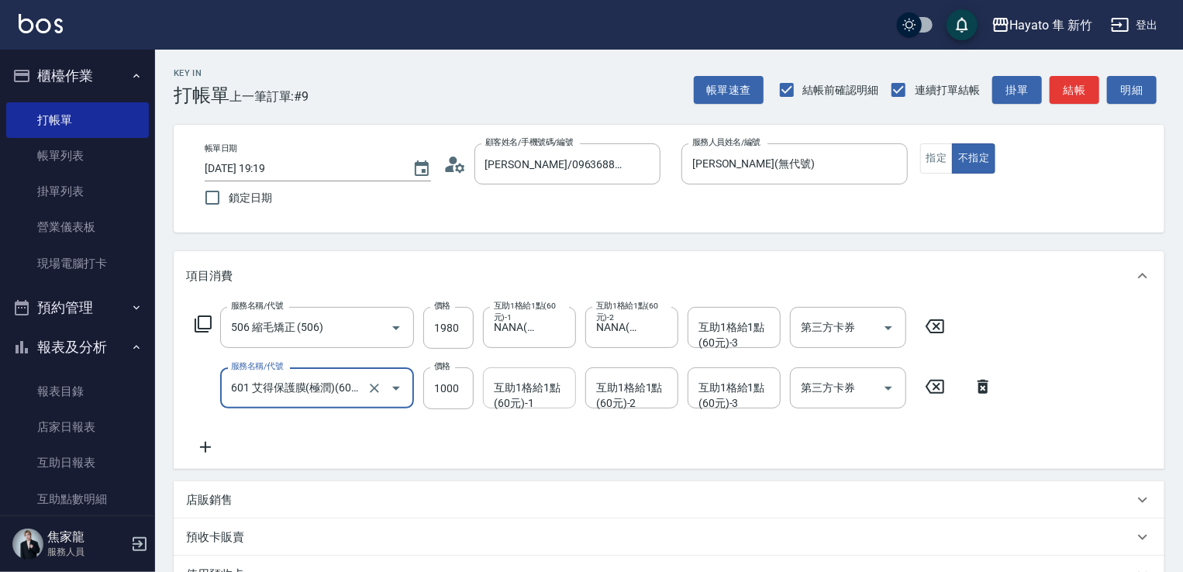
click at [497, 387] on div "互助1格給1點(60元)-1 互助1格給1點(60元)-1" at bounding box center [529, 387] width 93 height 41
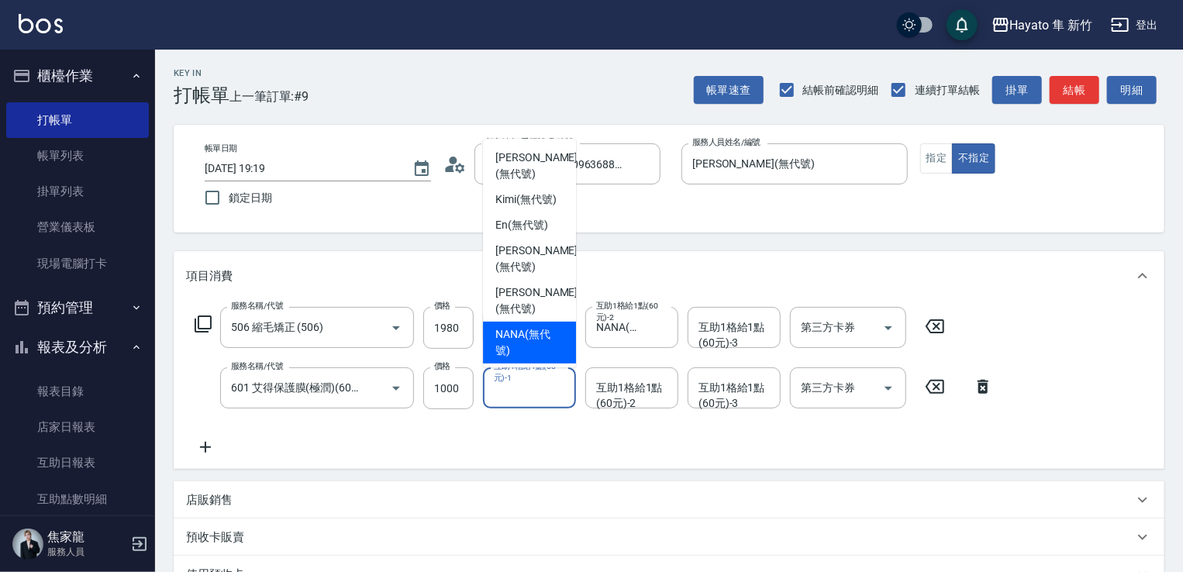
click at [532, 326] on span "NANA (無代號)" at bounding box center [529, 342] width 68 height 33
type input "NANA(無代號)"
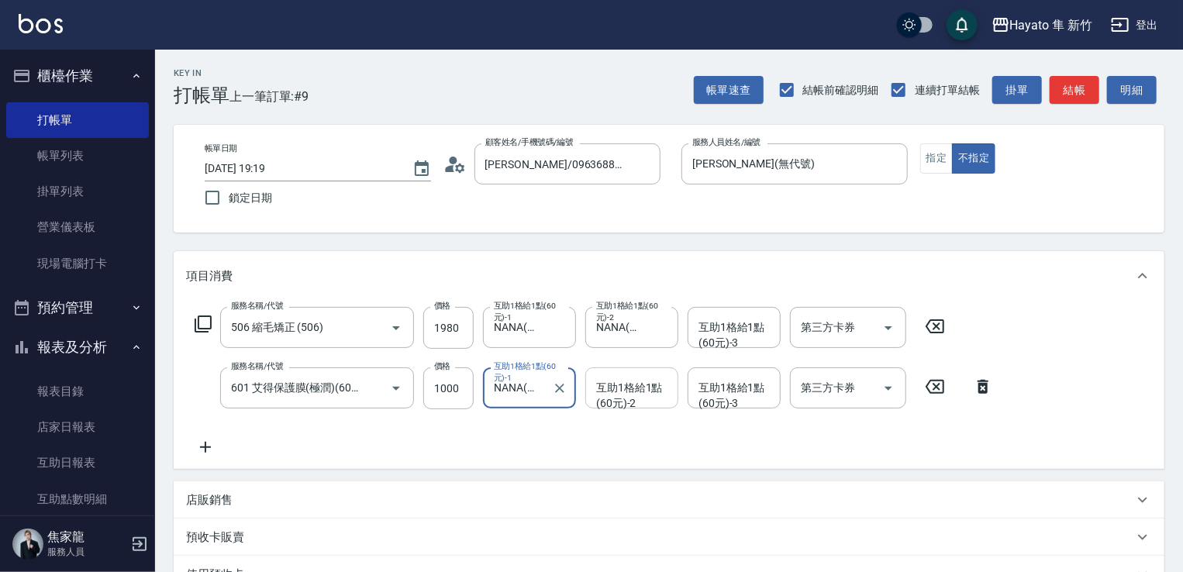
click at [667, 394] on div "互助1格給1點(60元)-2 互助1格給1點(60元)-2" at bounding box center [631, 387] width 93 height 41
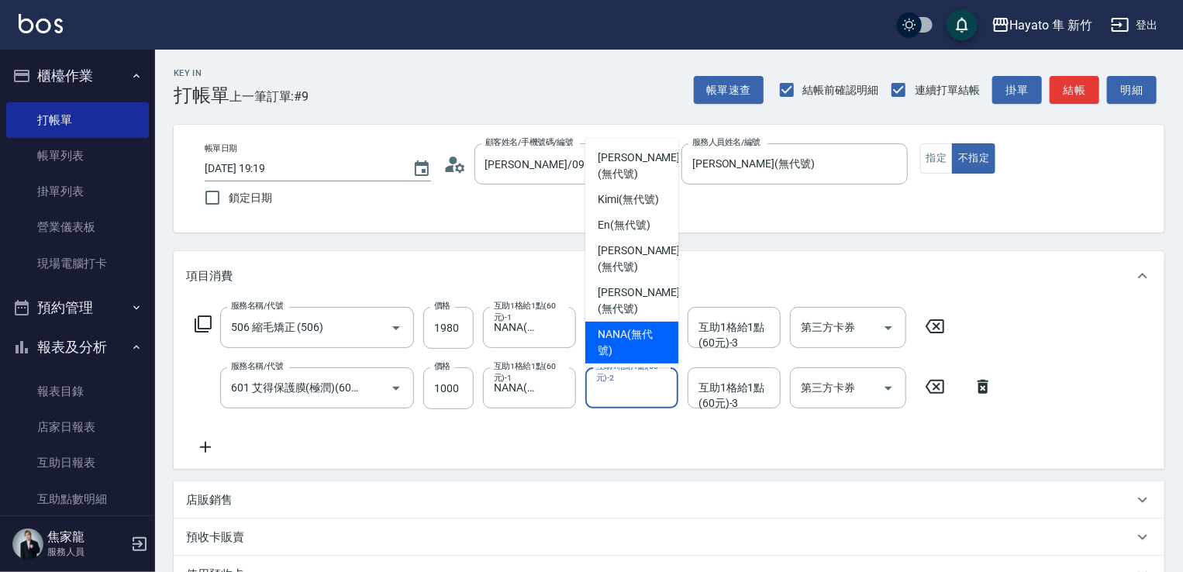
click at [654, 342] on span "NANA (無代號)" at bounding box center [632, 342] width 68 height 33
type input "NANA(無代號)"
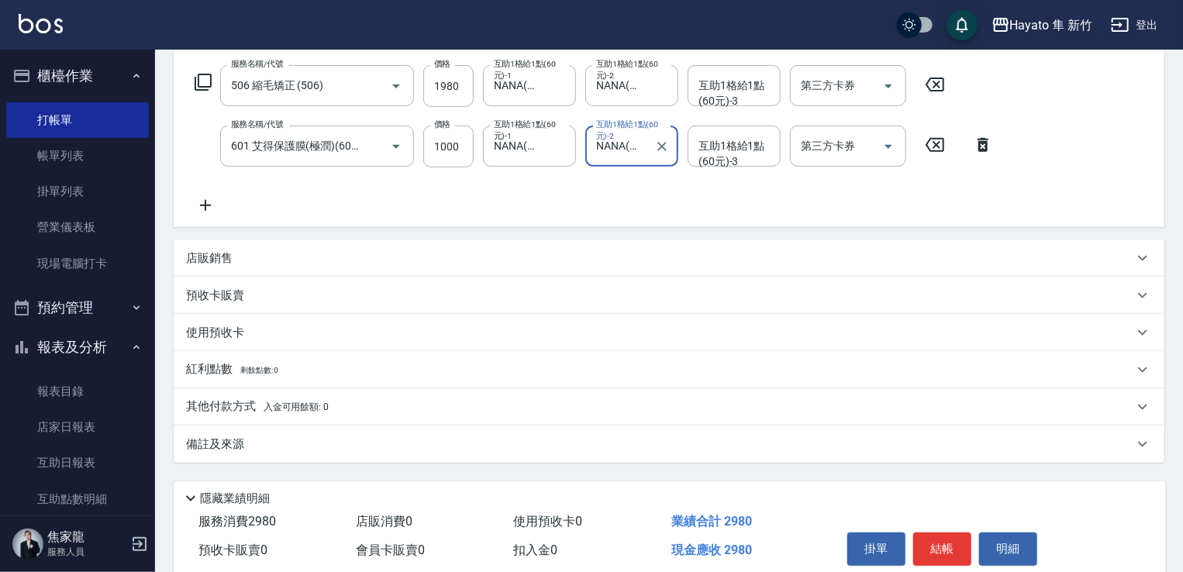
scroll to position [229, 0]
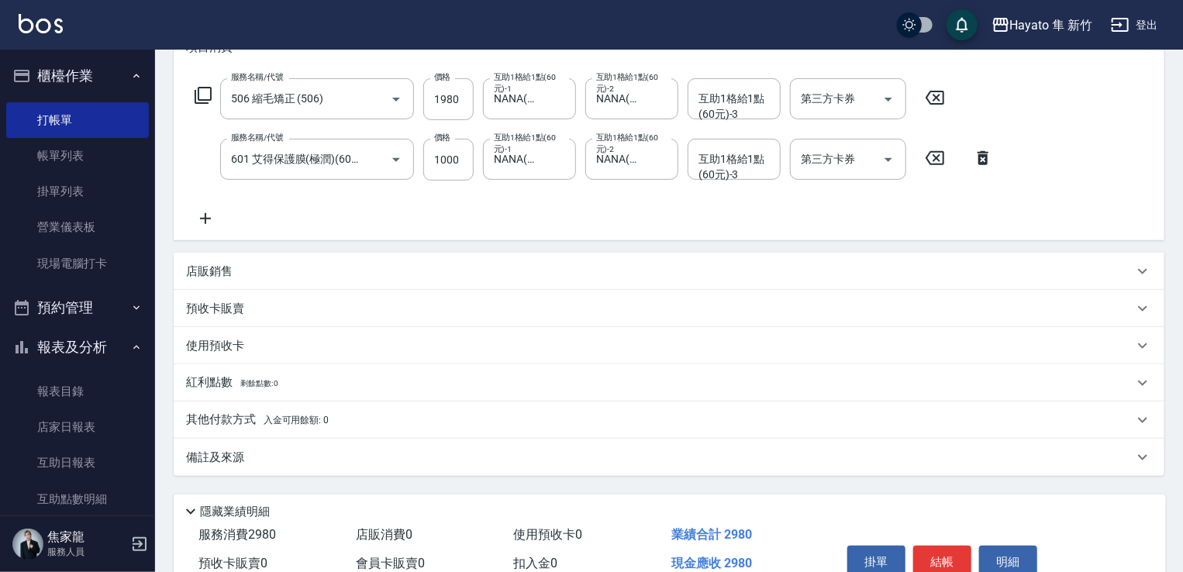
click at [326, 466] on div "備註及來源" at bounding box center [669, 457] width 991 height 37
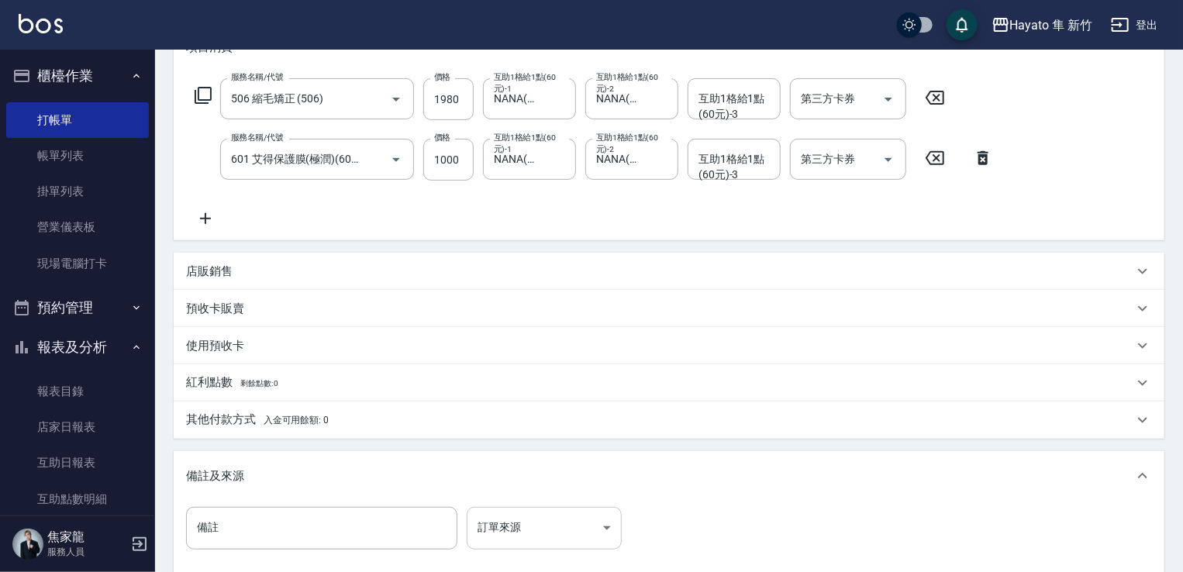
click at [493, 526] on body "Hayato 隼 新竹 登出 櫃檯作業 打帳單 帳單列表 掛單列表 營業儀表板 現場電腦打卡 預約管理 預約管理 報表及分析 報表目錄 店家日報表 互助日報表…" at bounding box center [591, 259] width 1183 height 977
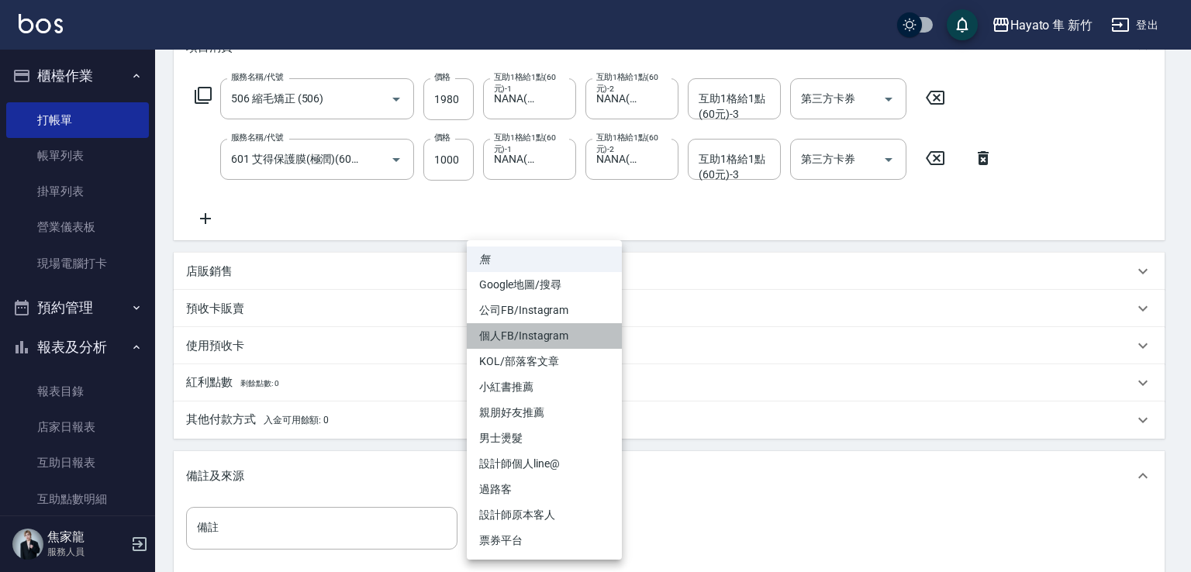
click at [491, 329] on li "個人FB/Instagram" at bounding box center [544, 336] width 155 height 26
type input "個人FB/Instagram"
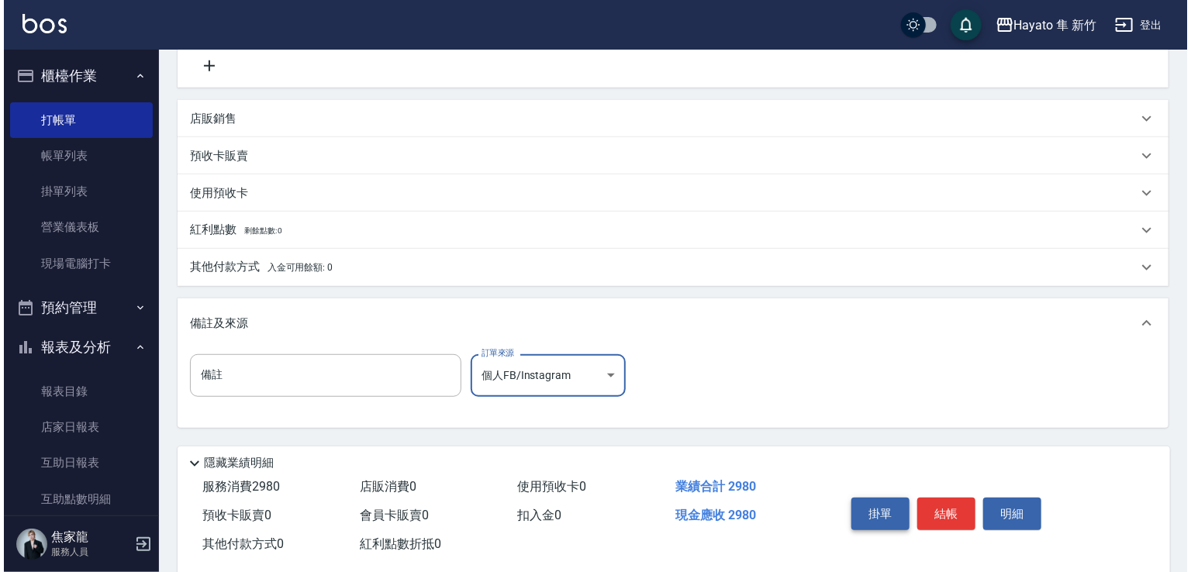
scroll to position [410, 0]
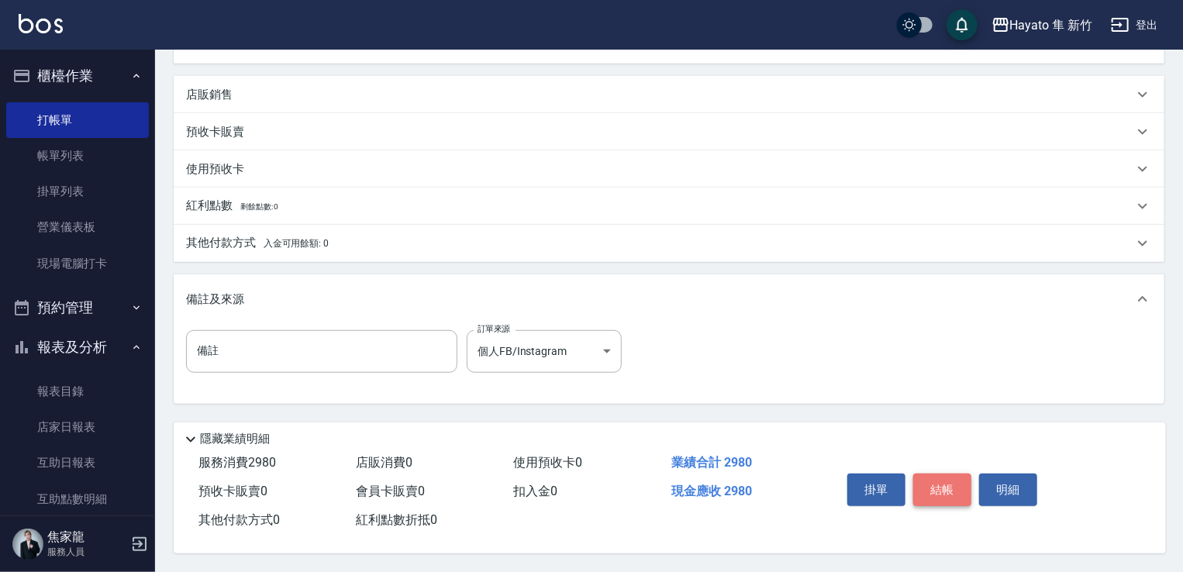
click at [797, 475] on button "結帳" at bounding box center [942, 490] width 58 height 33
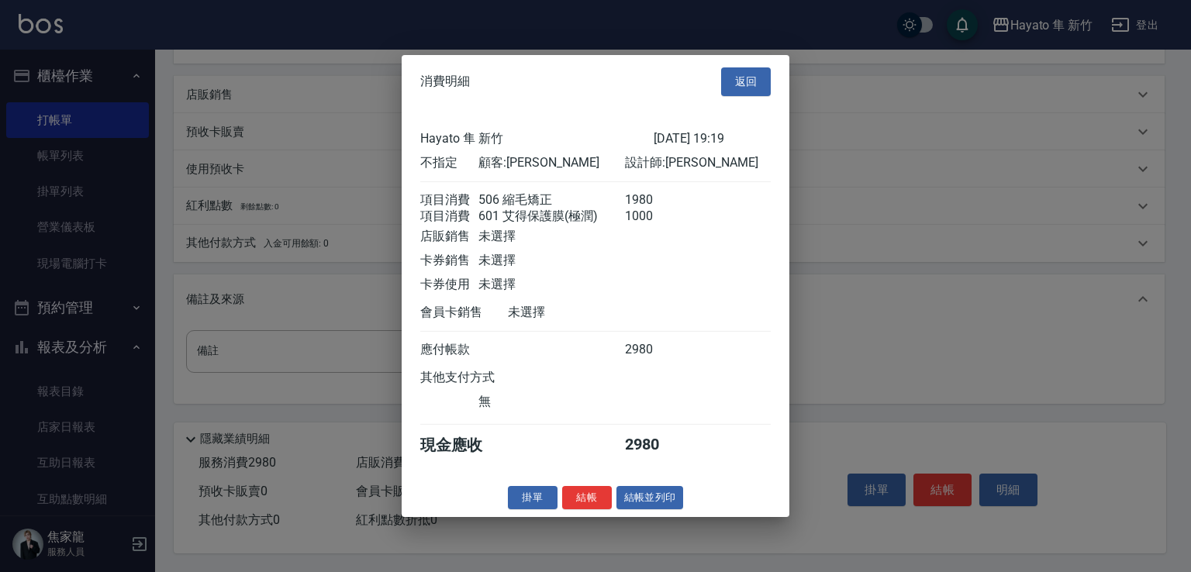
drag, startPoint x: 598, startPoint y: 514, endPoint x: 688, endPoint y: 559, distance: 100.5
click at [596, 509] on button "結帳" at bounding box center [587, 497] width 50 height 24
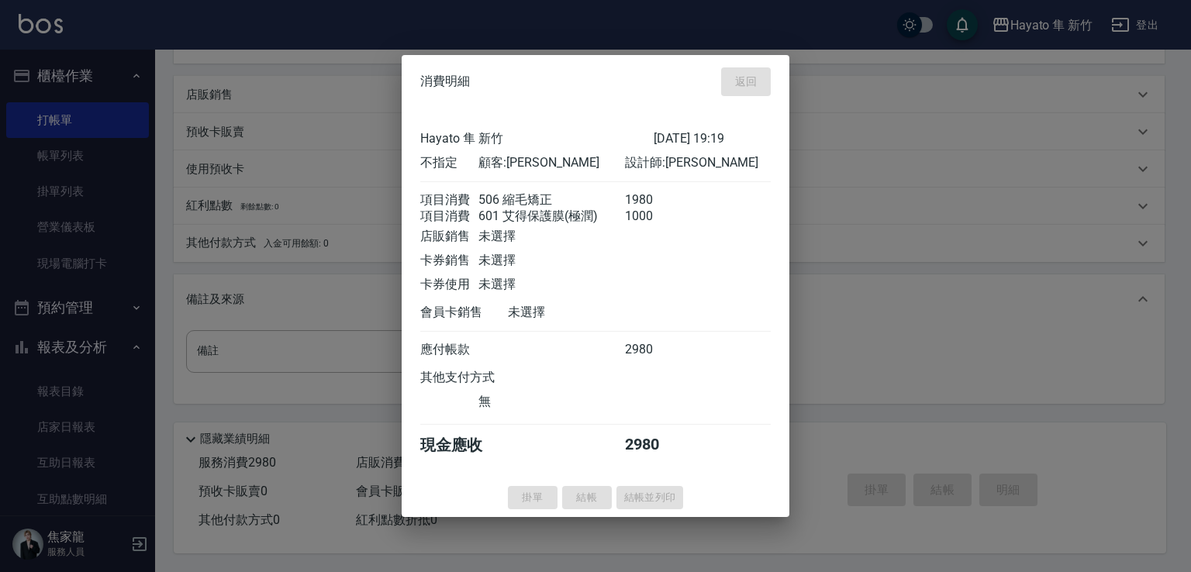
type input "[DATE] 19:22"
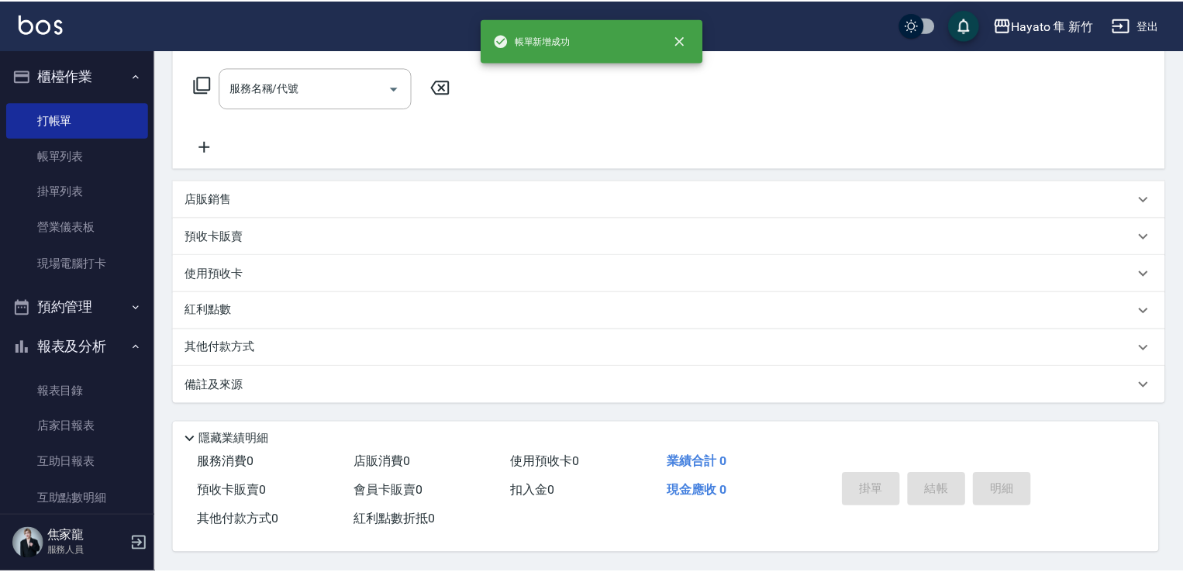
scroll to position [0, 0]
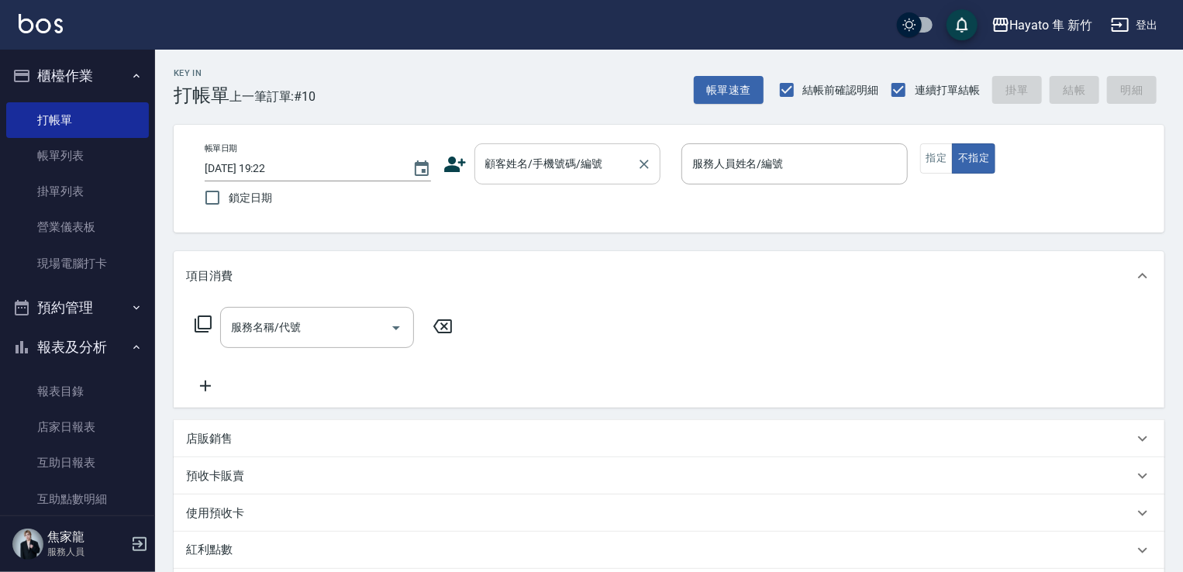
click at [491, 181] on div "顧客姓名/手機號碼/編號" at bounding box center [567, 163] width 186 height 41
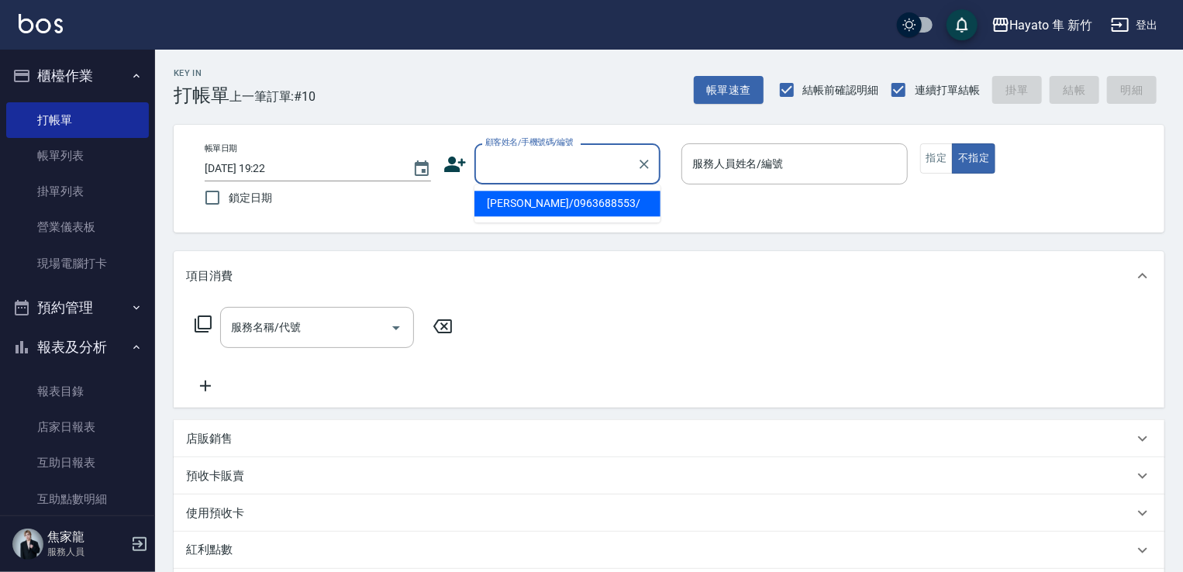
click at [506, 162] on input "顧客姓名/手機號碼/編號" at bounding box center [555, 163] width 149 height 27
drag, startPoint x: 506, startPoint y: 196, endPoint x: 749, endPoint y: 200, distance: 242.6
click at [518, 200] on li "[PERSON_NAME]/0918930253/" at bounding box center [567, 204] width 186 height 26
type input "[PERSON_NAME]/0918930253/"
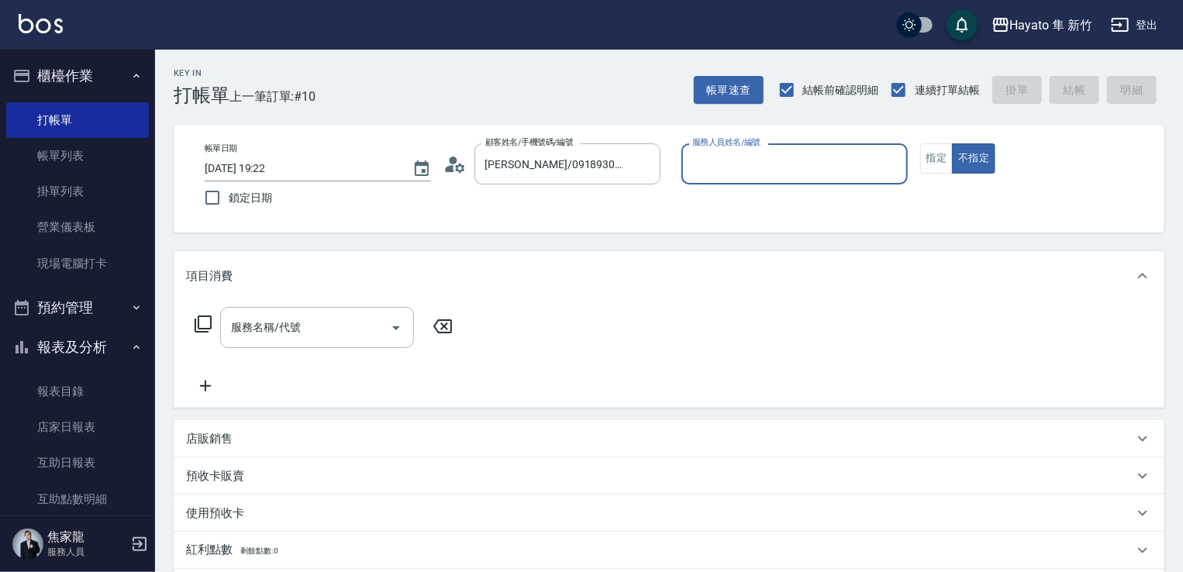
type input "[PERSON_NAME](無代號)"
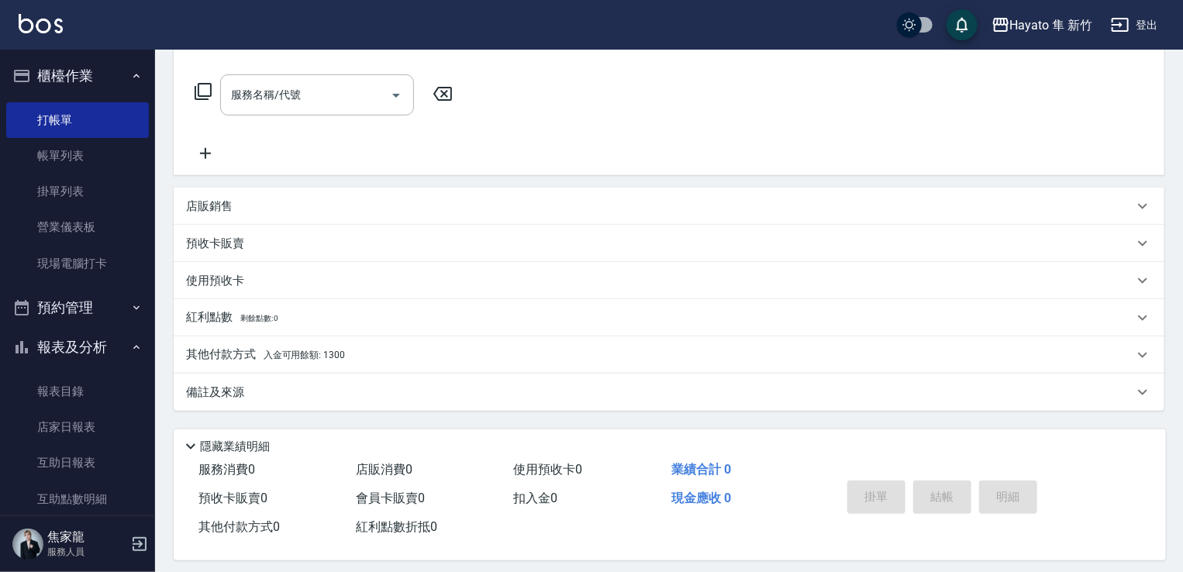
scroll to position [155, 0]
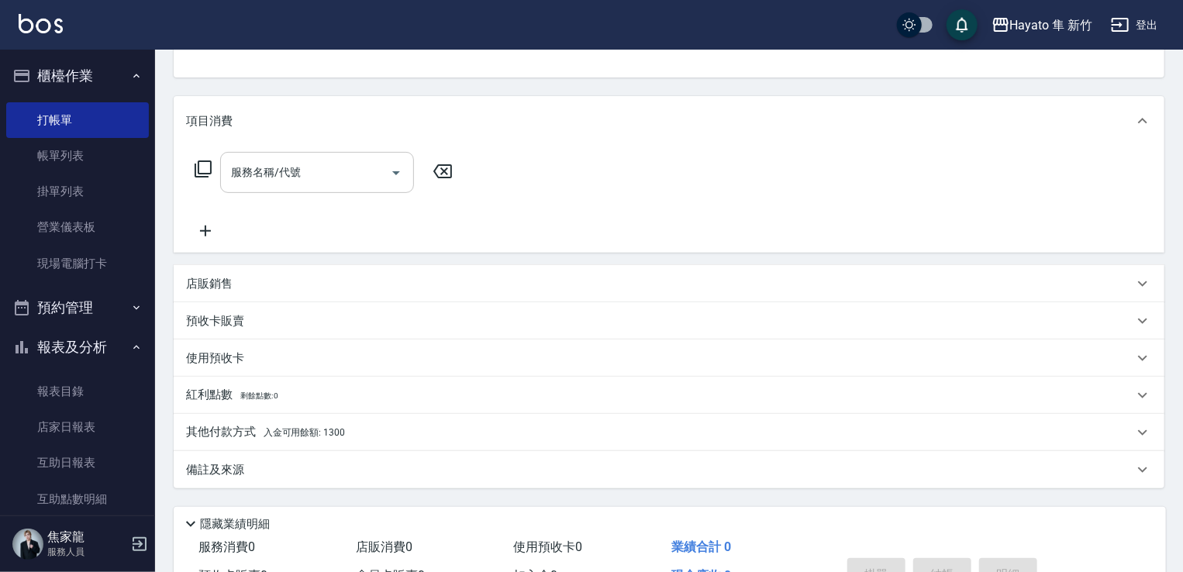
click at [285, 177] on input "服務名稱/代號" at bounding box center [305, 172] width 157 height 27
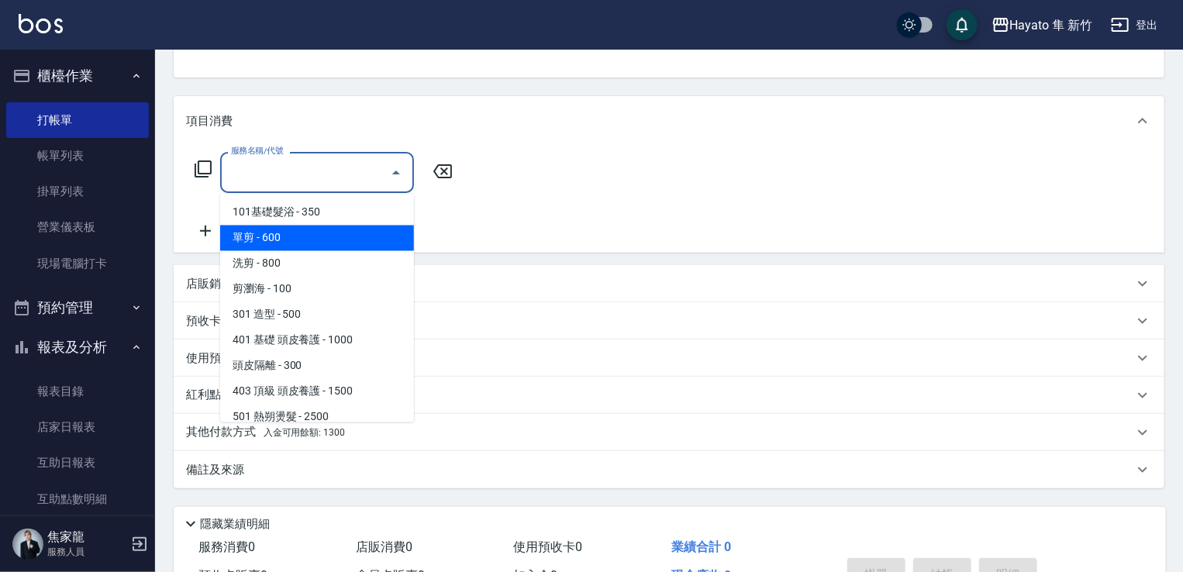
click at [286, 246] on span "單剪 - 600" at bounding box center [317, 239] width 194 height 26
type input "單剪(102)"
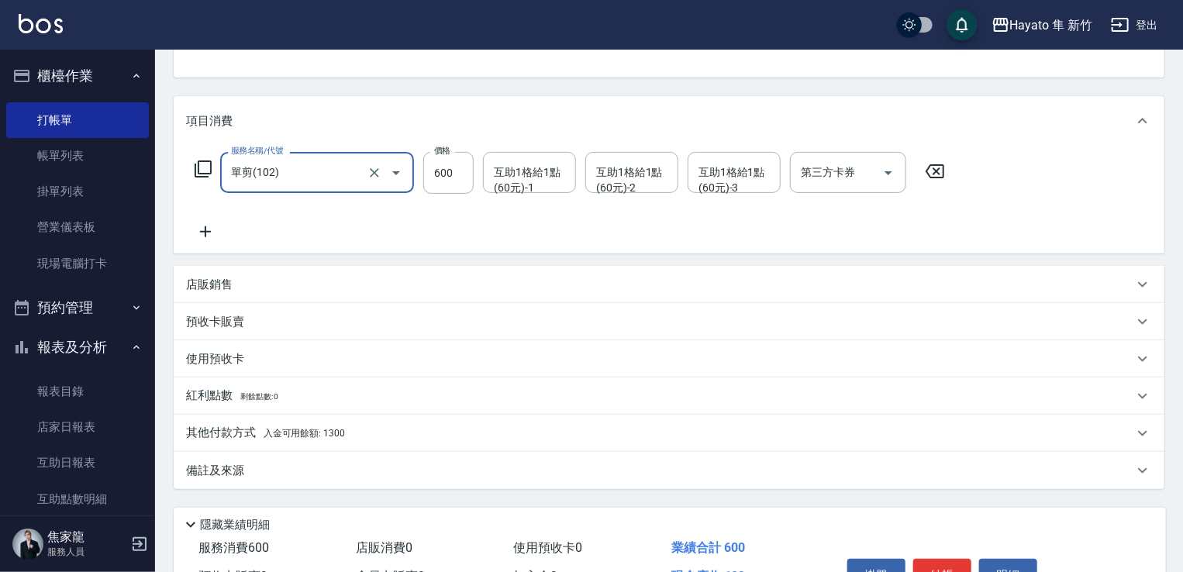
click at [319, 474] on div "備註及來源" at bounding box center [659, 471] width 947 height 16
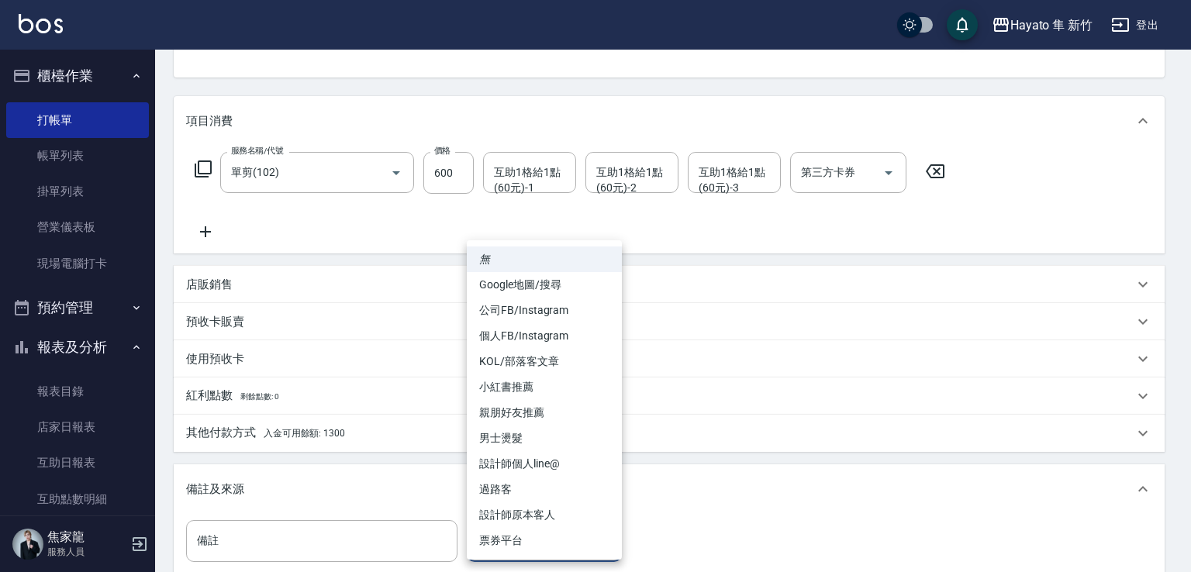
click at [532, 545] on body "Hayato 隼 新竹 登出 櫃檯作業 打帳單 帳單列表 掛單列表 營業儀表板 現場電腦打卡 預約管理 預約管理 報表及分析 報表目錄 店家日報表 互助日報表…" at bounding box center [595, 303] width 1191 height 916
click at [538, 509] on li "設計師原本客人" at bounding box center [544, 515] width 155 height 26
type input "設計師原本客人"
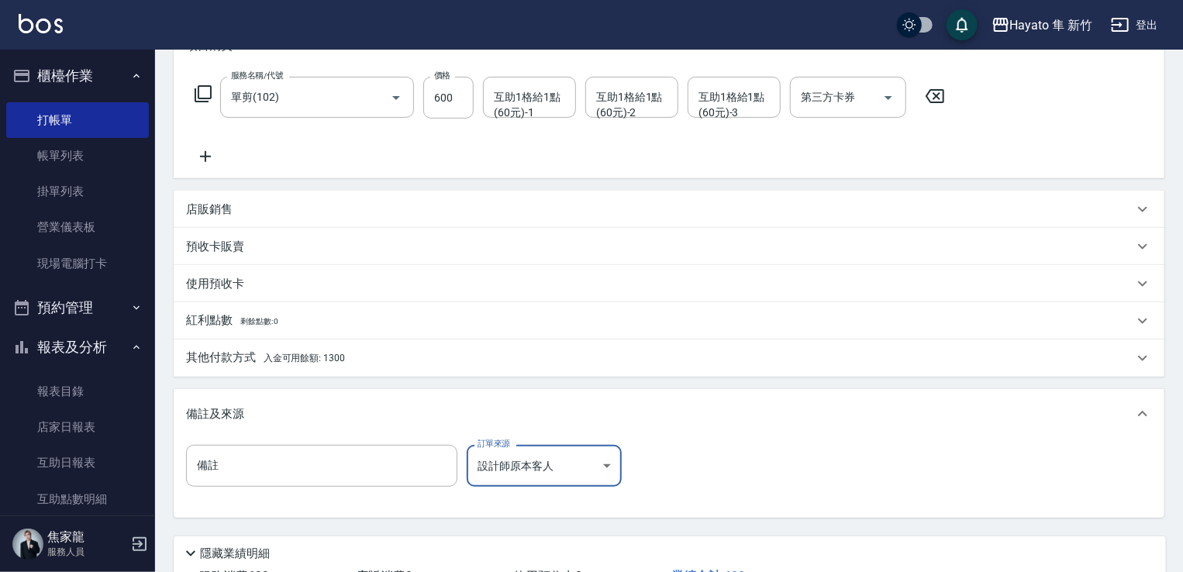
scroll to position [233, 0]
click at [353, 361] on div "其他付款方式 入金可用餘額: 1300" at bounding box center [659, 355] width 947 height 17
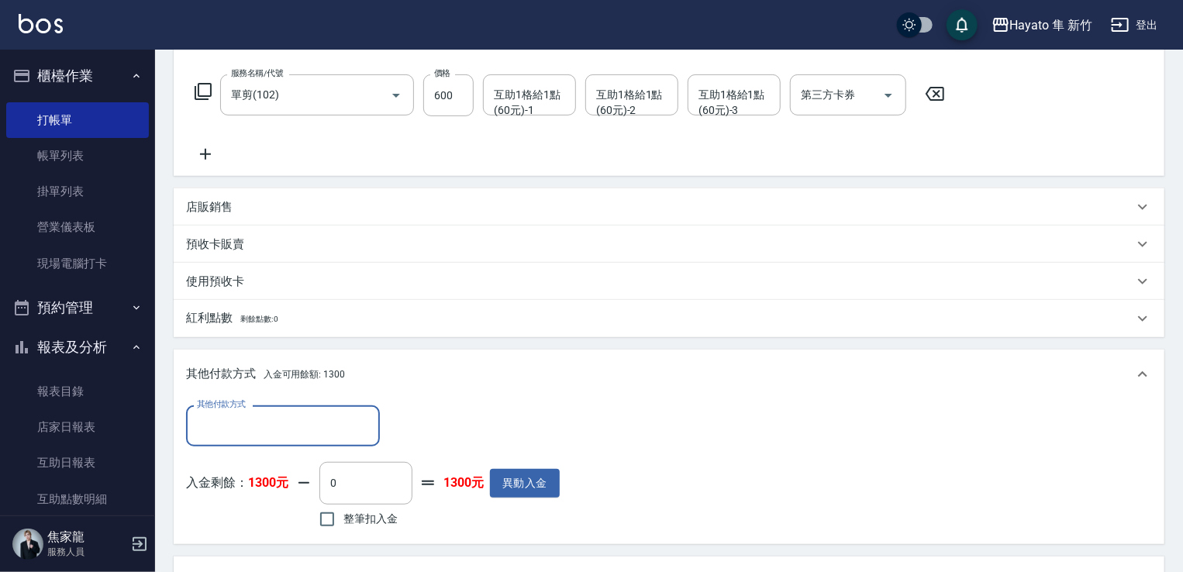
scroll to position [0, 0]
click at [329, 519] on input "整筆扣入金" at bounding box center [327, 519] width 33 height 33
checkbox input "true"
type input "600"
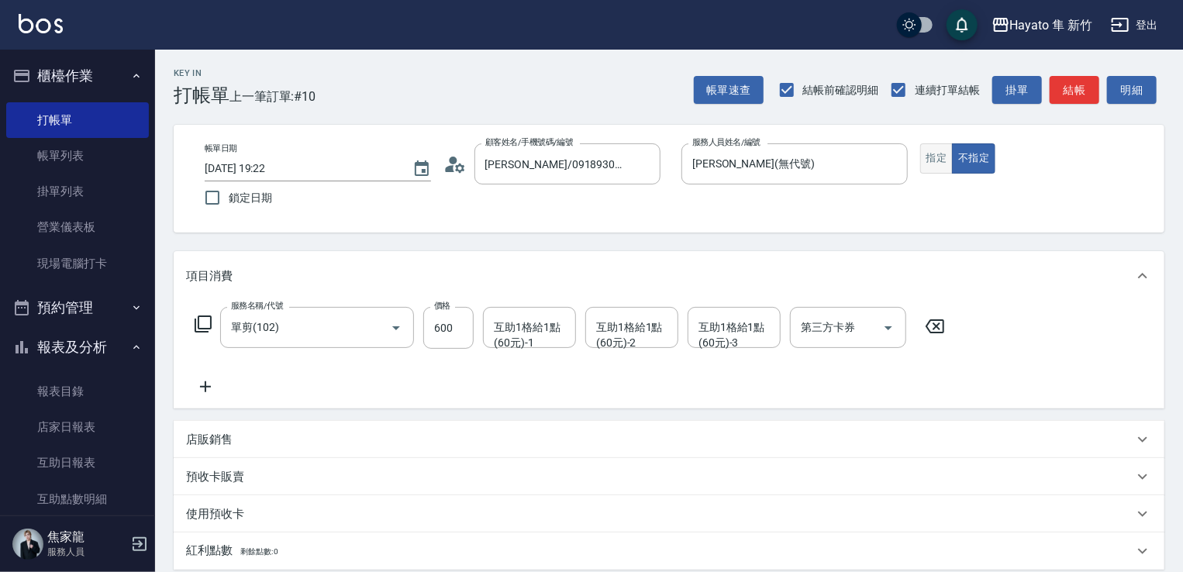
click at [797, 158] on button "指定" at bounding box center [936, 158] width 33 height 30
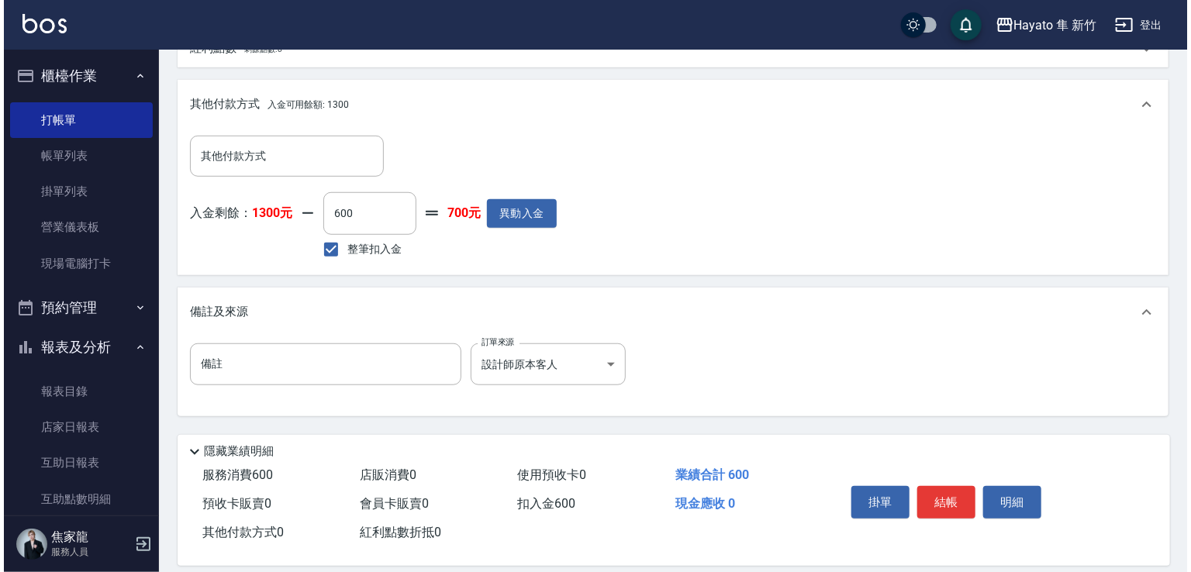
scroll to position [519, 0]
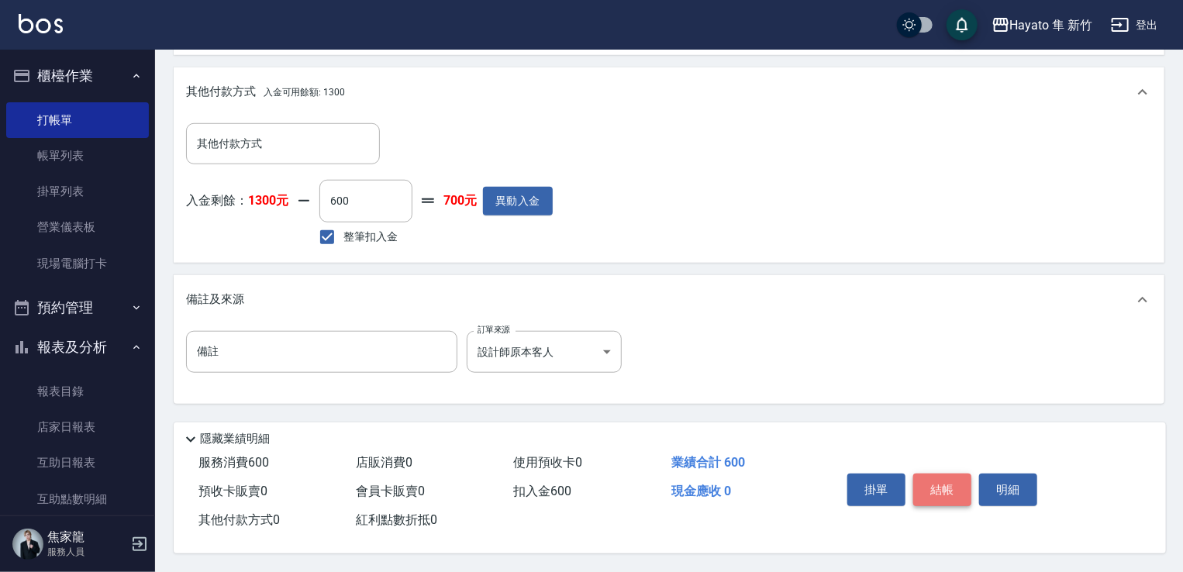
click at [797, 484] on button "結帳" at bounding box center [942, 490] width 58 height 33
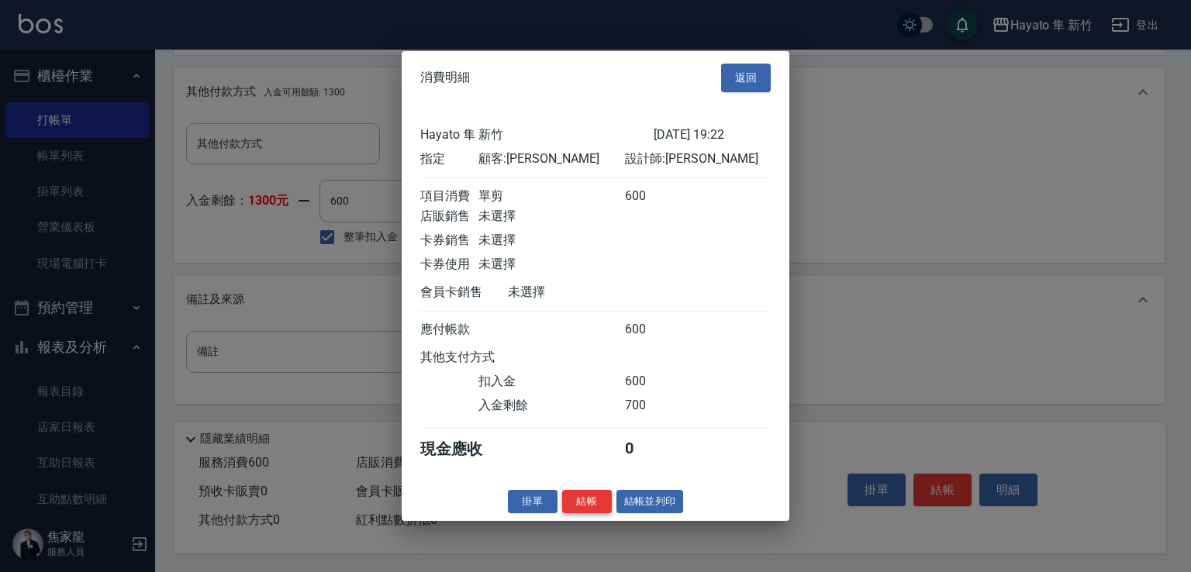
click at [586, 510] on button "結帳" at bounding box center [587, 501] width 50 height 24
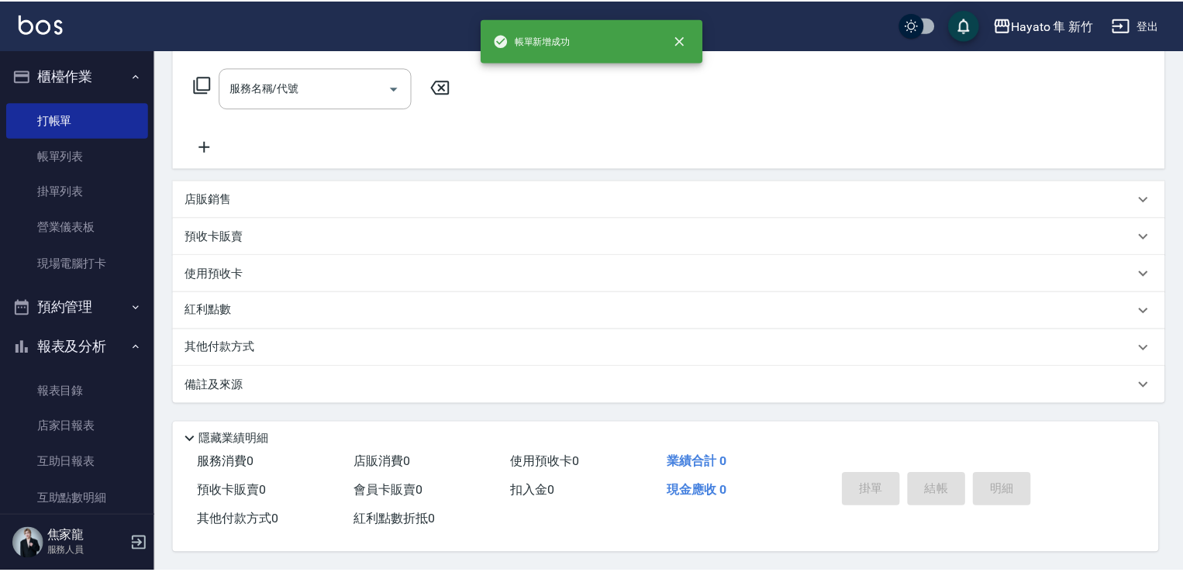
scroll to position [0, 0]
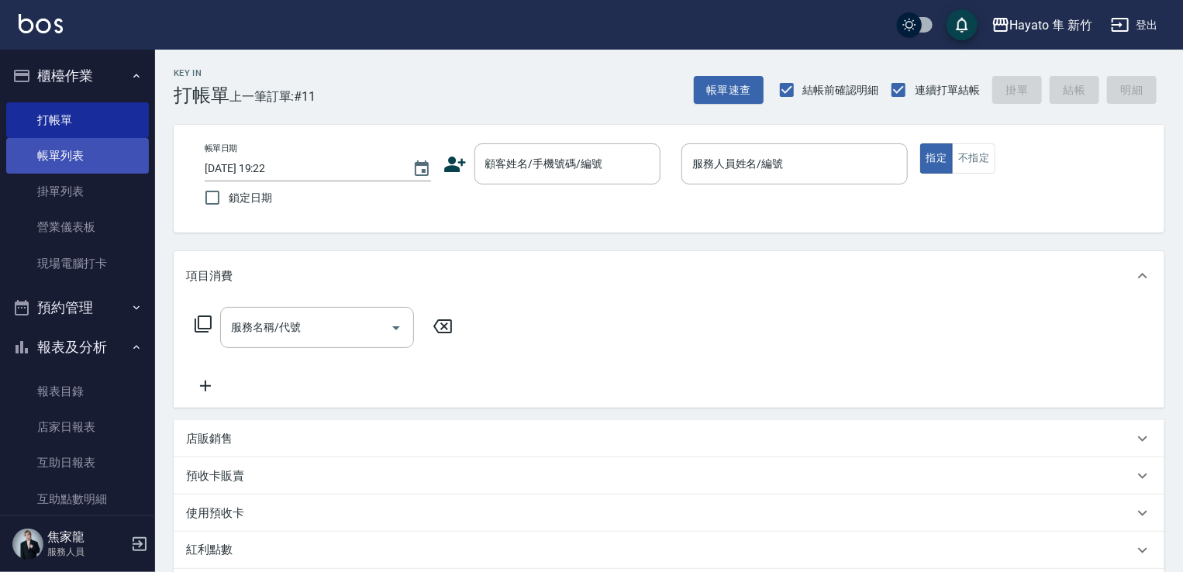
click at [47, 150] on link "帳單列表" at bounding box center [77, 156] width 143 height 36
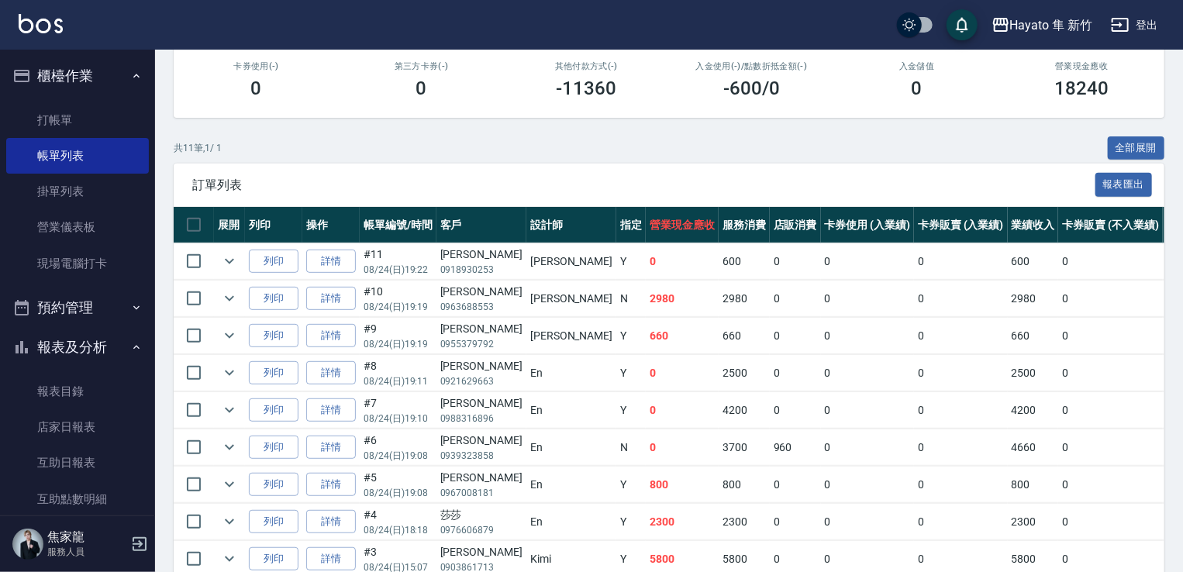
scroll to position [189, 0]
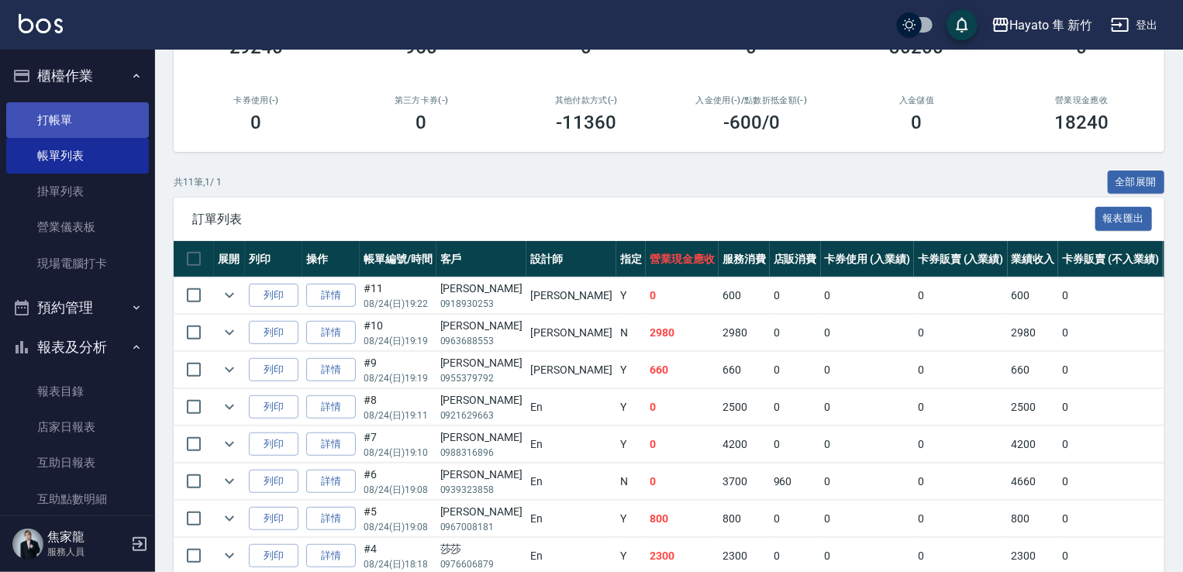
click at [36, 112] on link "打帳單" at bounding box center [77, 120] width 143 height 36
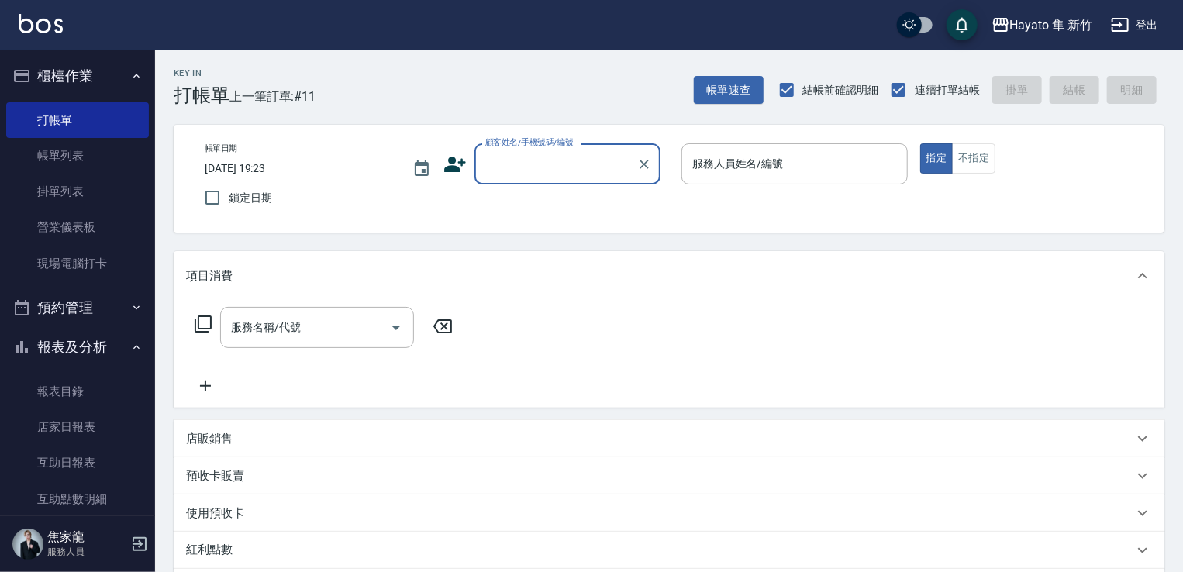
click at [453, 162] on icon at bounding box center [454, 164] width 23 height 23
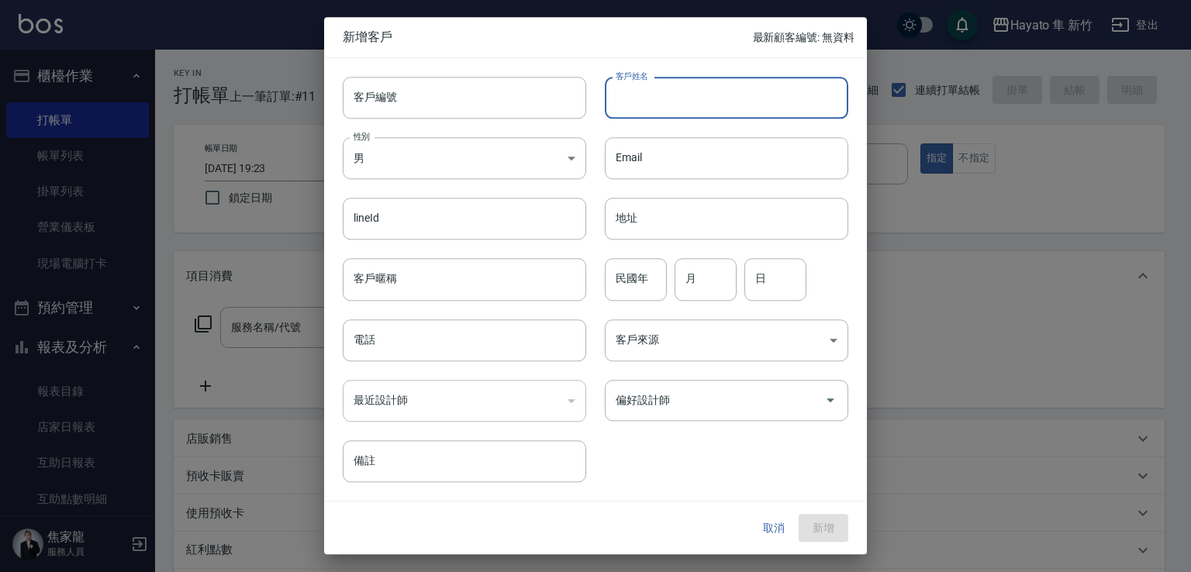
click at [615, 104] on input "客戶姓名" at bounding box center [726, 98] width 243 height 42
click at [643, 91] on input "[PERSON_NAME]" at bounding box center [726, 98] width 243 height 42
drag, startPoint x: 611, startPoint y: 91, endPoint x: 728, endPoint y: 109, distance: 118.5
click at [728, 109] on input "[PERSON_NAME]頻" at bounding box center [726, 98] width 243 height 42
type input "[PERSON_NAME]頻"
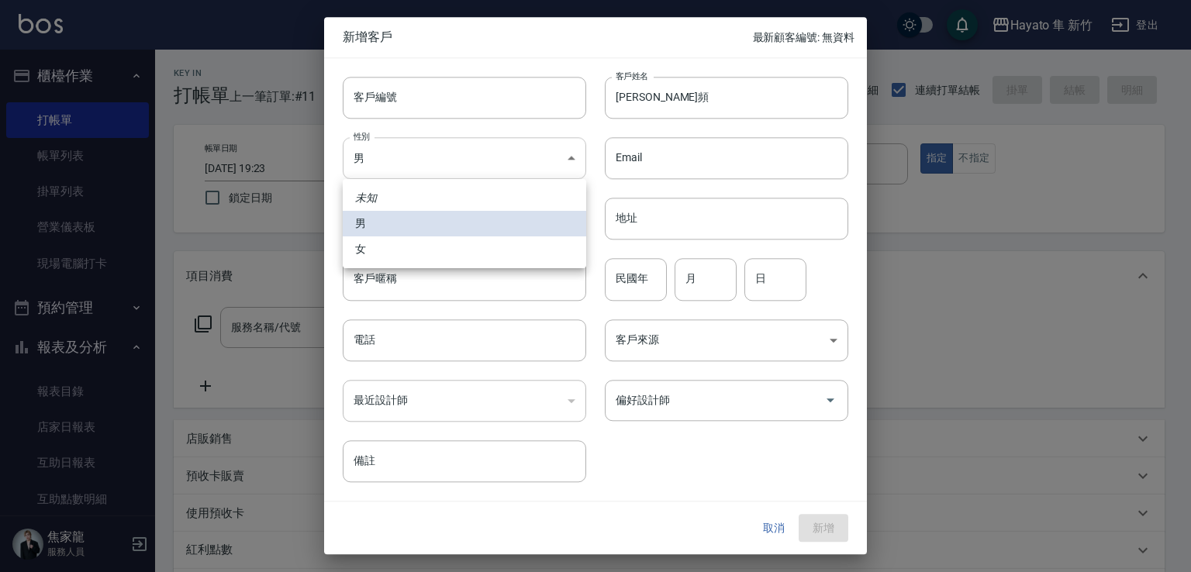
click at [463, 159] on body "Hayato 隼 新竹 登出 櫃檯作業 打帳單 帳單列表 掛單列表 營業儀表板 現場電腦打卡 預約管理 預約管理 報表及分析 報表目錄 店家日報表 互助日報表…" at bounding box center [595, 406] width 1191 height 812
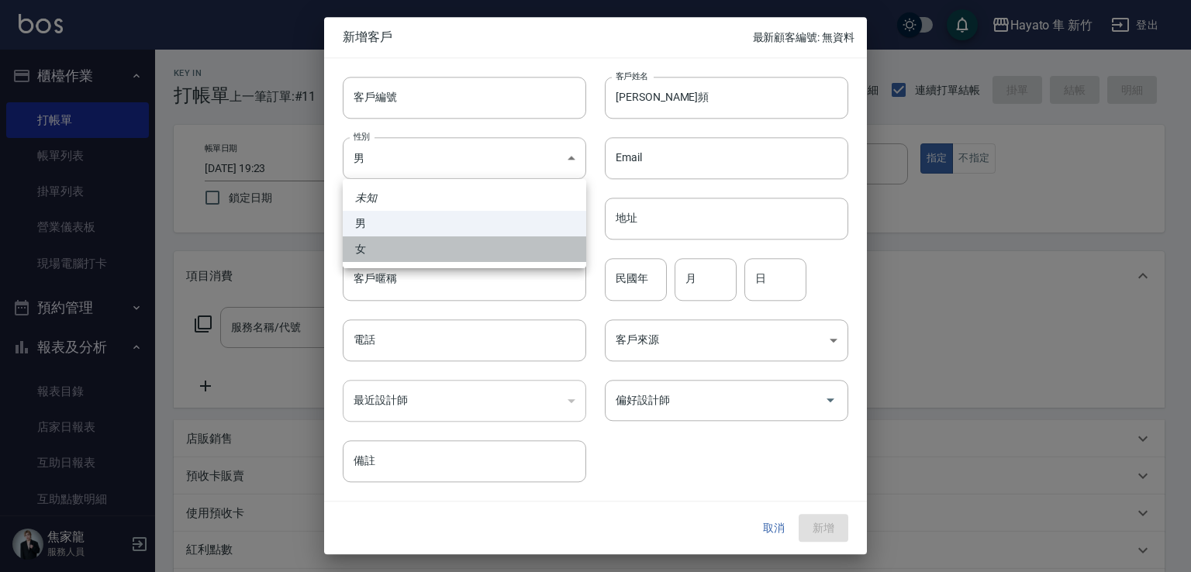
click at [467, 252] on li "女" at bounding box center [464, 249] width 243 height 26
type input "[DEMOGRAPHIC_DATA]"
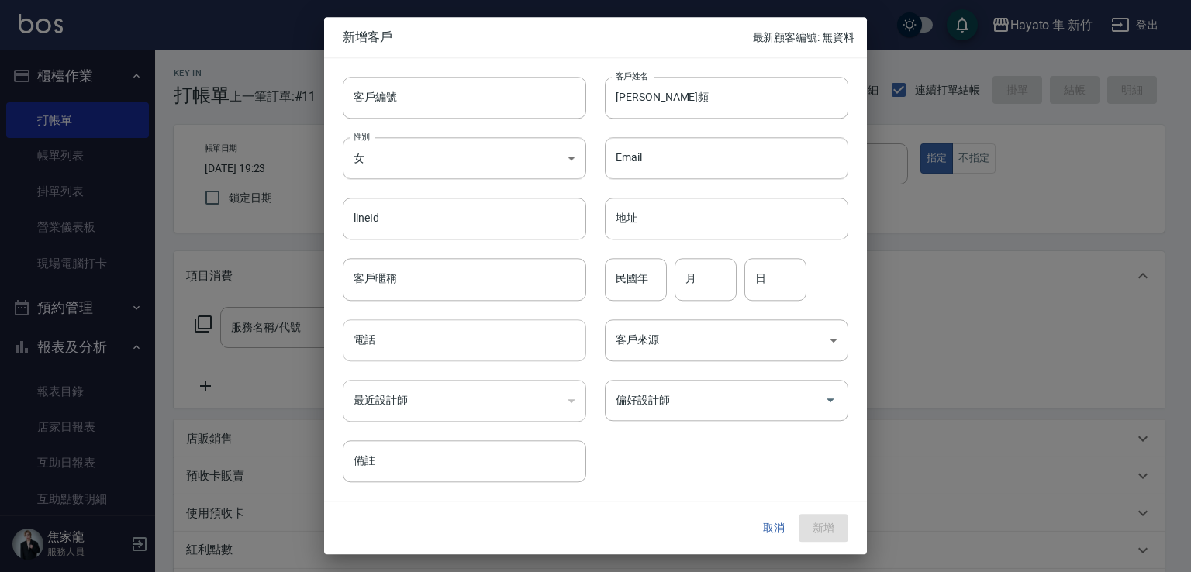
click at [477, 350] on input "電話" at bounding box center [464, 340] width 243 height 42
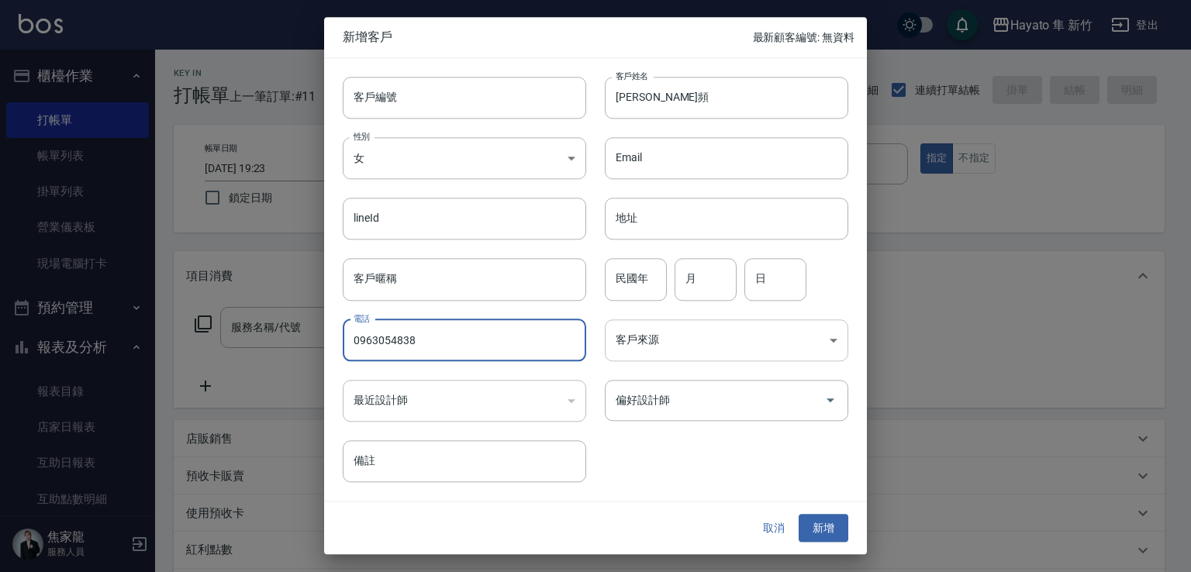
type input "0963054838"
click at [660, 326] on body "Hayato 隼 新竹 登出 櫃檯作業 打帳單 帳單列表 掛單列表 營業儀表板 現場電腦打卡 預約管理 預約管理 報表及分析 報表目錄 店家日報表 互助日報表…" at bounding box center [595, 406] width 1191 height 812
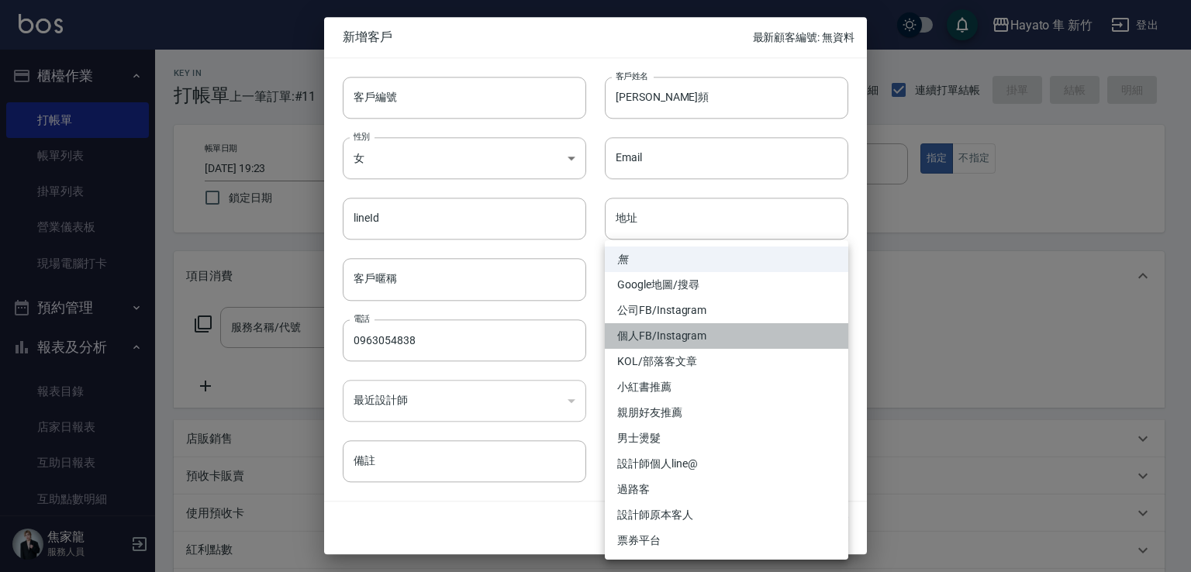
click at [655, 336] on li "個人FB/Instagram" at bounding box center [726, 336] width 243 height 26
type input "個人FB/Instagram"
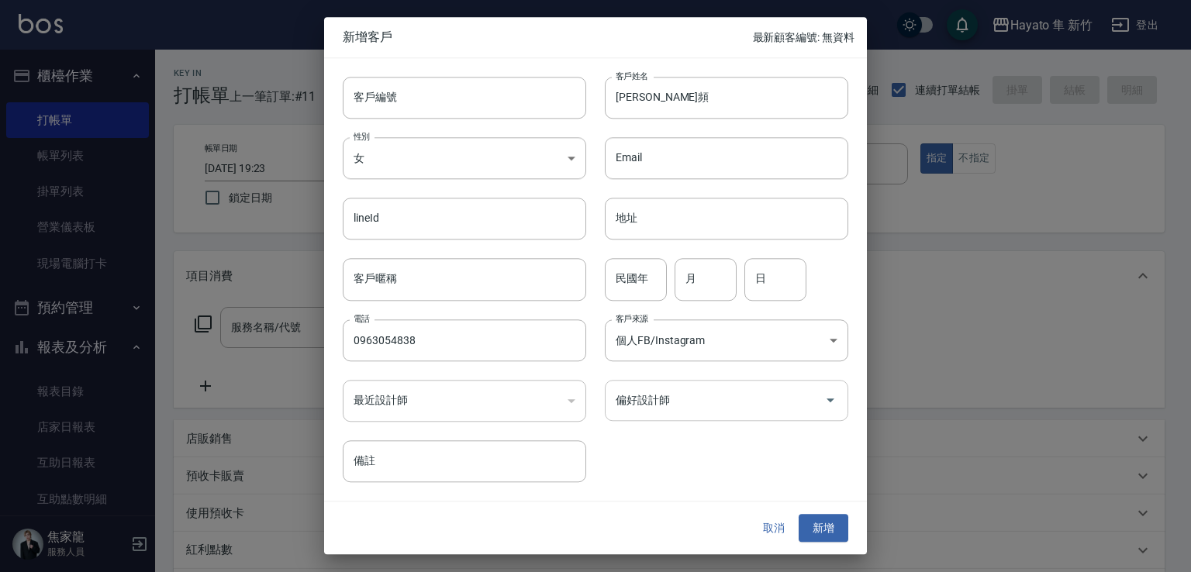
click at [662, 401] on input "偏好設計師" at bounding box center [715, 400] width 206 height 27
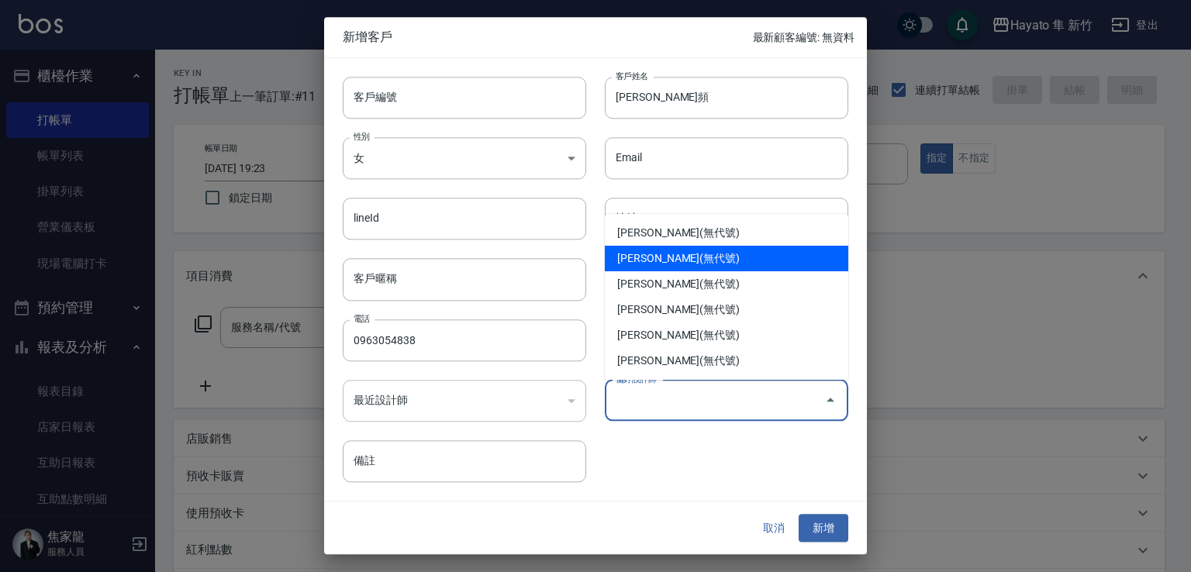
click at [653, 259] on li "[PERSON_NAME](無代號)" at bounding box center [726, 259] width 243 height 26
type input "[PERSON_NAME]"
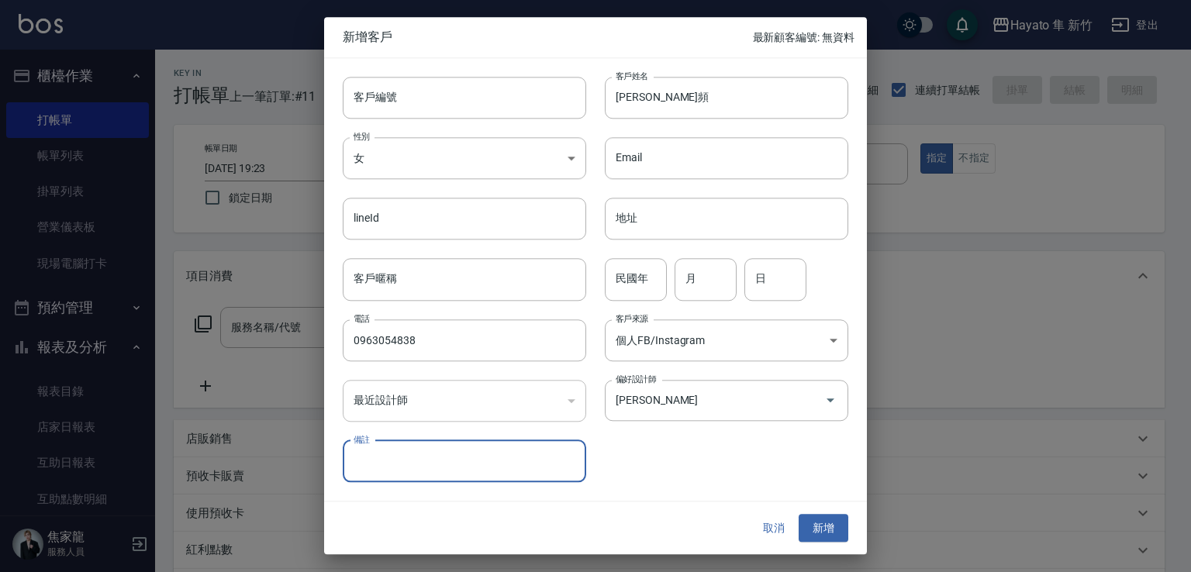
click at [797, 522] on button "新增" at bounding box center [823, 528] width 50 height 29
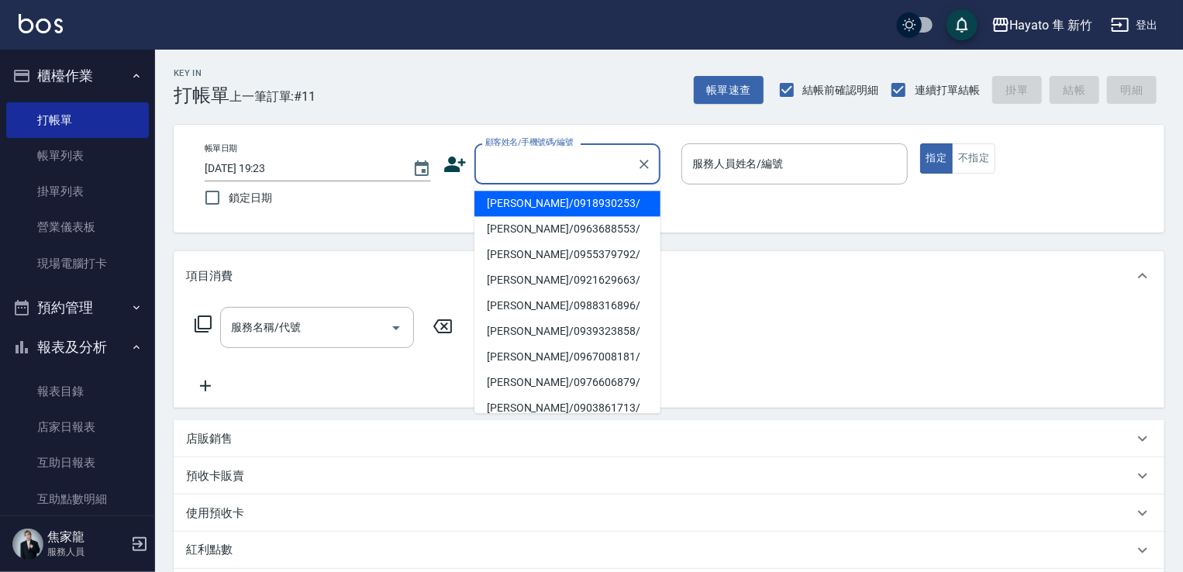
click at [513, 160] on input "顧客姓名/手機號碼/編號" at bounding box center [555, 163] width 149 height 27
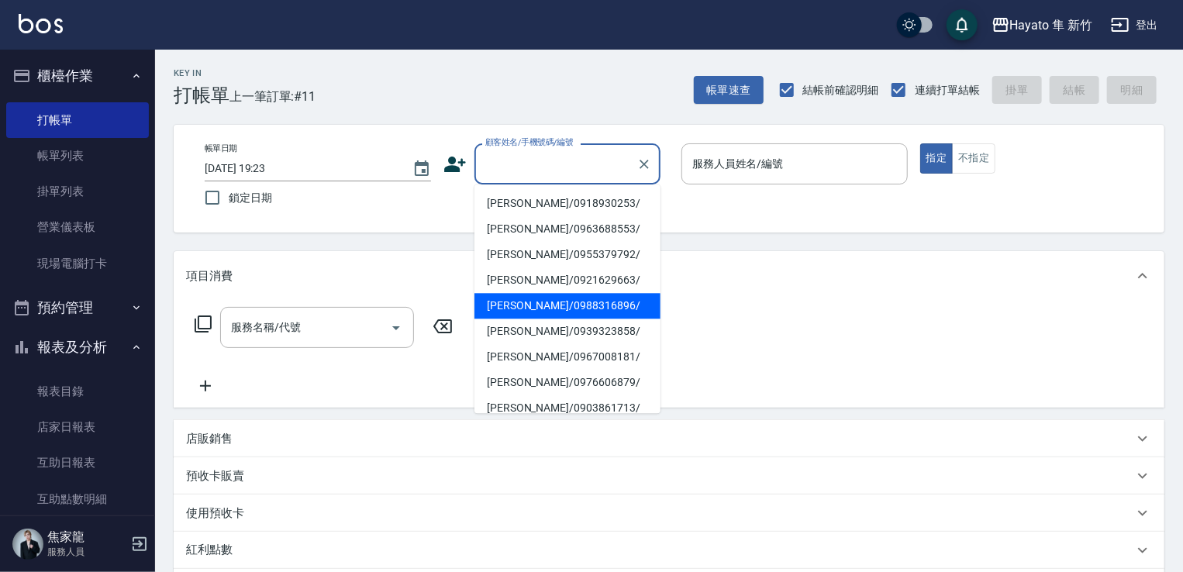
paste input "[PERSON_NAME]頻"
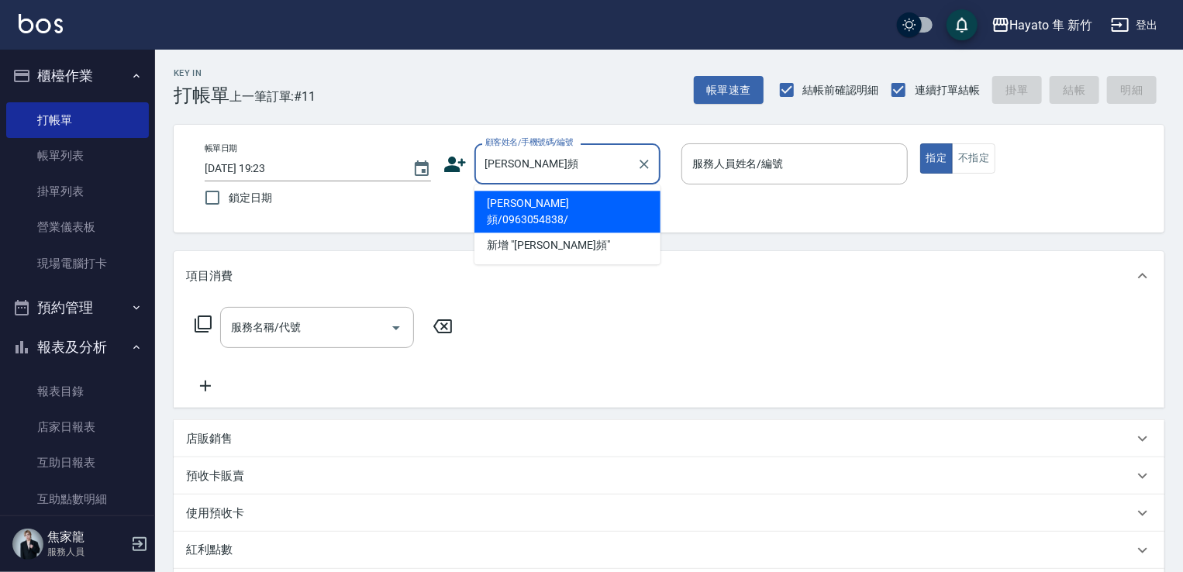
click at [544, 196] on li "[PERSON_NAME]頻/0963054838/" at bounding box center [567, 212] width 186 height 42
type input "[PERSON_NAME]頻/0963054838/"
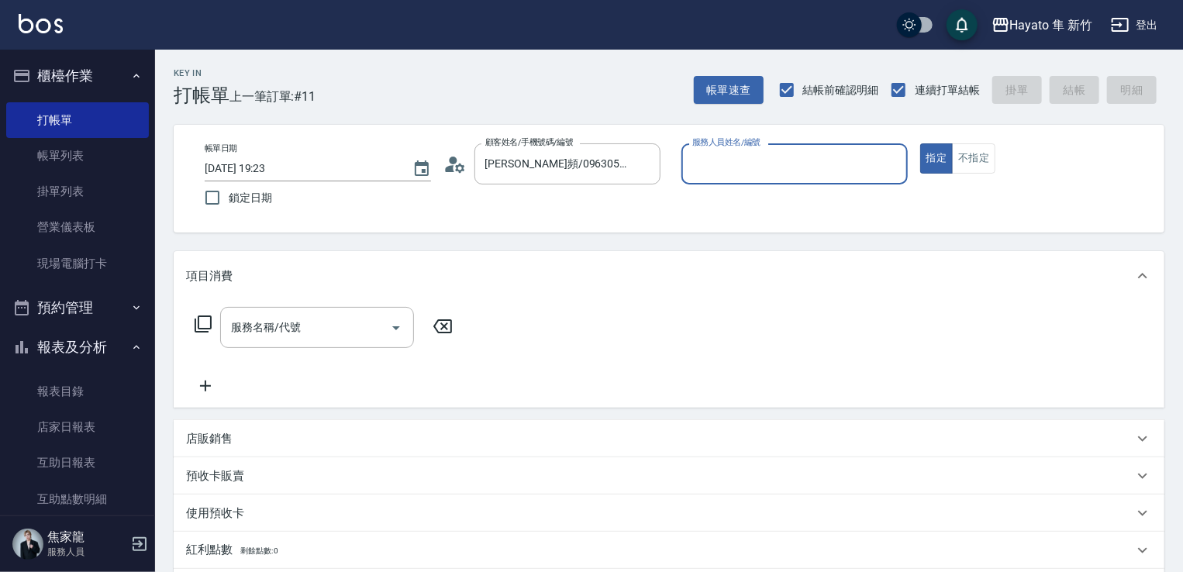
type input "[PERSON_NAME](無代號)"
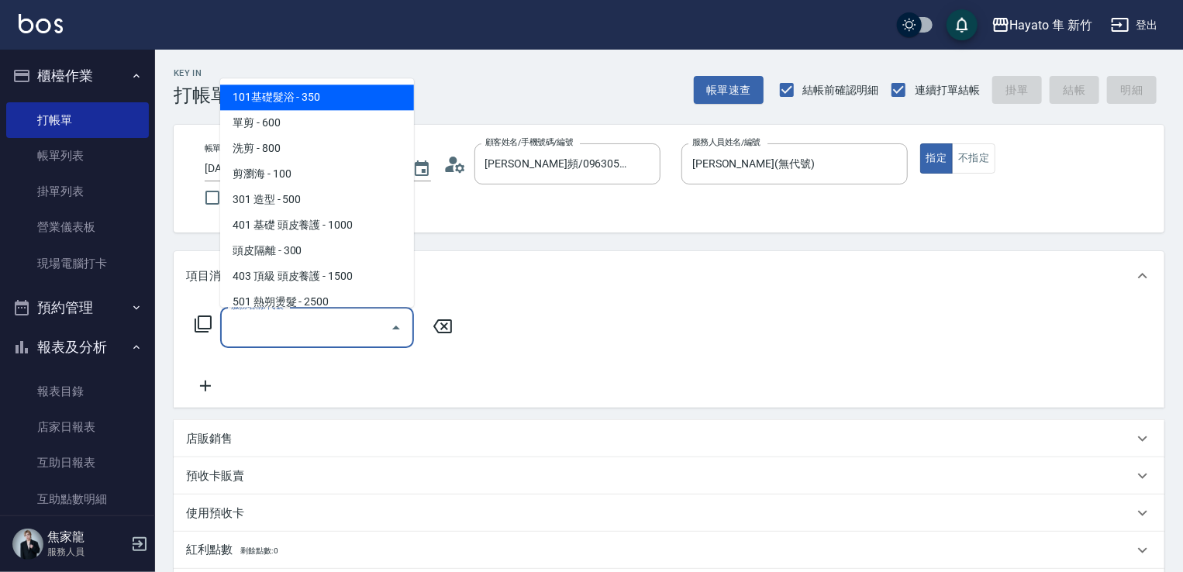
click at [296, 329] on input "服務名稱/代號" at bounding box center [305, 327] width 157 height 27
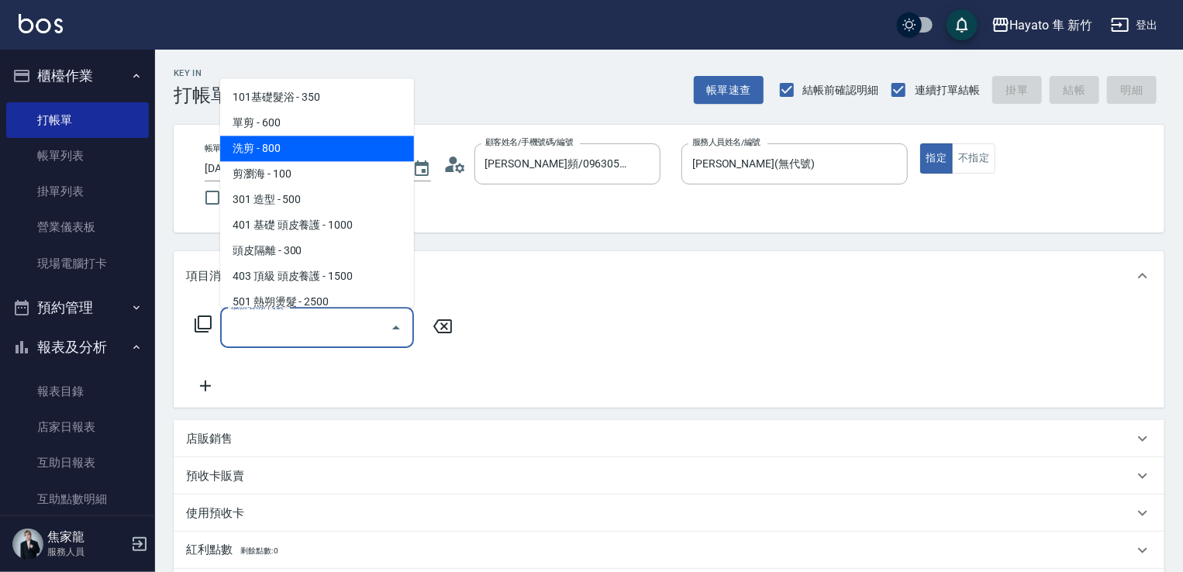
click at [261, 144] on span "洗剪 - 800" at bounding box center [317, 149] width 194 height 26
type input "洗剪(201)"
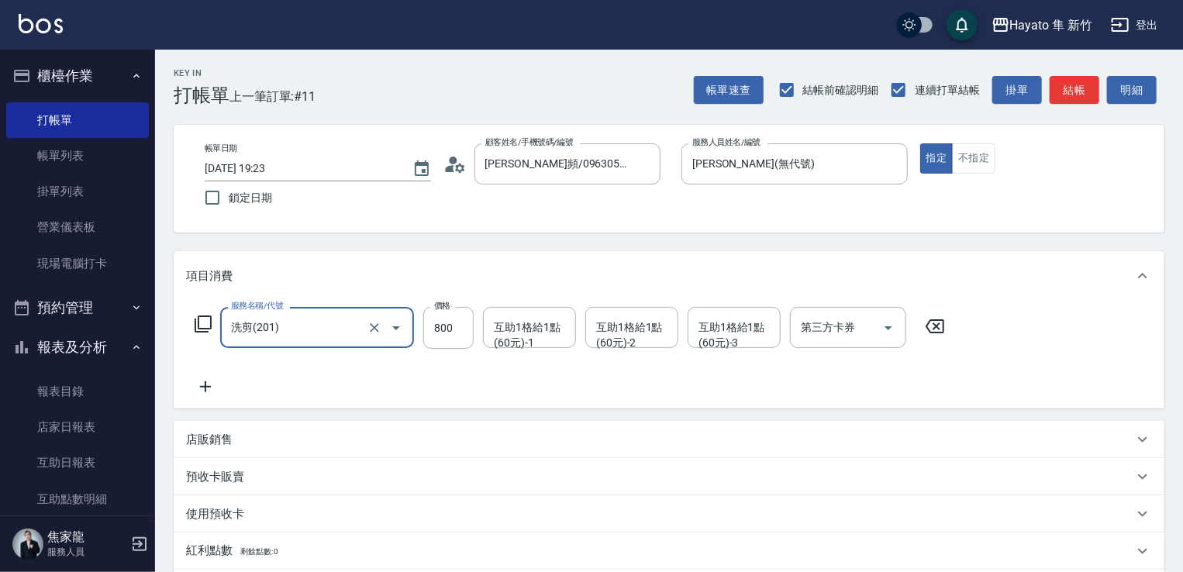
click at [508, 322] on div "互助1格給1點(60元)-1 互助1格給1點(60元)-1" at bounding box center [529, 327] width 93 height 41
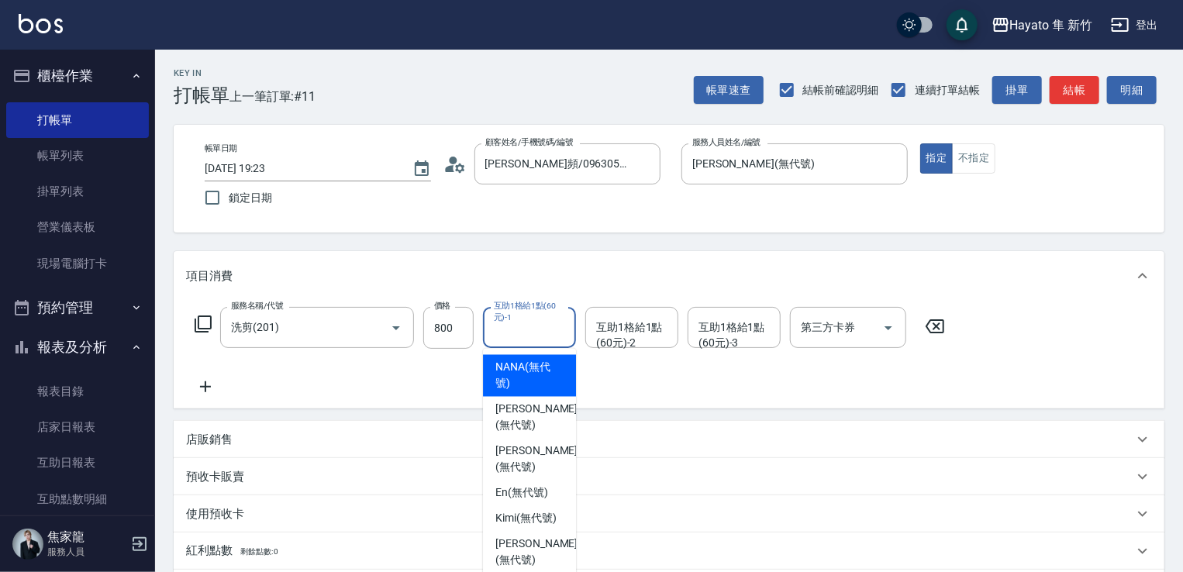
drag, startPoint x: 532, startPoint y: 369, endPoint x: 509, endPoint y: 364, distance: 23.9
click at [531, 367] on span "NANA (無代號)" at bounding box center [529, 376] width 68 height 33
type input "NANA(無代號)"
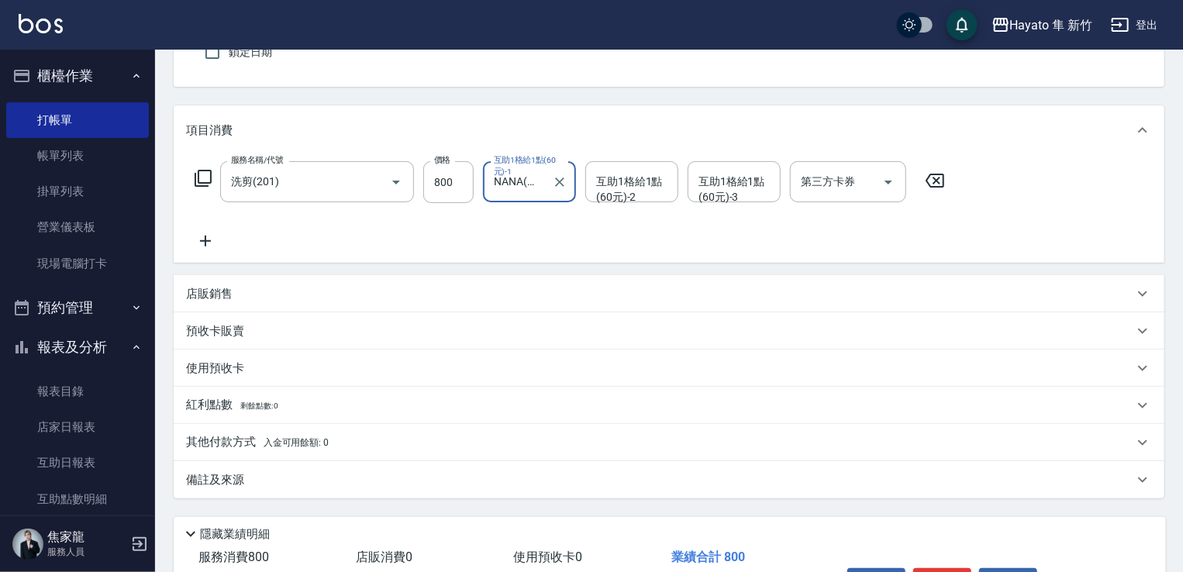
scroll to position [155, 0]
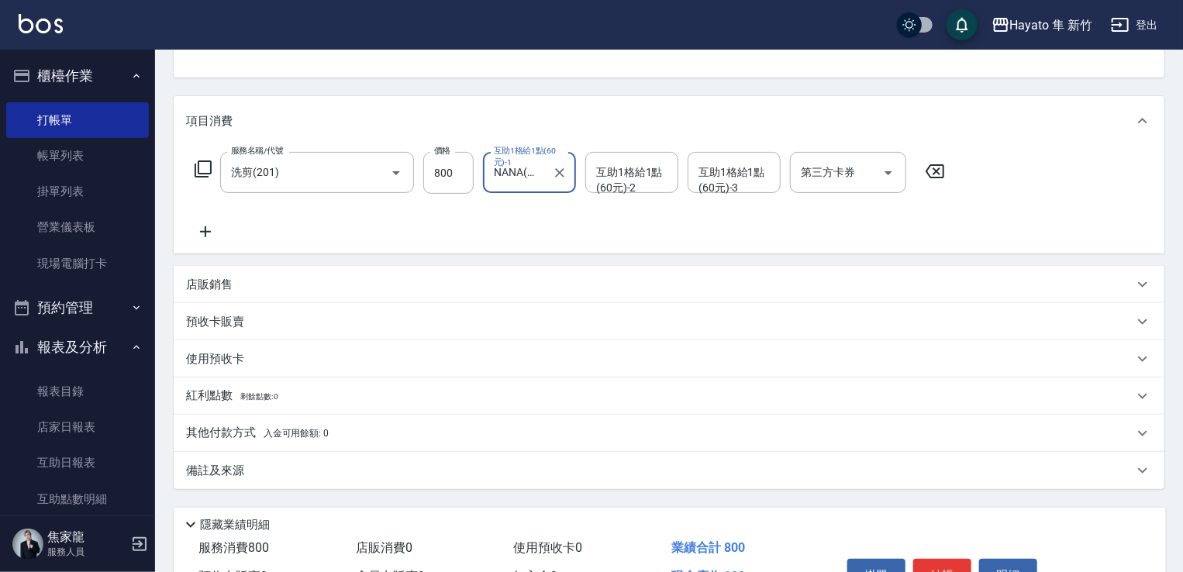
click at [287, 472] on div "備註及來源" at bounding box center [659, 471] width 947 height 16
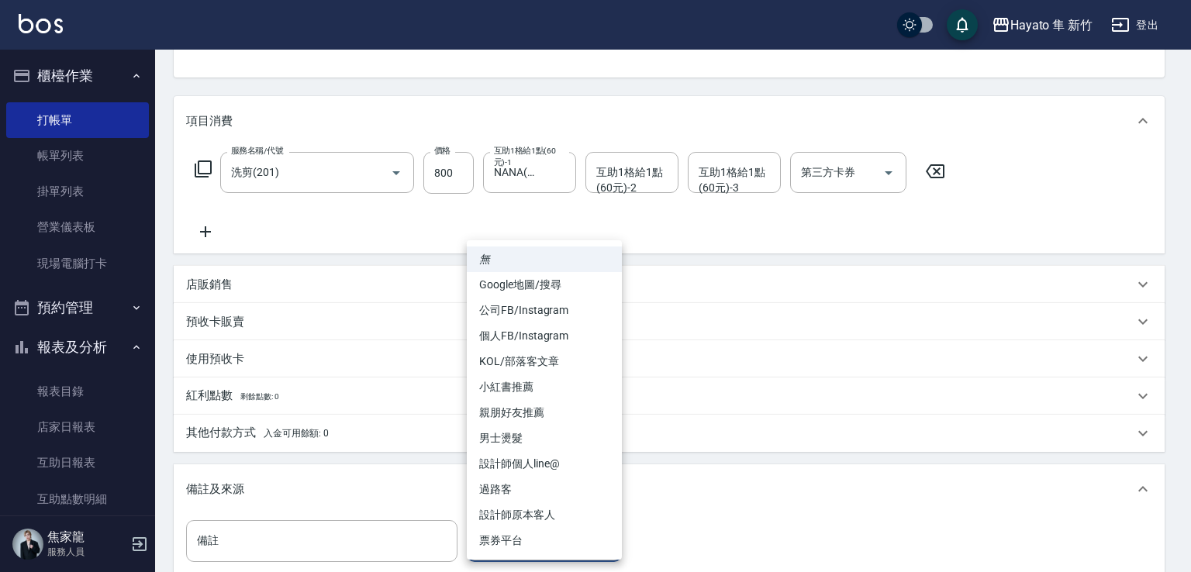
drag, startPoint x: 517, startPoint y: 534, endPoint x: 517, endPoint y: 524, distance: 10.1
click at [517, 524] on body "Hayato 隼 新竹 登出 櫃檯作業 打帳單 帳單列表 掛單列表 營業儀表板 現場電腦打卡 預約管理 預約管理 報表及分析 報表目錄 店家日報表 互助日報表…" at bounding box center [595, 303] width 1191 height 916
drag, startPoint x: 508, startPoint y: 342, endPoint x: 526, endPoint y: 332, distance: 20.5
click at [515, 330] on li "個人FB/Instagram" at bounding box center [544, 336] width 155 height 26
type input "個人FB/Instagram"
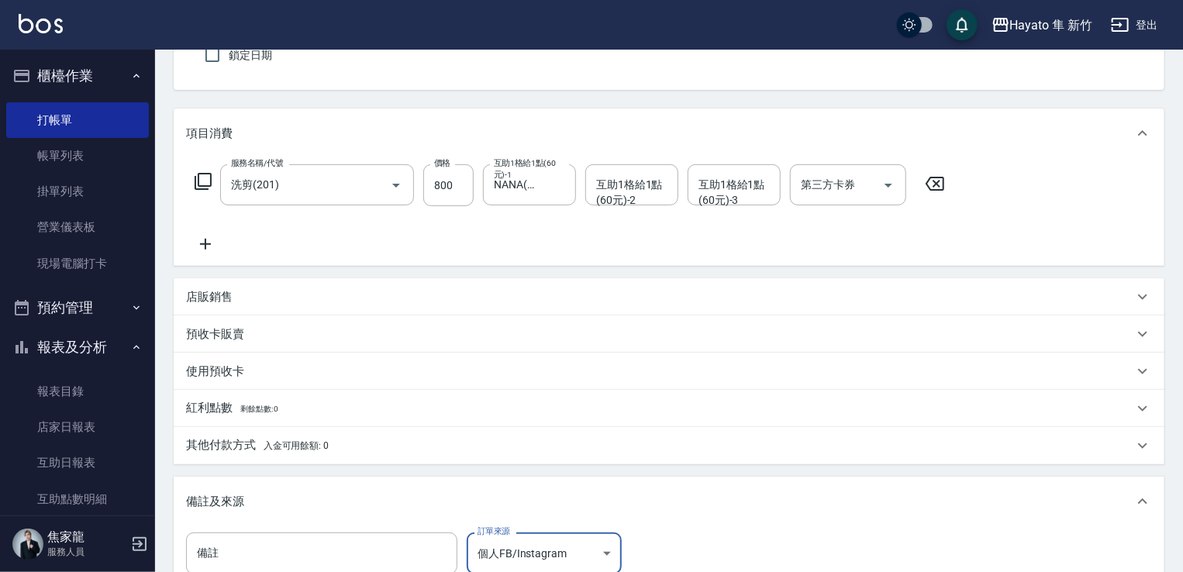
scroll to position [117, 0]
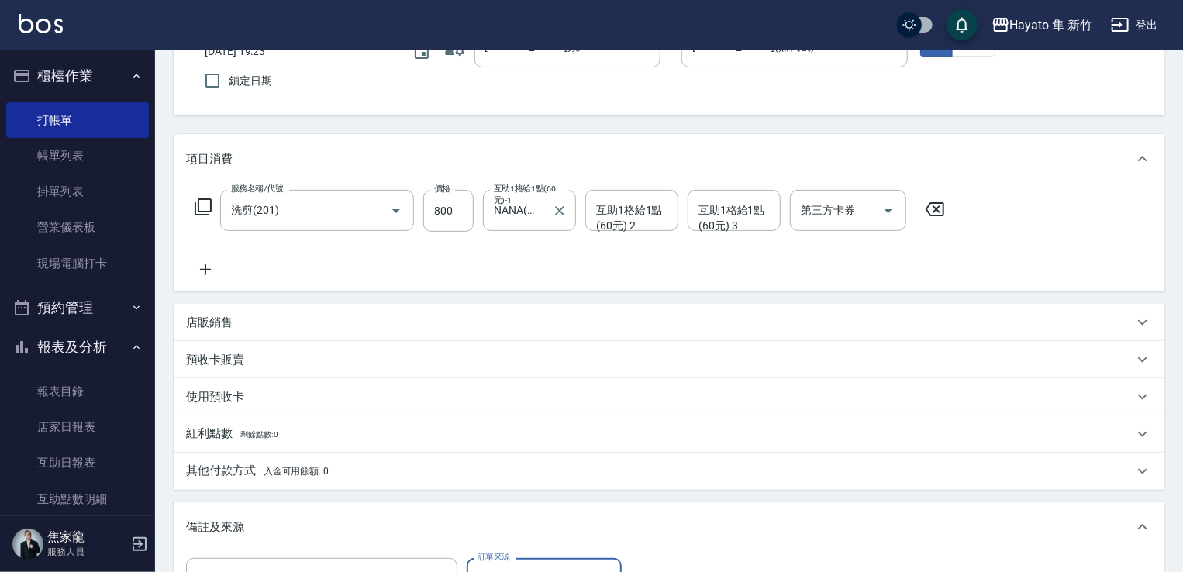
click at [526, 205] on label "互助1格給1點(60元)-1" at bounding box center [529, 194] width 70 height 23
click at [526, 205] on input "NANA(無代號)" at bounding box center [518, 210] width 56 height 27
click at [561, 210] on icon "Clear" at bounding box center [560, 211] width 16 height 16
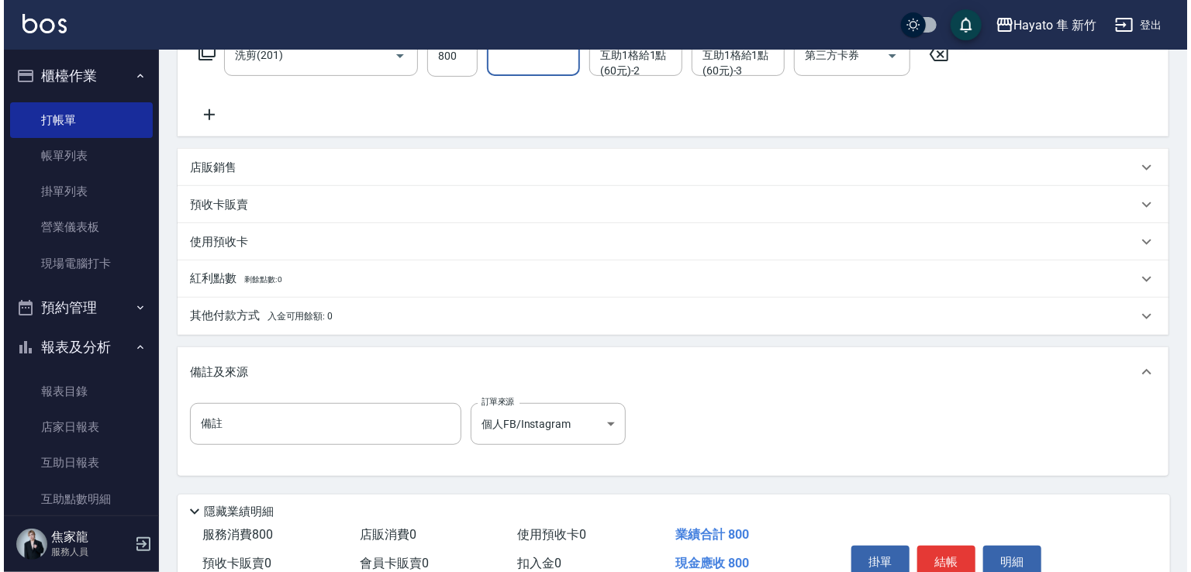
scroll to position [350, 0]
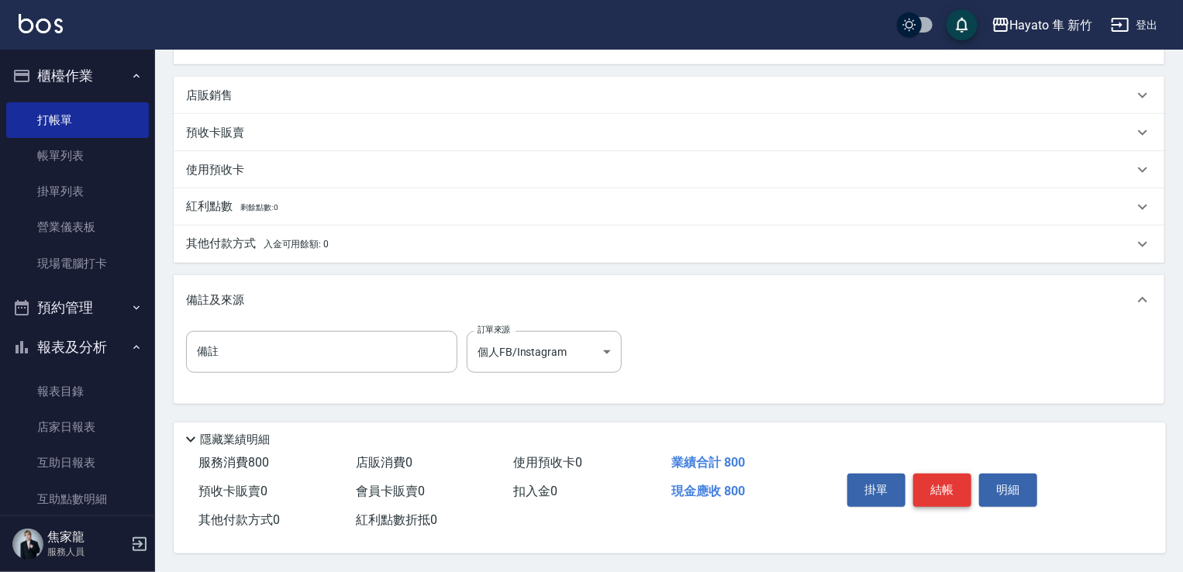
click at [797, 489] on button "結帳" at bounding box center [942, 490] width 58 height 33
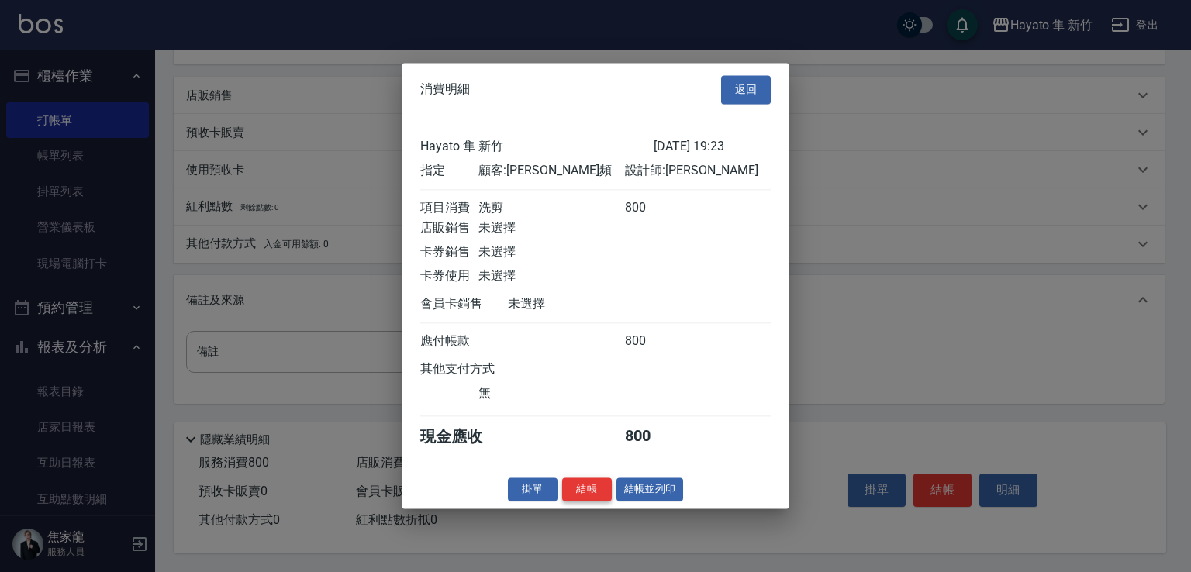
drag, startPoint x: 577, startPoint y: 495, endPoint x: 583, endPoint y: 512, distance: 17.9
click at [579, 494] on button "結帳" at bounding box center [587, 489] width 50 height 24
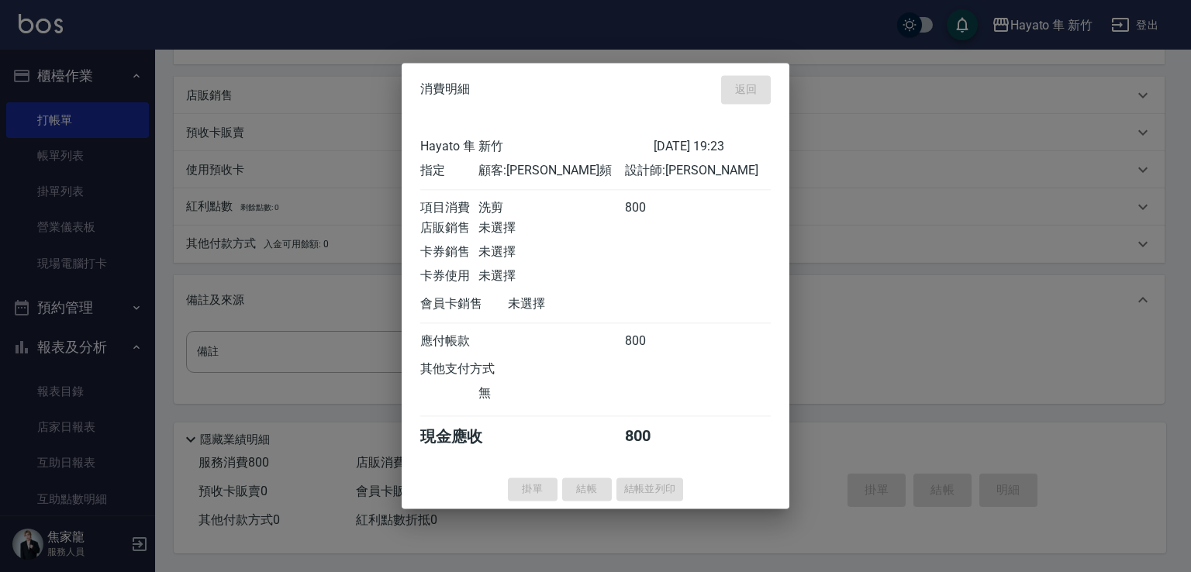
type input "[DATE] 19:25"
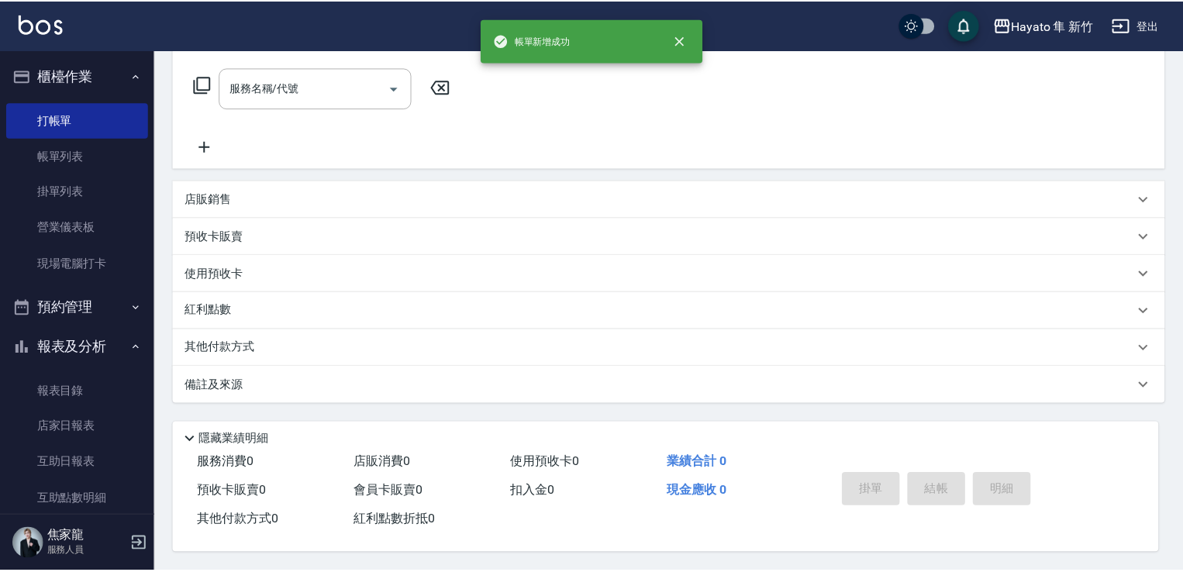
scroll to position [0, 0]
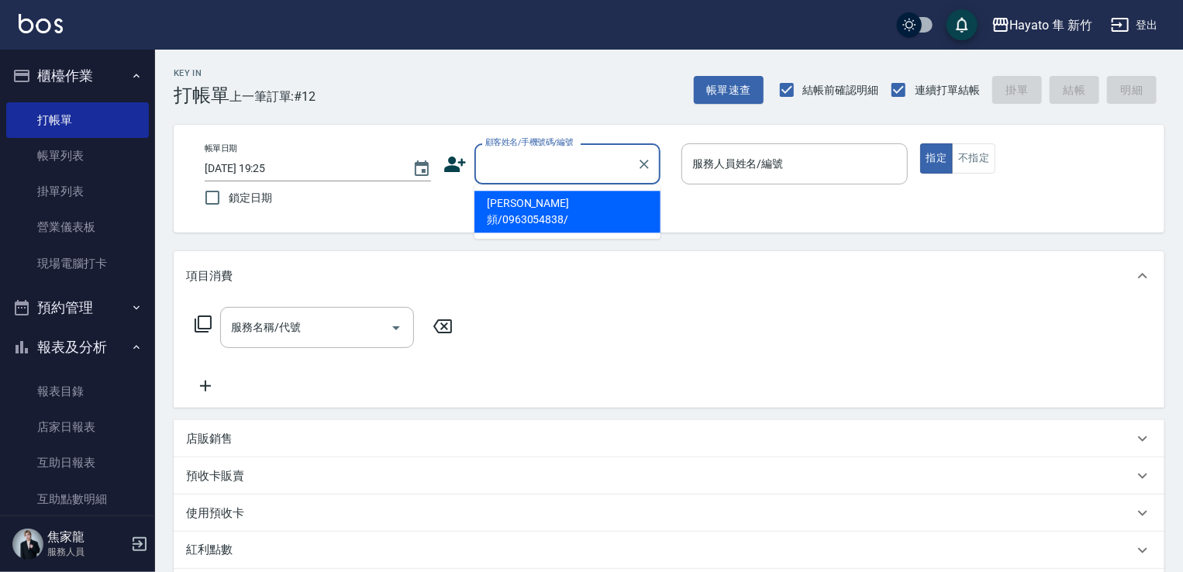
click at [561, 156] on input "顧客姓名/手機號碼/編號" at bounding box center [555, 163] width 149 height 27
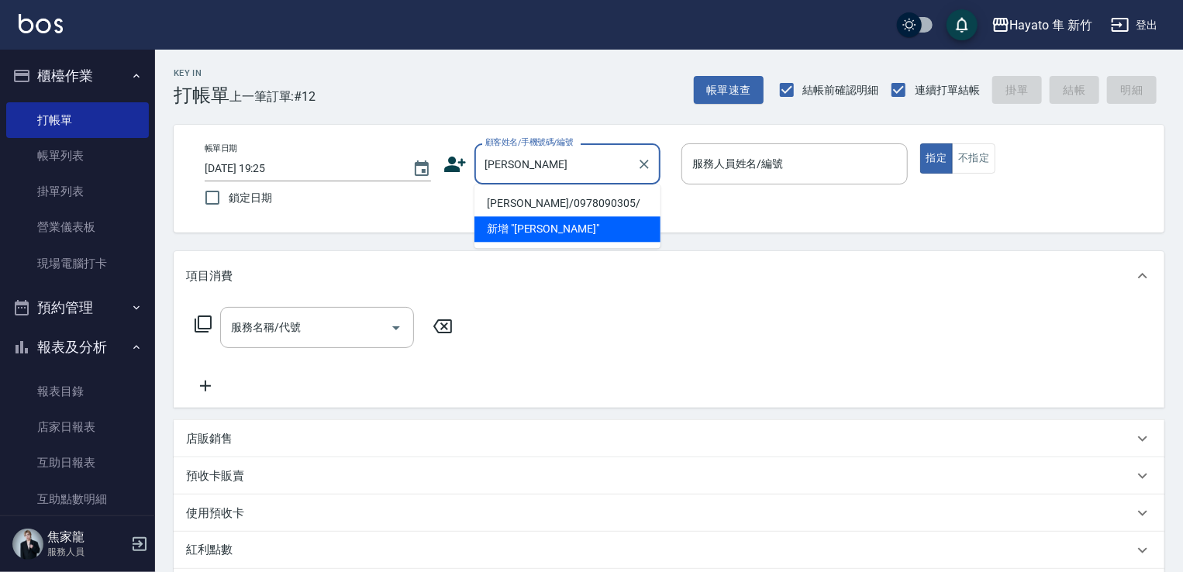
click at [526, 208] on li "[PERSON_NAME]/0978090305/" at bounding box center [567, 204] width 186 height 26
type input "[PERSON_NAME]/0978090305/"
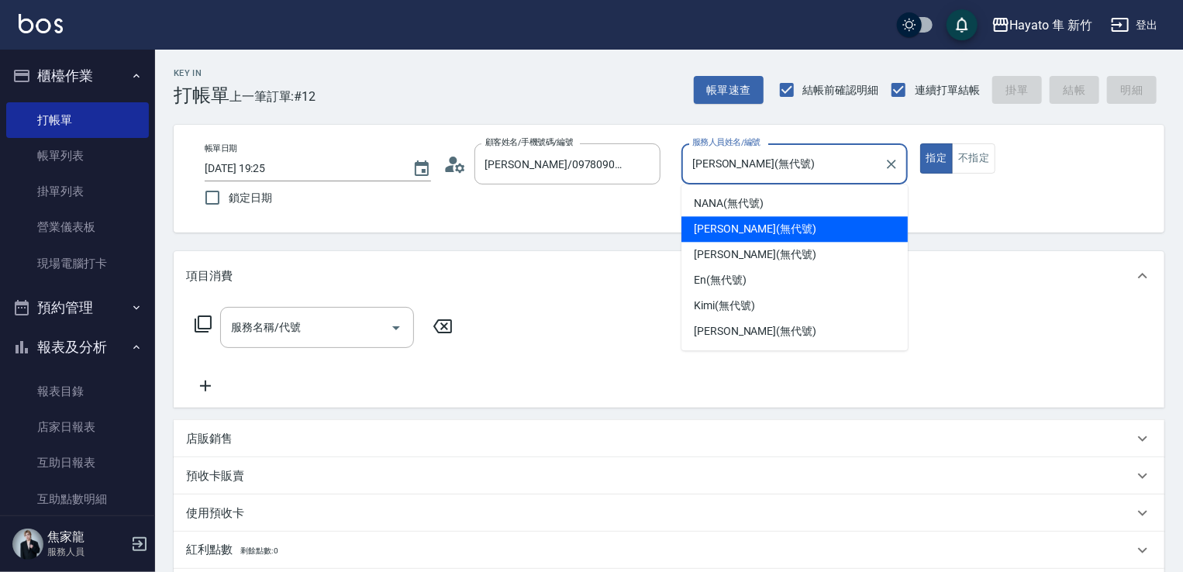
click at [791, 163] on input "[PERSON_NAME](無代號)" at bounding box center [782, 163] width 189 height 27
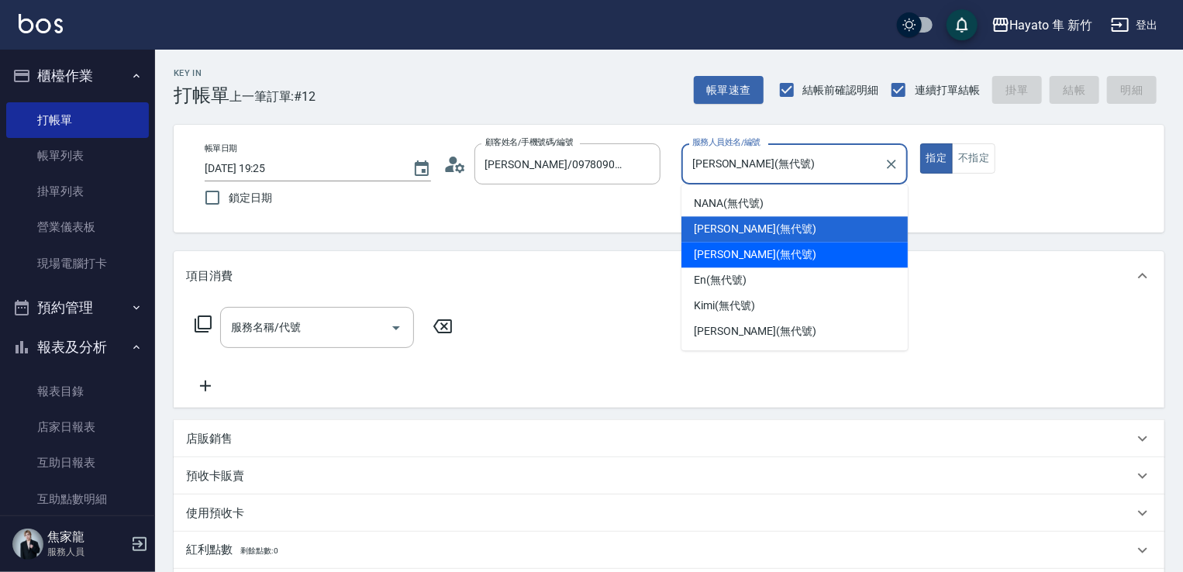
click at [739, 243] on div "[PERSON_NAME] (無代號)" at bounding box center [794, 255] width 226 height 26
type input "[PERSON_NAME](無代號)"
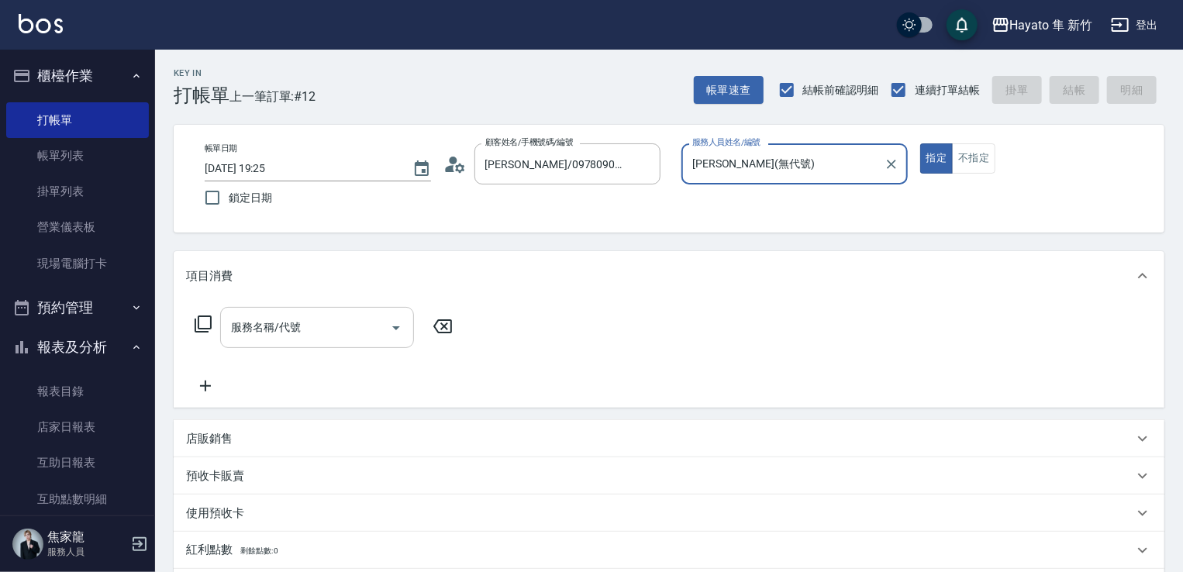
click at [313, 312] on div "服務名稱/代號" at bounding box center [317, 327] width 194 height 41
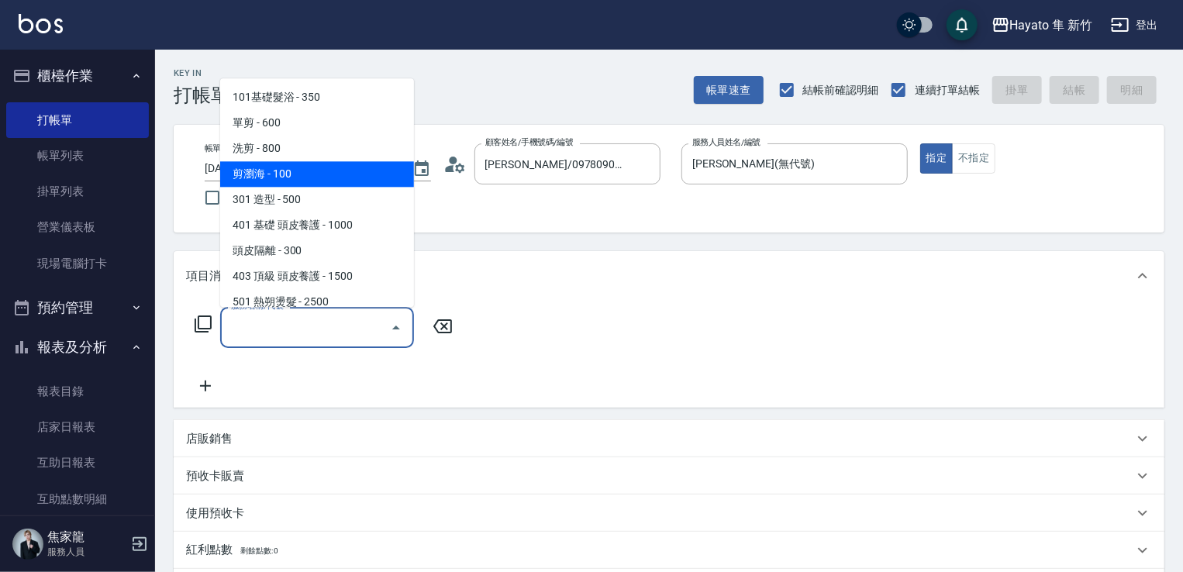
scroll to position [270, 0]
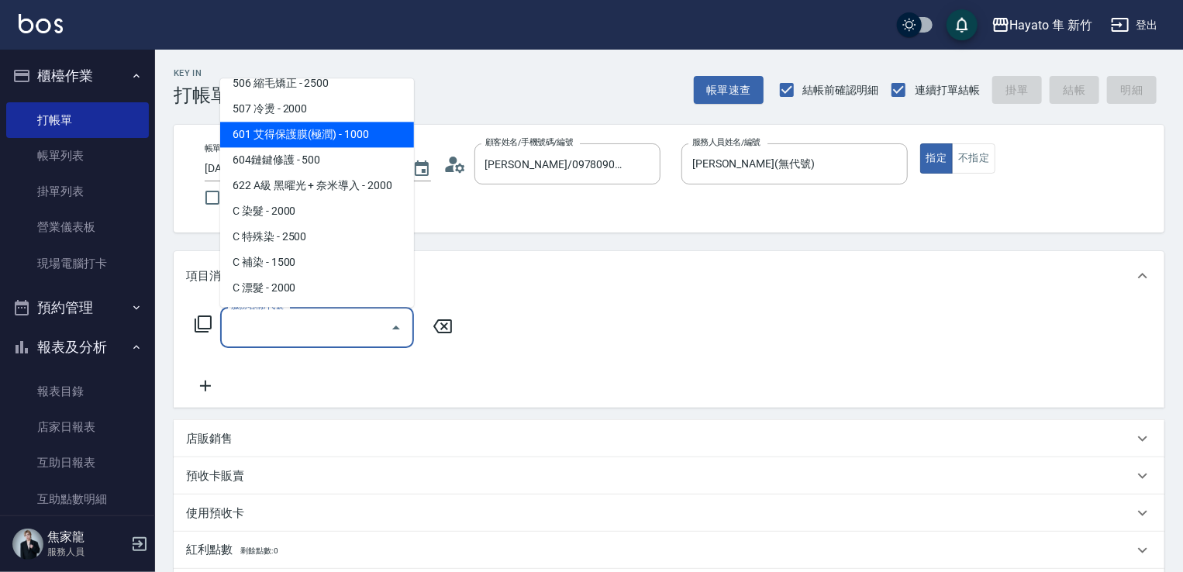
click at [330, 137] on span "601 艾得保護膜(極潤) - 1000" at bounding box center [317, 135] width 194 height 26
type input "601 艾得保護膜(極潤)(601)"
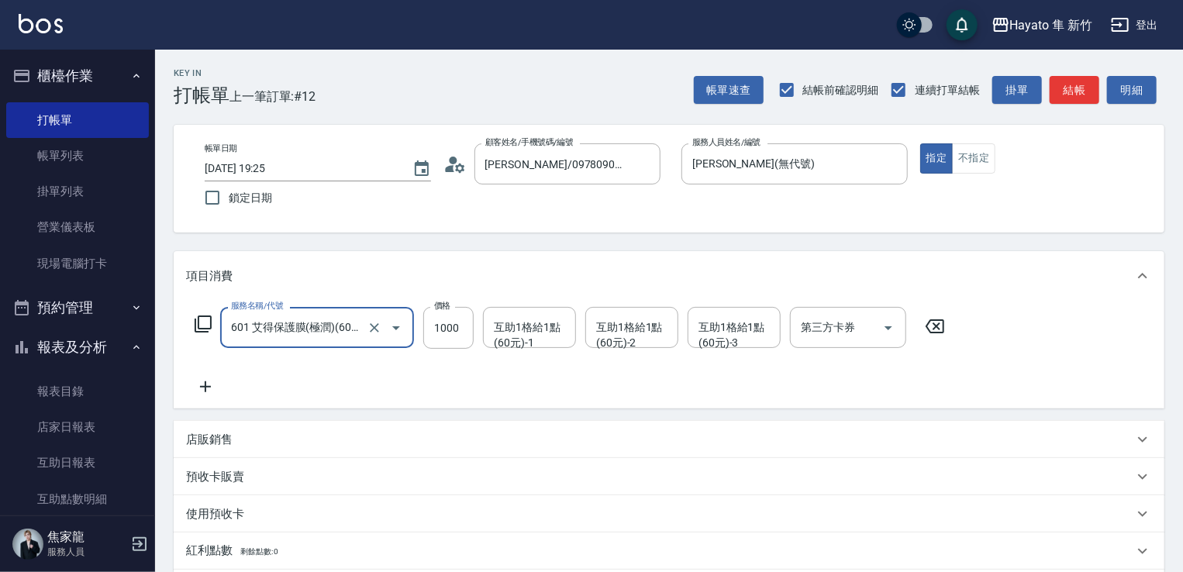
click at [206, 380] on icon at bounding box center [205, 386] width 39 height 19
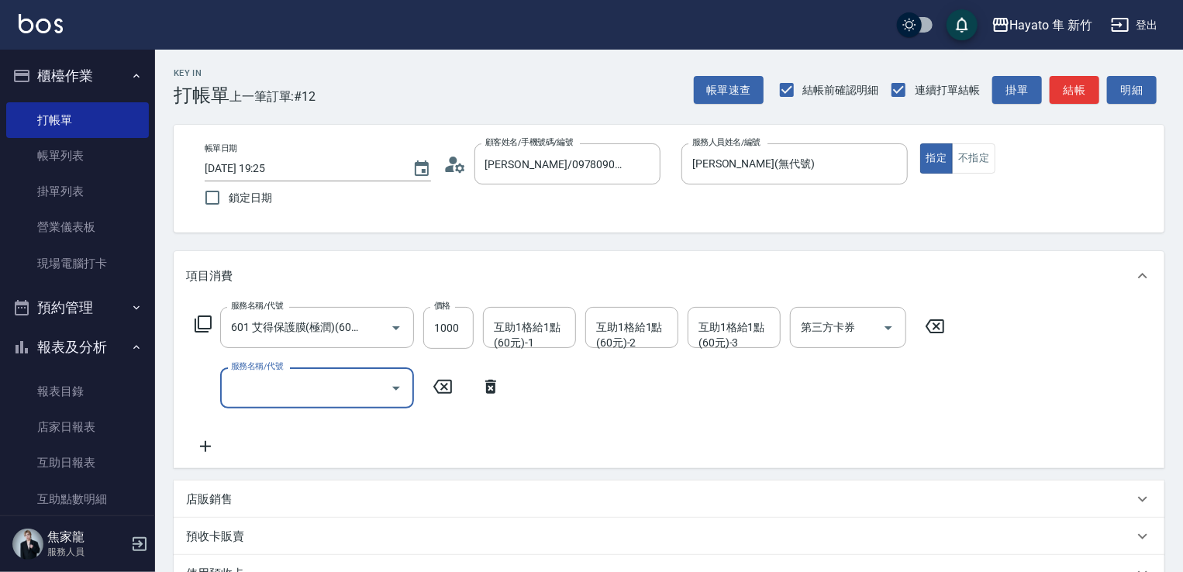
click at [391, 376] on button "Open" at bounding box center [396, 388] width 25 height 25
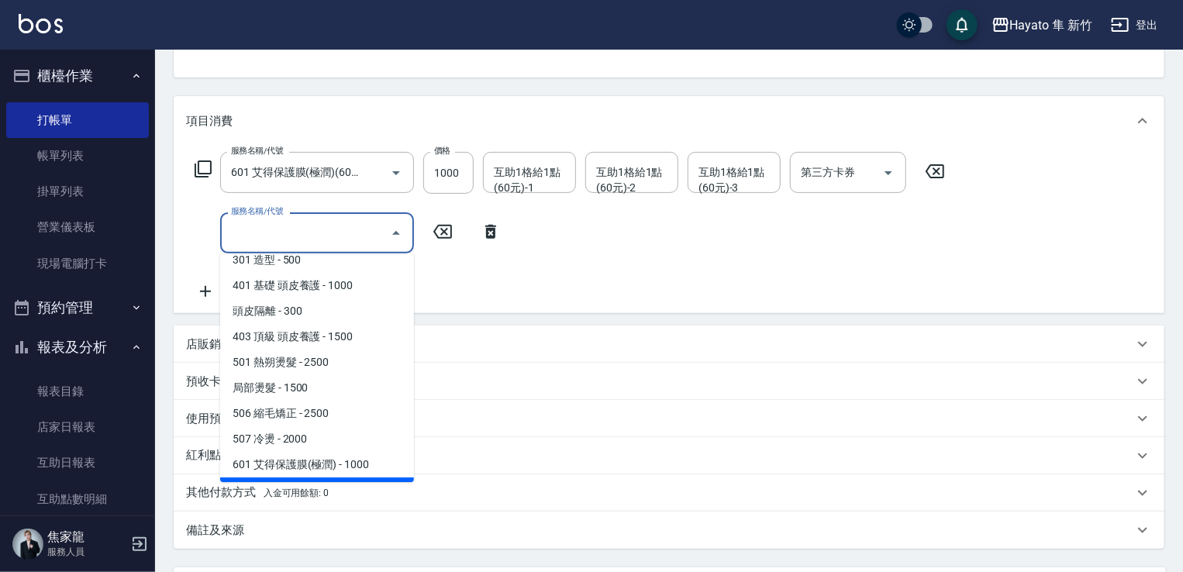
scroll to position [0, 0]
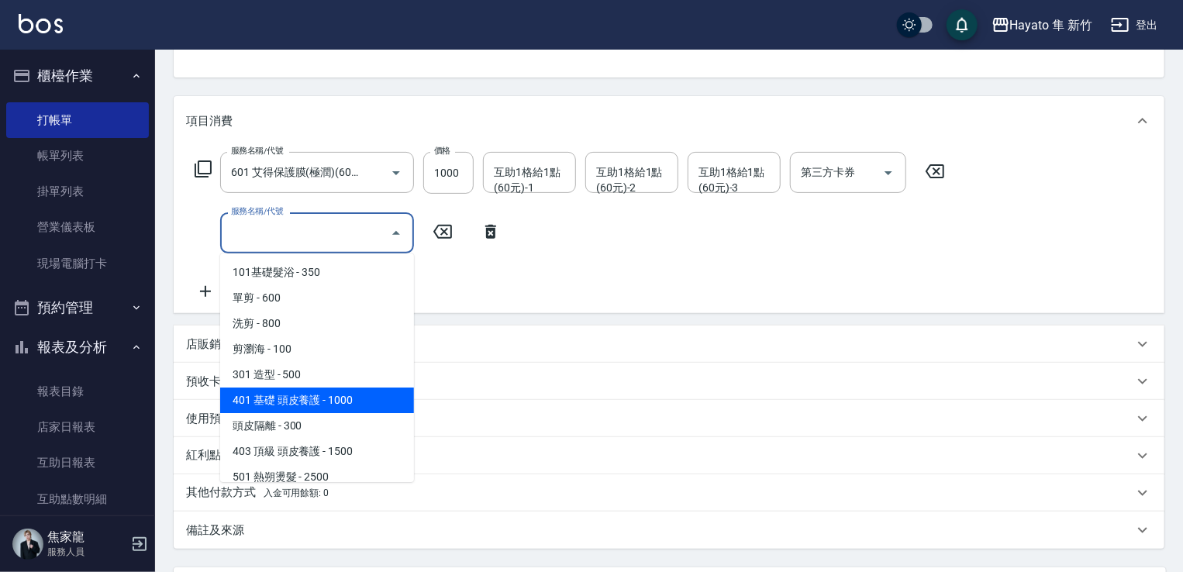
click at [357, 404] on span "401 基礎 頭皮養護 - 1000" at bounding box center [317, 401] width 194 height 26
type input "401 基礎 頭皮養護(401)"
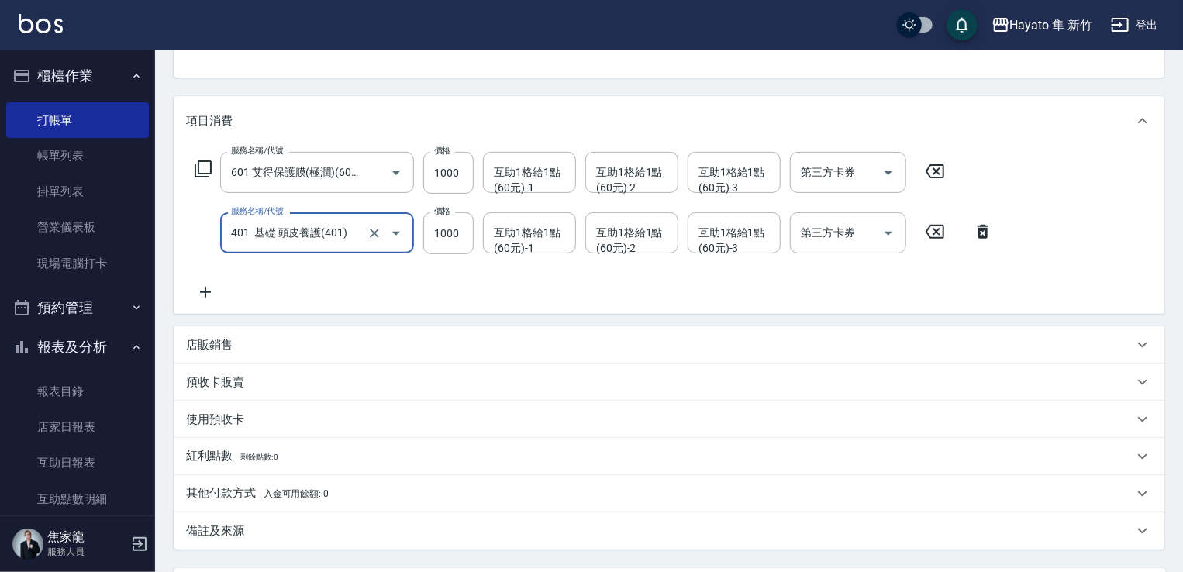
click at [366, 298] on div "服務名稱/代號 601 艾得保護膜(極潤)(601) 服務名稱/代號 價格 1000 價格 互助1格給1點(60元)-1 互助1格給1點(60元)-1 互助1…" at bounding box center [594, 227] width 816 height 150
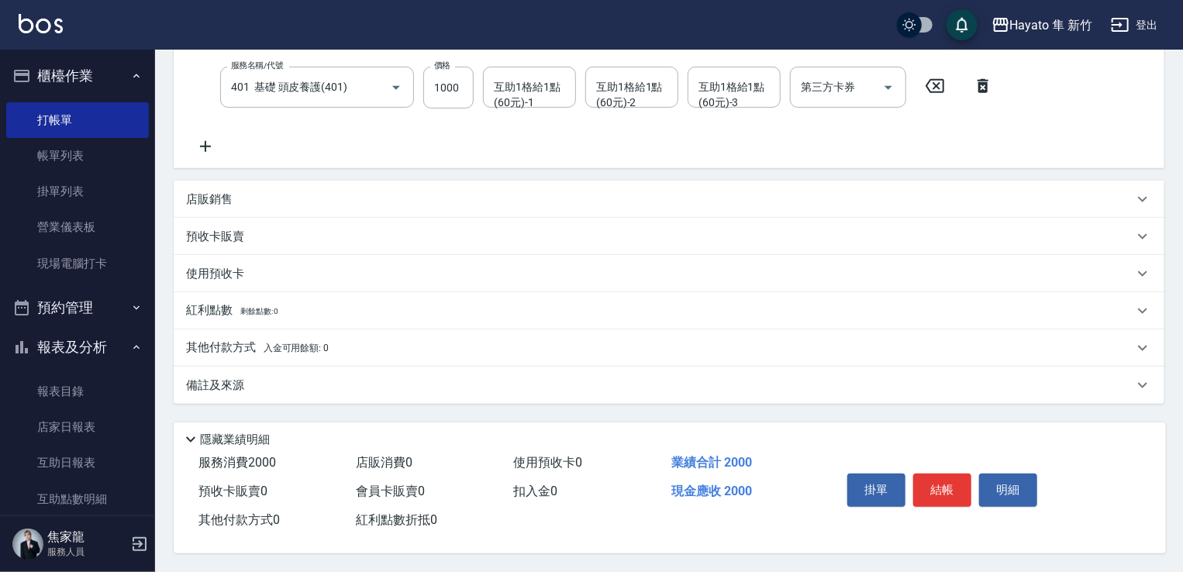
click at [208, 331] on div "其他付款方式 入金可用餘額: 0" at bounding box center [669, 347] width 991 height 37
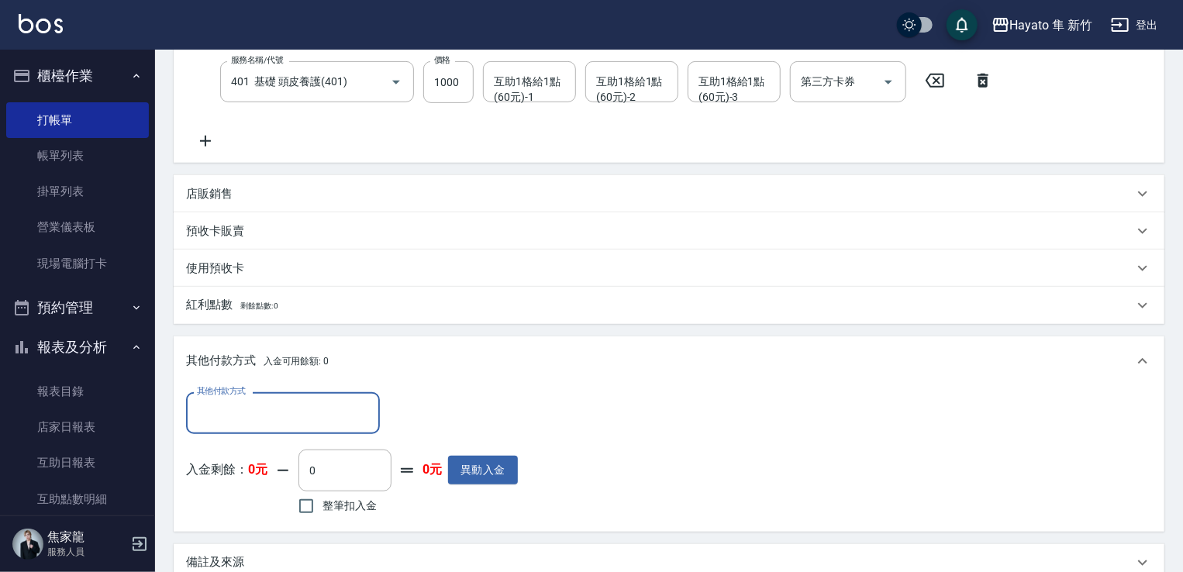
scroll to position [0, 0]
click at [460, 367] on div "其他付款方式 入金可用餘額: 0" at bounding box center [659, 361] width 947 height 17
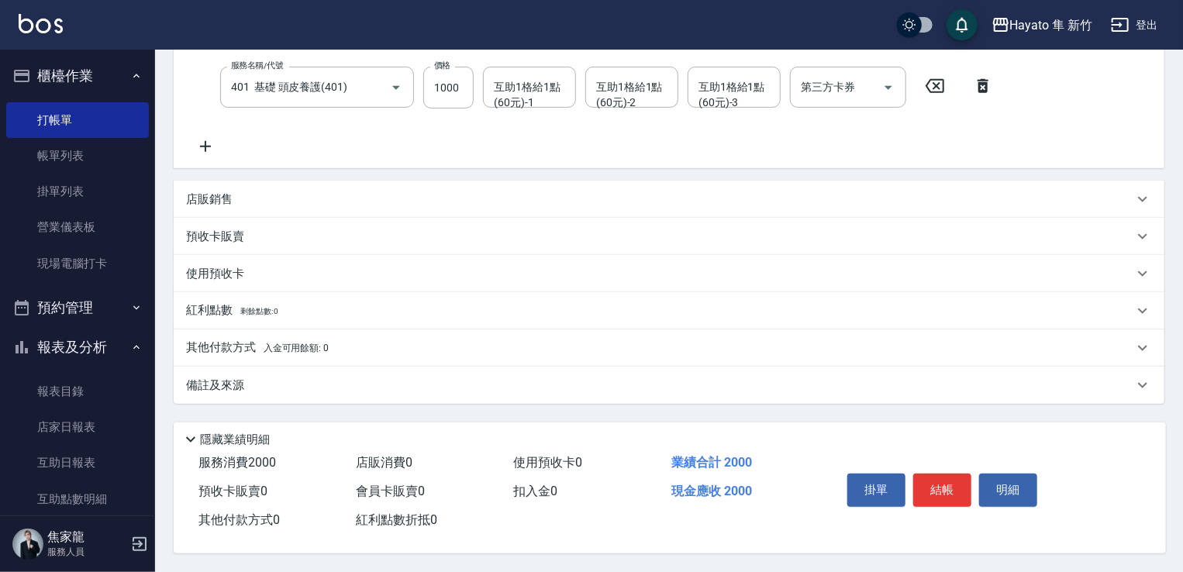
click at [315, 380] on div "備註及來源" at bounding box center [659, 385] width 947 height 16
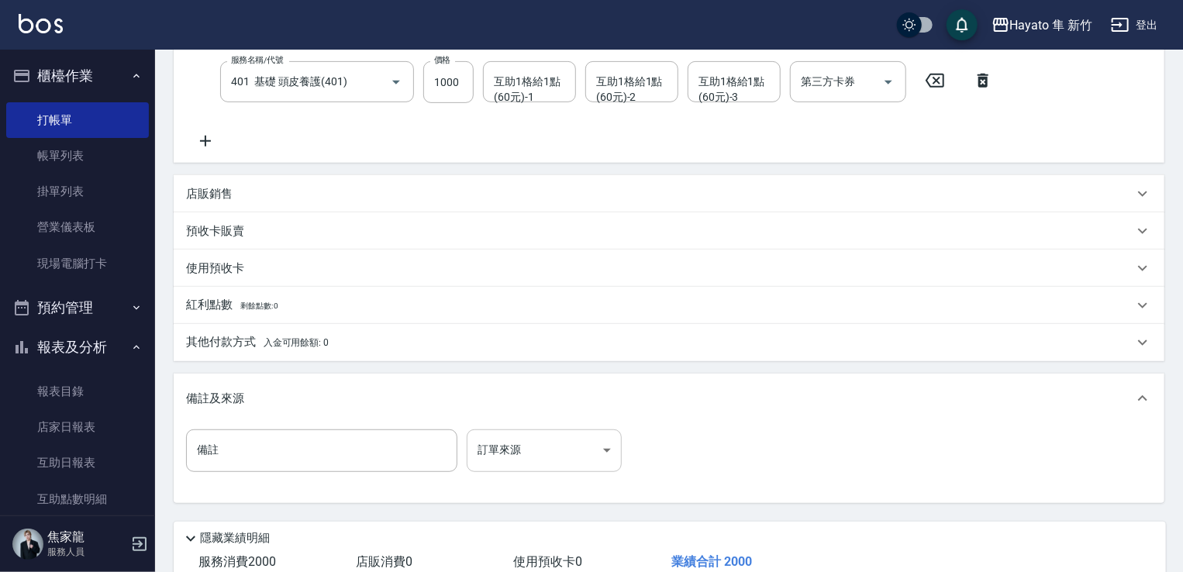
click at [526, 457] on body "Hayato 隼 新竹 登出 櫃檯作業 打帳單 帳單列表 掛單列表 營業儀表板 現場電腦打卡 預約管理 預約管理 報表及分析 報表目錄 店家日報表 互助日報表…" at bounding box center [591, 182] width 1183 height 977
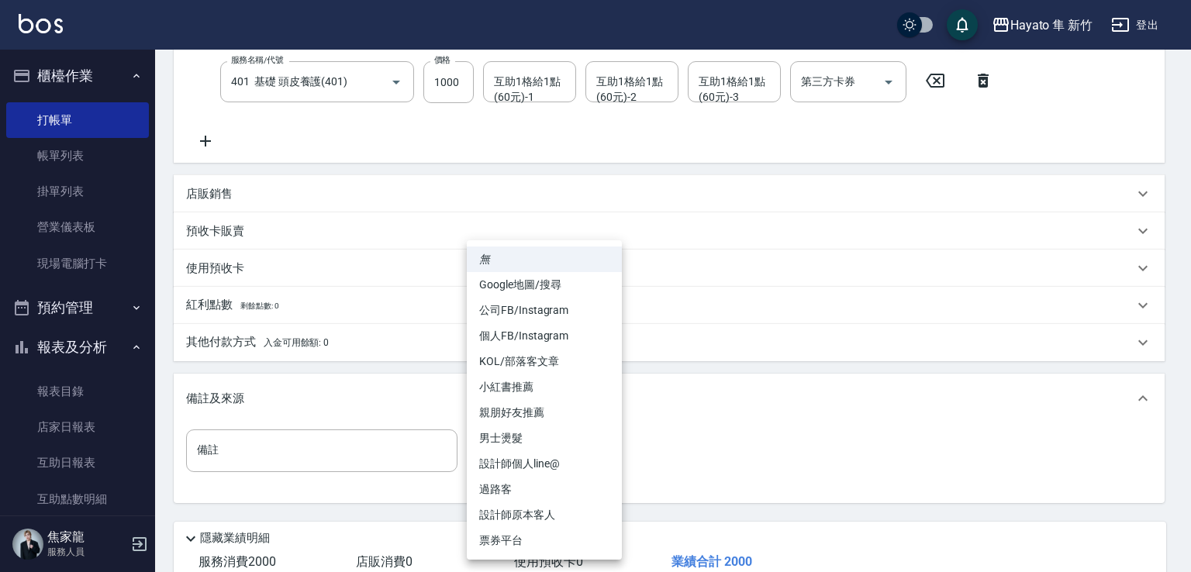
click at [519, 505] on li "設計師原本客人" at bounding box center [544, 515] width 155 height 26
type input "設計師原本客人"
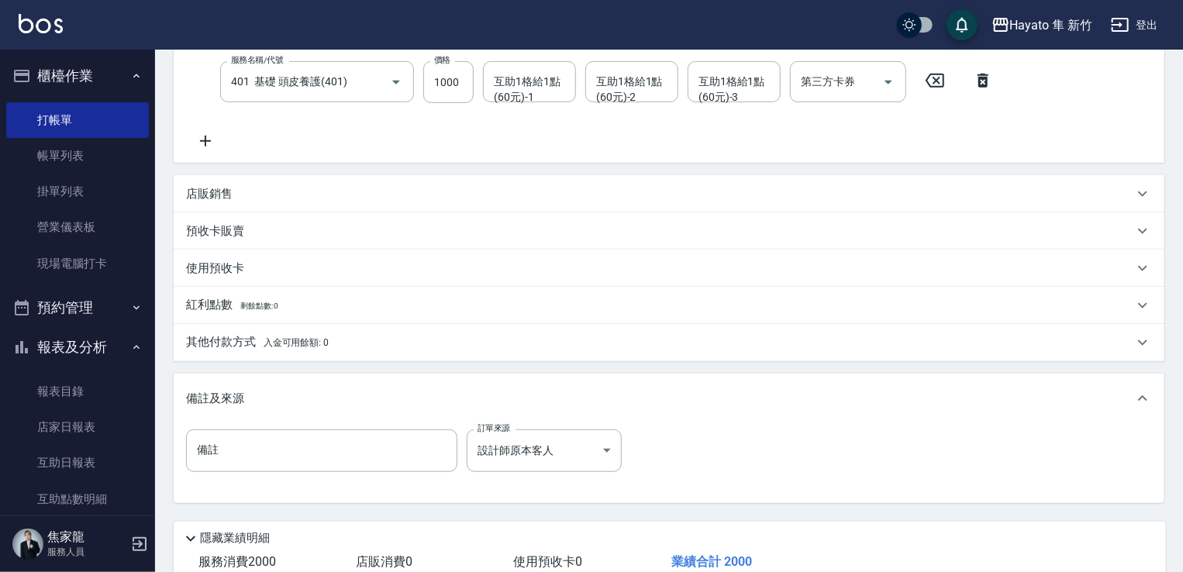
click at [750, 469] on div "備註 備註 訂單來源 設計師原本客人 設計師原本客人 訂單來源" at bounding box center [669, 459] width 966 height 60
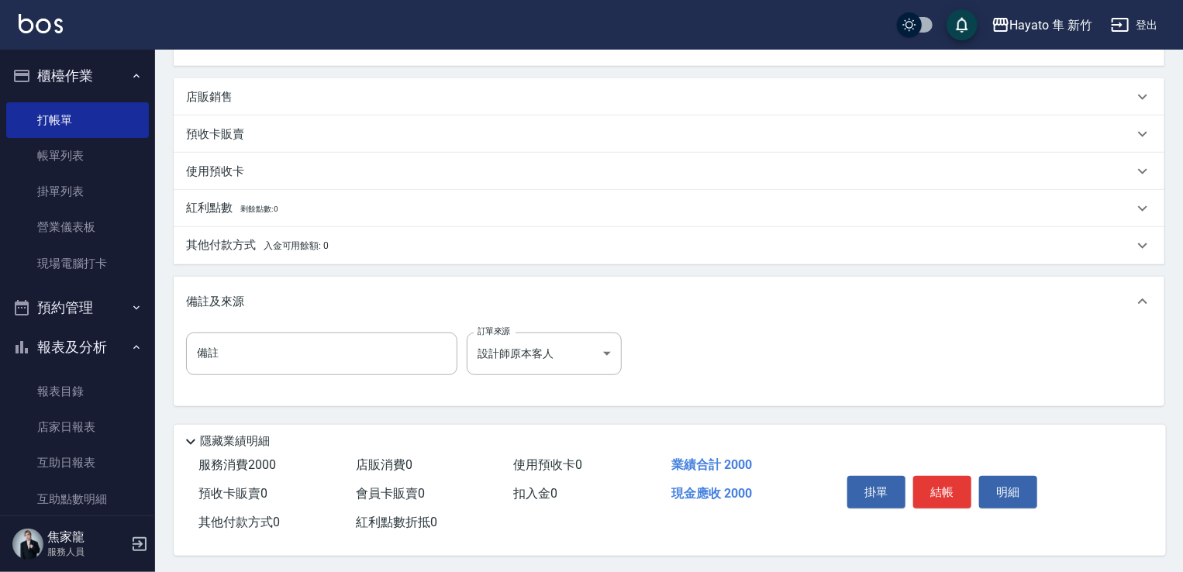
scroll to position [410, 0]
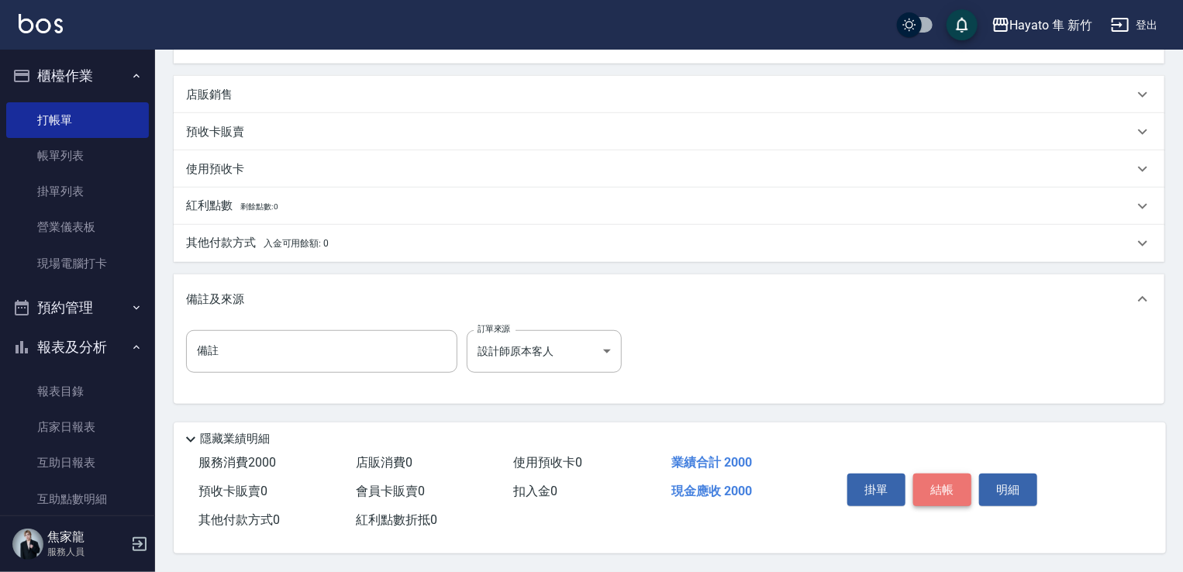
click at [797, 475] on button "結帳" at bounding box center [942, 490] width 58 height 33
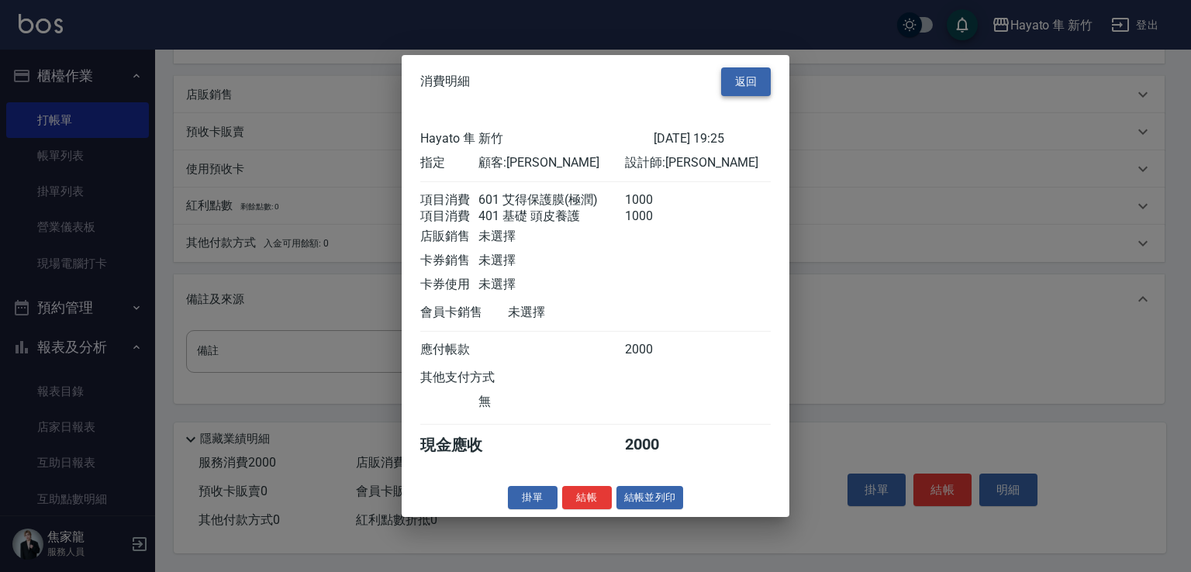
click at [732, 67] on button "返回" at bounding box center [746, 81] width 50 height 29
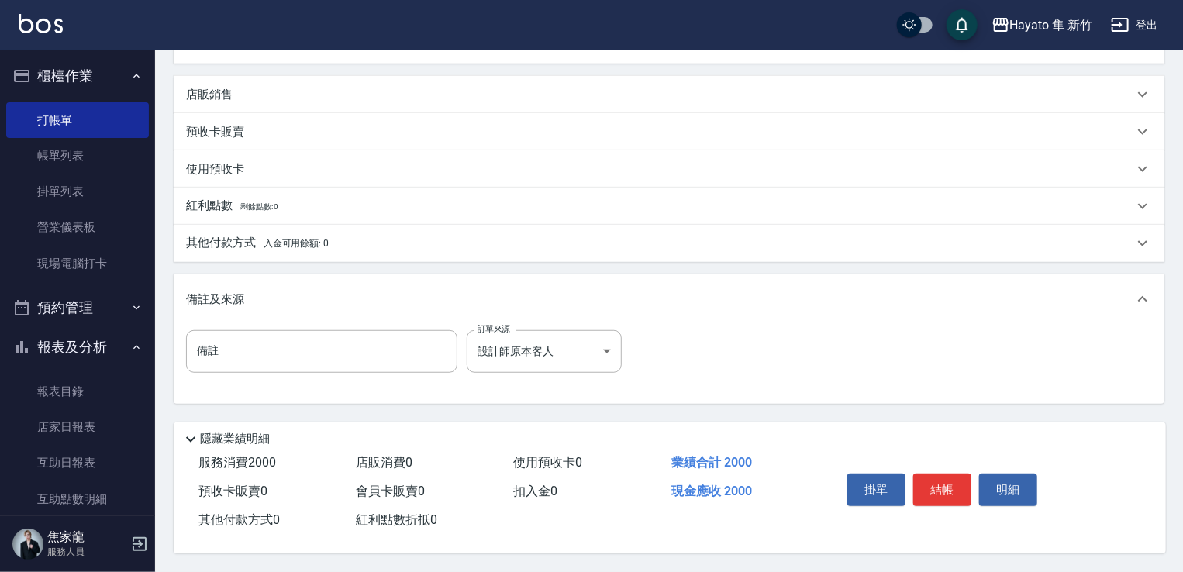
click at [217, 235] on p "其他付款方式 入金可用餘額: 0" at bounding box center [257, 243] width 143 height 17
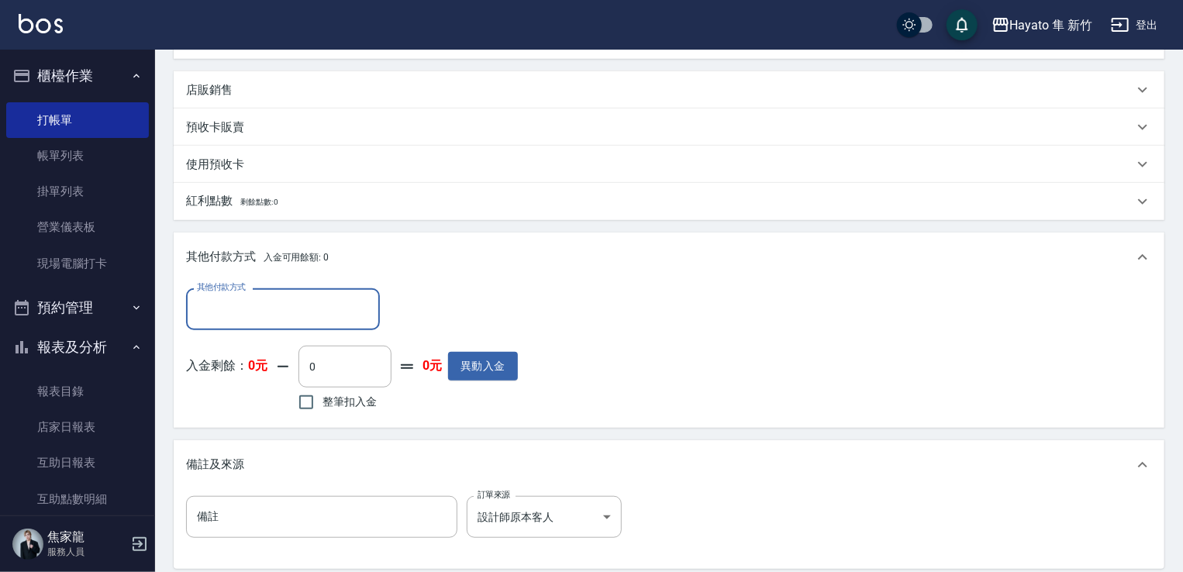
scroll to position [0, 0]
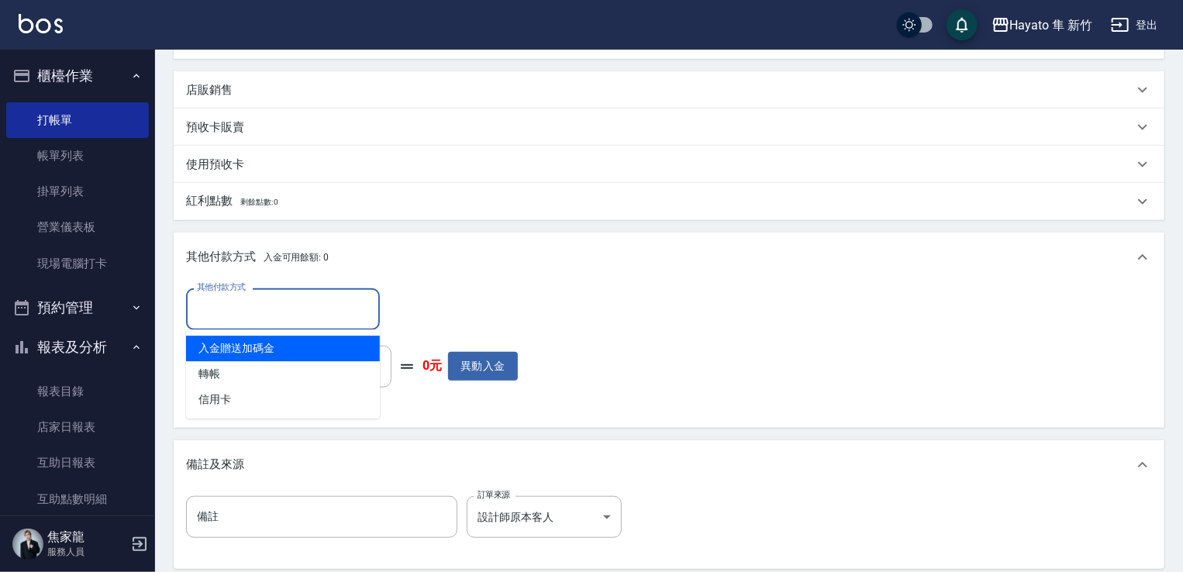
click at [230, 317] on input "其他付款方式" at bounding box center [283, 308] width 180 height 27
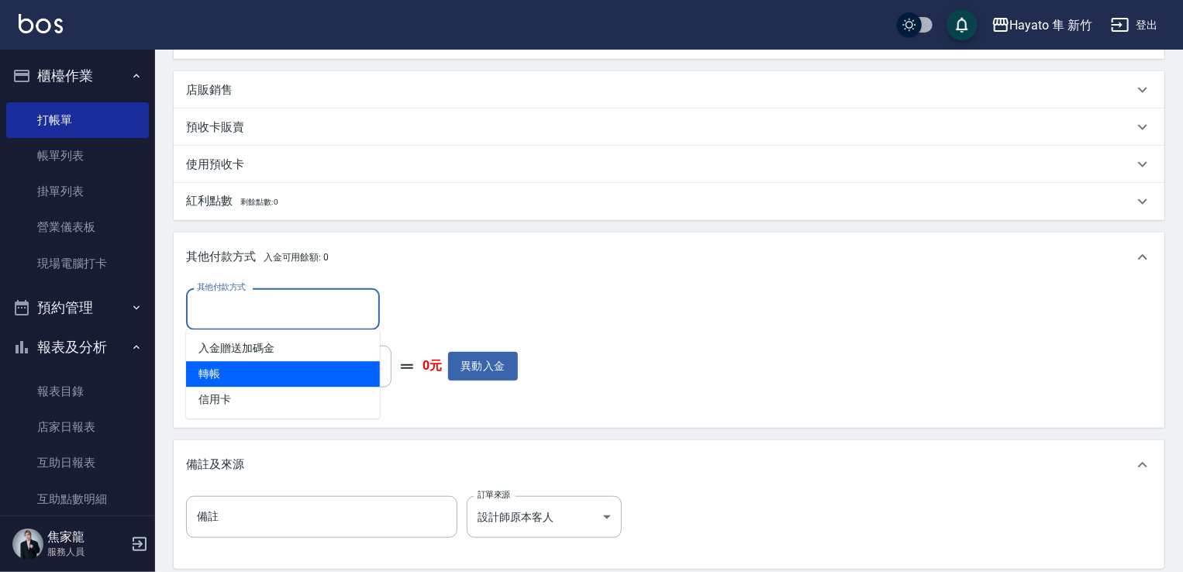
click at [208, 361] on span "轉帳" at bounding box center [283, 374] width 194 height 26
type input "轉帳"
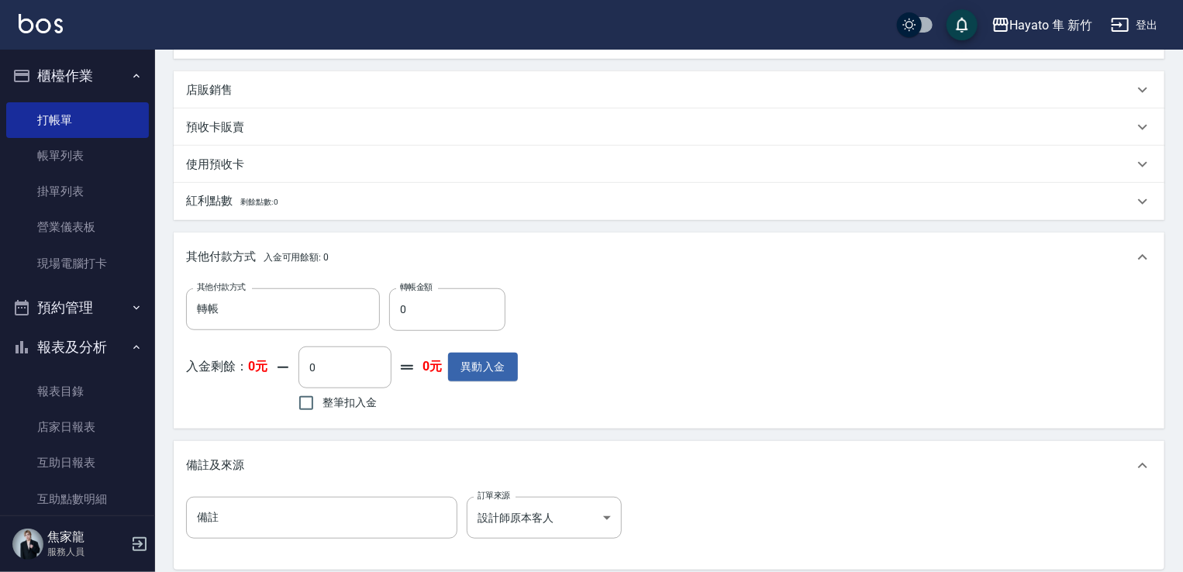
drag, startPoint x: 436, startPoint y: 287, endPoint x: 401, endPoint y: 291, distance: 35.1
click at [401, 291] on div "其他付款方式 轉帳 其他付款方式 轉帳金額 0 轉帳金額 入金剩餘： 0元 0 ​ 整筆扣入金 0元 異動入金" at bounding box center [669, 355] width 991 height 146
drag, startPoint x: 403, startPoint y: 314, endPoint x: 385, endPoint y: 311, distance: 18.1
click at [385, 311] on div "其他付款方式 轉帳 其他付款方式 轉帳金額 0 轉帳金額" at bounding box center [352, 309] width 332 height 42
type input "2000"
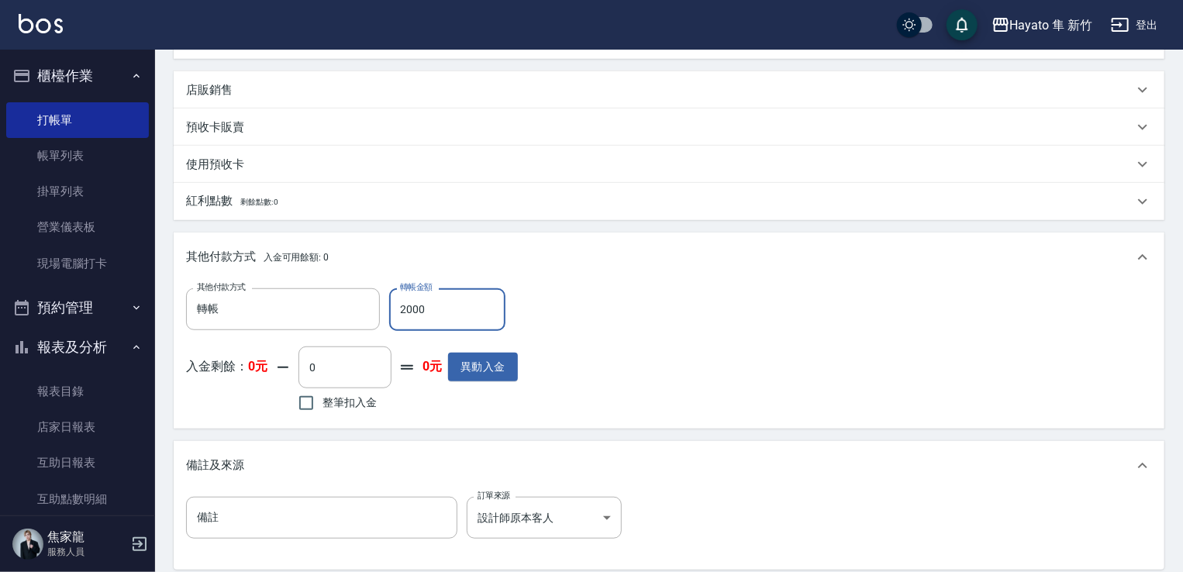
click at [770, 286] on div "其他付款方式 轉帳 其他付款方式 轉帳金額 2000 轉帳金額 入金剩餘： 0元 0 ​ 整筆扣入金 0元 異動入金" at bounding box center [669, 355] width 991 height 146
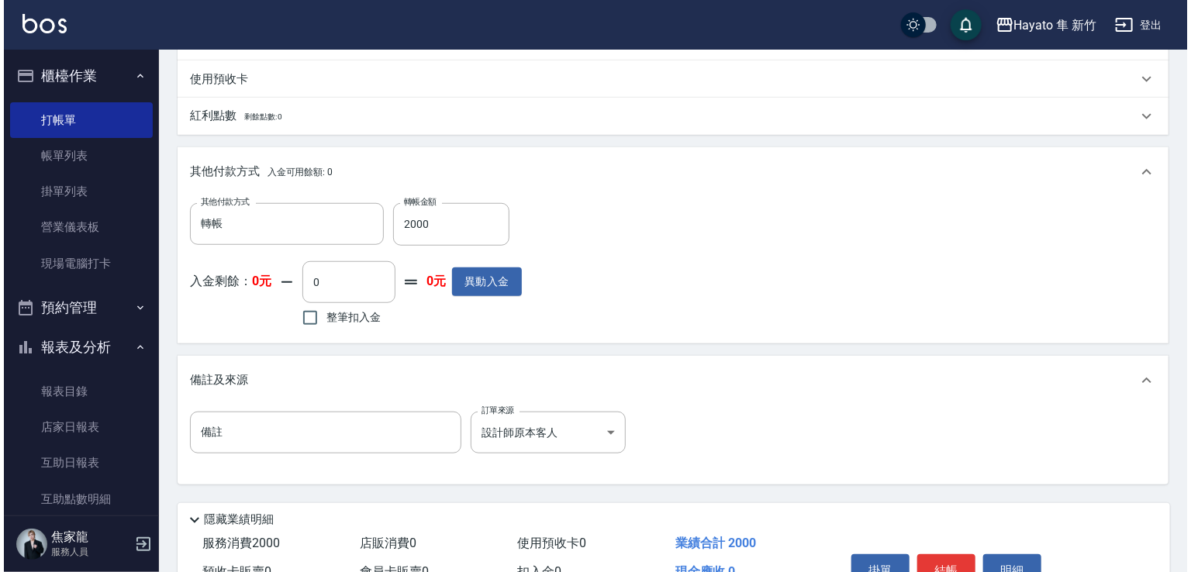
scroll to position [565, 0]
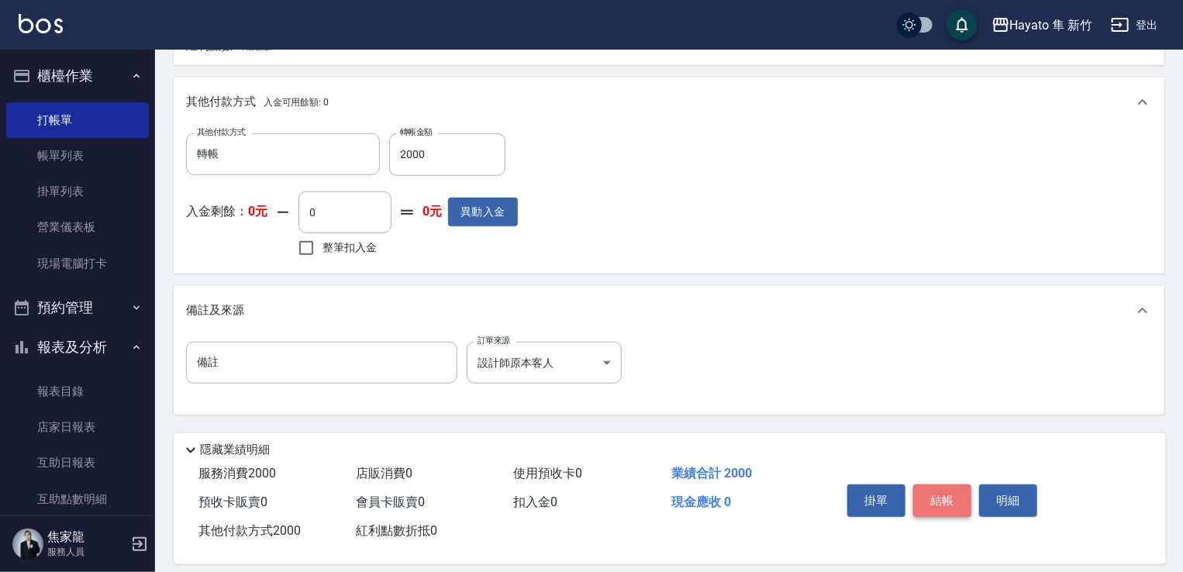
click at [797, 501] on button "結帳" at bounding box center [942, 500] width 58 height 33
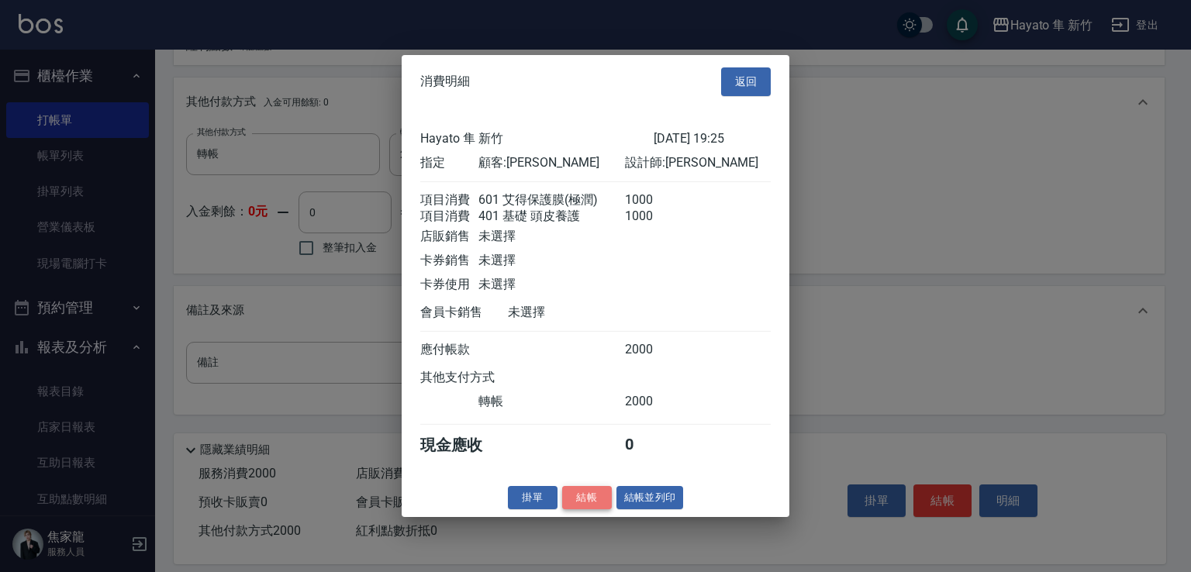
click at [605, 509] on button "結帳" at bounding box center [587, 497] width 50 height 24
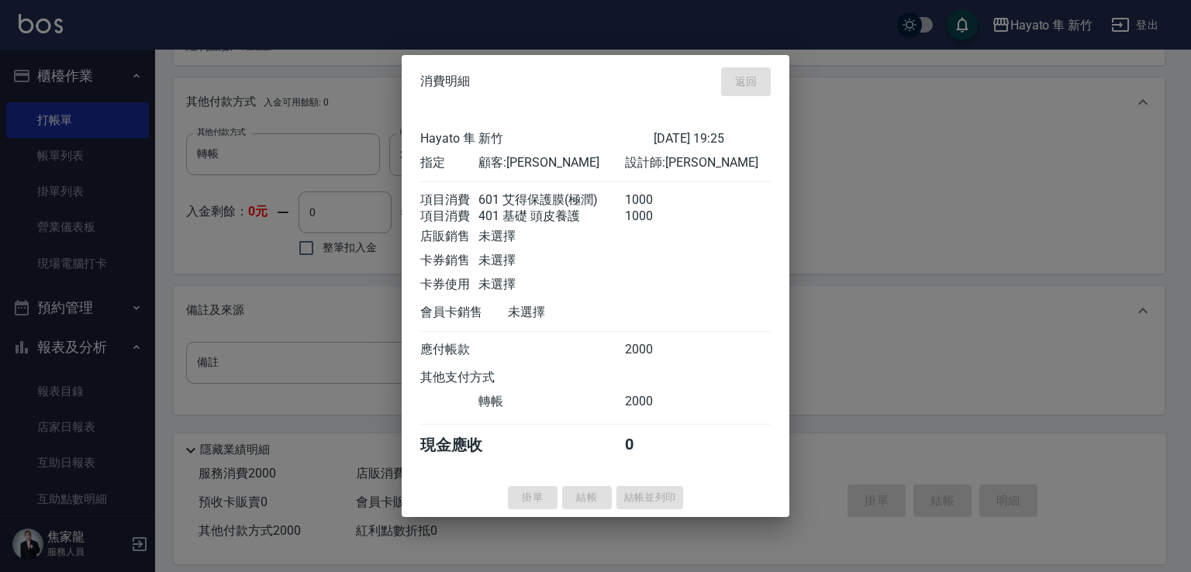
type input "[DATE] 19:36"
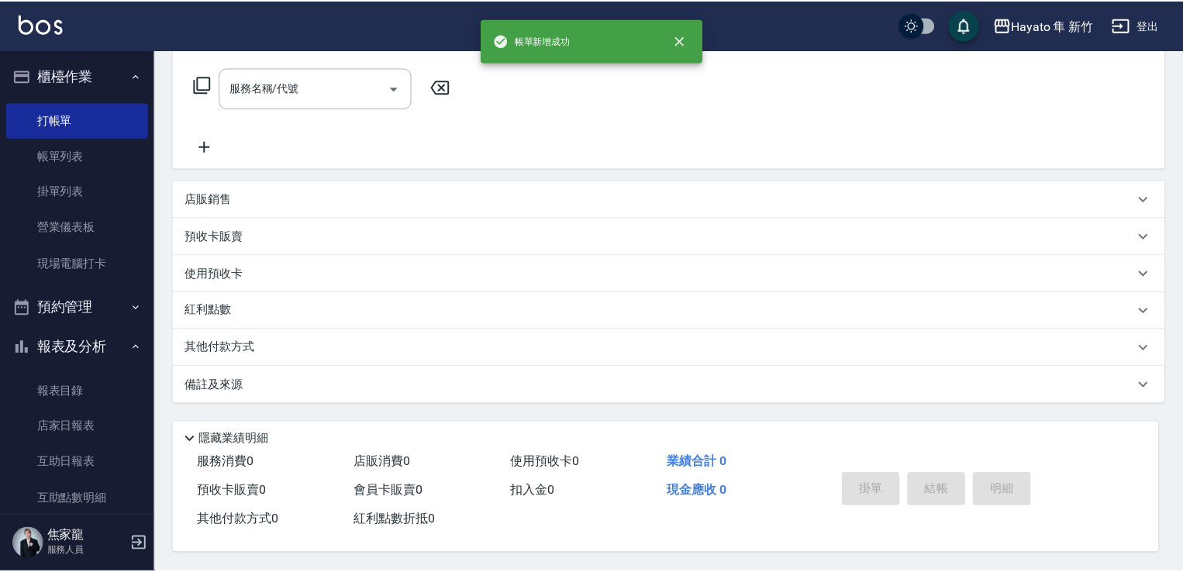
scroll to position [0, 0]
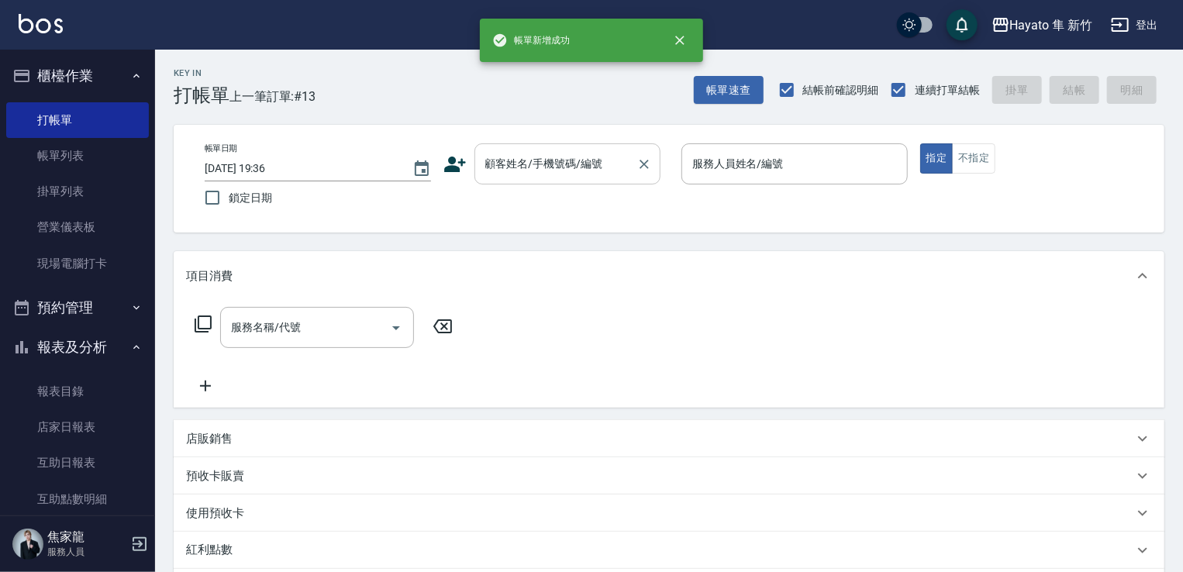
click at [484, 164] on input "顧客姓名/手機號碼/編號" at bounding box center [555, 163] width 149 height 27
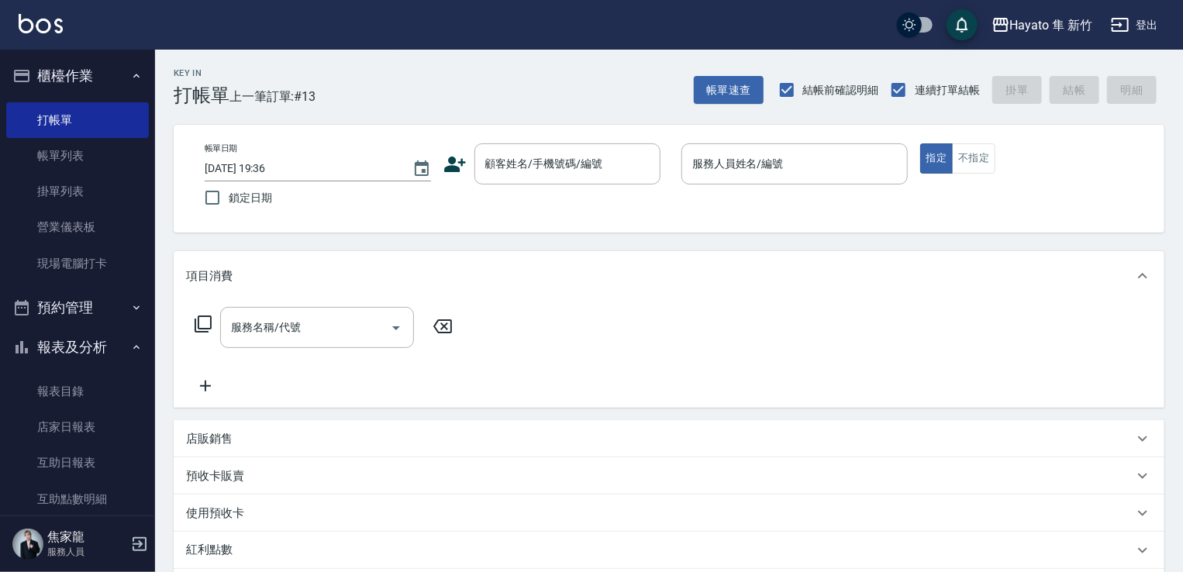
click at [460, 173] on icon at bounding box center [454, 164] width 23 height 23
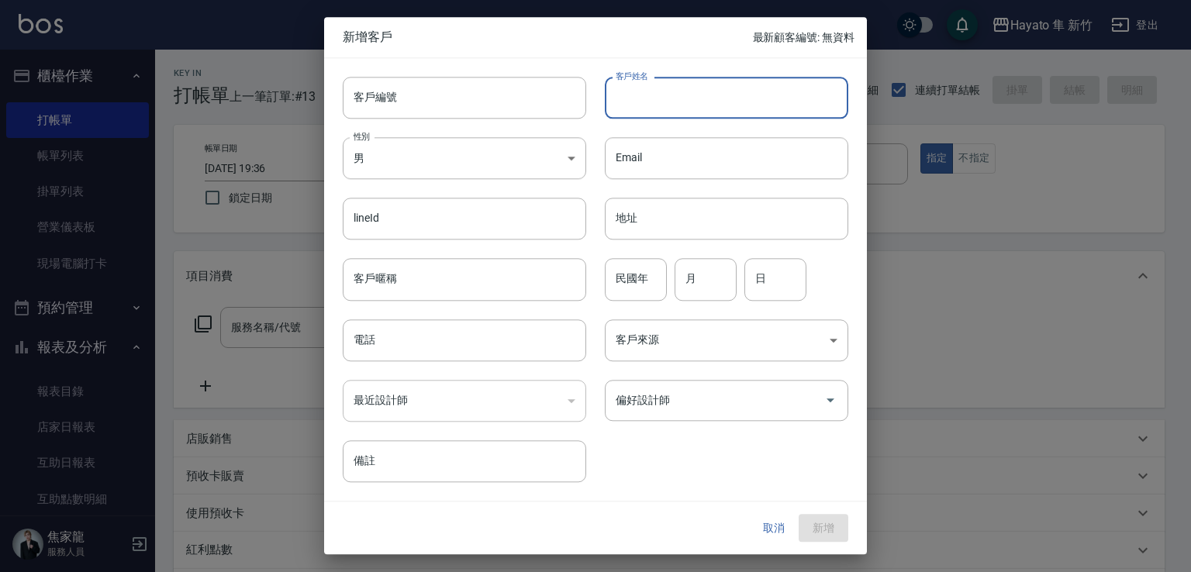
click at [663, 111] on input "客戶姓名" at bounding box center [726, 98] width 243 height 42
type input "拱"
drag, startPoint x: 629, startPoint y: 101, endPoint x: 612, endPoint y: 101, distance: 17.8
click at [612, 101] on input "共" at bounding box center [726, 98] width 243 height 42
type input "拱"
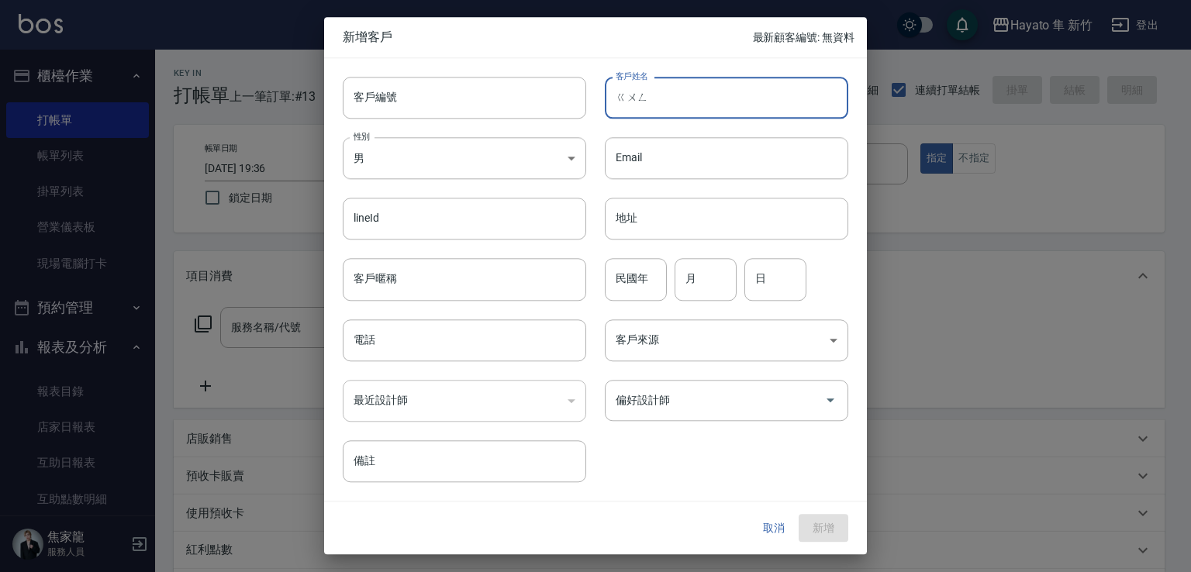
type input "拱"
type input "公"
type input "[PERSON_NAME]"
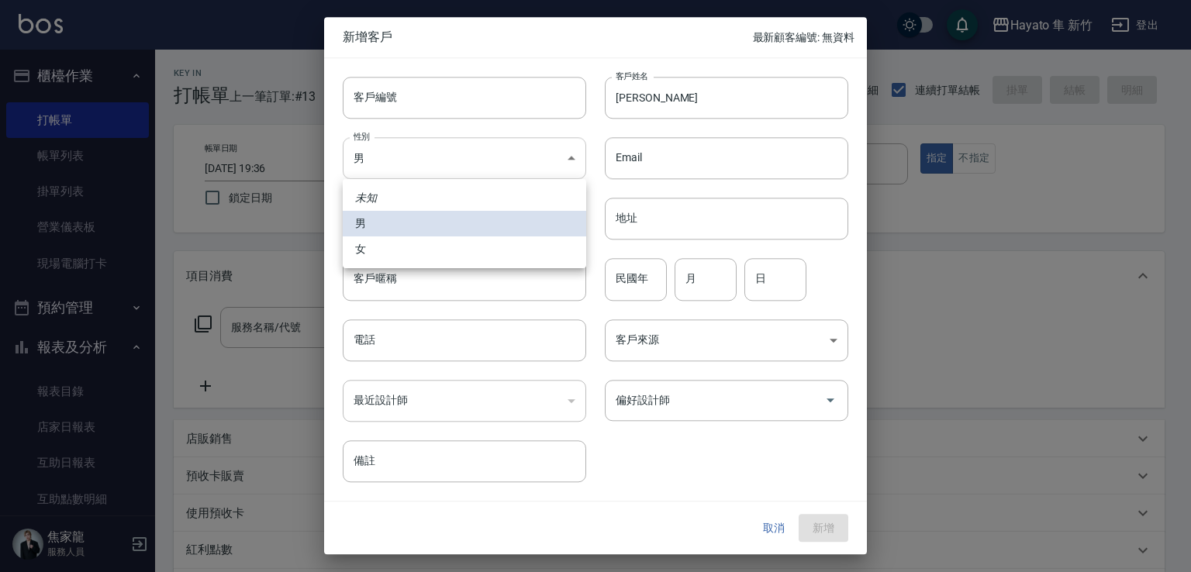
click at [406, 151] on body "Hayato 隼 新竹 登出 櫃檯作業 打帳單 帳單列表 掛單列表 營業儀表板 現場電腦打卡 預約管理 預約管理 報表及分析 報表目錄 店家日報表 互助日報表…" at bounding box center [595, 406] width 1191 height 812
click at [405, 256] on li "女" at bounding box center [464, 249] width 243 height 26
type input "[DEMOGRAPHIC_DATA]"
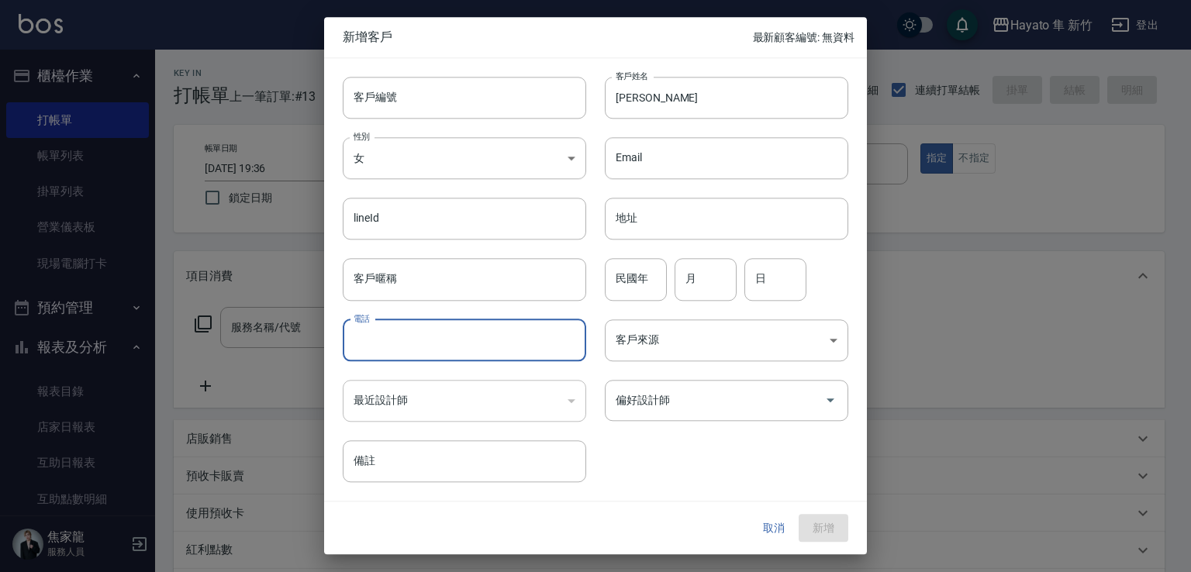
click at [373, 343] on input "電話" at bounding box center [464, 340] width 243 height 42
type input "0980269175"
click at [683, 340] on body "Hayato 隼 新竹 登出 櫃檯作業 打帳單 帳單列表 掛單列表 營業儀表板 現場電腦打卡 預約管理 預約管理 報表及分析 報表目錄 店家日報表 互助日報表…" at bounding box center [595, 406] width 1191 height 812
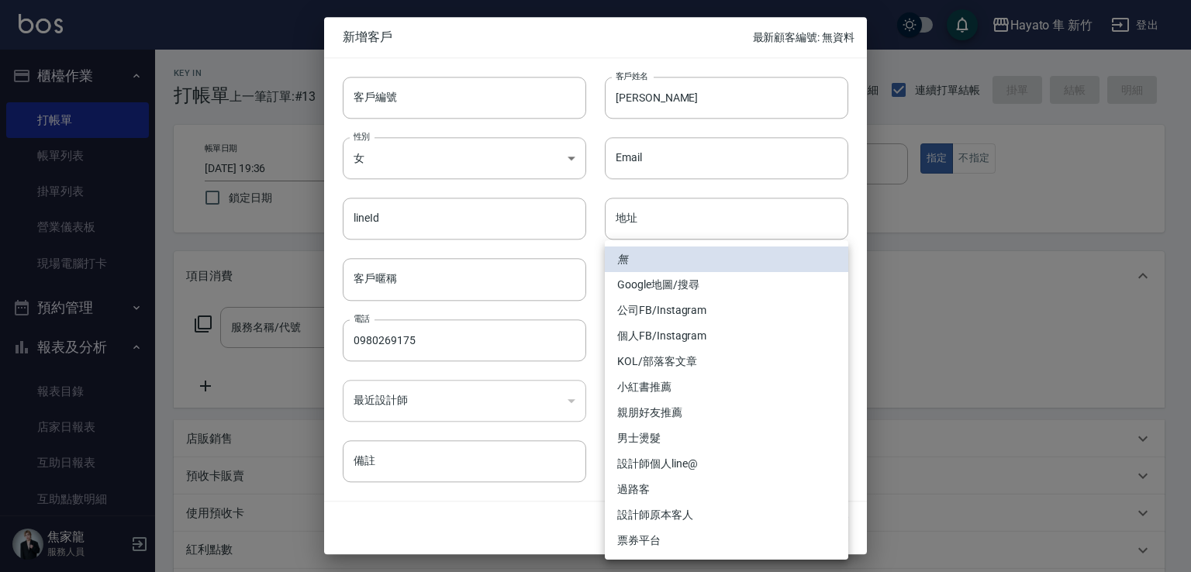
click at [694, 326] on li "個人FB/Instagram" at bounding box center [726, 336] width 243 height 26
type input "個人FB/Instagram"
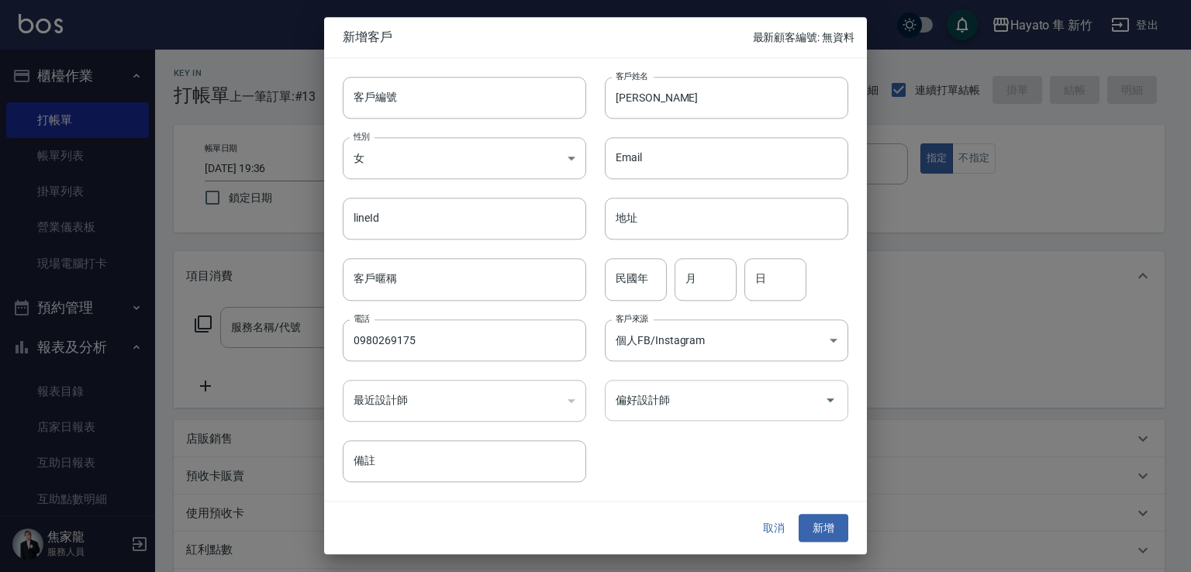
drag, startPoint x: 682, startPoint y: 408, endPoint x: 680, endPoint y: 401, distance: 8.1
click at [680, 407] on input "偏好設計師" at bounding box center [715, 400] width 206 height 27
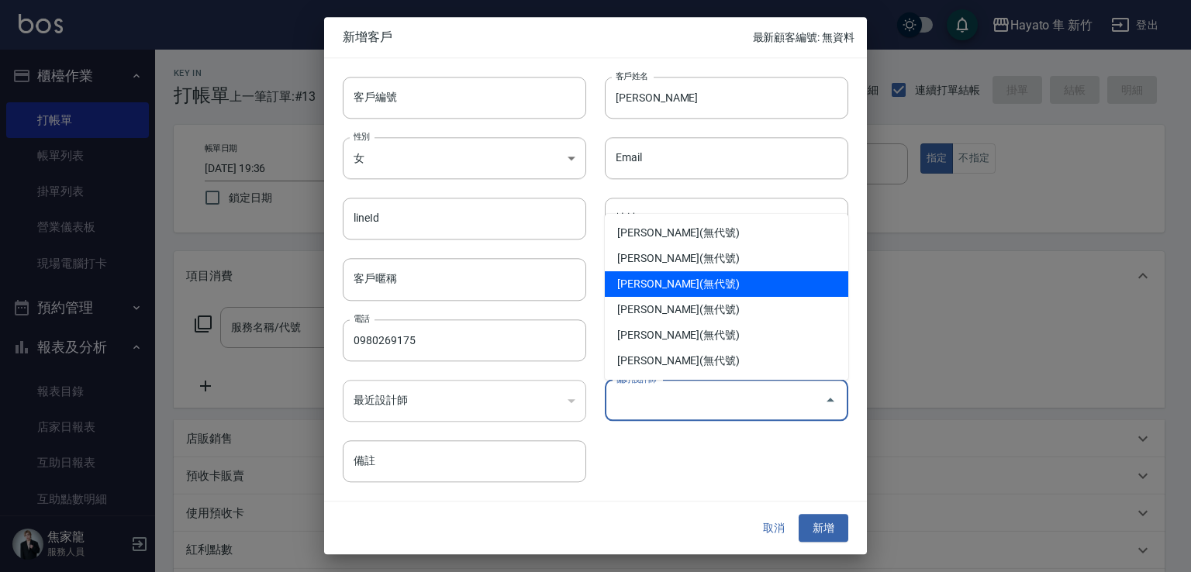
click at [674, 279] on li "[PERSON_NAME](無代號)" at bounding box center [726, 284] width 243 height 26
type input "詹盈瑩"
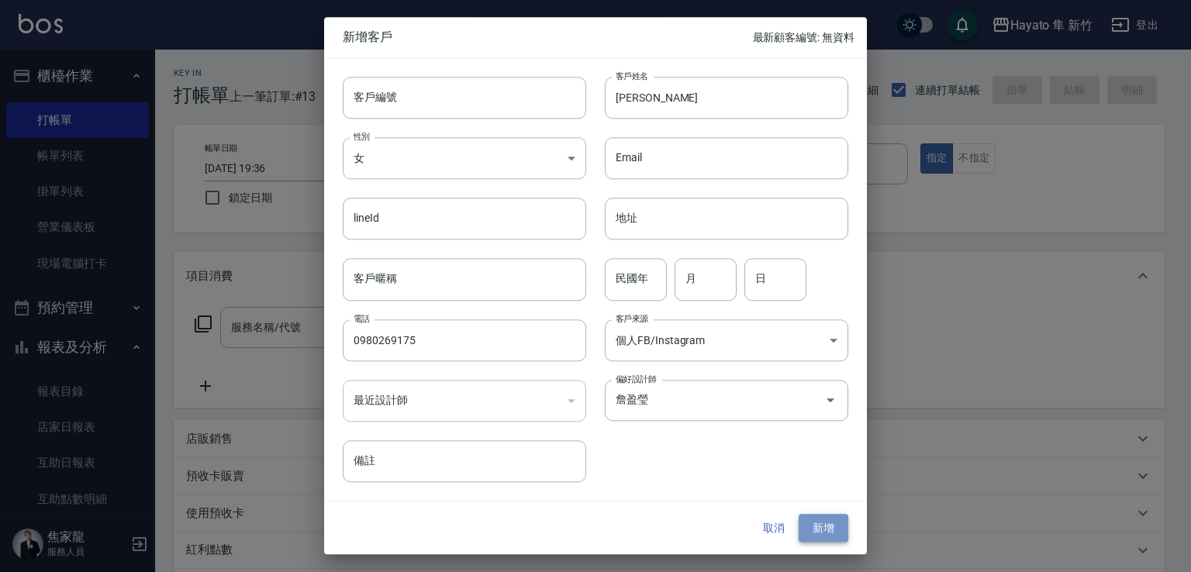
click at [797, 532] on button "新增" at bounding box center [823, 528] width 50 height 29
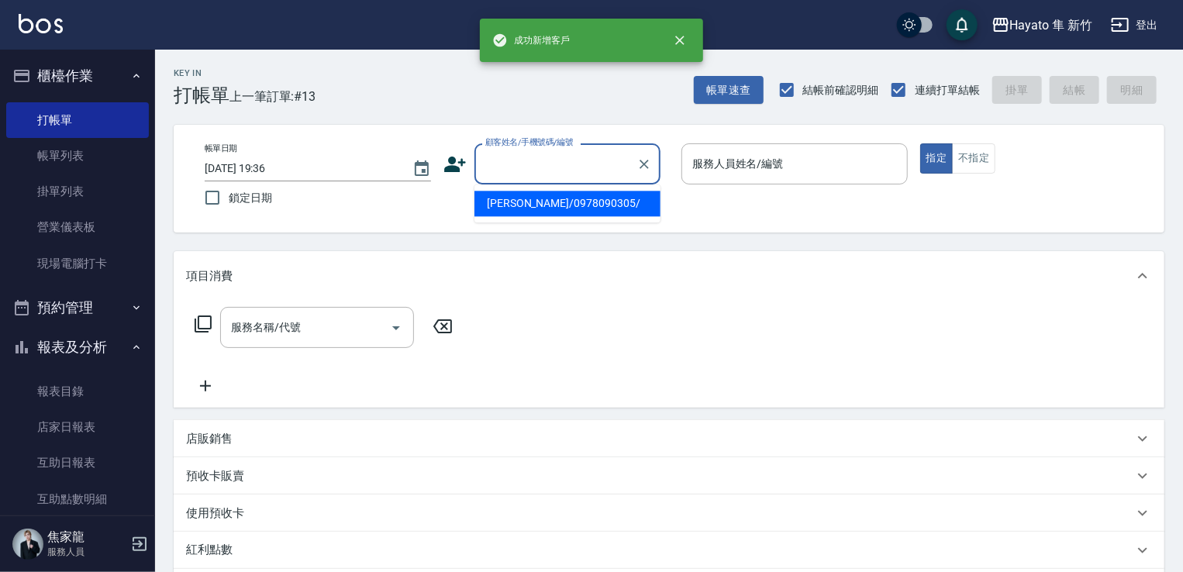
click at [571, 162] on input "顧客姓名/手機號碼/編號" at bounding box center [555, 163] width 149 height 27
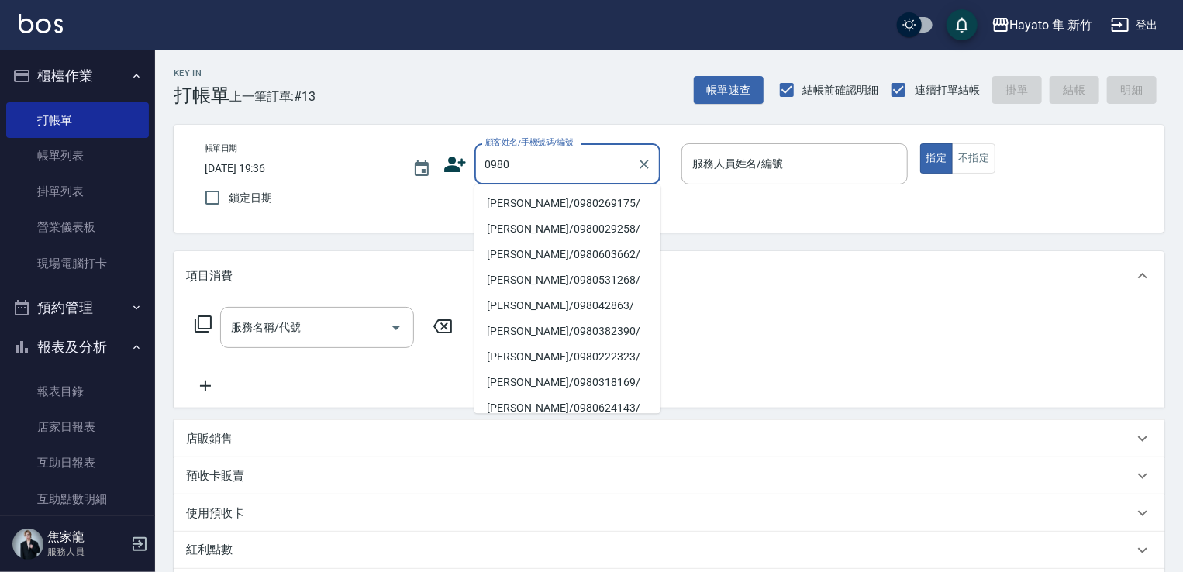
click at [585, 198] on li "[PERSON_NAME]/0980269175/" at bounding box center [567, 204] width 186 height 26
type input "[PERSON_NAME]/0980269175/"
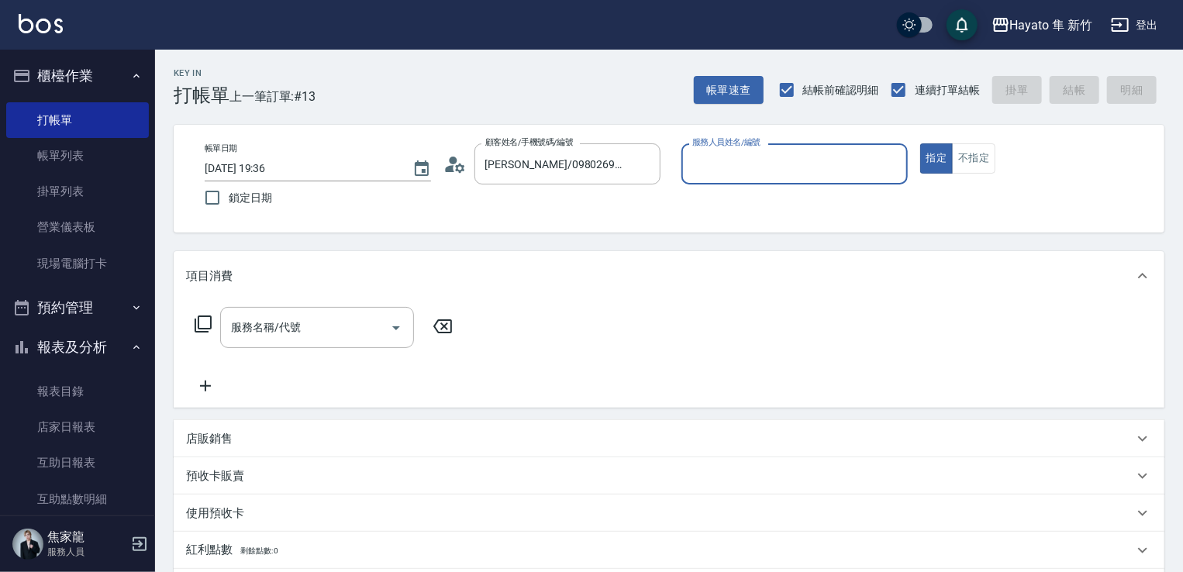
type input "[PERSON_NAME](無代號)"
click at [797, 162] on button "不指定" at bounding box center [973, 158] width 43 height 30
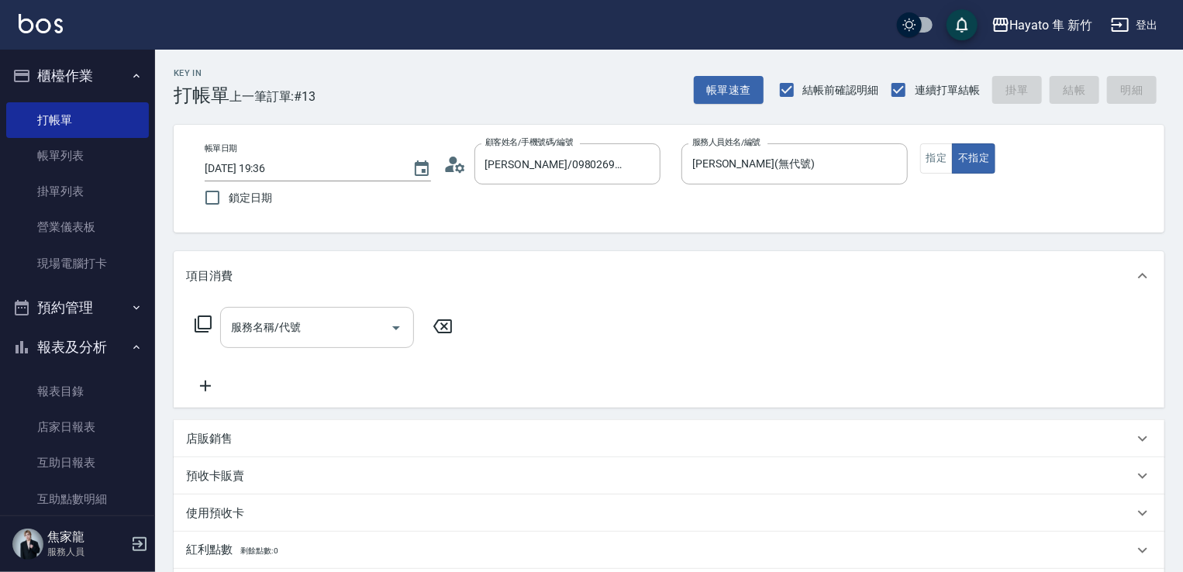
click at [302, 322] on input "服務名稱/代號" at bounding box center [305, 327] width 157 height 27
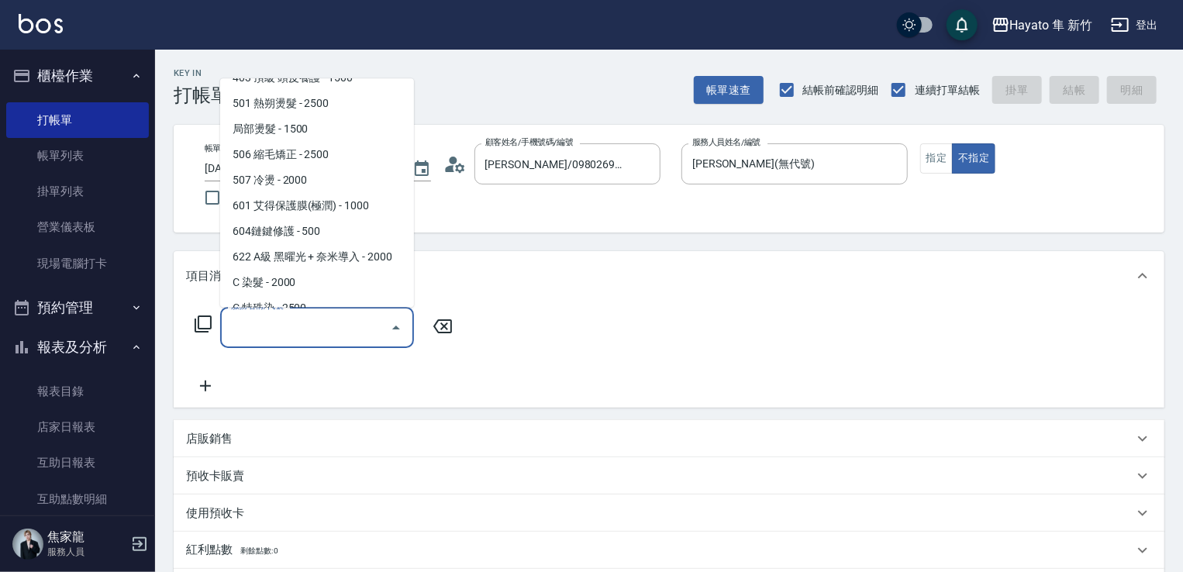
scroll to position [270, 0]
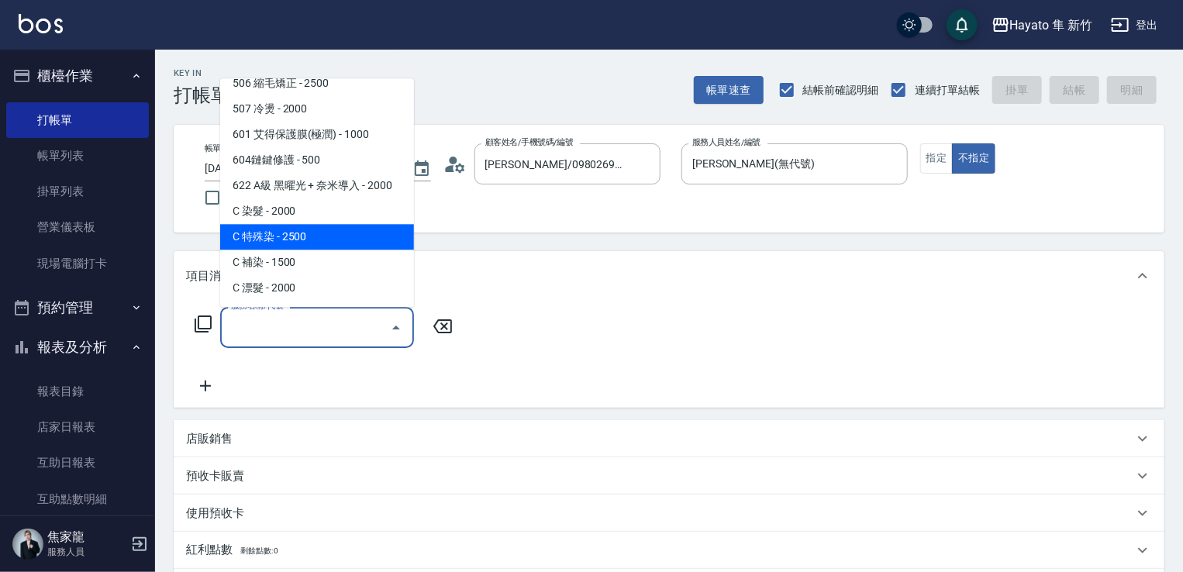
click at [327, 236] on span "C 特殊染 - 2500" at bounding box center [317, 237] width 194 height 26
type input "C 特殊染(703)"
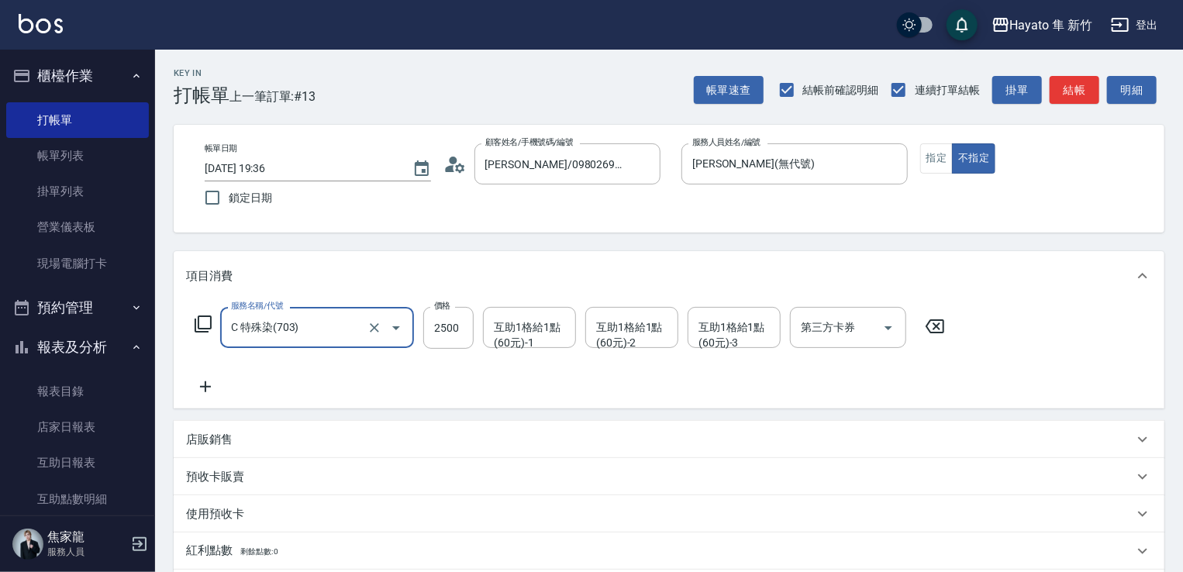
click at [384, 367] on div "服務名稱/代號 C 特殊染(703) 服務名稱/代號 價格 2500 價格 互助1格給1點(60元)-1 互助1格給1點(60元)-1 互助1格給1點(60元…" at bounding box center [570, 351] width 768 height 89
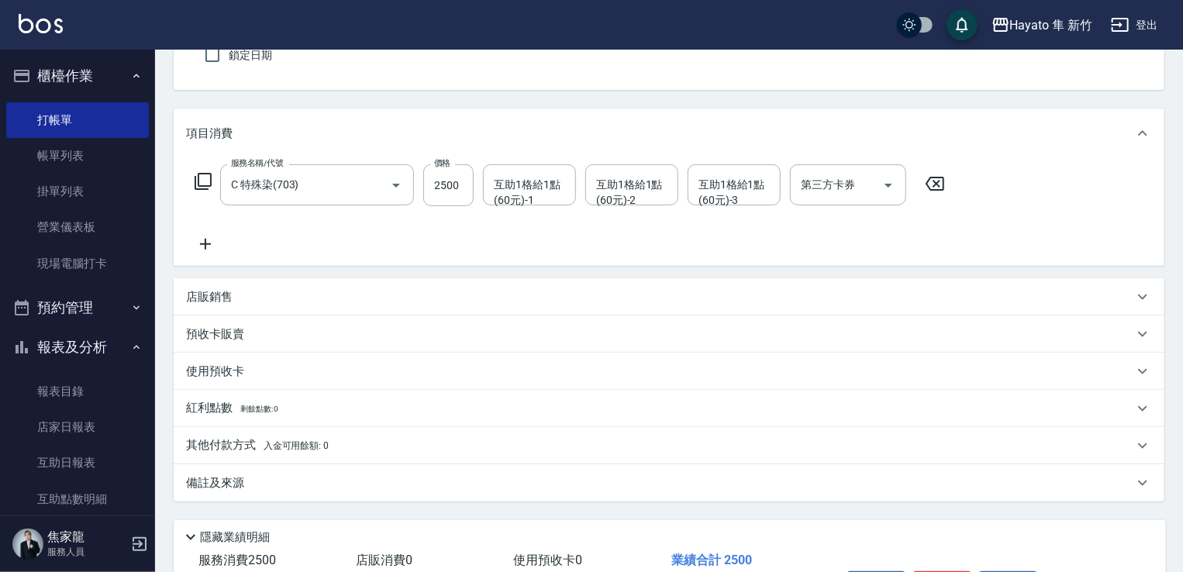
scroll to position [246, 0]
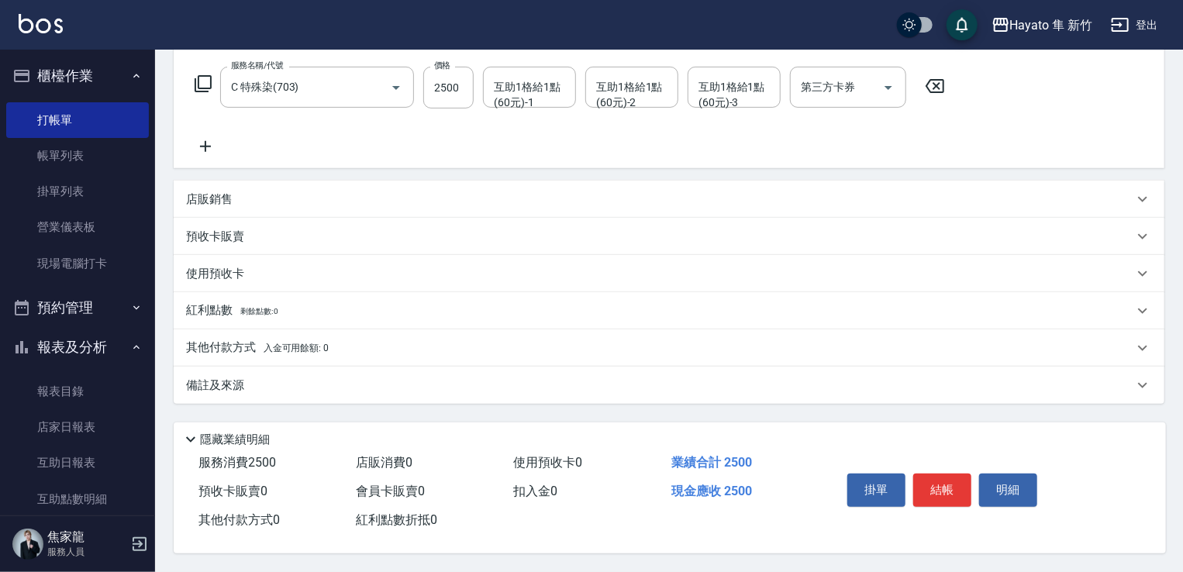
click at [229, 346] on p "其他付款方式 入金可用餘額: 0" at bounding box center [257, 347] width 143 height 17
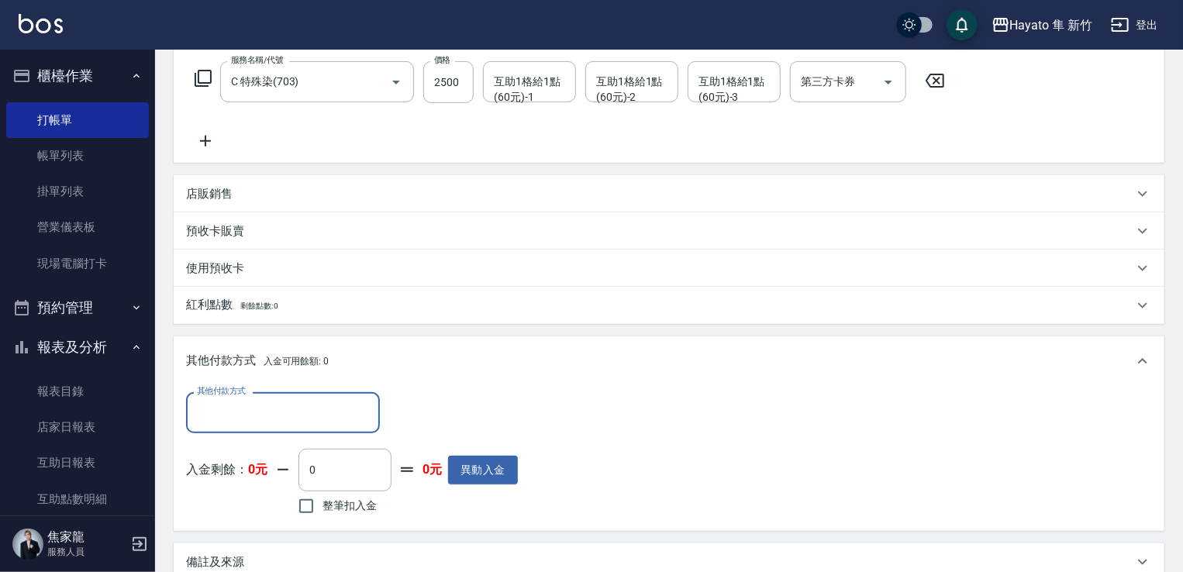
scroll to position [0, 0]
click at [528, 402] on div "其他付款方式 其他付款方式 入金剩餘： 0元 0 ​ 整筆扣入金 0元 異動入金" at bounding box center [669, 455] width 966 height 126
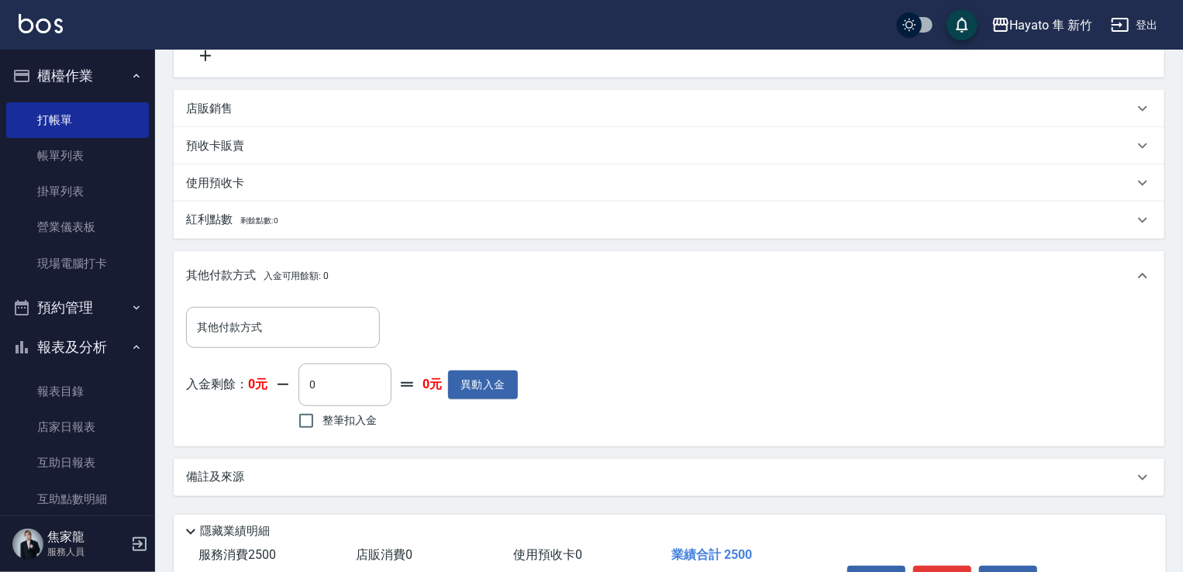
scroll to position [428, 0]
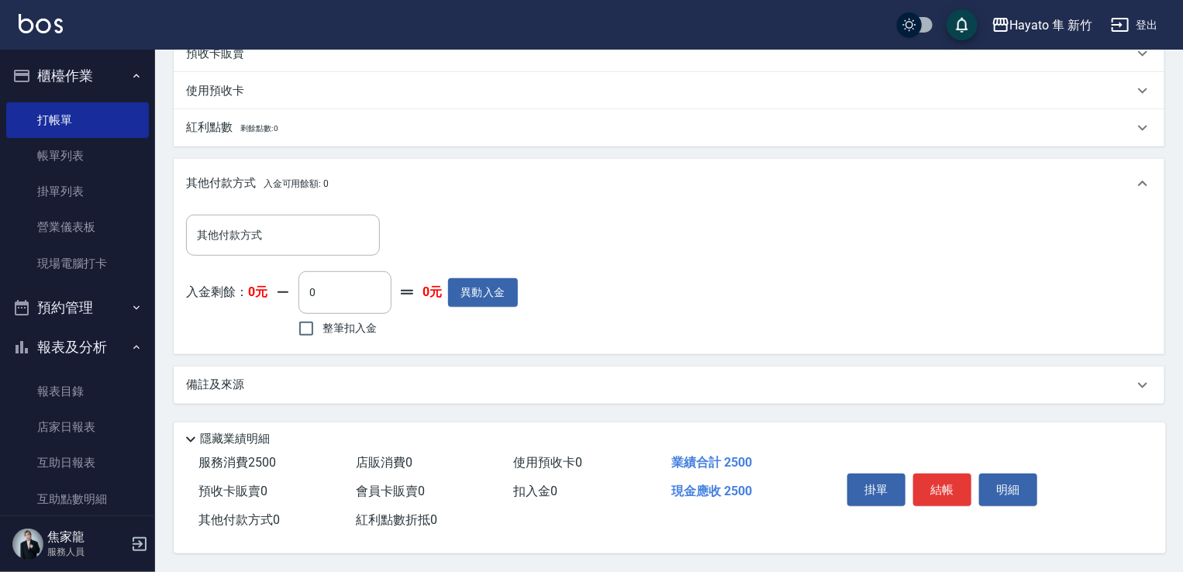
click at [391, 506] on div "紅利點數折抵 0" at bounding box center [428, 520] width 157 height 29
click at [360, 377] on div "備註及來源" at bounding box center [659, 385] width 947 height 16
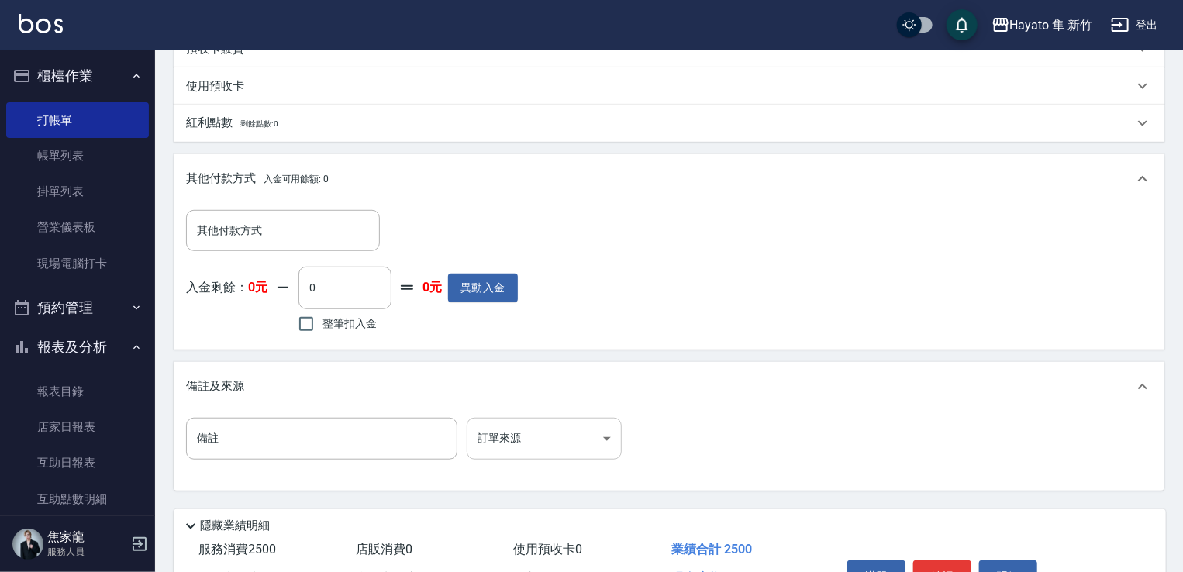
click at [499, 433] on body "Hayato 隼 新竹 登出 櫃檯作業 打帳單 帳單列表 掛單列表 營業儀表板 現場電腦打卡 預約管理 預約管理 報表及分析 報表目錄 店家日報表 互助日報表…" at bounding box center [591, 115] width 1183 height 1087
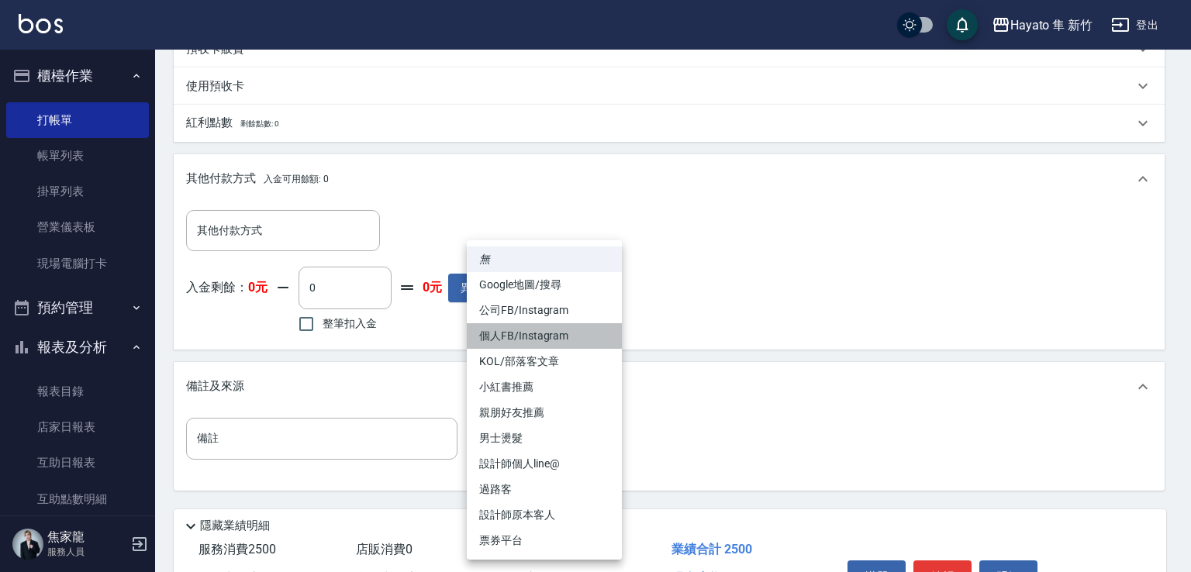
drag, startPoint x: 509, startPoint y: 329, endPoint x: 766, endPoint y: 422, distance: 272.9
click at [509, 330] on li "個人FB/Instagram" at bounding box center [544, 336] width 155 height 26
type input "個人FB/Instagram"
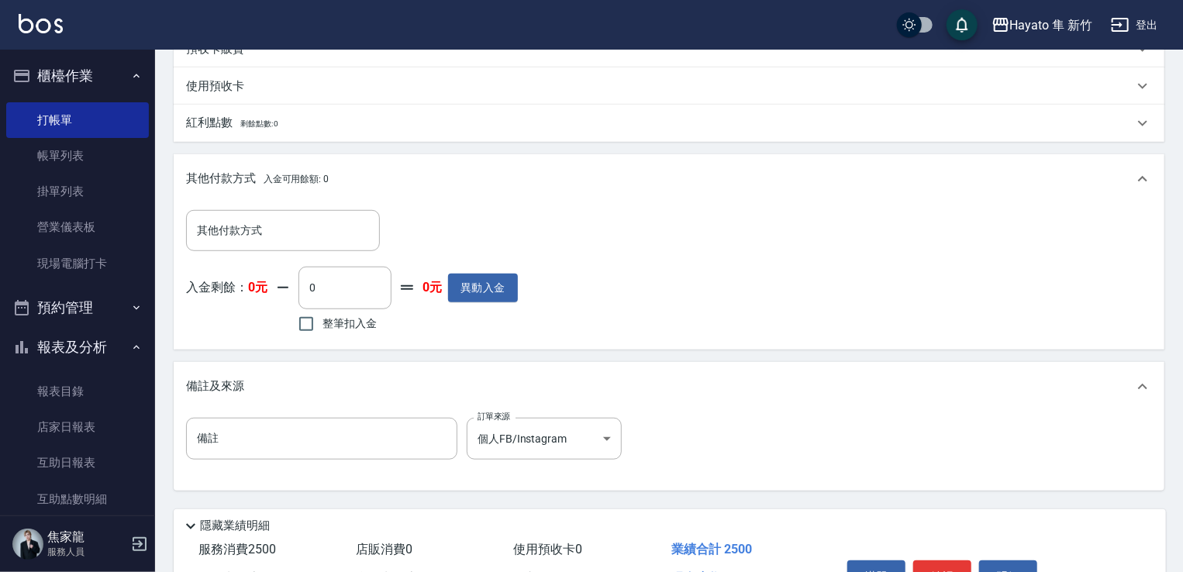
click at [797, 468] on div "備註 備註 訂單來源 個人FB/Instagram 個人FB/Instagram 訂單來源" at bounding box center [669, 448] width 966 height 60
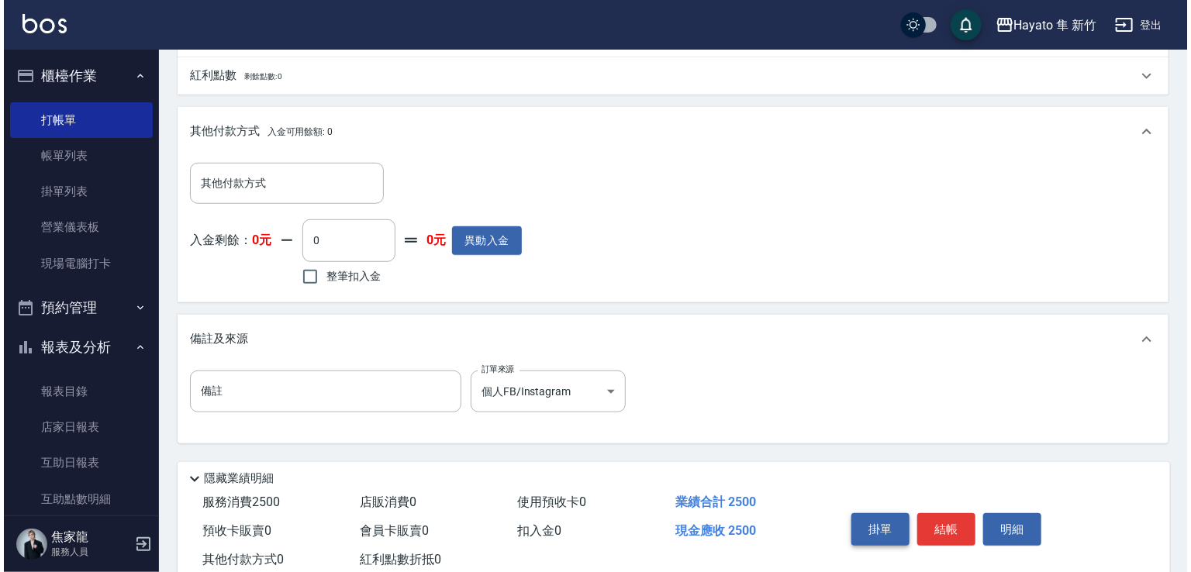
scroll to position [519, 0]
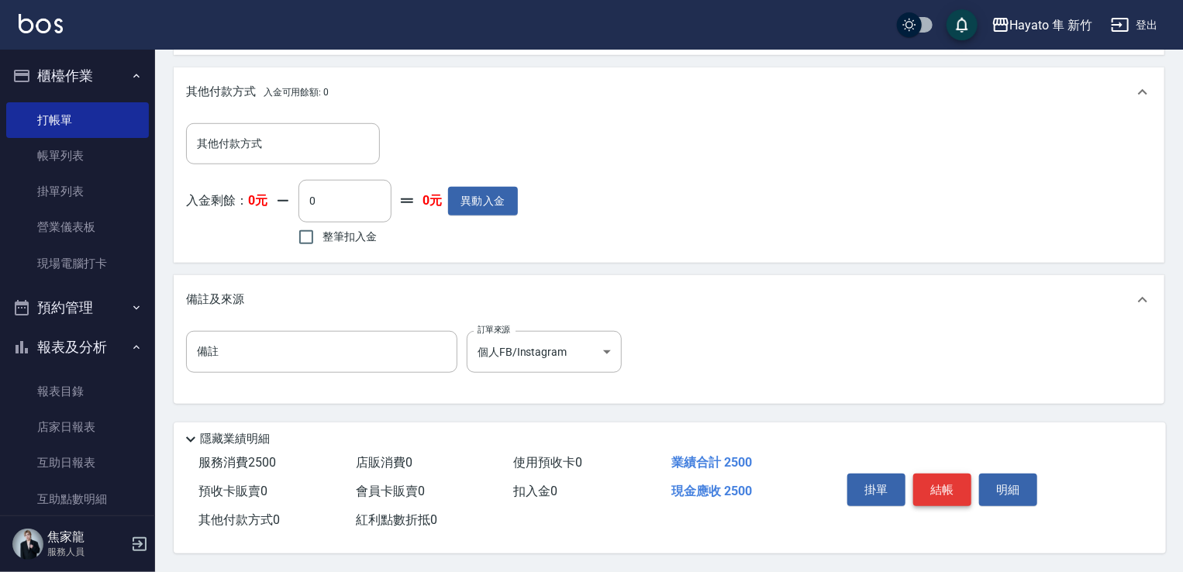
click at [797, 491] on button "結帳" at bounding box center [942, 490] width 58 height 33
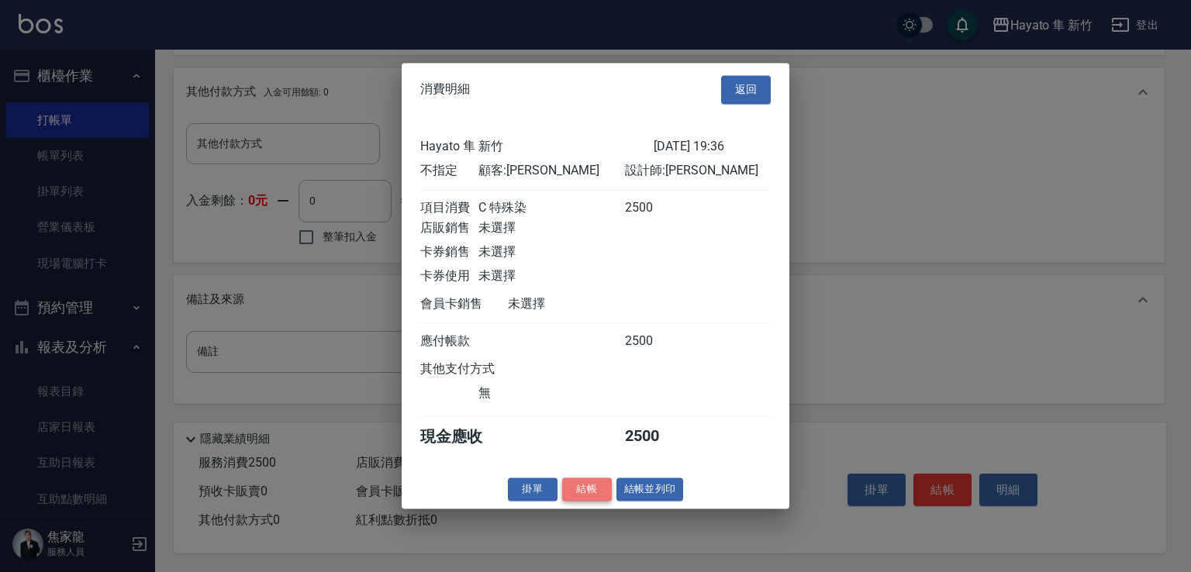
click at [591, 501] on button "結帳" at bounding box center [587, 489] width 50 height 24
type input "[DATE] 19:38"
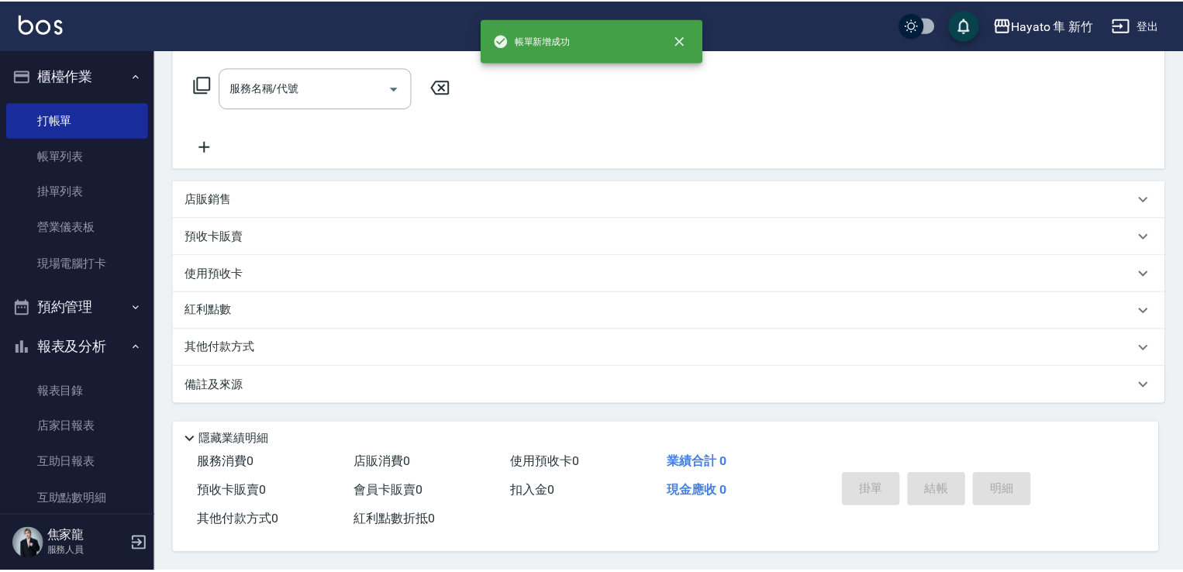
scroll to position [0, 0]
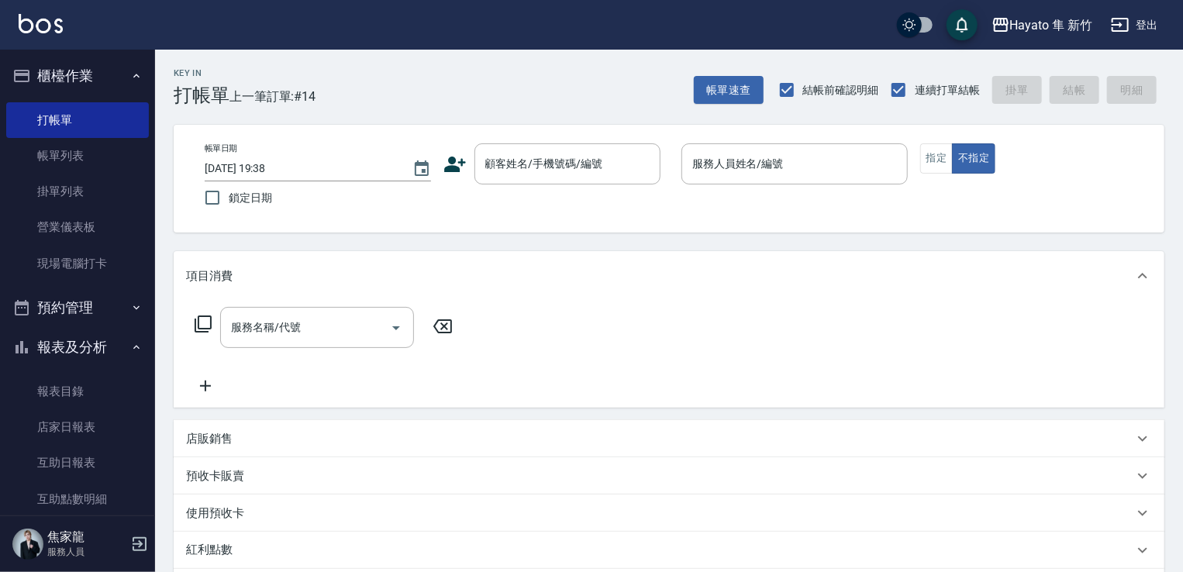
click at [554, 184] on div "帳單日期 [DATE] 19:38 鎖定日期 顧客姓名/手機號碼/編號 顧客姓名/手機號碼/編號 服務人員姓名/編號 服務人員姓名/編號 指定 不指定" at bounding box center [668, 178] width 953 height 71
click at [550, 164] on input "顧客姓名/手機號碼/編號" at bounding box center [555, 163] width 149 height 27
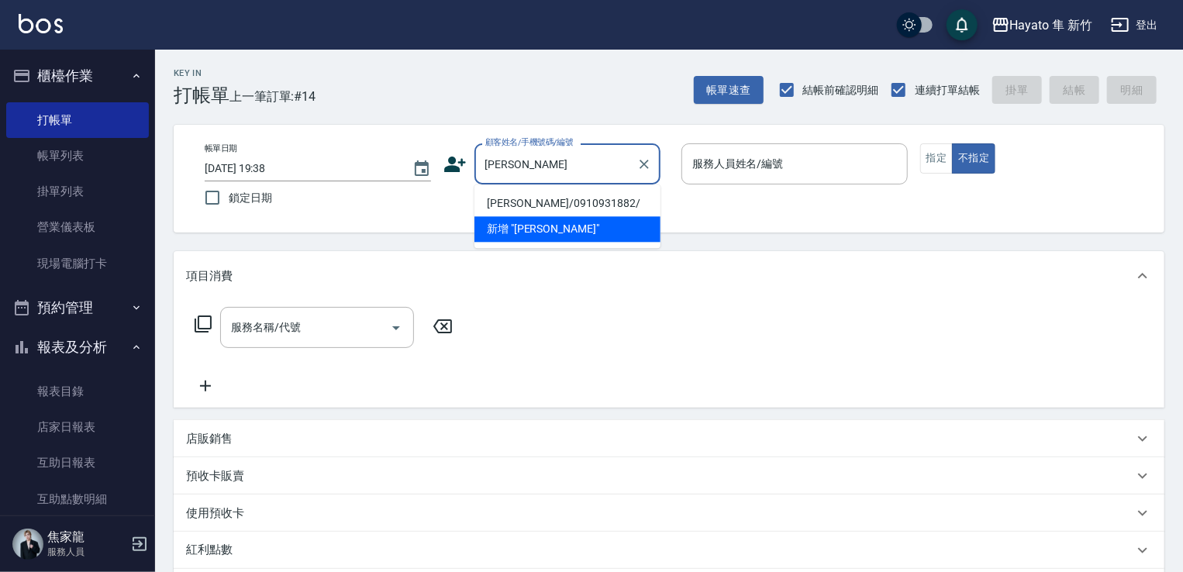
click at [525, 206] on li "[PERSON_NAME]/0910931882/" at bounding box center [567, 204] width 186 height 26
type input "[PERSON_NAME]/0910931882/"
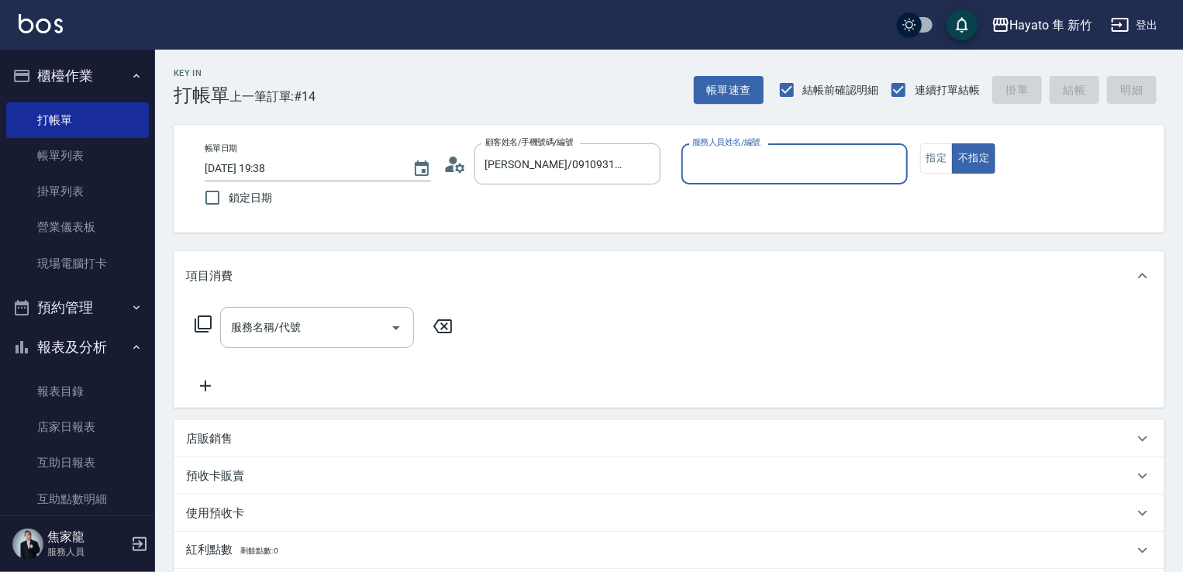
type input "[PERSON_NAME](無代號)"
click at [308, 342] on div "服務名稱/代號" at bounding box center [317, 327] width 194 height 41
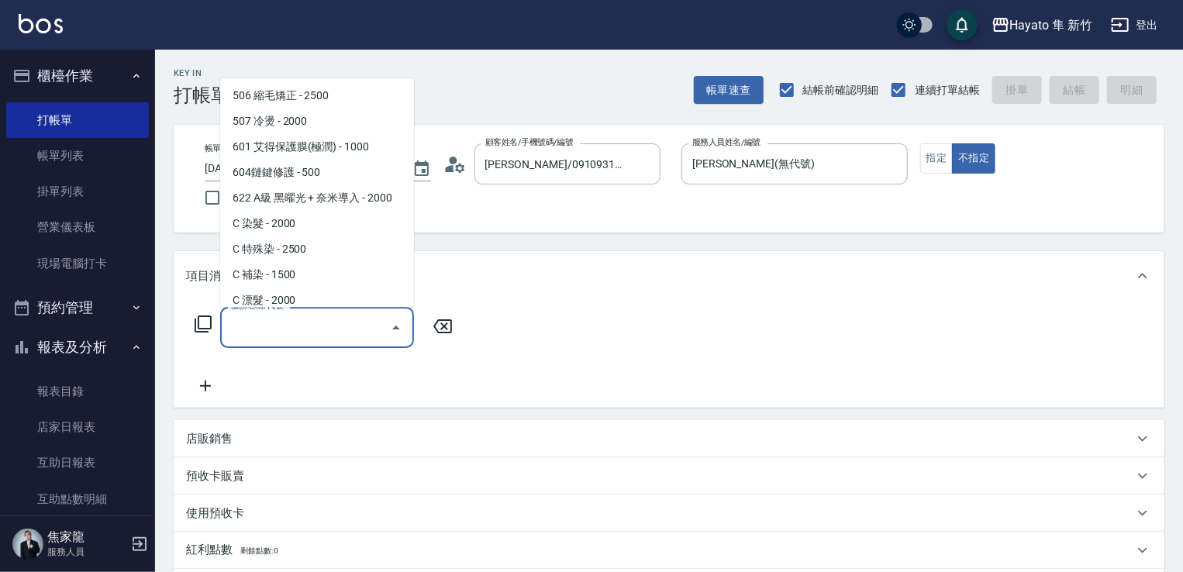
scroll to position [270, 0]
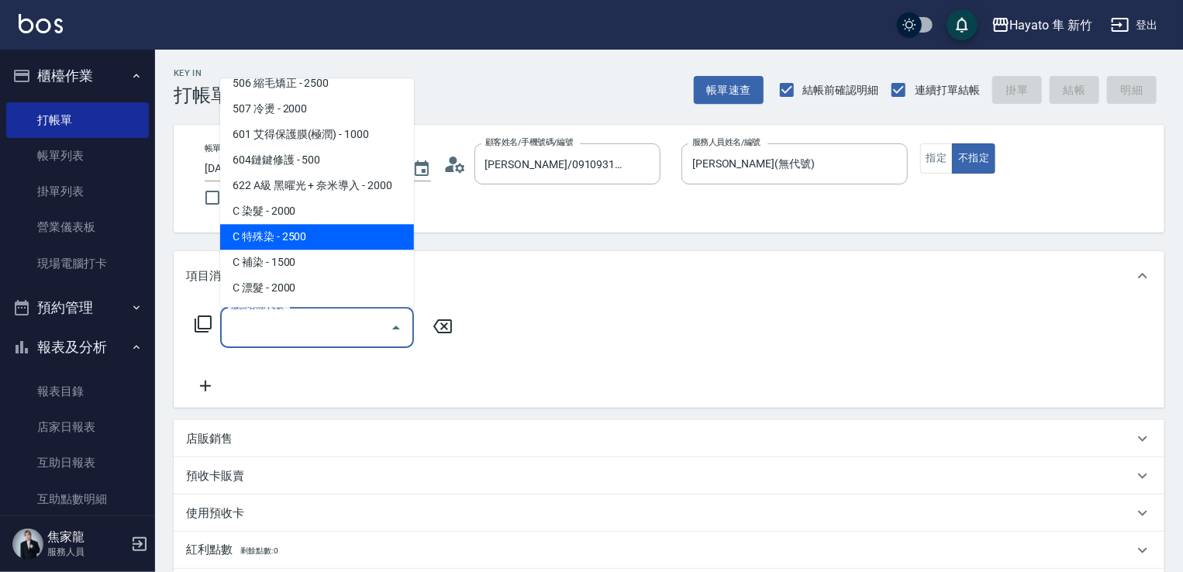
click at [300, 240] on span "C 特殊染 - 2500" at bounding box center [317, 237] width 194 height 26
type input "C 特殊染(703)"
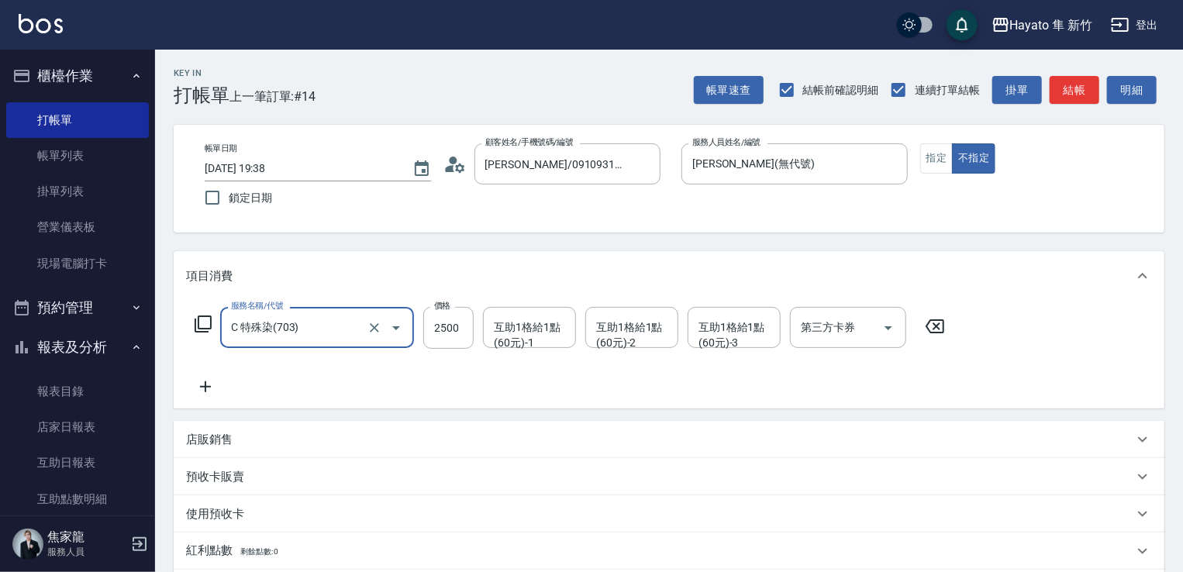
click at [198, 387] on icon at bounding box center [205, 386] width 39 height 19
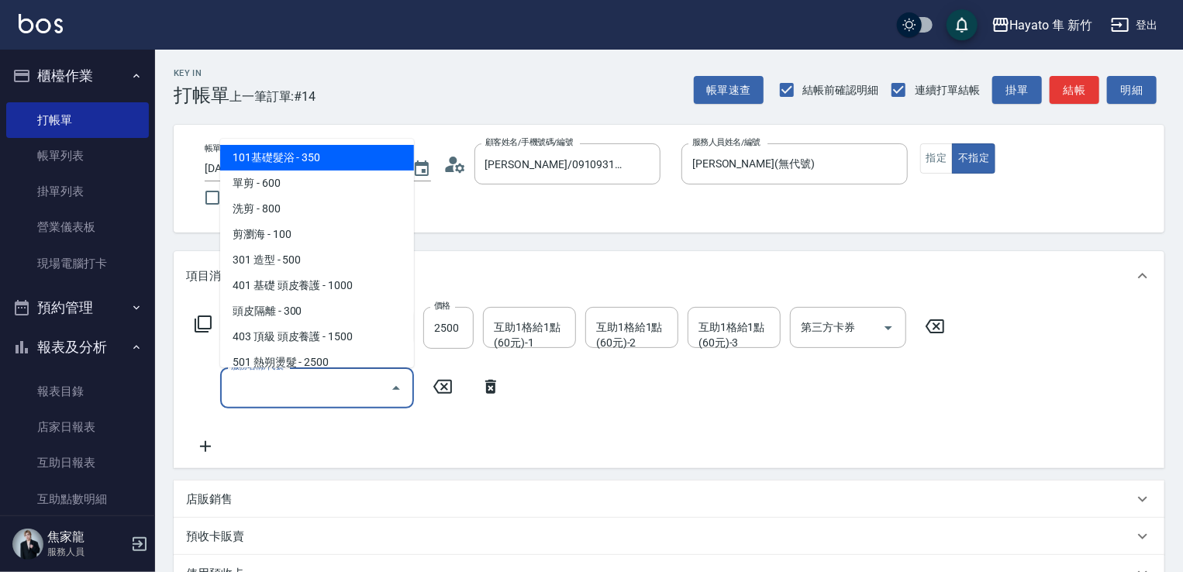
click at [381, 379] on input "服務名稱/代號" at bounding box center [305, 387] width 157 height 27
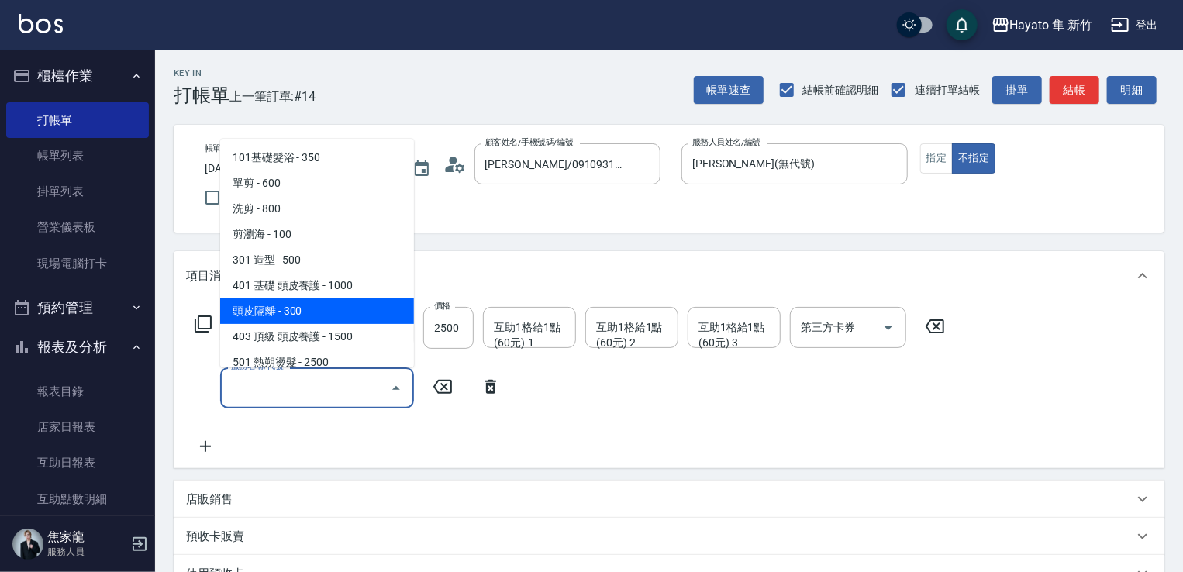
click at [364, 302] on span "頭皮隔離 - 300" at bounding box center [317, 311] width 194 height 26
type input "頭皮隔離(402)"
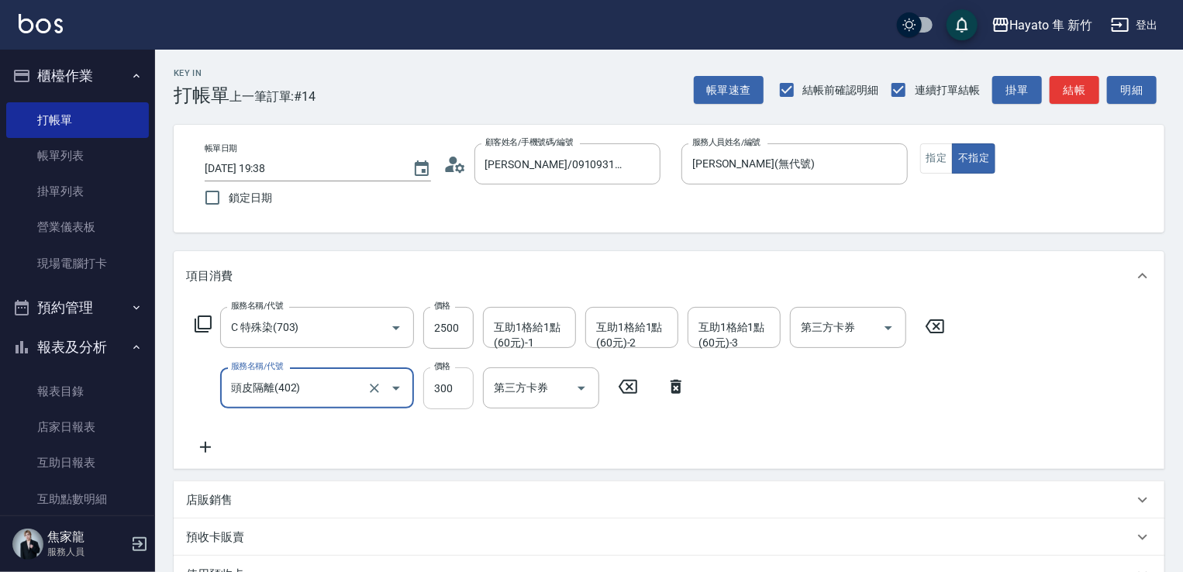
click at [453, 395] on input "300" at bounding box center [448, 388] width 50 height 42
type input "200"
click at [639, 428] on div "服務名稱/代號 C 特殊染(703) 服務名稱/代號 價格 2500 價格 互助1格給1點(60元)-1 互助1格給1點(60元)-1 互助1格給1點(60元…" at bounding box center [570, 382] width 768 height 150
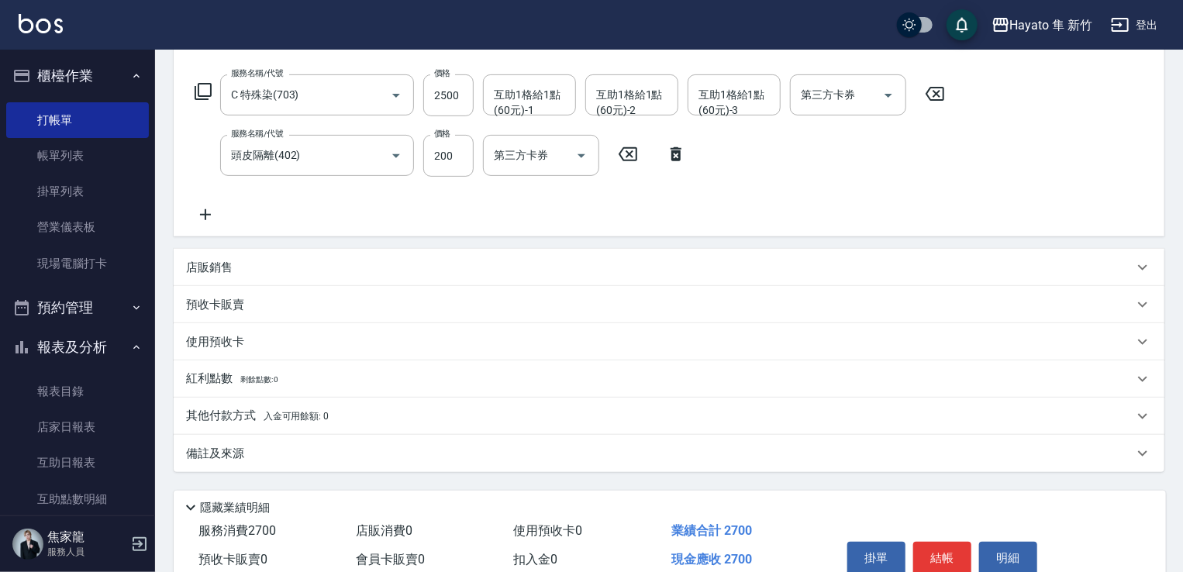
click at [244, 454] on div "備註及來源" at bounding box center [659, 454] width 947 height 16
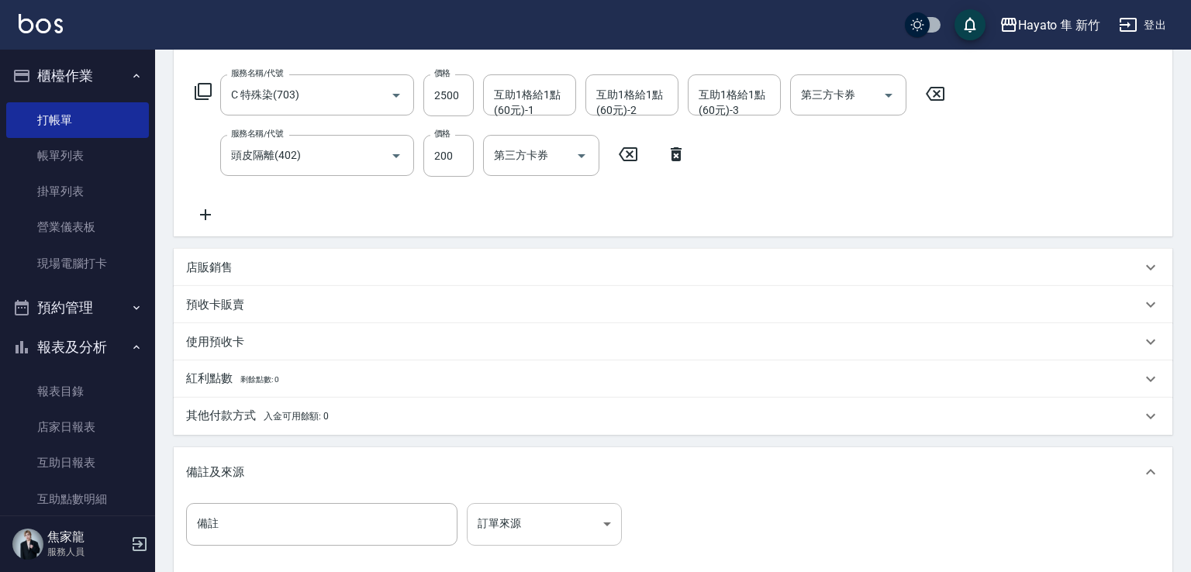
click at [543, 520] on body "Hayato 隼 新竹 登出 櫃檯作業 打帳單 帳單列表 掛單列表 營業儀表板 現場電腦打卡 預約管理 預約管理 報表及分析 報表目錄 店家日報表 互助日報表…" at bounding box center [595, 255] width 1191 height 977
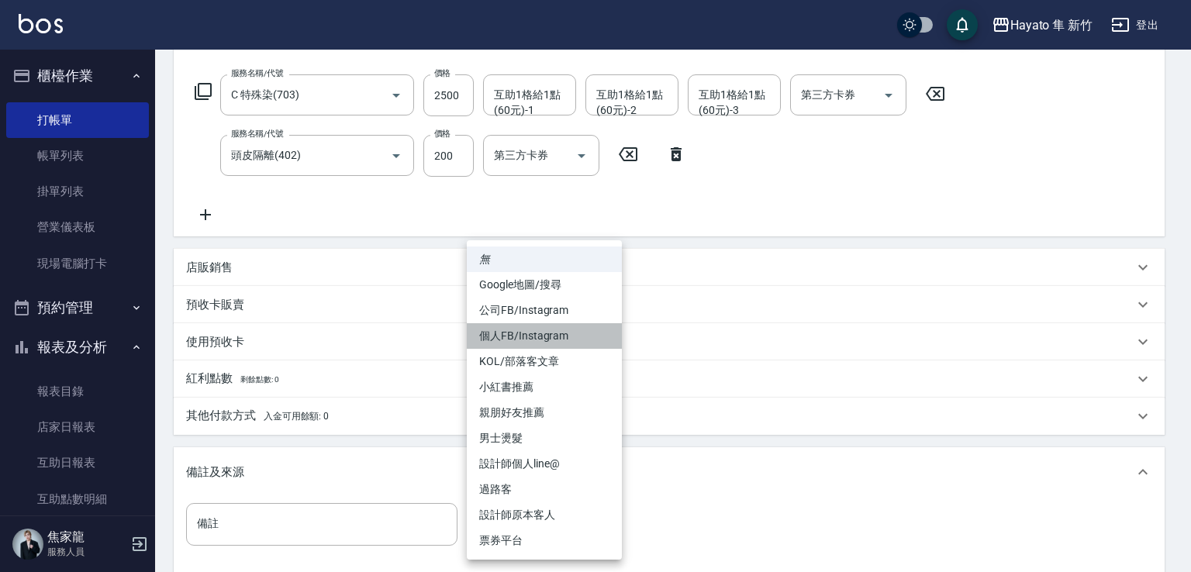
click at [525, 336] on li "個人FB/Instagram" at bounding box center [544, 336] width 155 height 26
type input "個人FB/Instagram"
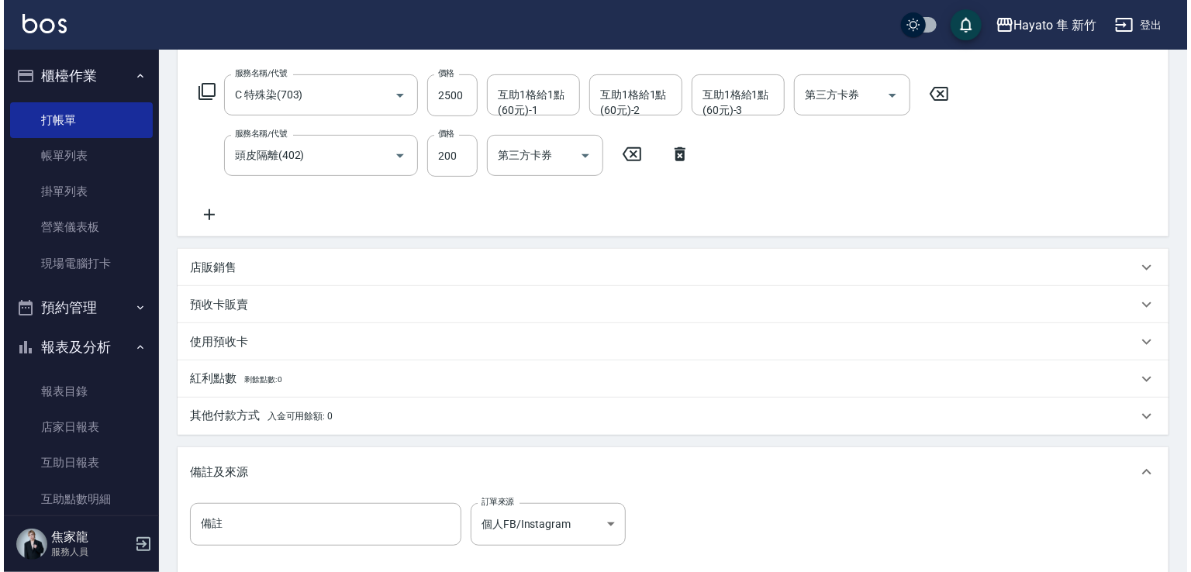
scroll to position [388, 0]
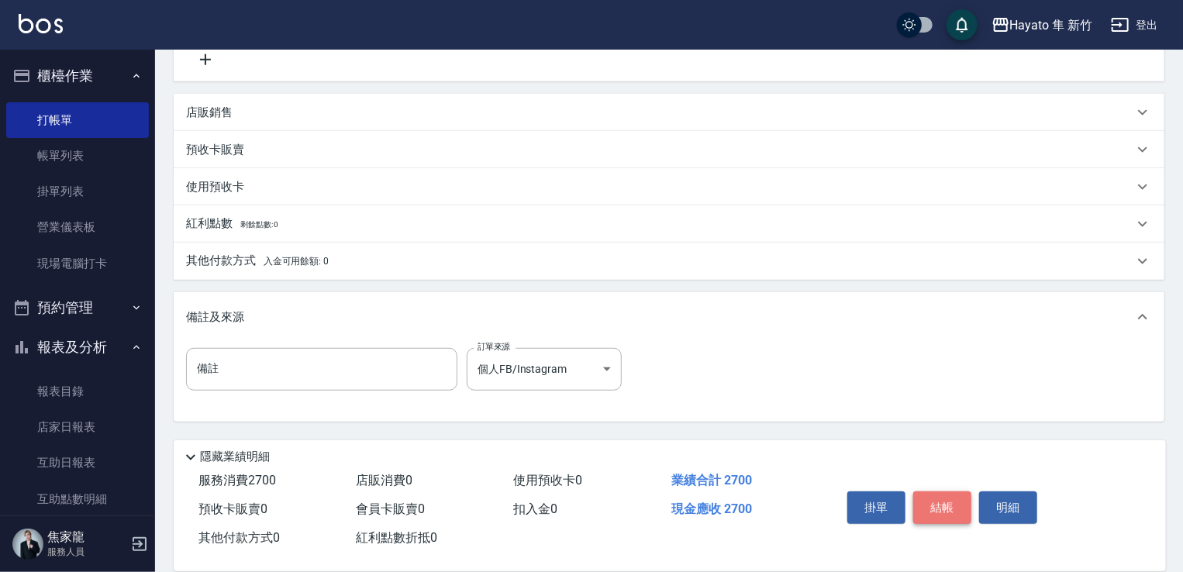
click at [797, 510] on button "結帳" at bounding box center [942, 507] width 58 height 33
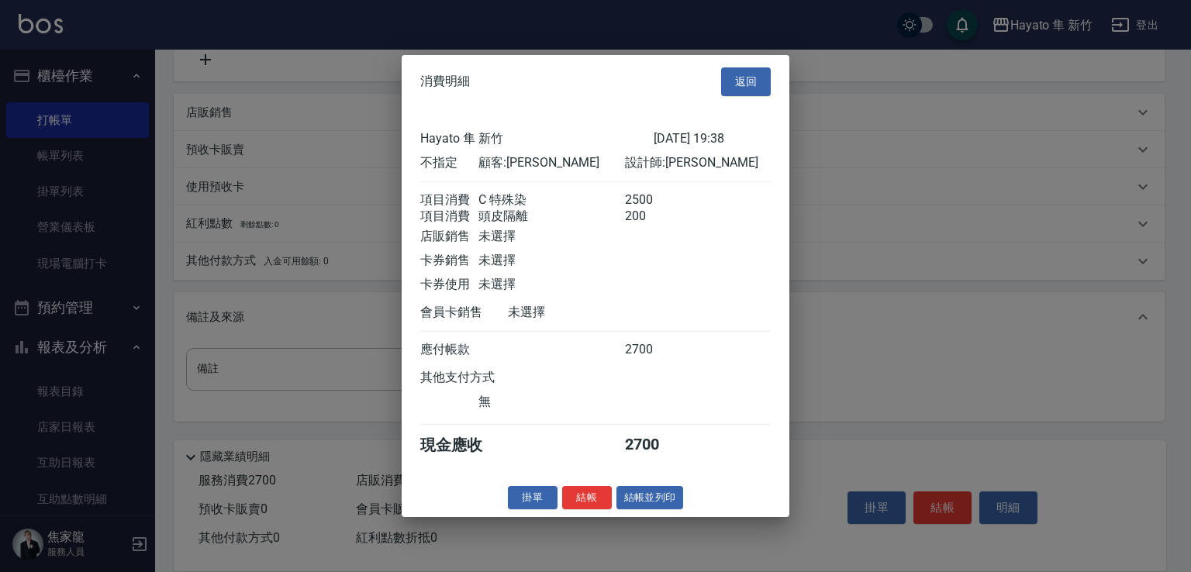
click at [569, 508] on button "結帳" at bounding box center [587, 497] width 50 height 24
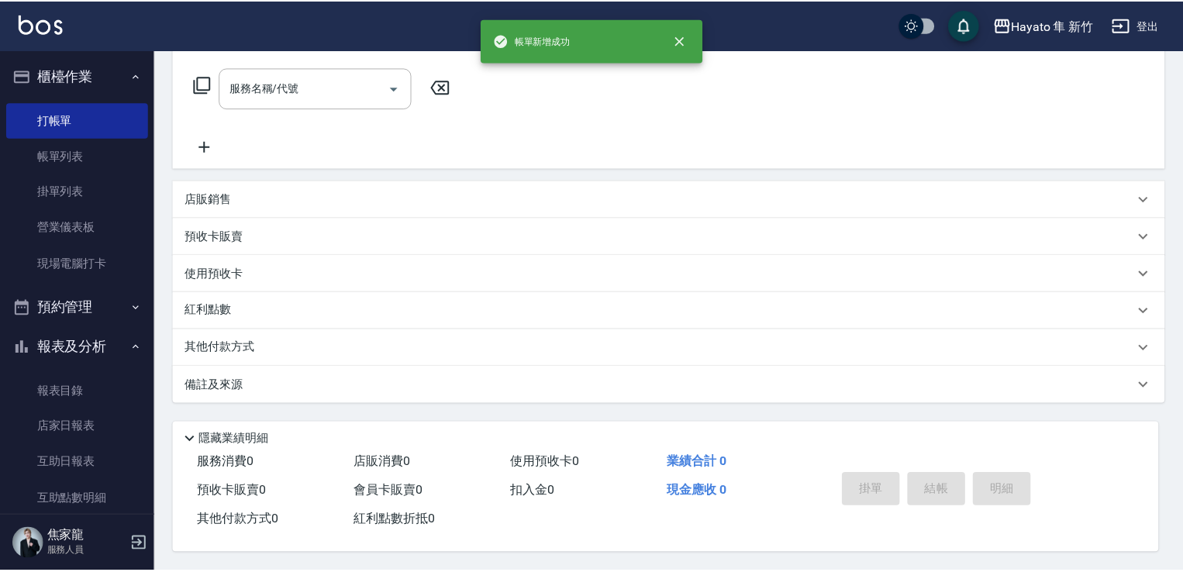
scroll to position [0, 0]
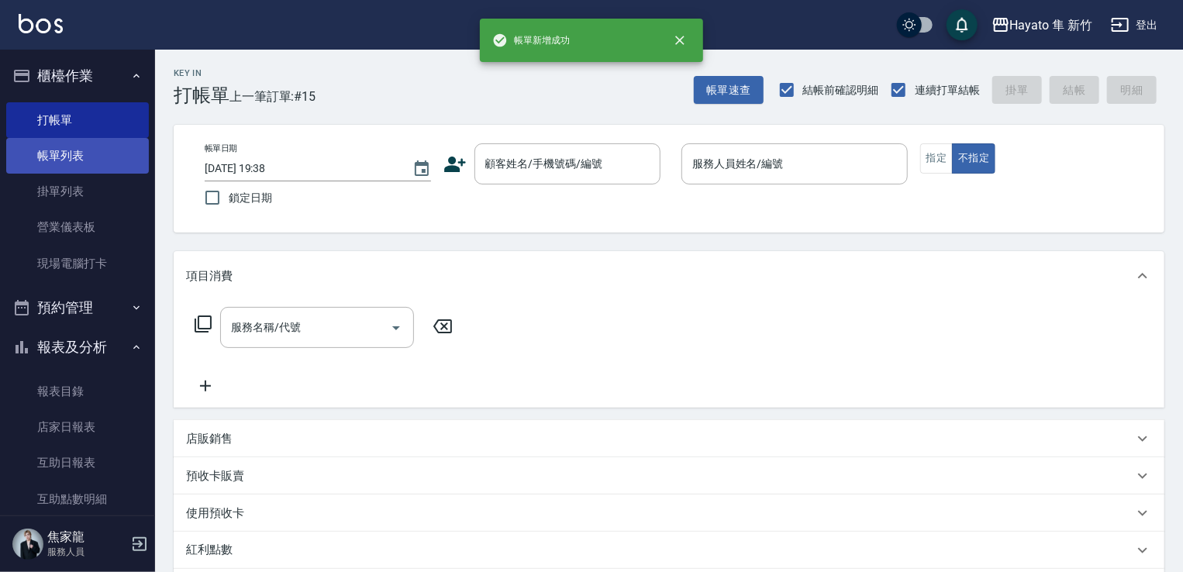
click at [73, 143] on link "帳單列表" at bounding box center [77, 156] width 143 height 36
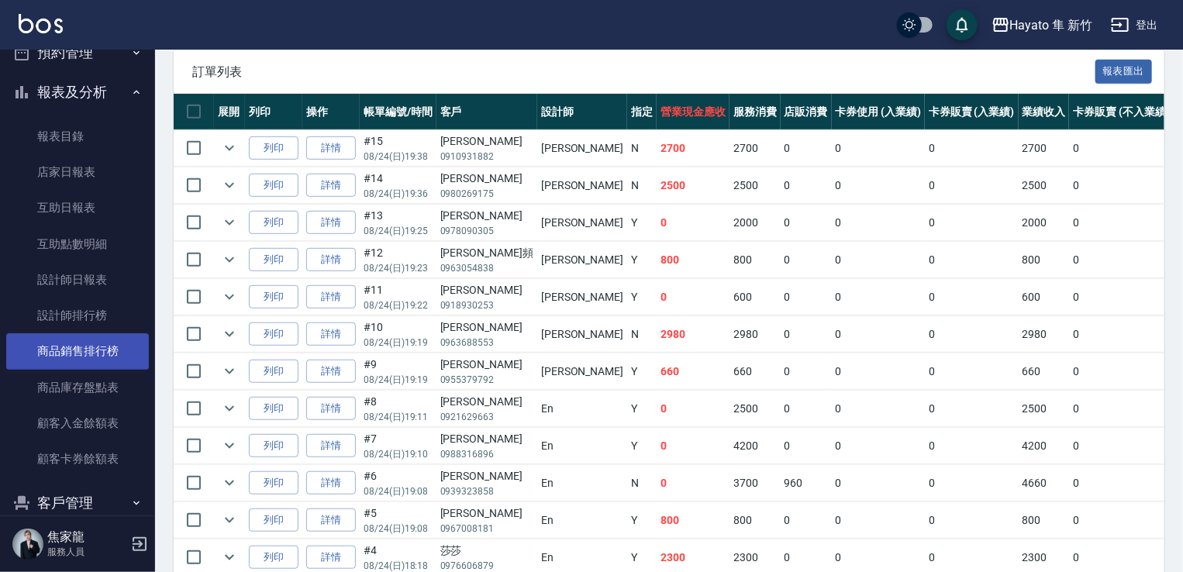
scroll to position [360, 0]
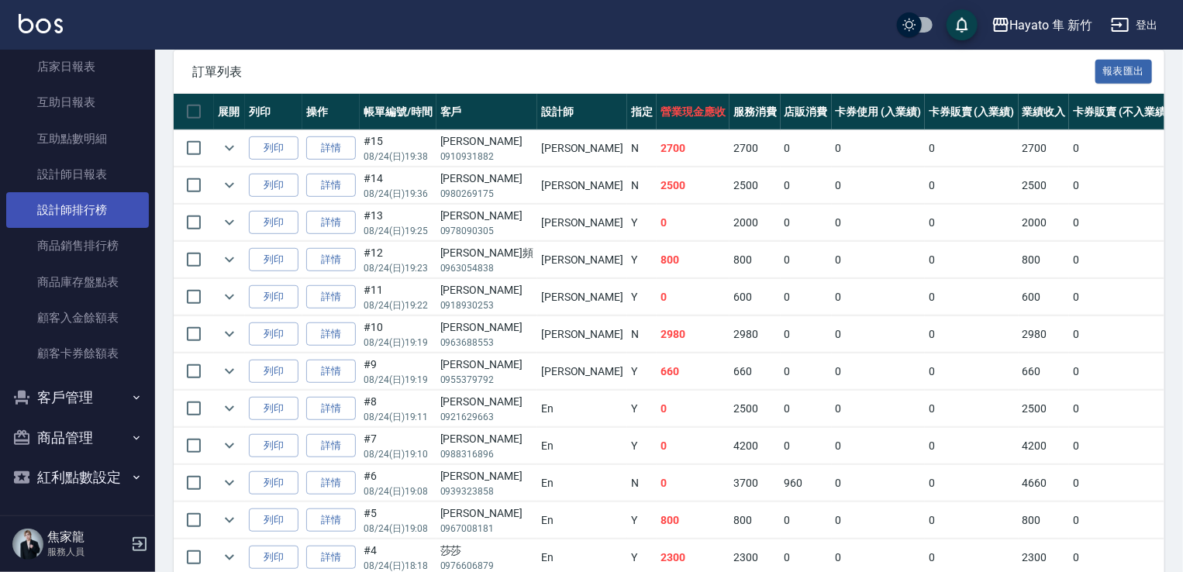
click at [78, 212] on link "設計師排行榜" at bounding box center [77, 210] width 143 height 36
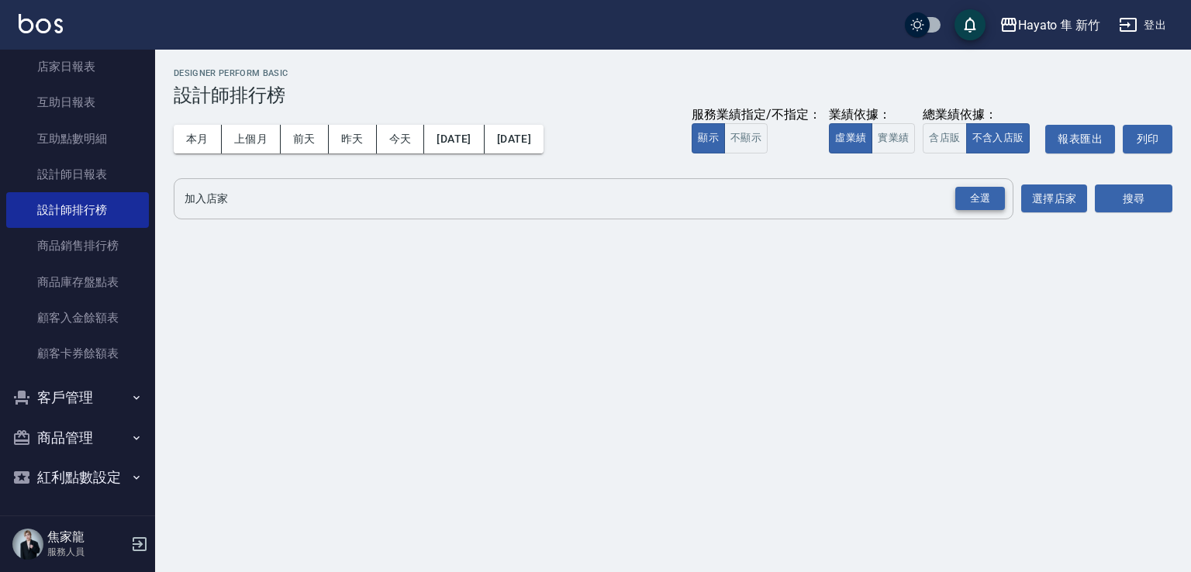
click at [797, 191] on div "全選" at bounding box center [980, 199] width 50 height 24
click at [797, 193] on button "搜尋" at bounding box center [1133, 199] width 78 height 29
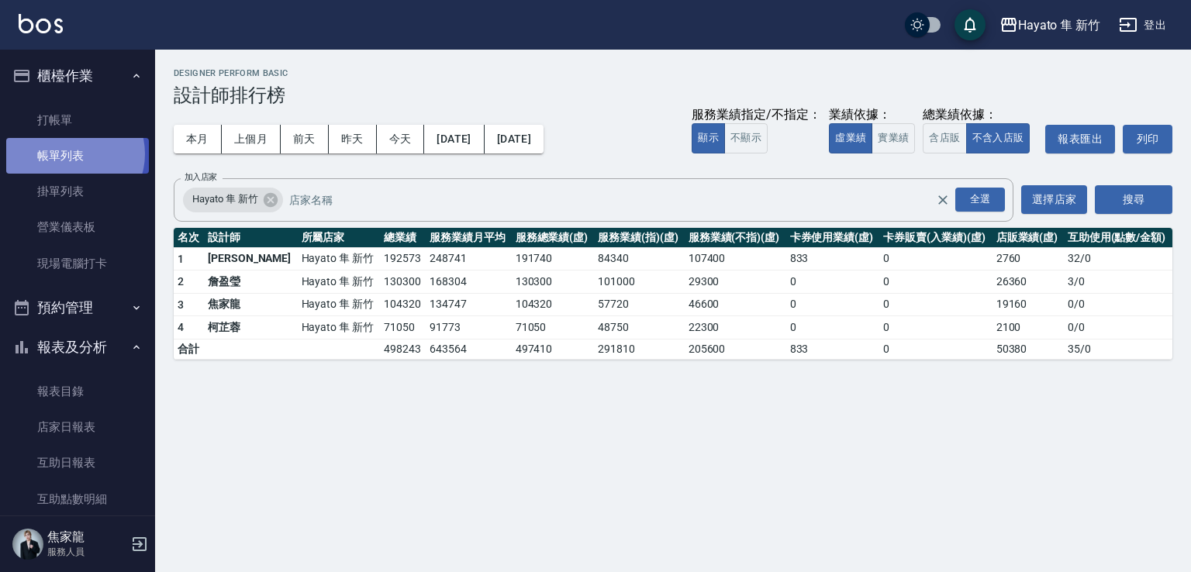
click at [71, 154] on link "帳單列表" at bounding box center [77, 156] width 143 height 36
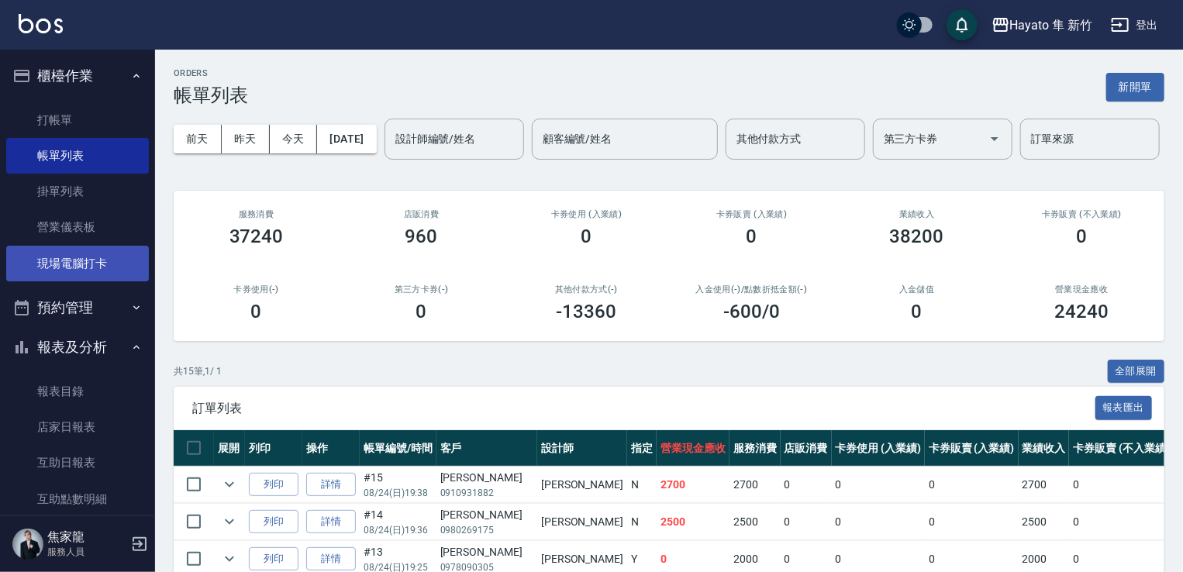
click at [58, 271] on link "現場電腦打卡" at bounding box center [77, 264] width 143 height 36
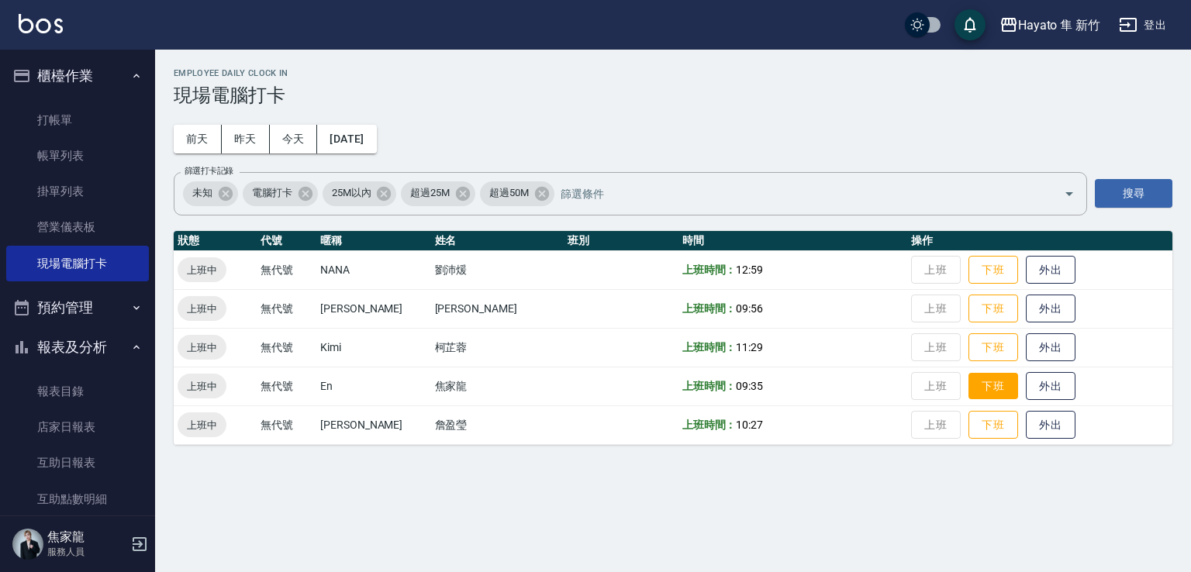
click at [797, 388] on button "下班" at bounding box center [993, 386] width 50 height 27
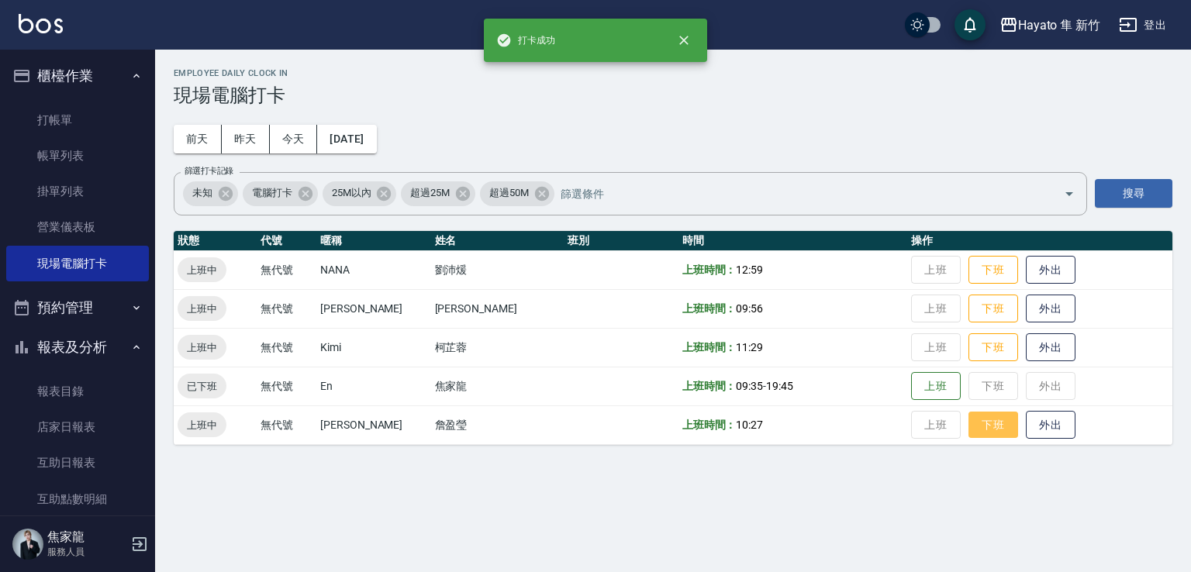
click at [797, 418] on button "下班" at bounding box center [993, 425] width 50 height 27
click at [797, 348] on button "下班" at bounding box center [993, 347] width 50 height 27
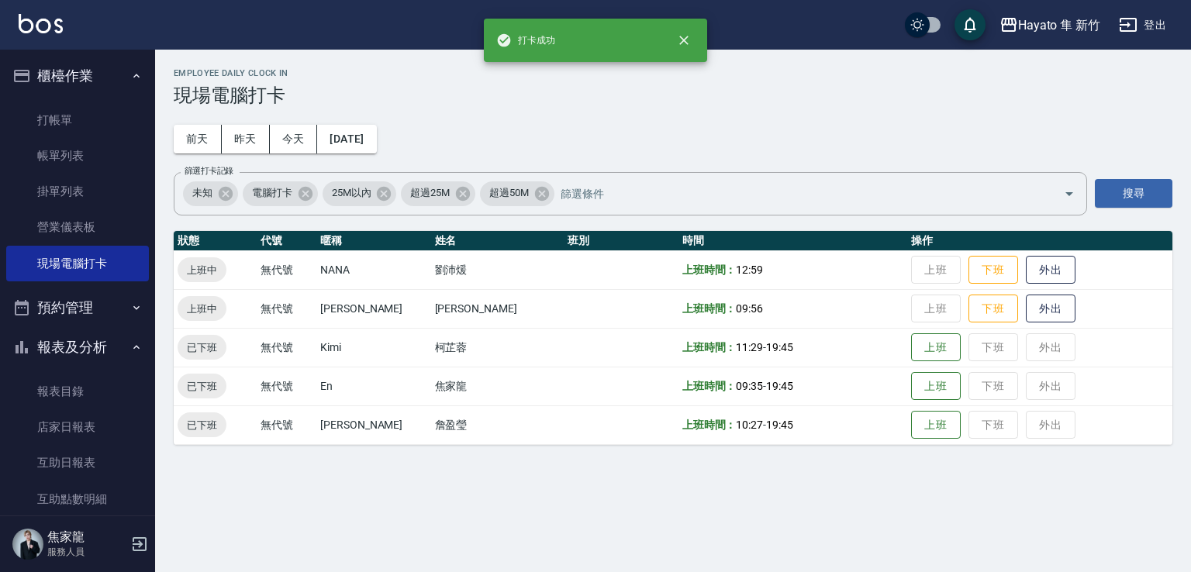
scroll to position [310, 0]
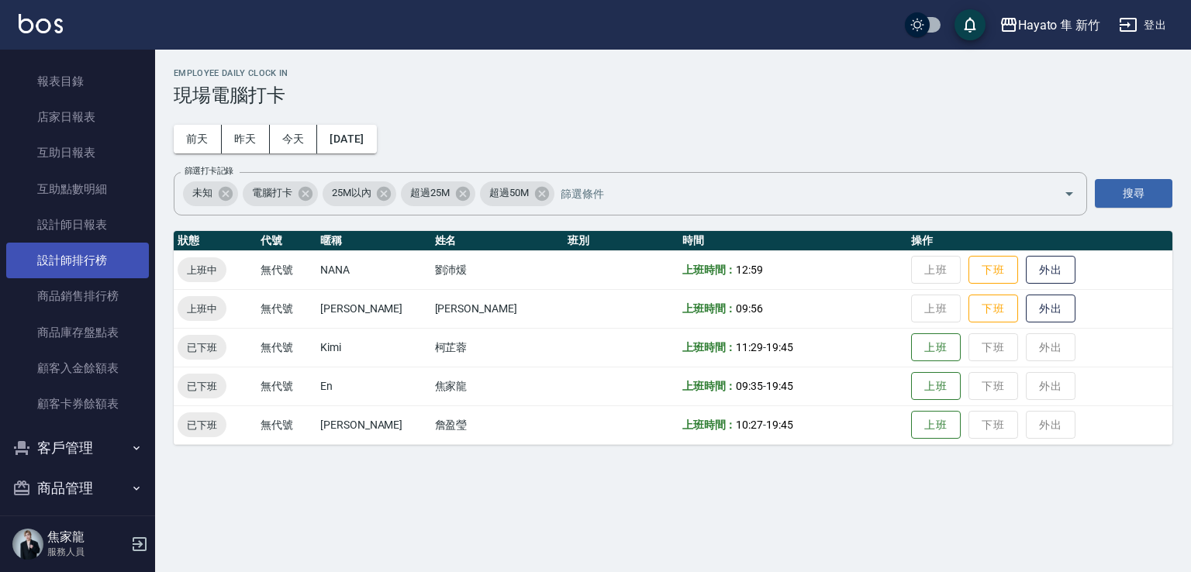
click at [99, 250] on link "設計師排行榜" at bounding box center [77, 261] width 143 height 36
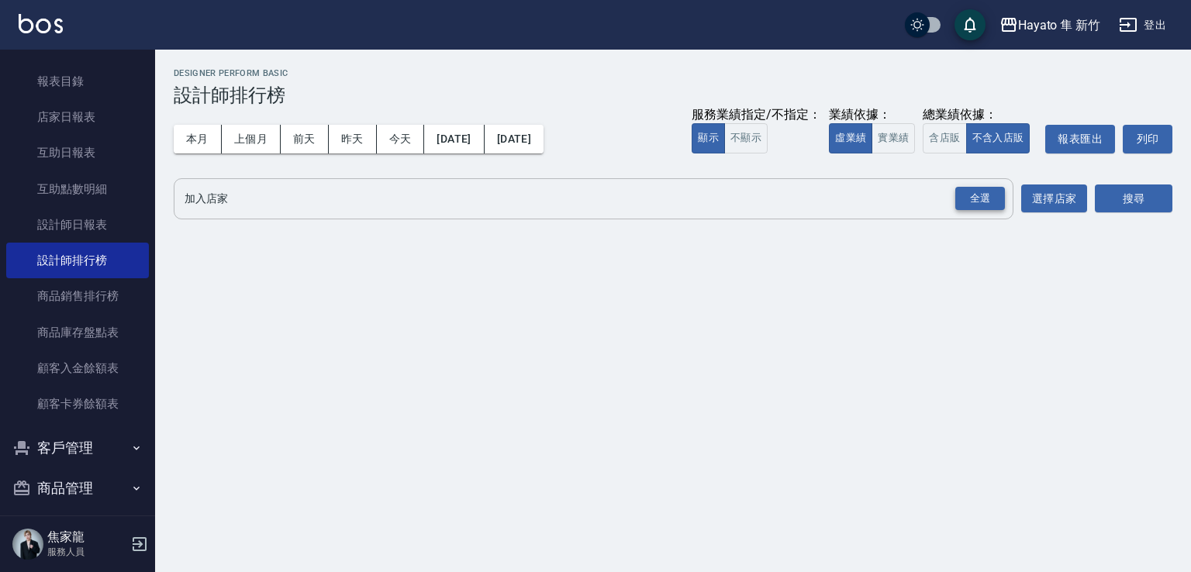
click at [797, 207] on div "全選" at bounding box center [980, 199] width 50 height 24
click at [797, 202] on button "搜尋" at bounding box center [1133, 199] width 78 height 29
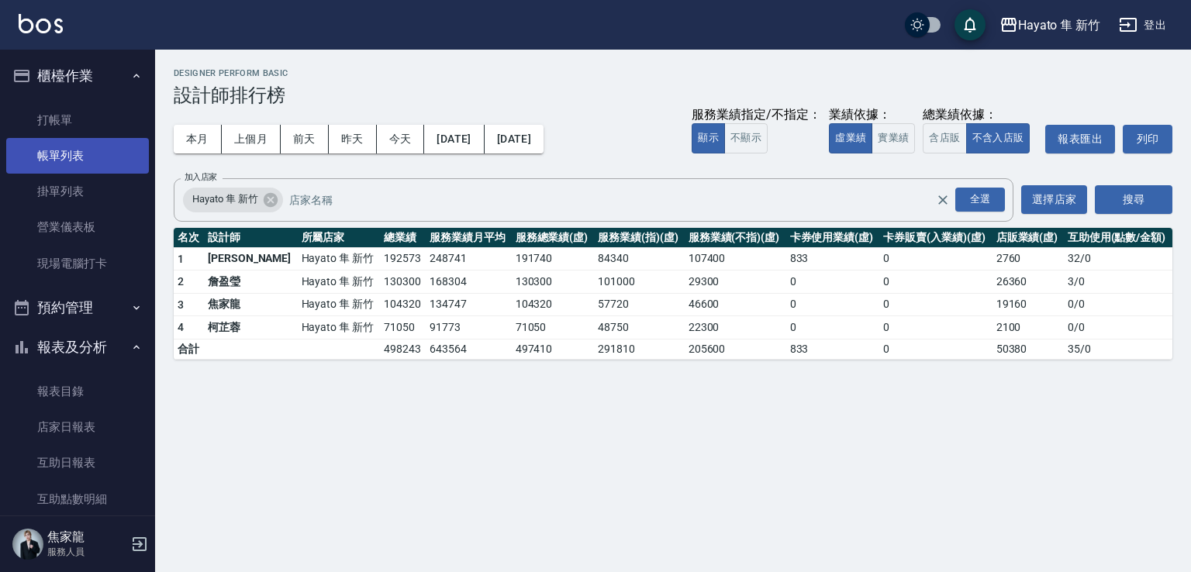
click at [100, 162] on link "帳單列表" at bounding box center [77, 156] width 143 height 36
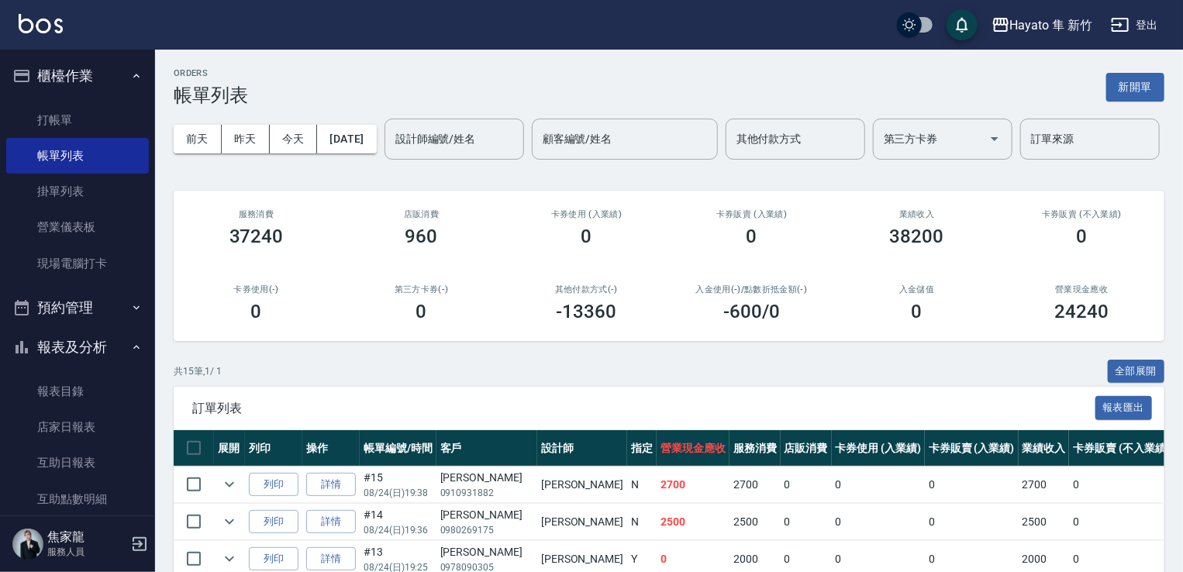
click at [578, 155] on div "ORDERS 帳單列表 新開單 [DATE] [DATE] [DATE] [DATE] 設計師編號/姓名 設計師編號/姓名 顧客編號/姓名 顧客編號/姓名 其…" at bounding box center [669, 568] width 1028 height 1036
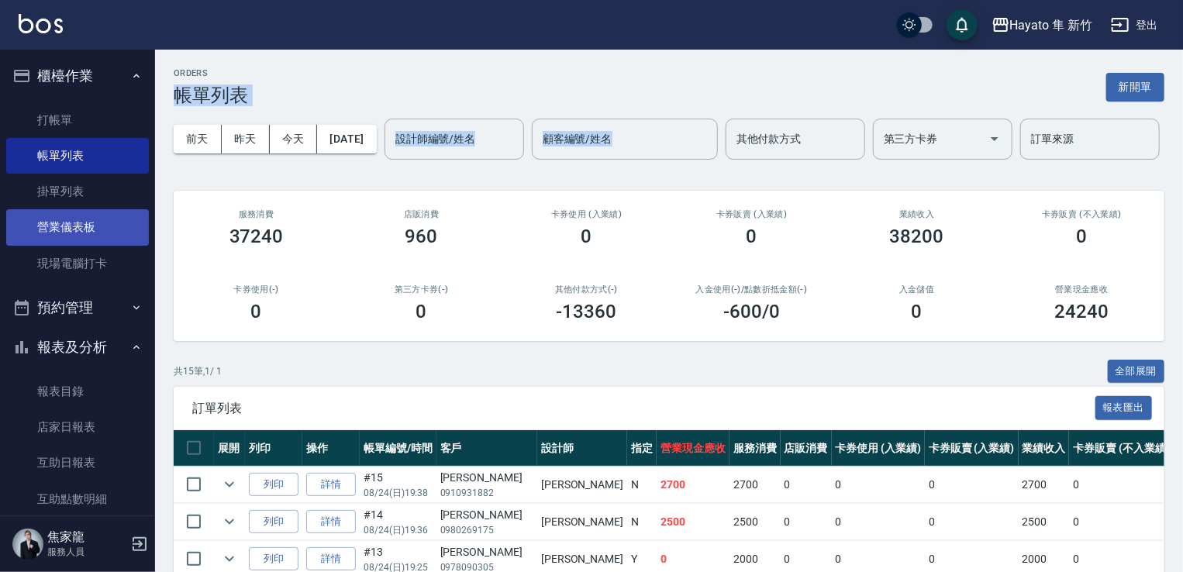
click at [89, 244] on link "營業儀表板" at bounding box center [77, 227] width 143 height 36
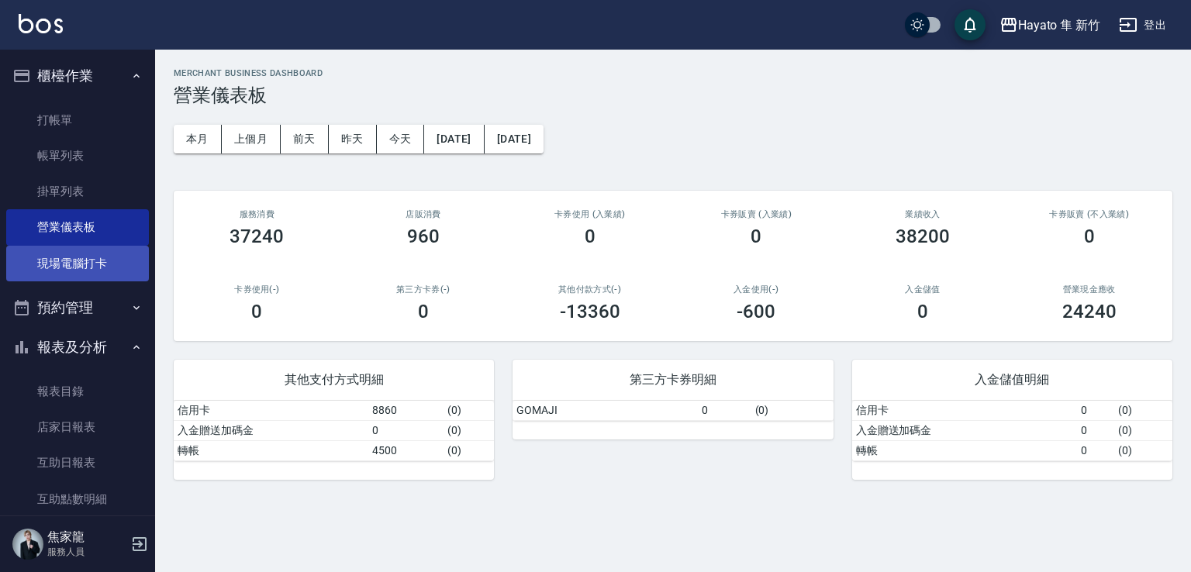
click at [84, 273] on link "現場電腦打卡" at bounding box center [77, 264] width 143 height 36
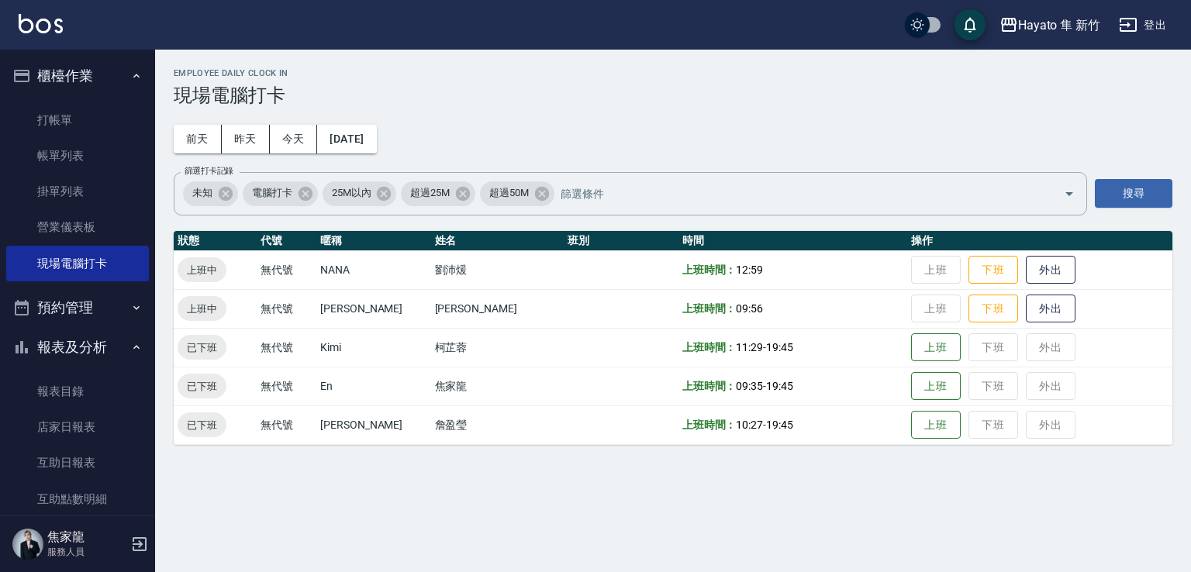
click at [797, 267] on td "上班 下班 外出" at bounding box center [1039, 269] width 265 height 39
click at [797, 271] on button "下班" at bounding box center [993, 270] width 50 height 27
